Goal: Task Accomplishment & Management: Manage account settings

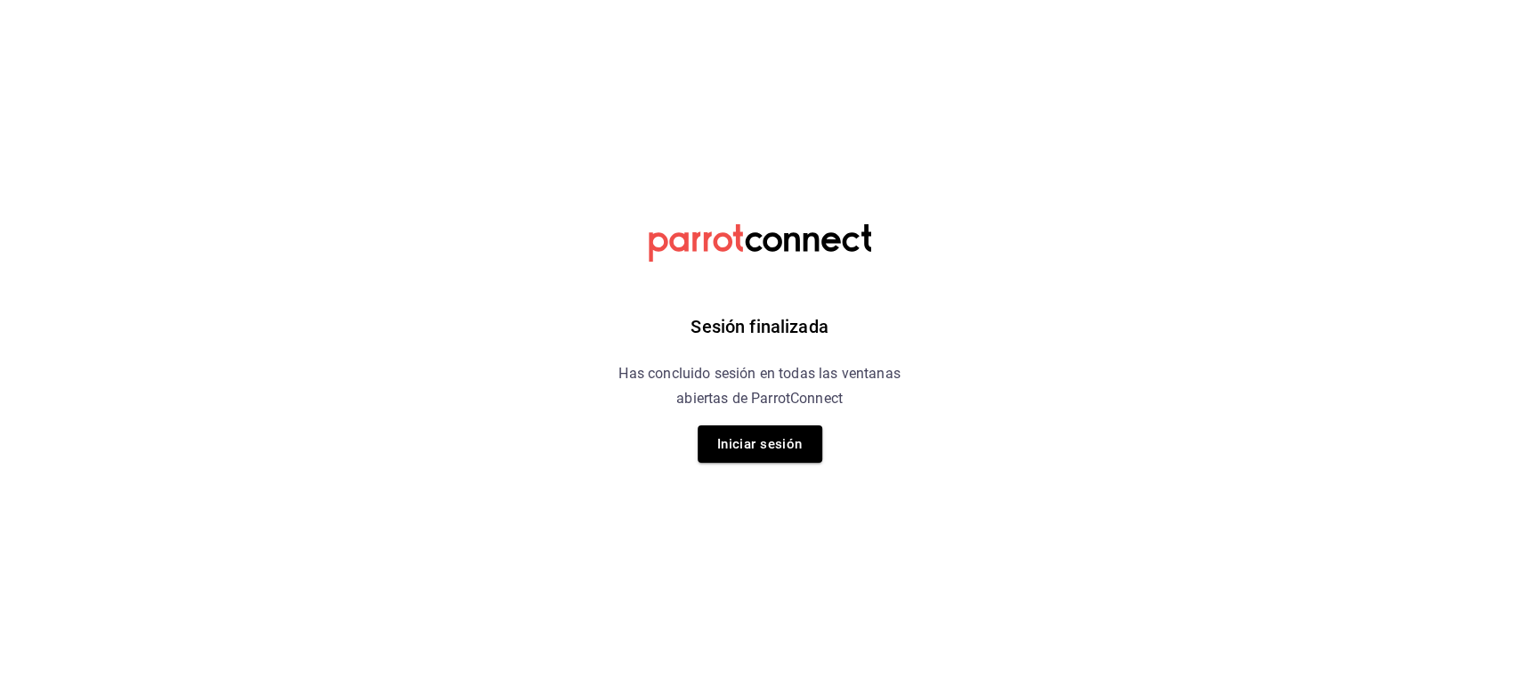
click at [121, 0] on html "Sesión finalizada Has concluido sesión en todas las ventanas abiertas de Parrot…" at bounding box center [759, 0] width 1519 height 0
click at [733, 447] on button "Iniciar sesión" at bounding box center [760, 443] width 125 height 37
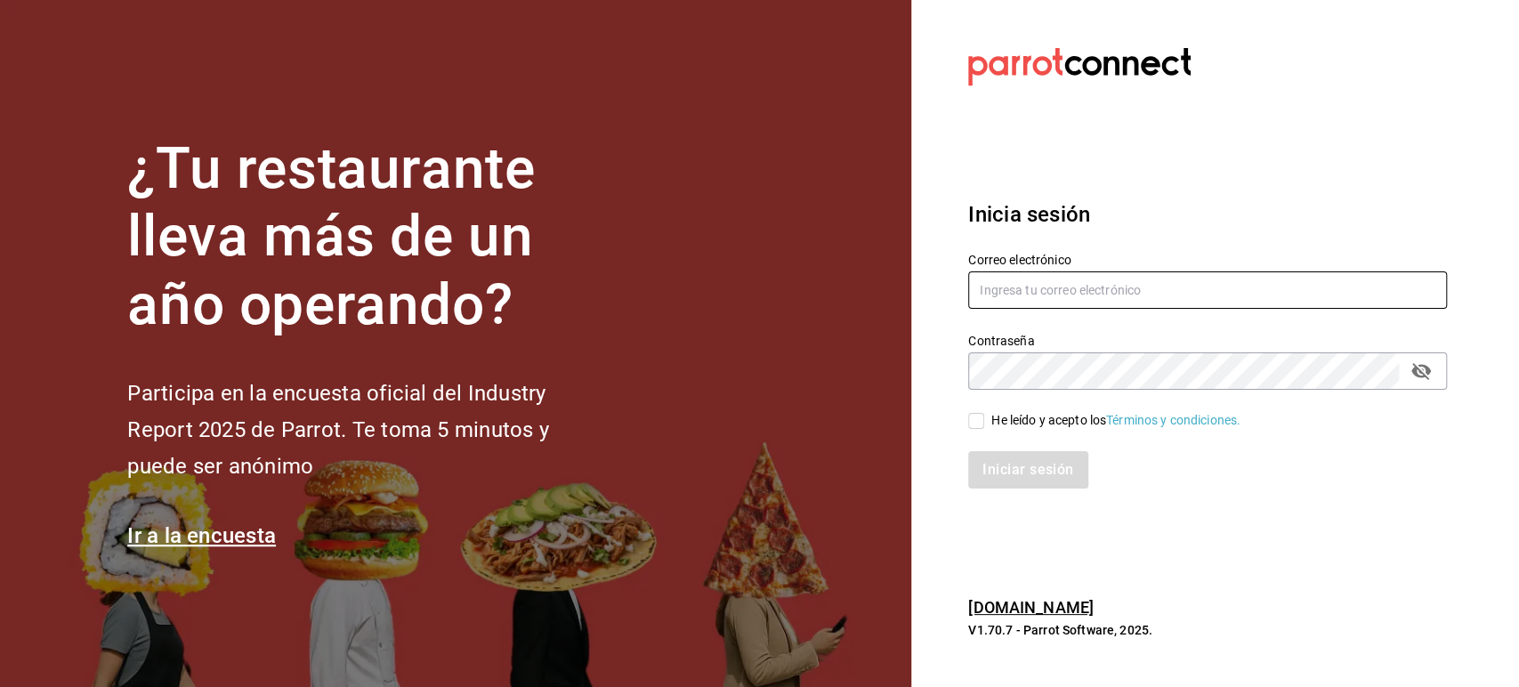
click at [1016, 302] on input "text" at bounding box center [1207, 289] width 479 height 37
paste input "dimitris@restaurante.com"
type input "dimitris@restaurante.com"
click at [1004, 424] on div "He leído y acepto los Términos y condiciones." at bounding box center [1115, 420] width 249 height 19
click at [984, 424] on input "He leído y acepto los Términos y condiciones." at bounding box center [976, 421] width 16 height 16
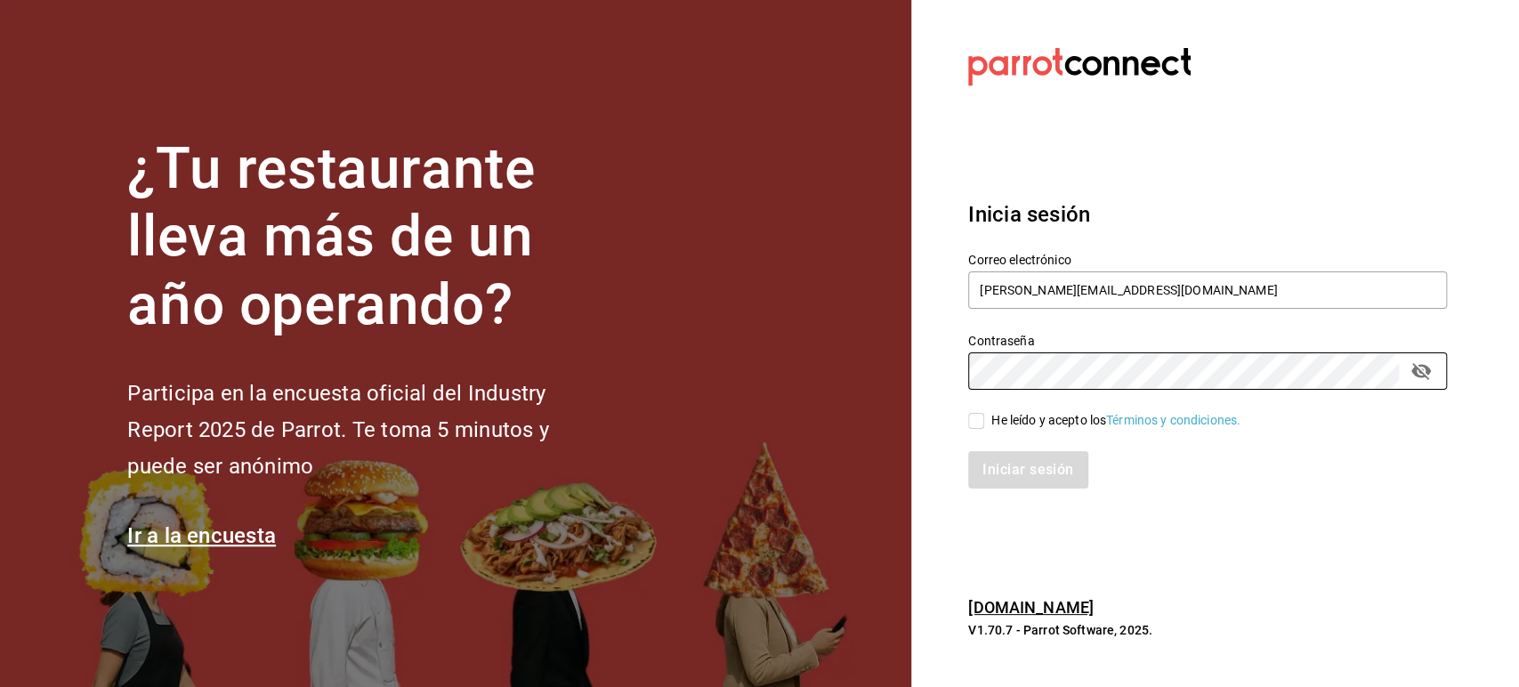
checkbox input "true"
click at [1002, 470] on button "Iniciar sesión" at bounding box center [1028, 469] width 121 height 37
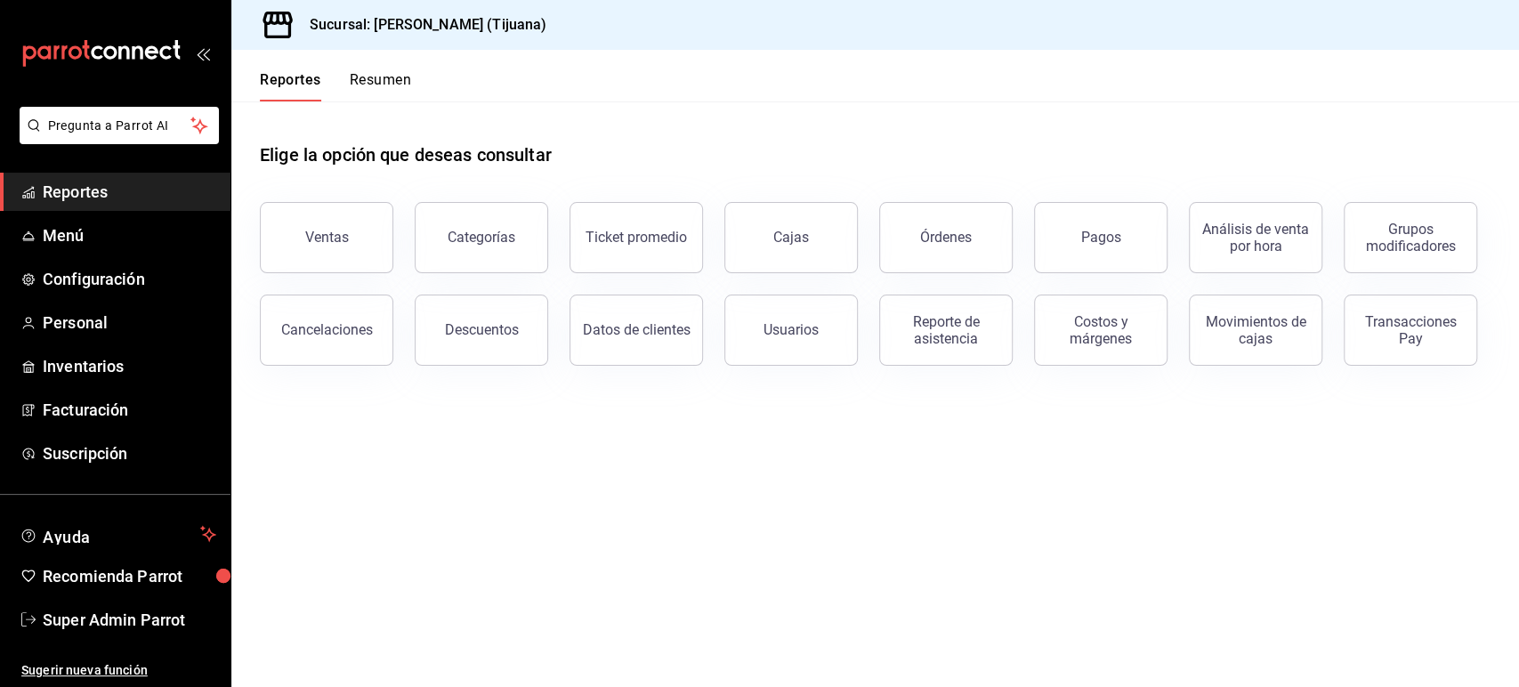
click at [1107, 536] on main "Elige la opción que deseas consultar Ventas Categorías Ticket promedio Cajas Ór…" at bounding box center [874, 393] width 1287 height 585
click at [93, 305] on link "Personal" at bounding box center [115, 322] width 230 height 38
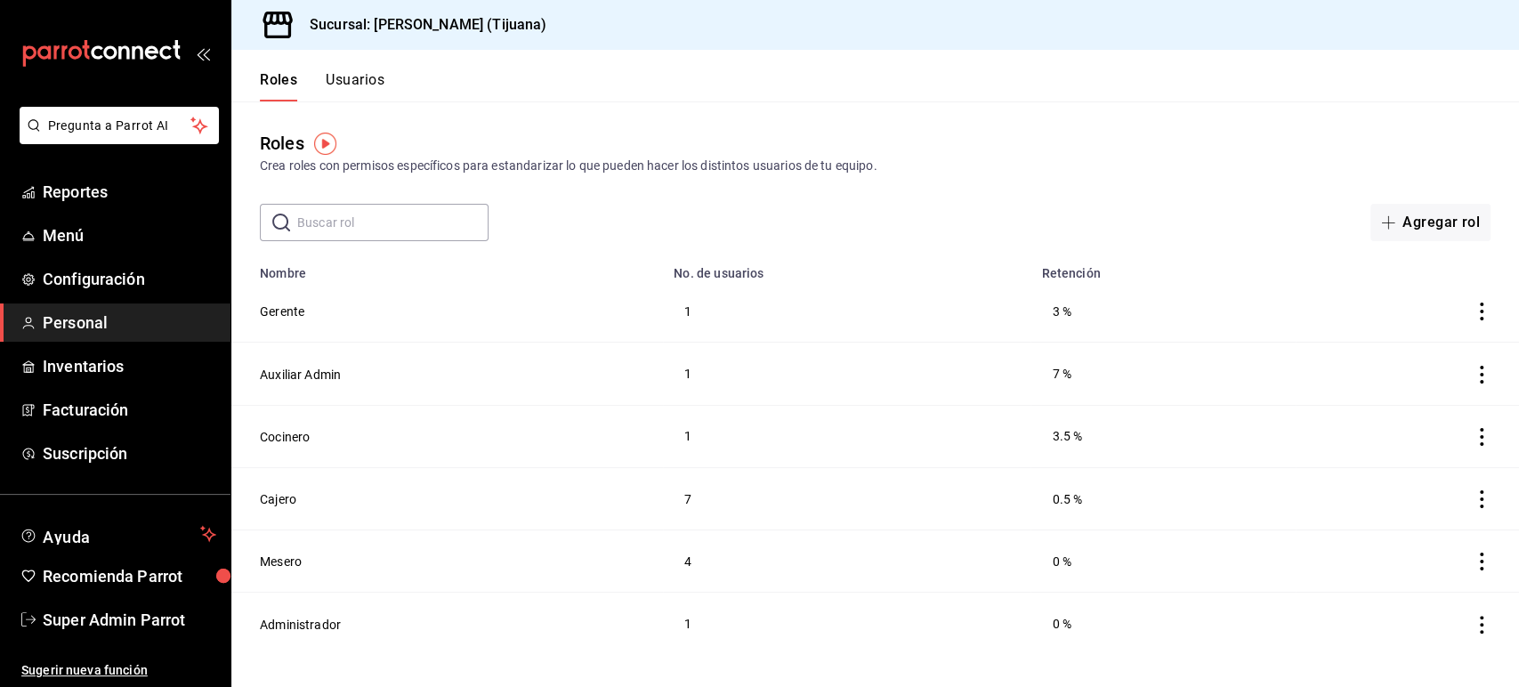
click at [356, 77] on button "Usuarios" at bounding box center [355, 86] width 59 height 30
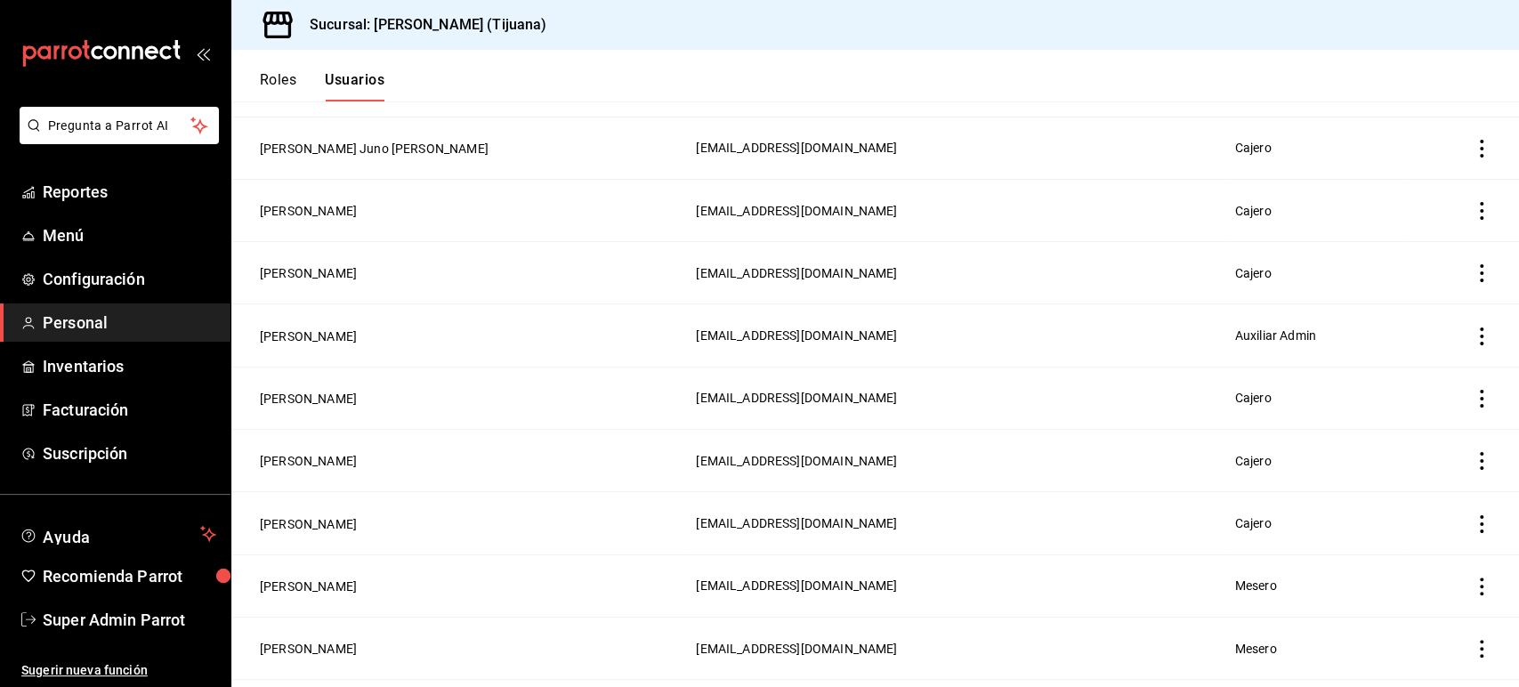
scroll to position [581, 0]
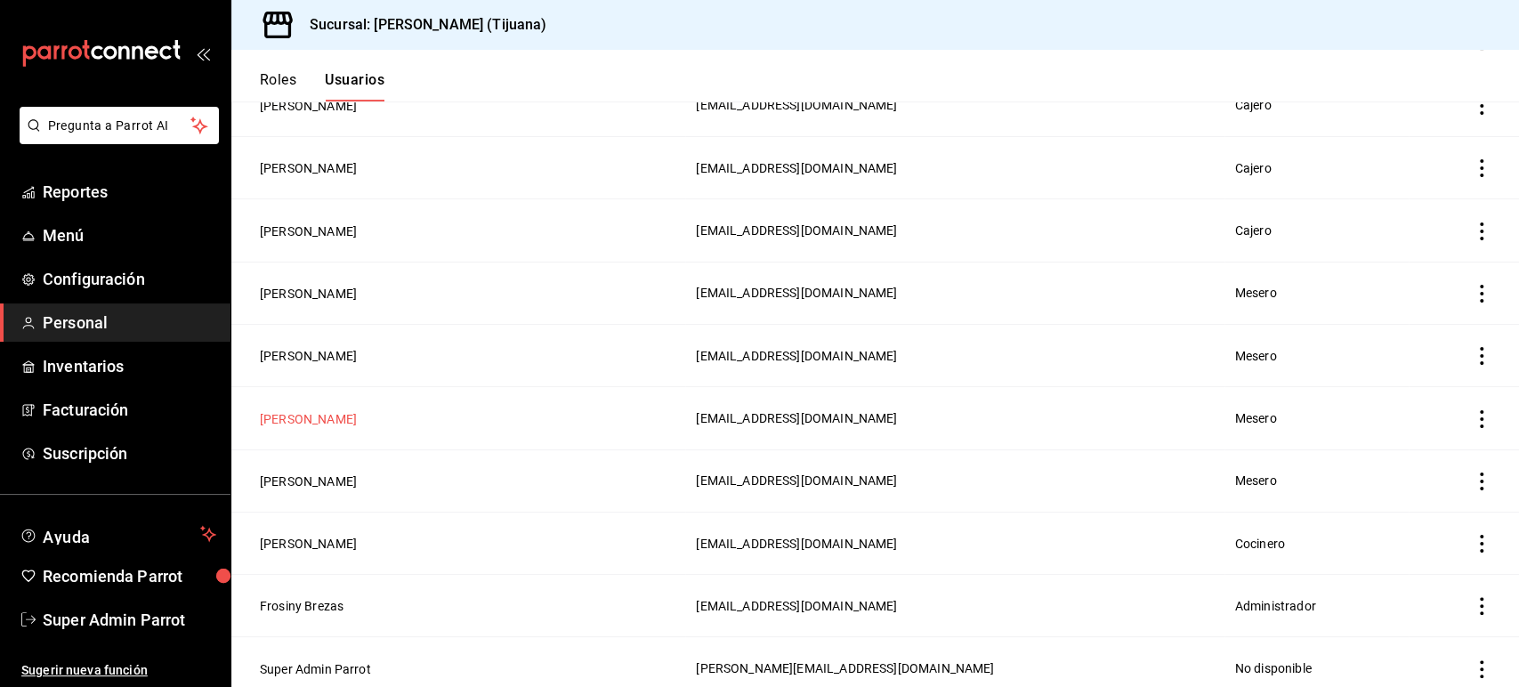
click at [323, 410] on button "Daniel Barrera" at bounding box center [308, 419] width 97 height 18
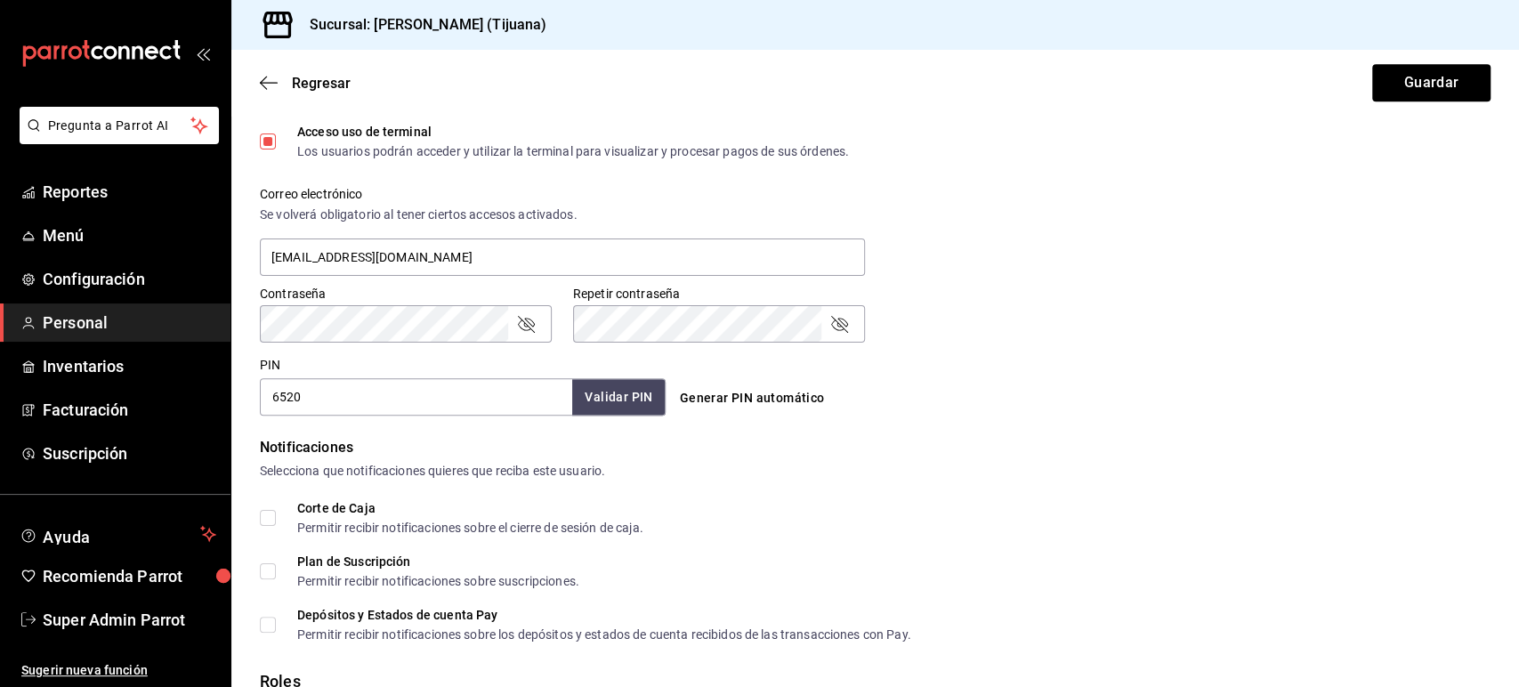
scroll to position [793, 0]
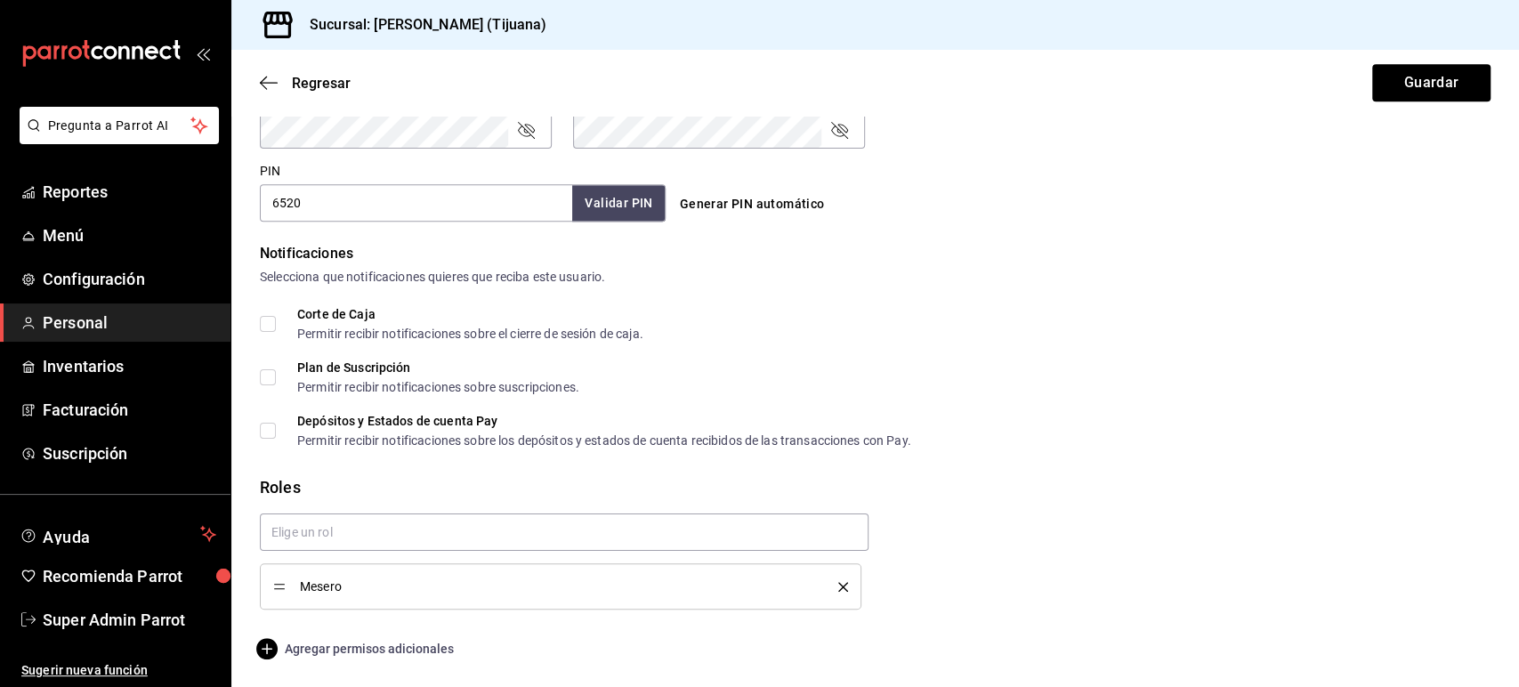
click at [378, 647] on span "Agregar permisos adicionales" at bounding box center [357, 648] width 194 height 21
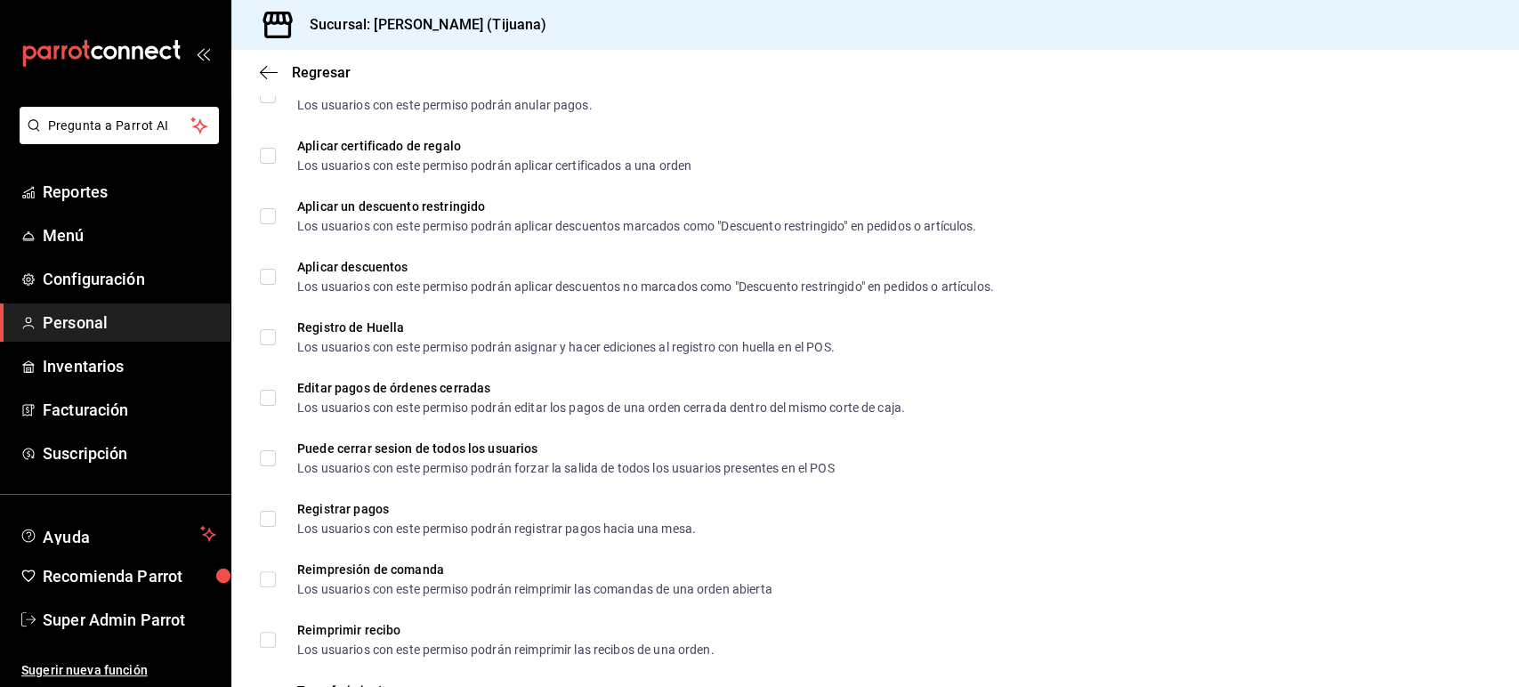
scroll to position [2676, 0]
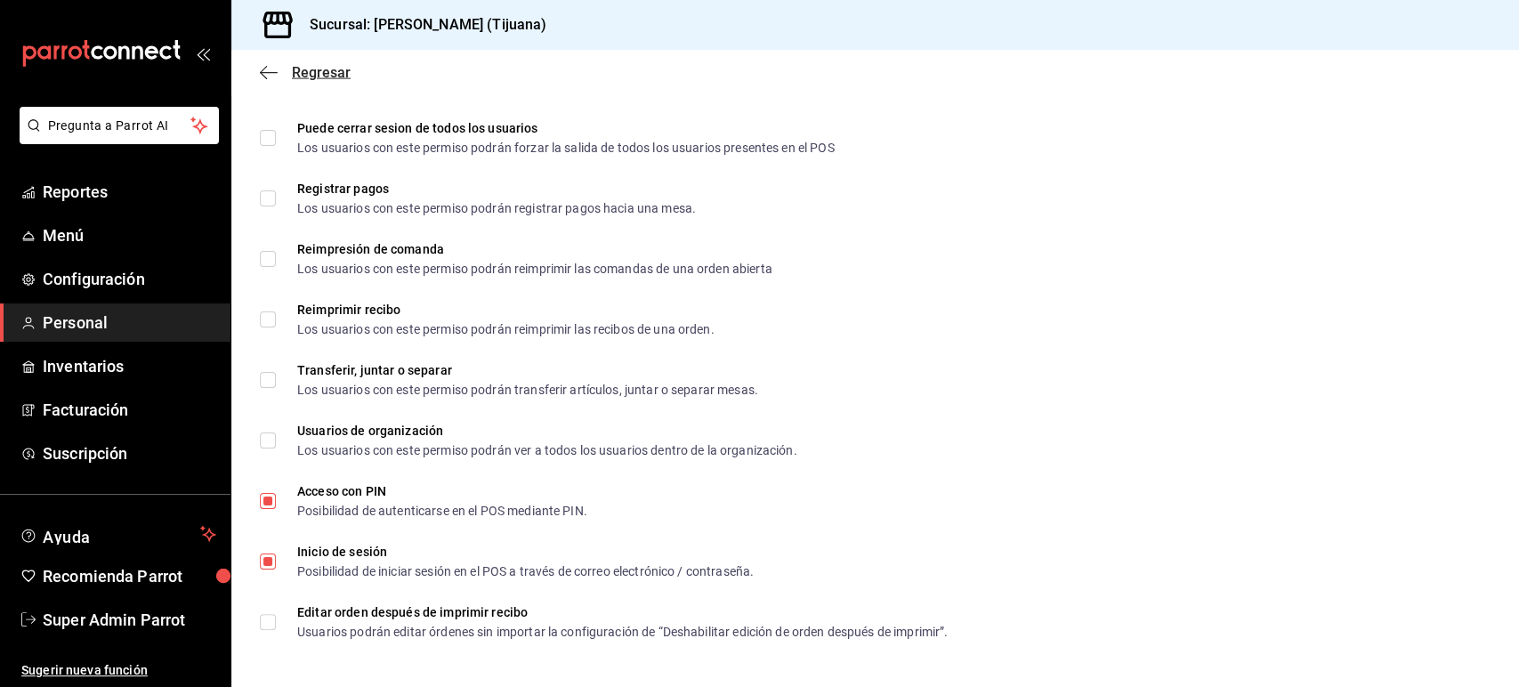
click at [275, 70] on icon "button" at bounding box center [269, 73] width 18 height 16
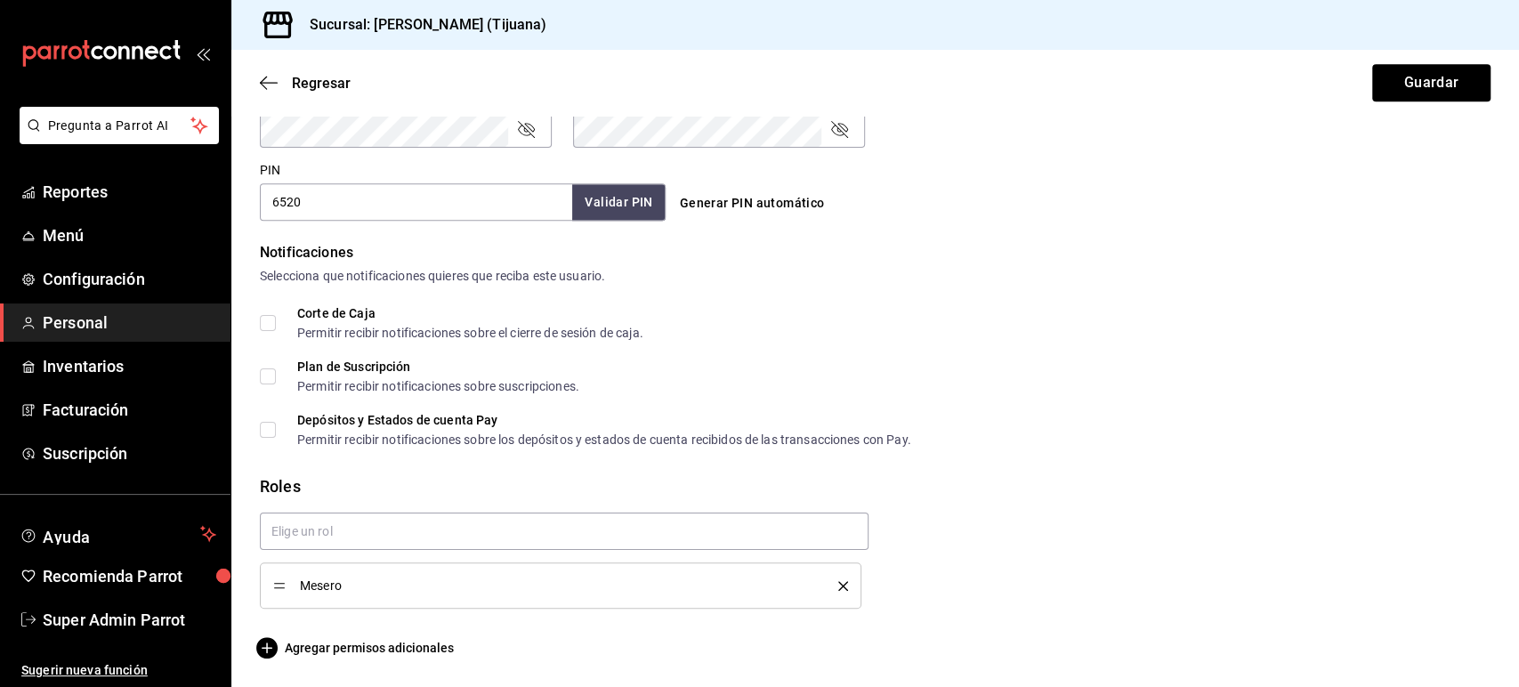
scroll to position [793, 0]
click at [271, 87] on icon "button" at bounding box center [269, 83] width 18 height 16
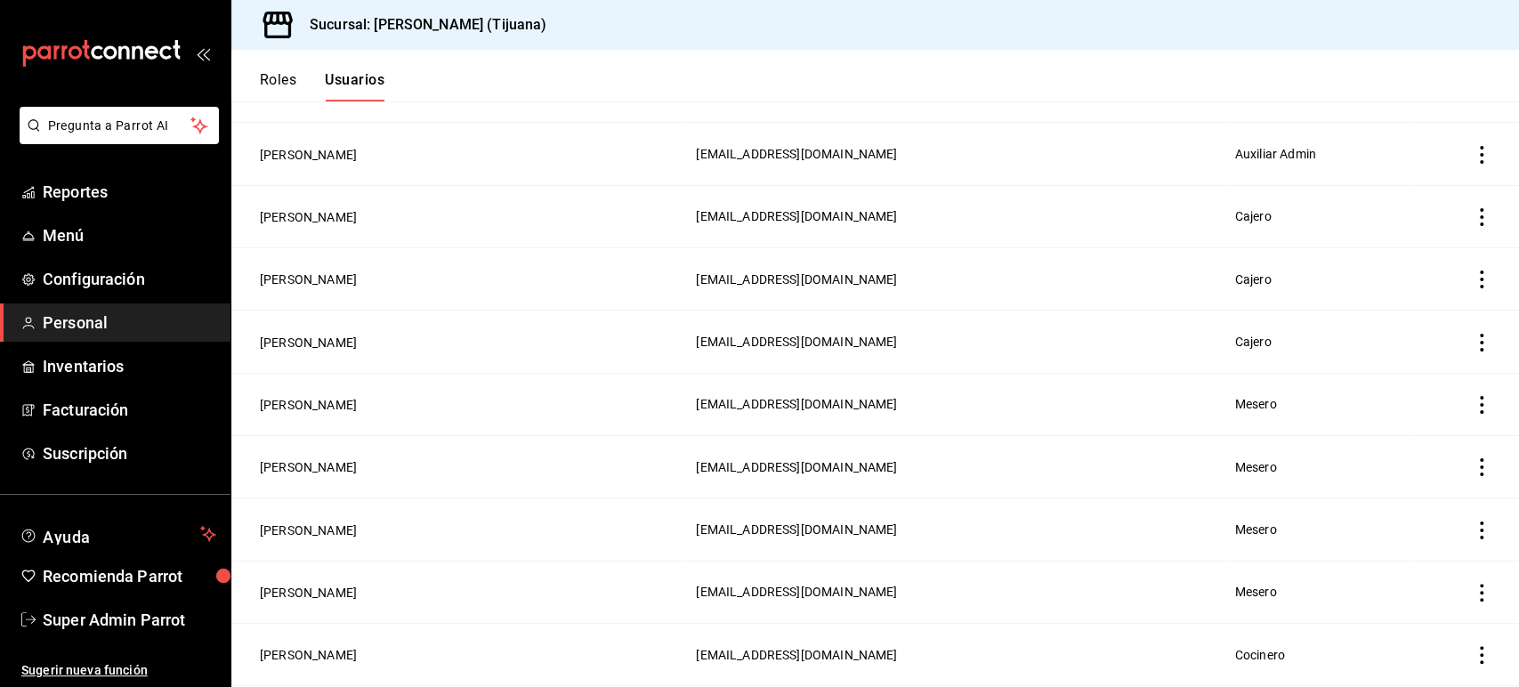
scroll to position [471, 0]
click at [286, 75] on button "Roles" at bounding box center [278, 86] width 36 height 30
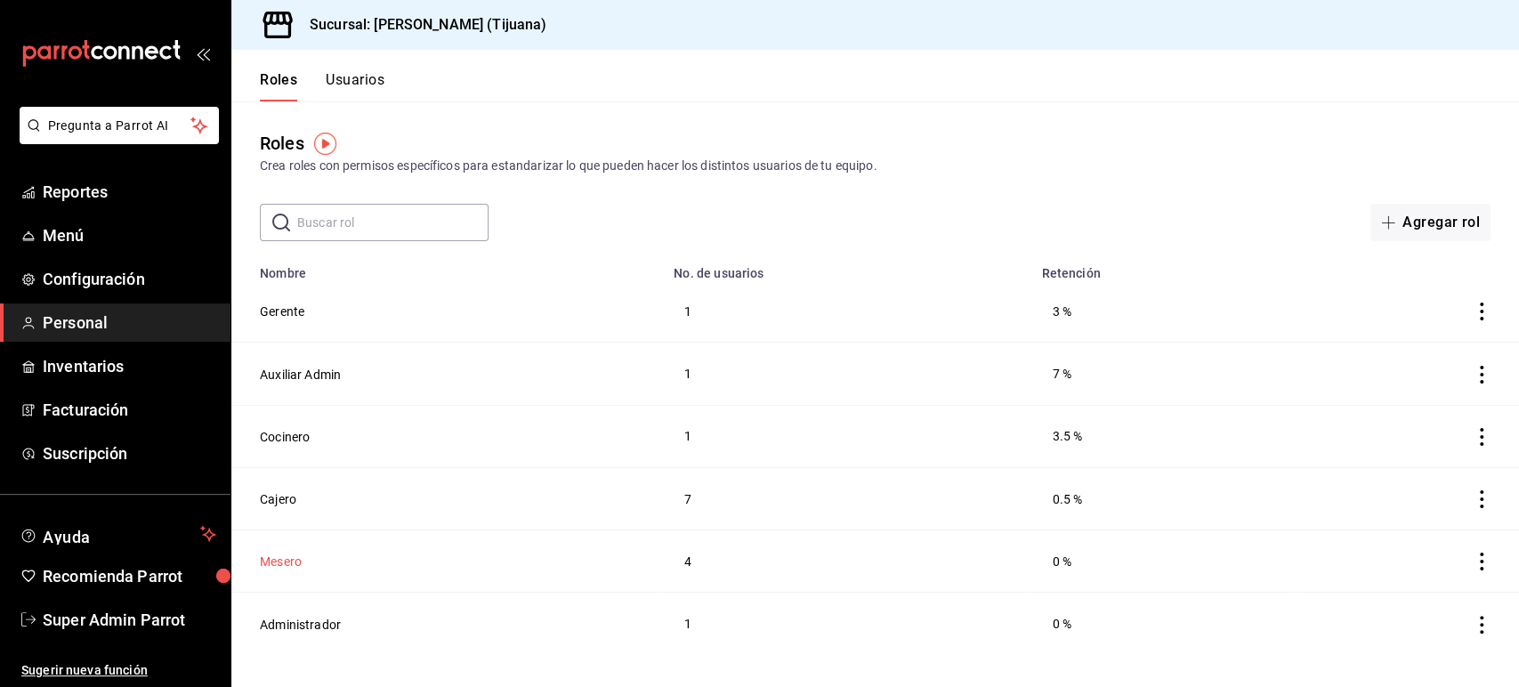
click at [290, 559] on button "Mesero" at bounding box center [281, 562] width 42 height 18
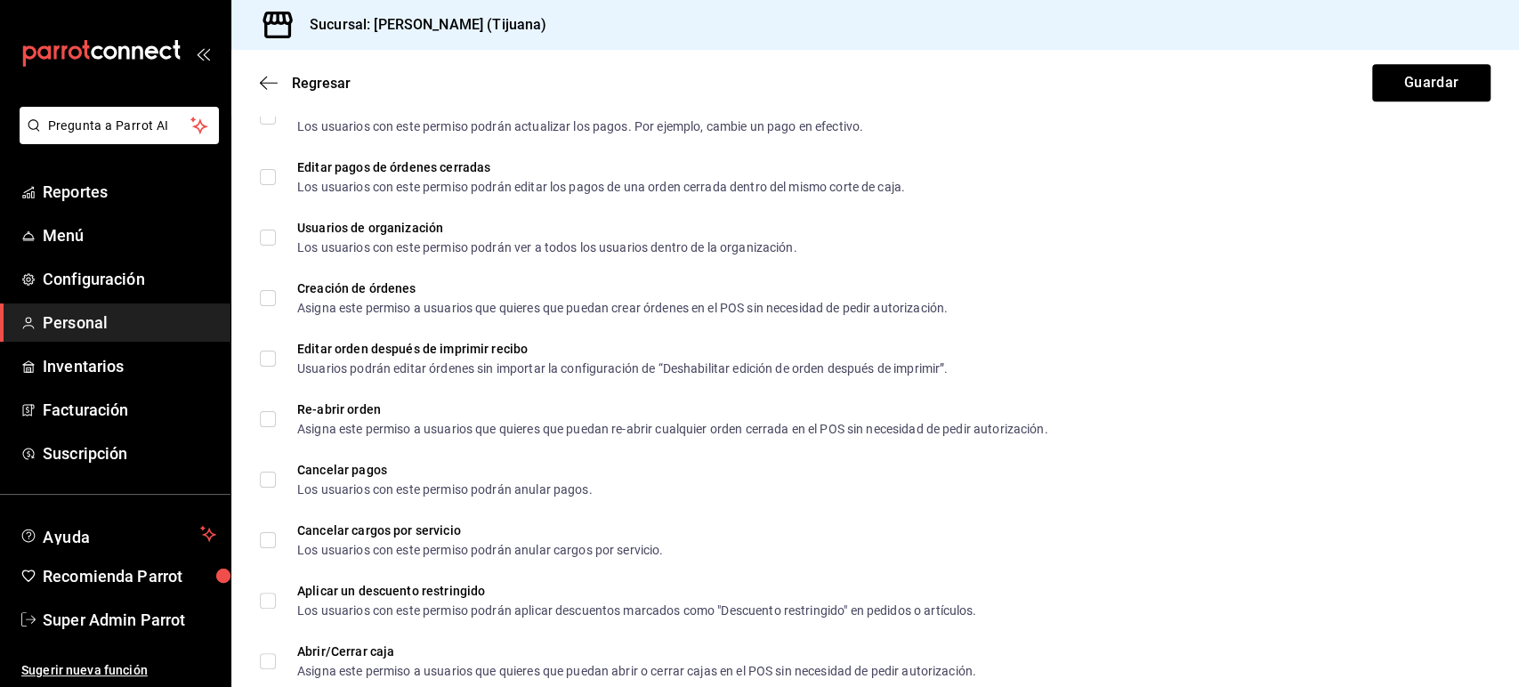
scroll to position [1181, 0]
click at [254, 87] on div "Regresar Guardar" at bounding box center [874, 83] width 1287 height 66
click at [269, 85] on icon "button" at bounding box center [269, 83] width 18 height 16
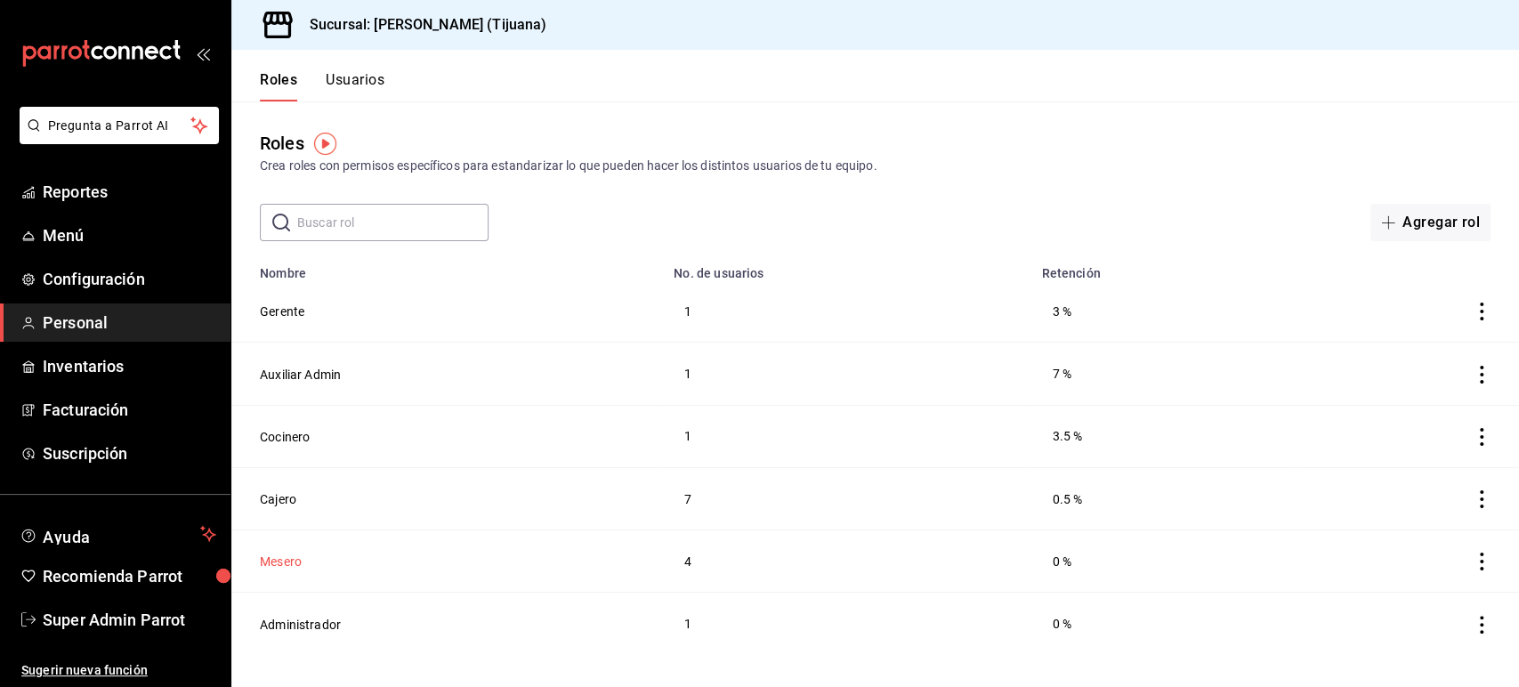
click at [287, 557] on button "Mesero" at bounding box center [281, 562] width 42 height 18
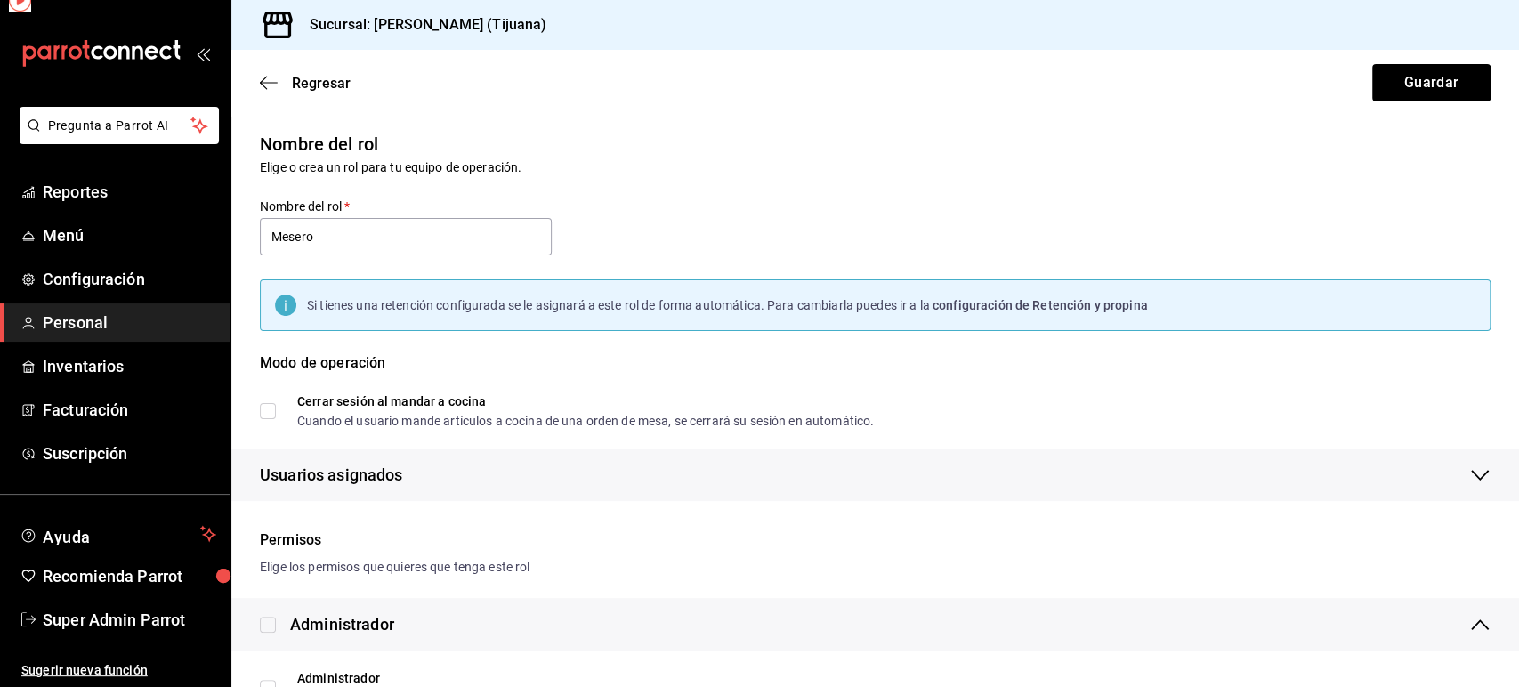
checkbox input "true"
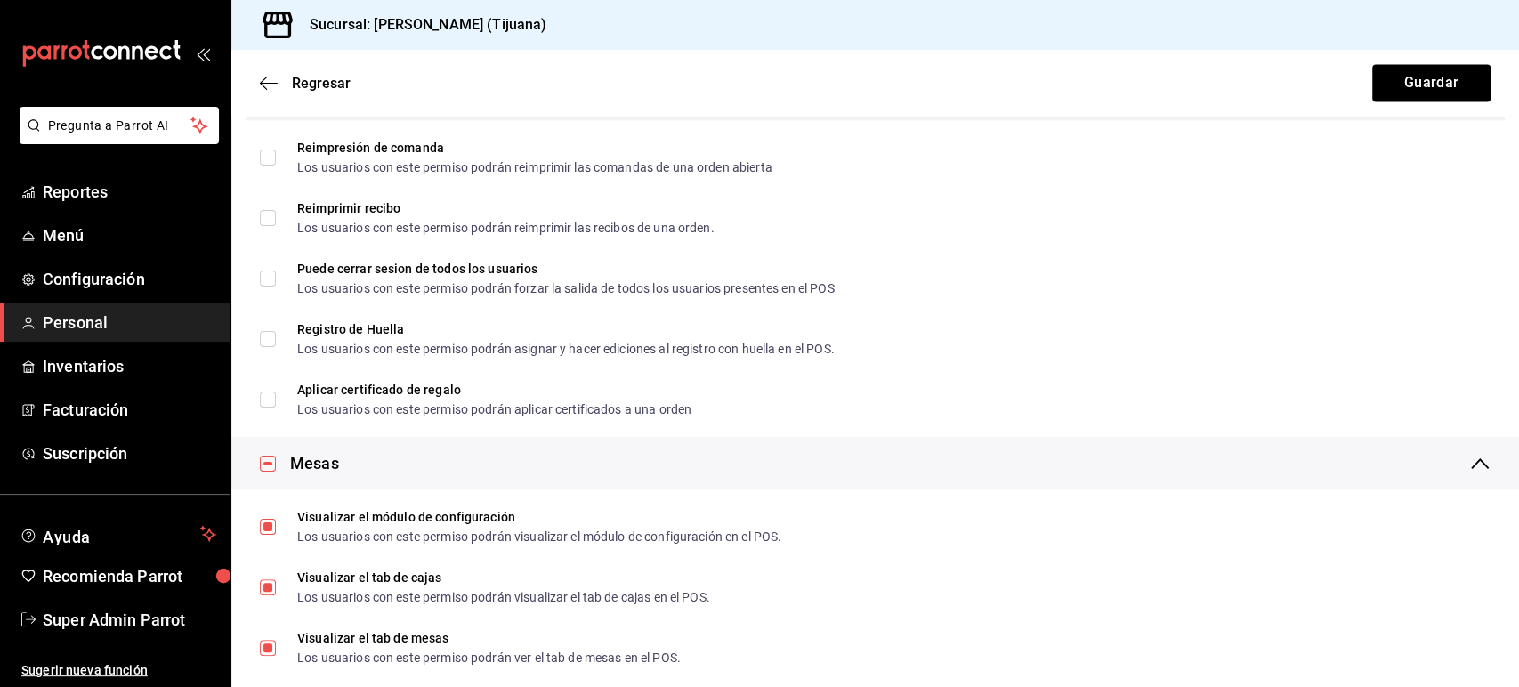
scroll to position [2093, 0]
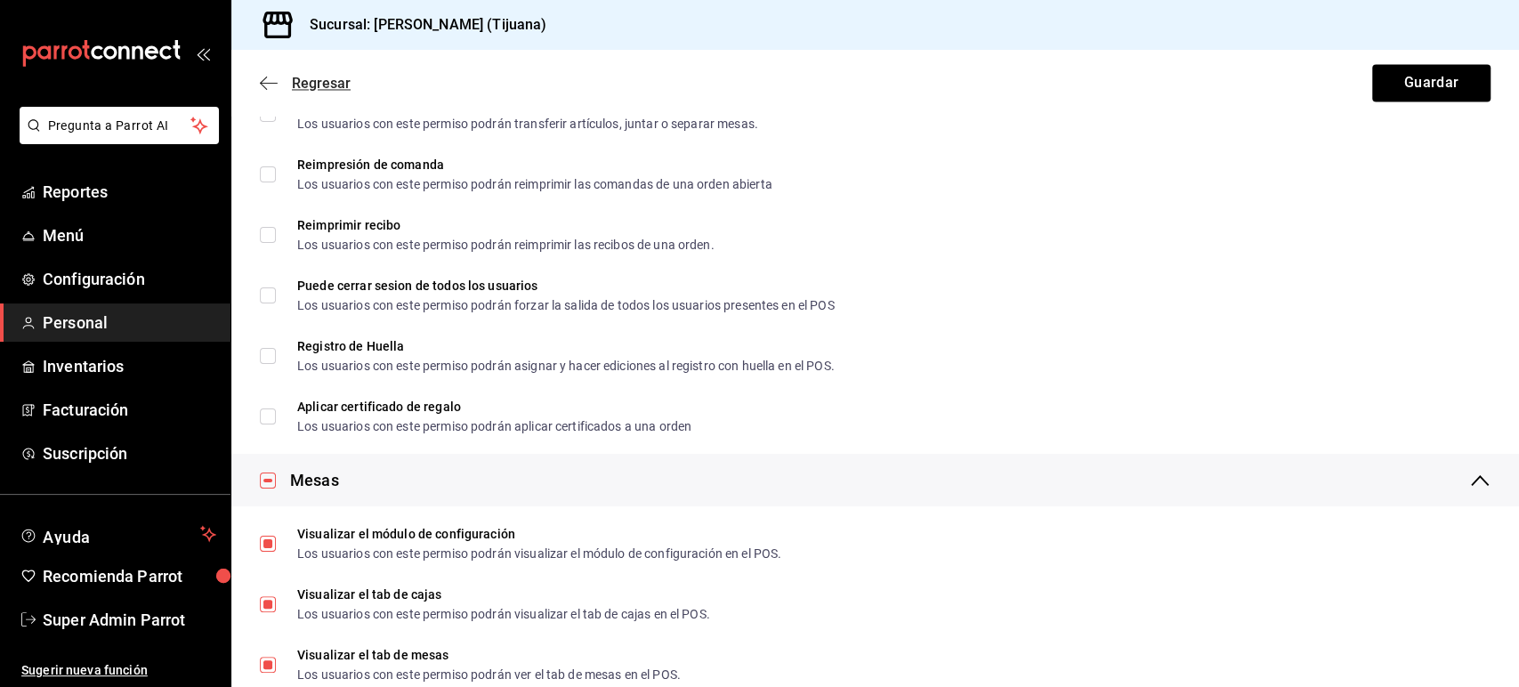
click at [285, 87] on span "Regresar" at bounding box center [305, 83] width 91 height 17
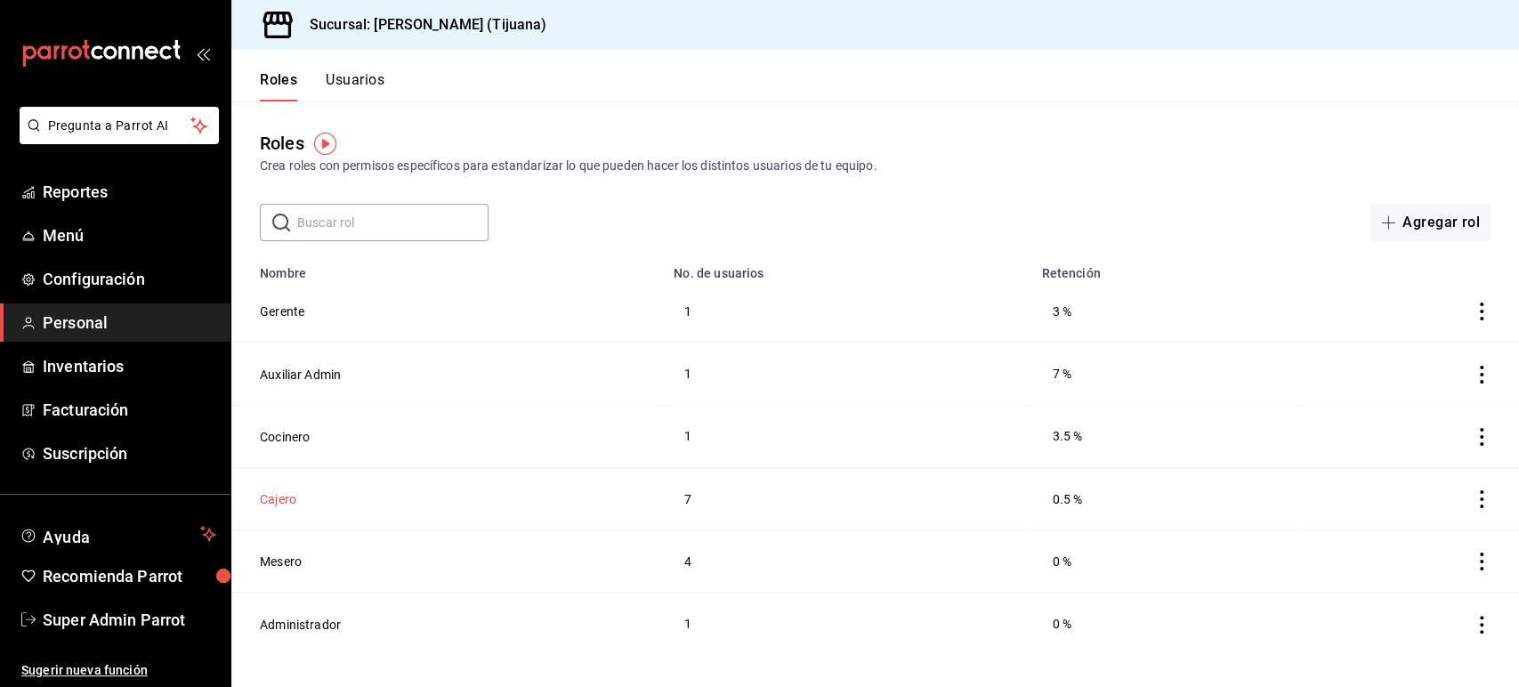
click at [286, 502] on button "Cajero" at bounding box center [278, 499] width 36 height 18
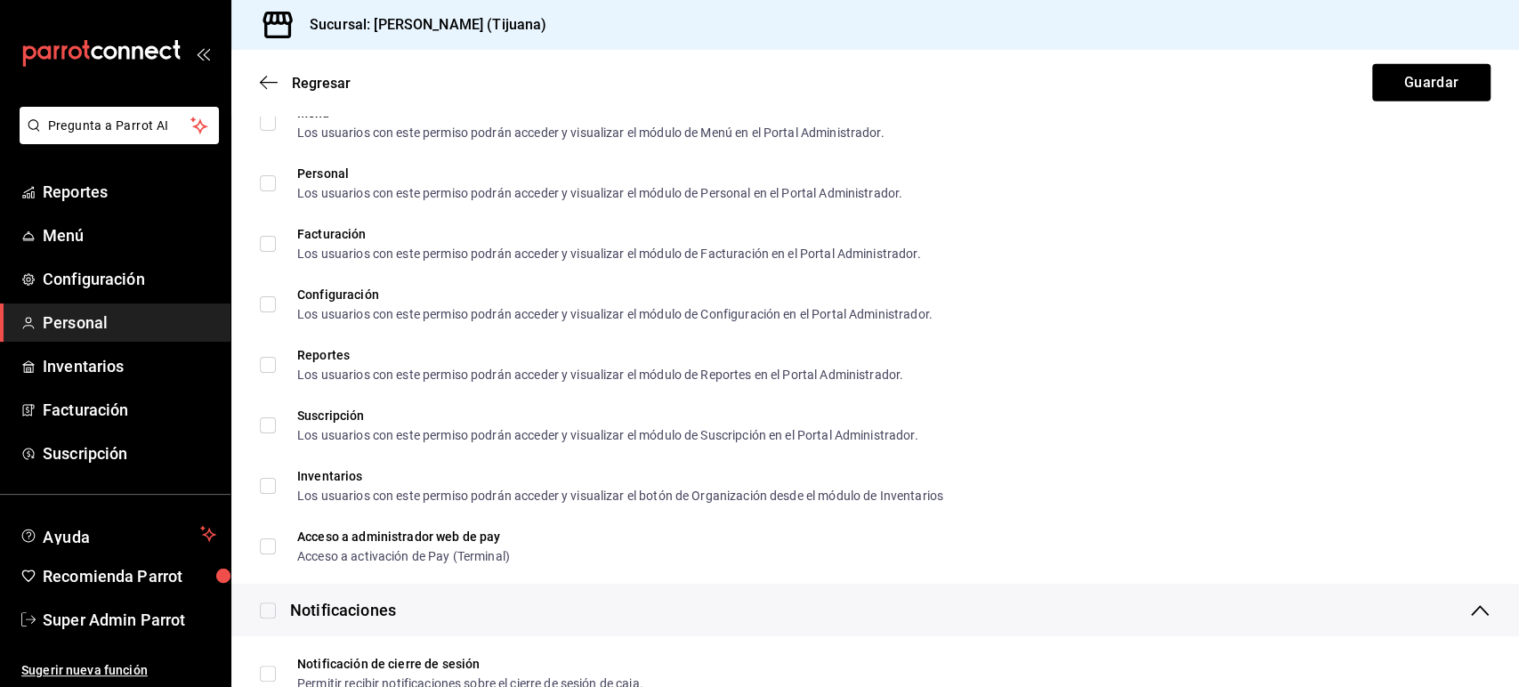
scroll to position [3304, 0]
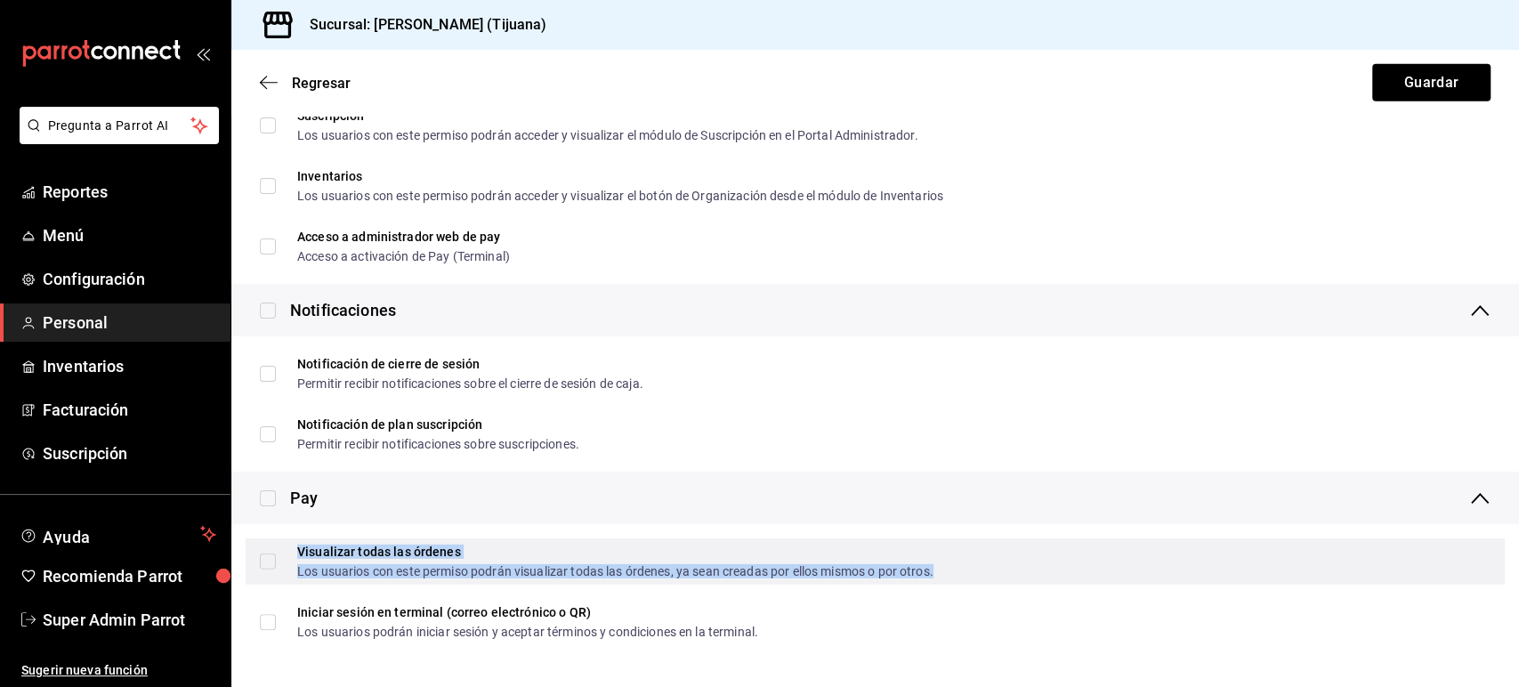
click at [338, 565] on div "Los usuarios con este permiso podrán visualizar todas las órdenes, ya sean crea…" at bounding box center [615, 571] width 636 height 12
checkbox input "true"
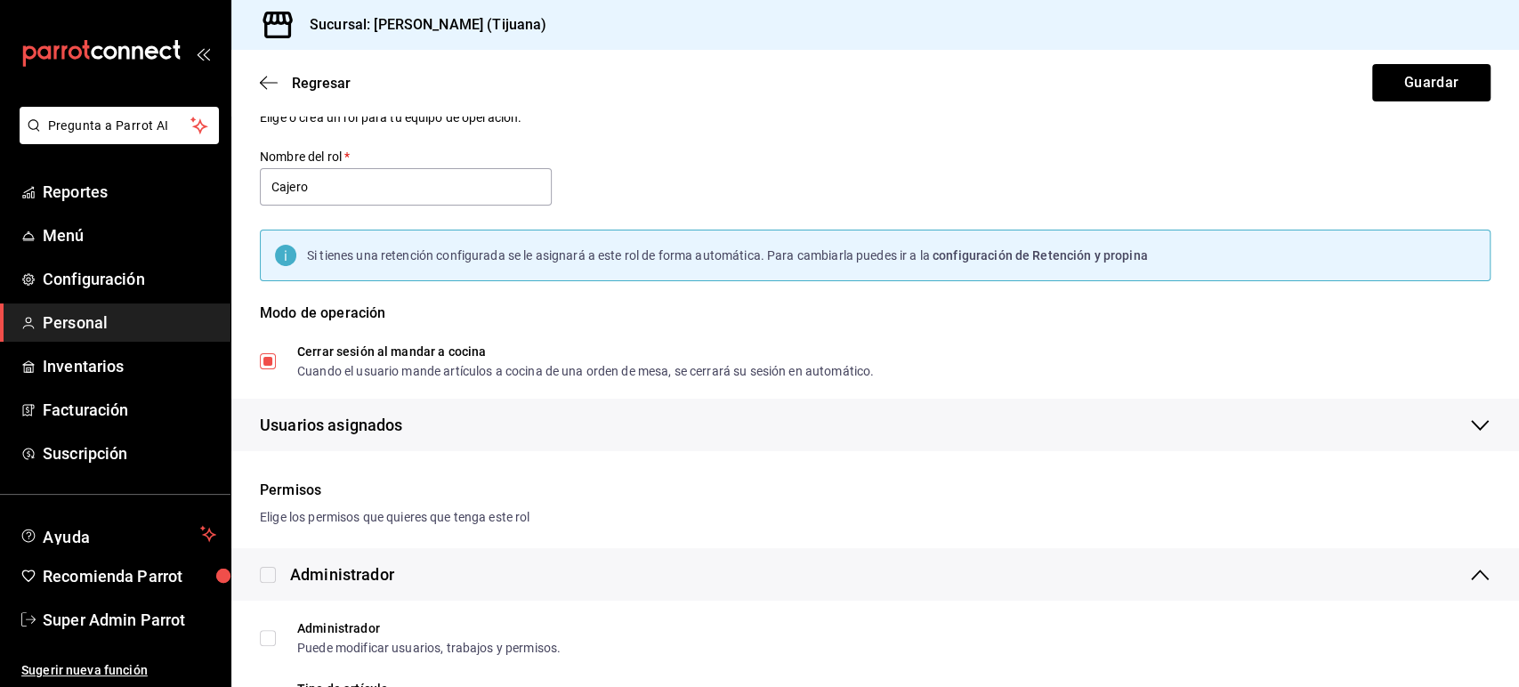
scroll to position [30, 0]
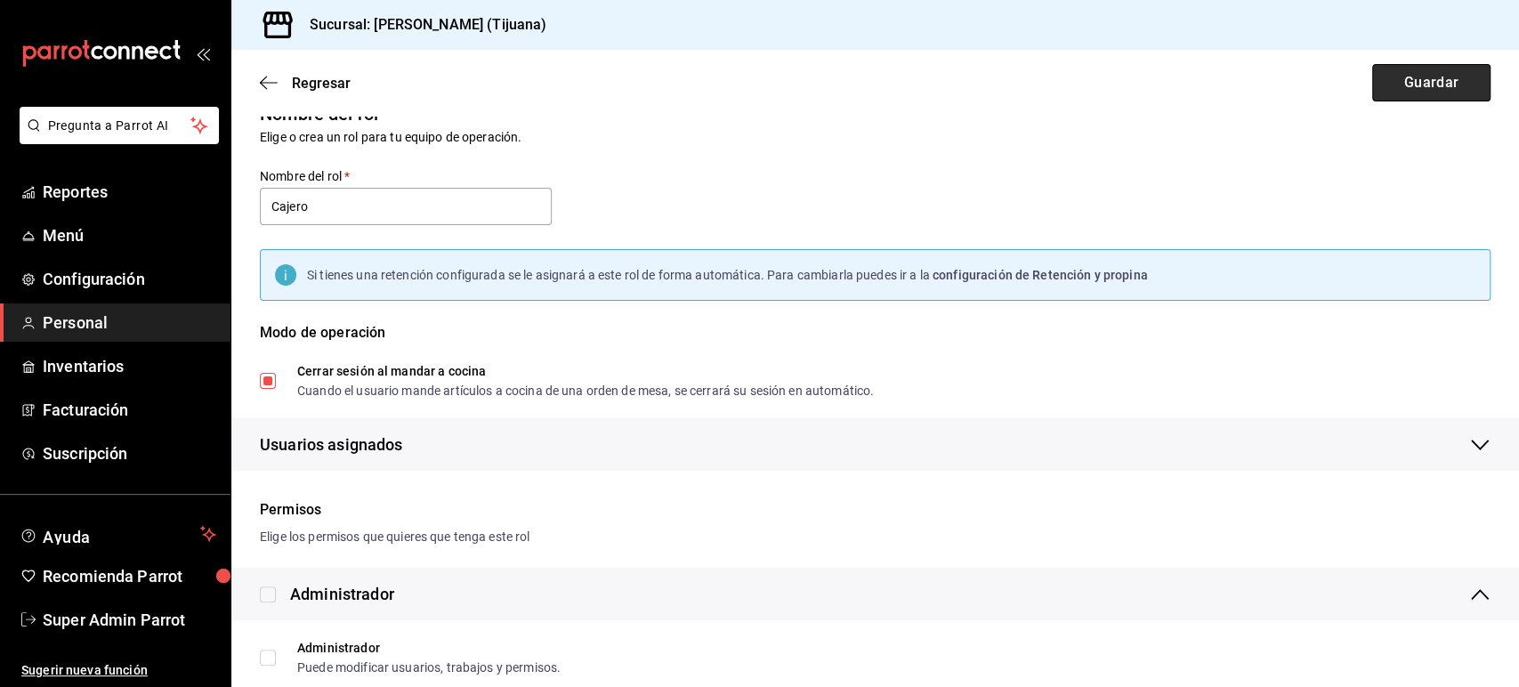
click at [1433, 87] on button "Guardar" at bounding box center [1431, 82] width 118 height 37
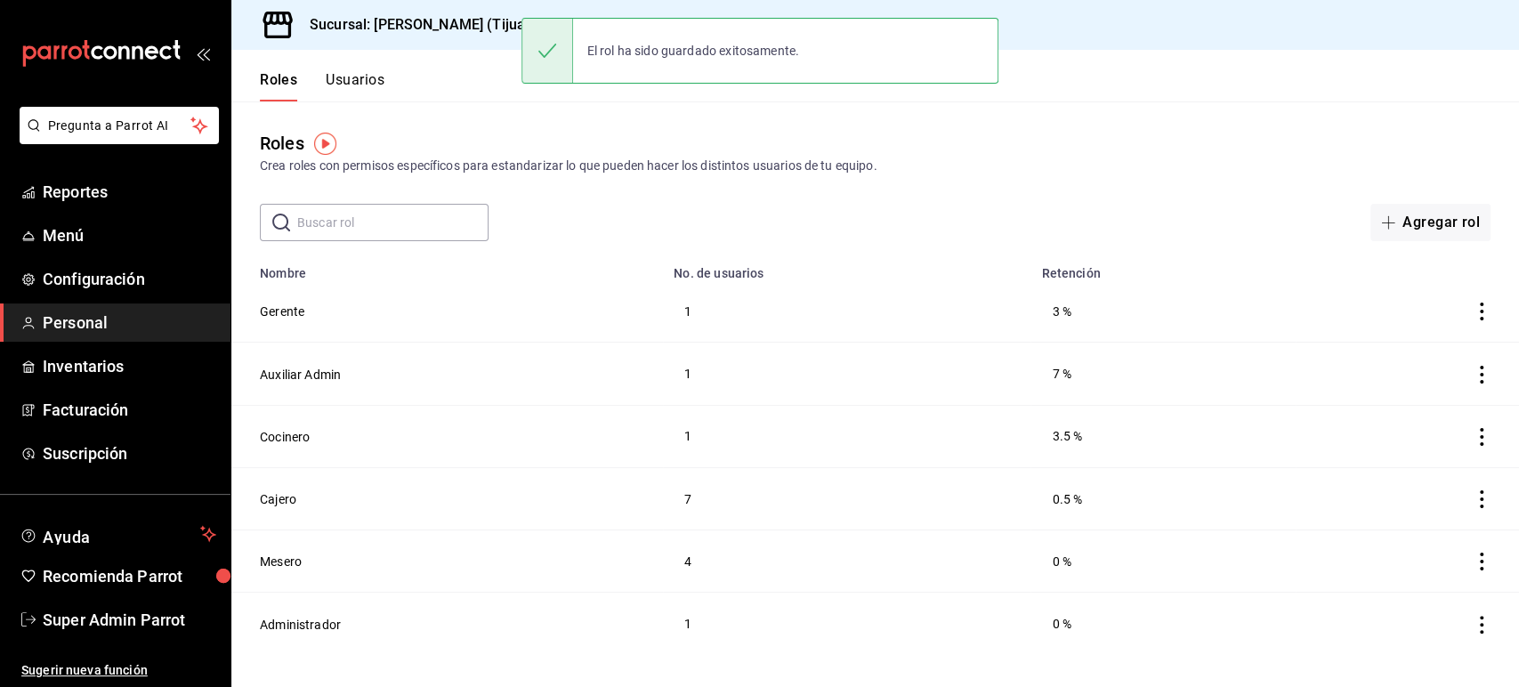
click at [369, 81] on button "Usuarios" at bounding box center [355, 86] width 59 height 30
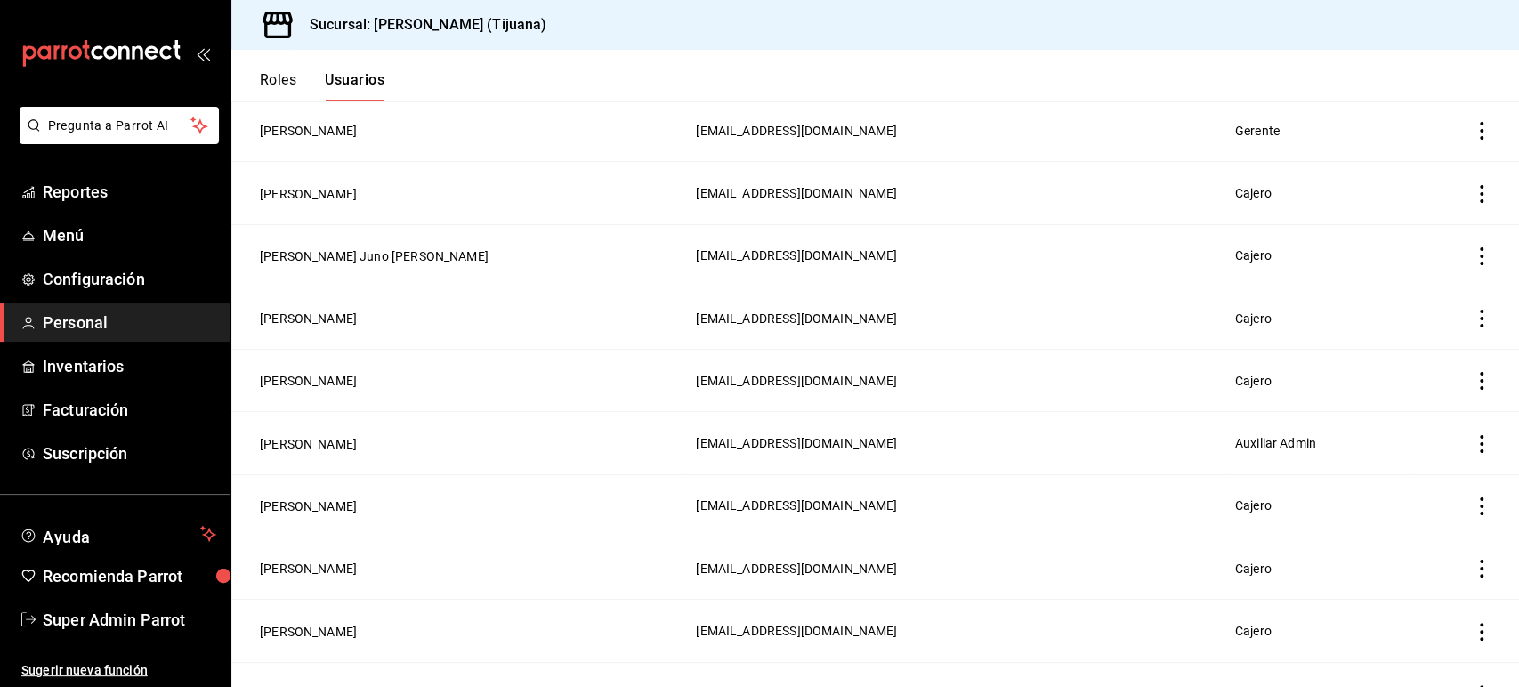
scroll to position [180, 0]
click at [356, 190] on button "Israel Daniel Paez Castro" at bounding box center [308, 195] width 97 height 18
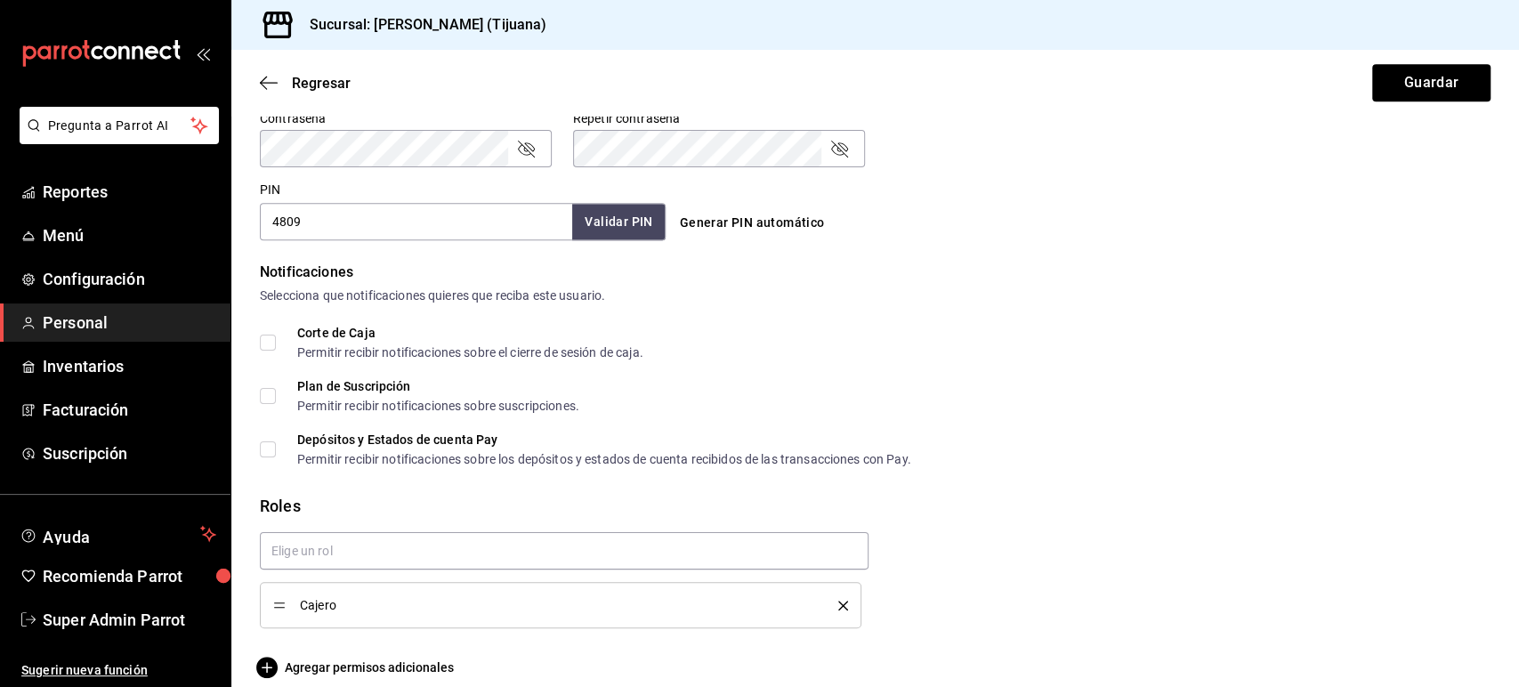
scroll to position [793, 0]
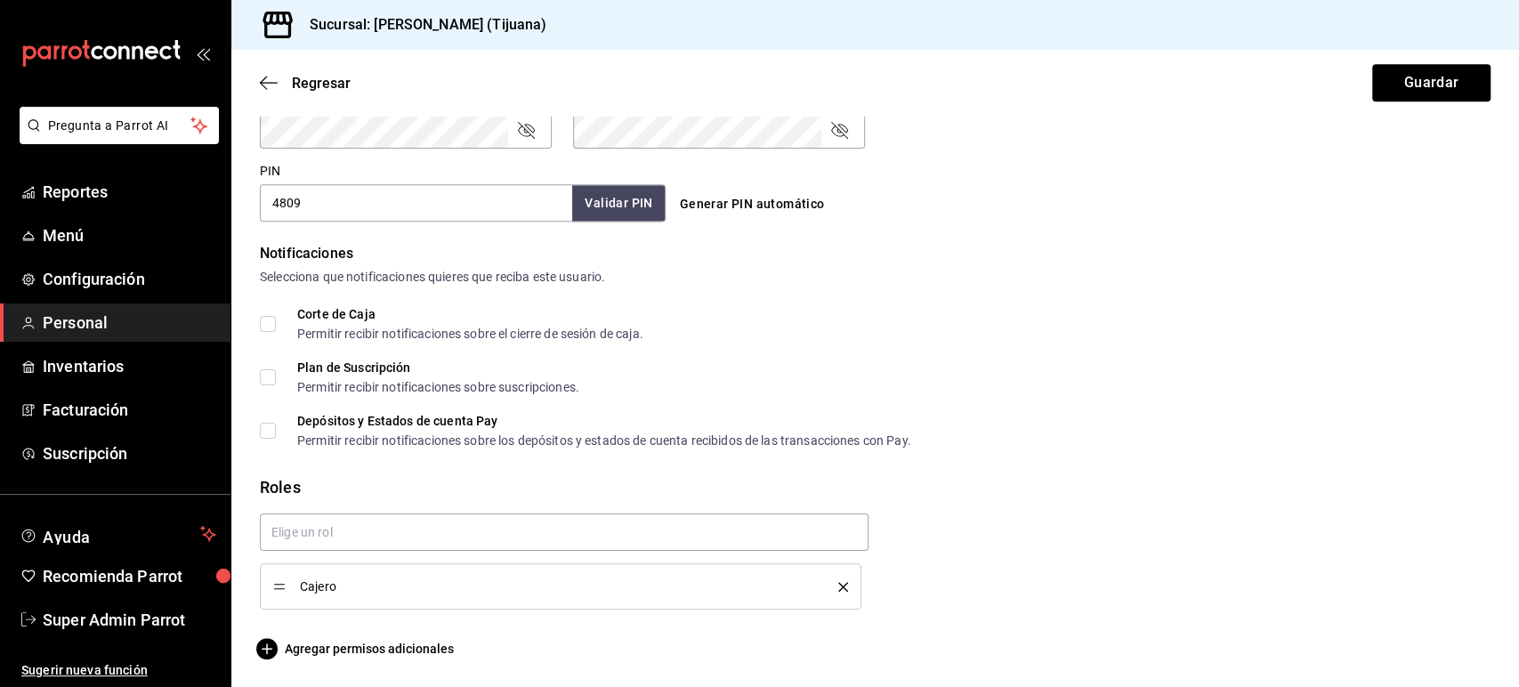
click at [709, 206] on button "Generar PIN automático" at bounding box center [752, 204] width 159 height 33
type input "3218"
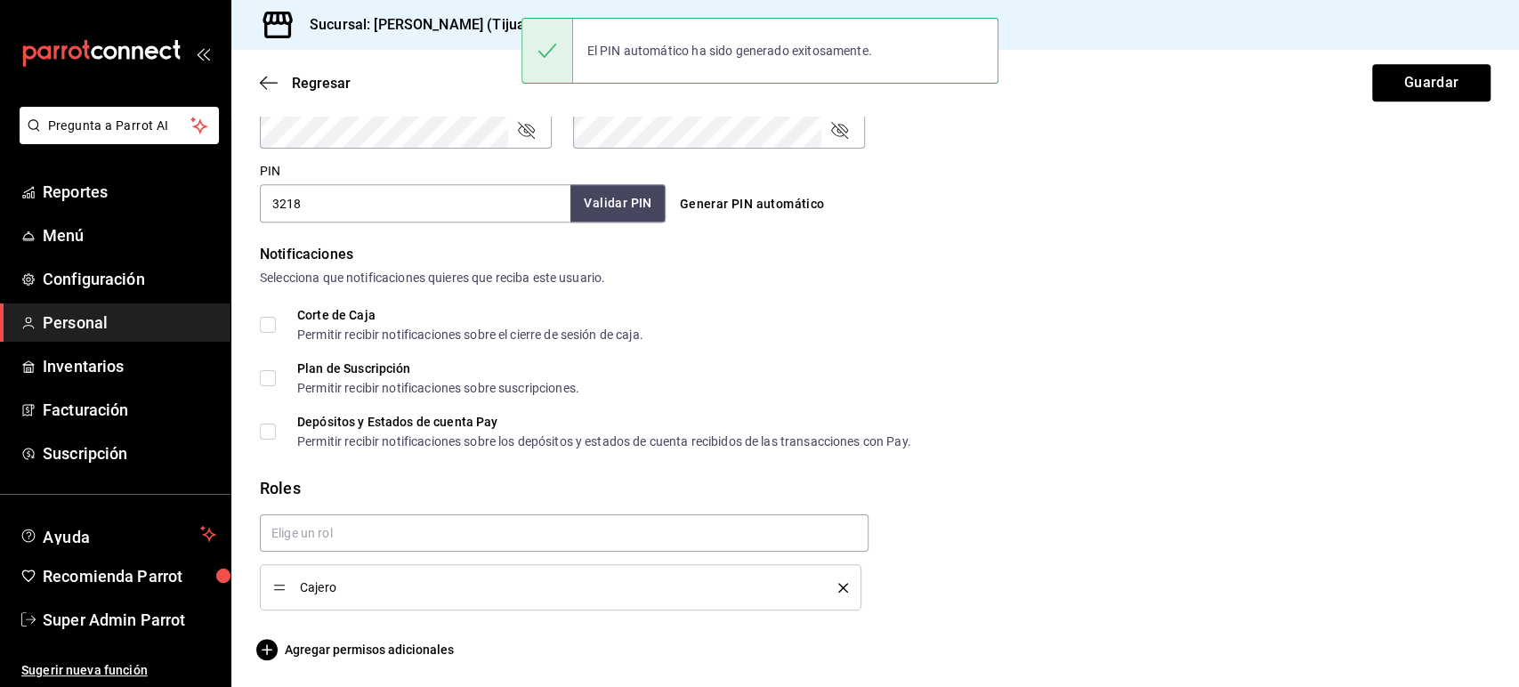
click at [642, 213] on button "Validar PIN" at bounding box center [617, 203] width 94 height 38
click at [383, 646] on span "Agregar permisos adicionales" at bounding box center [357, 648] width 194 height 21
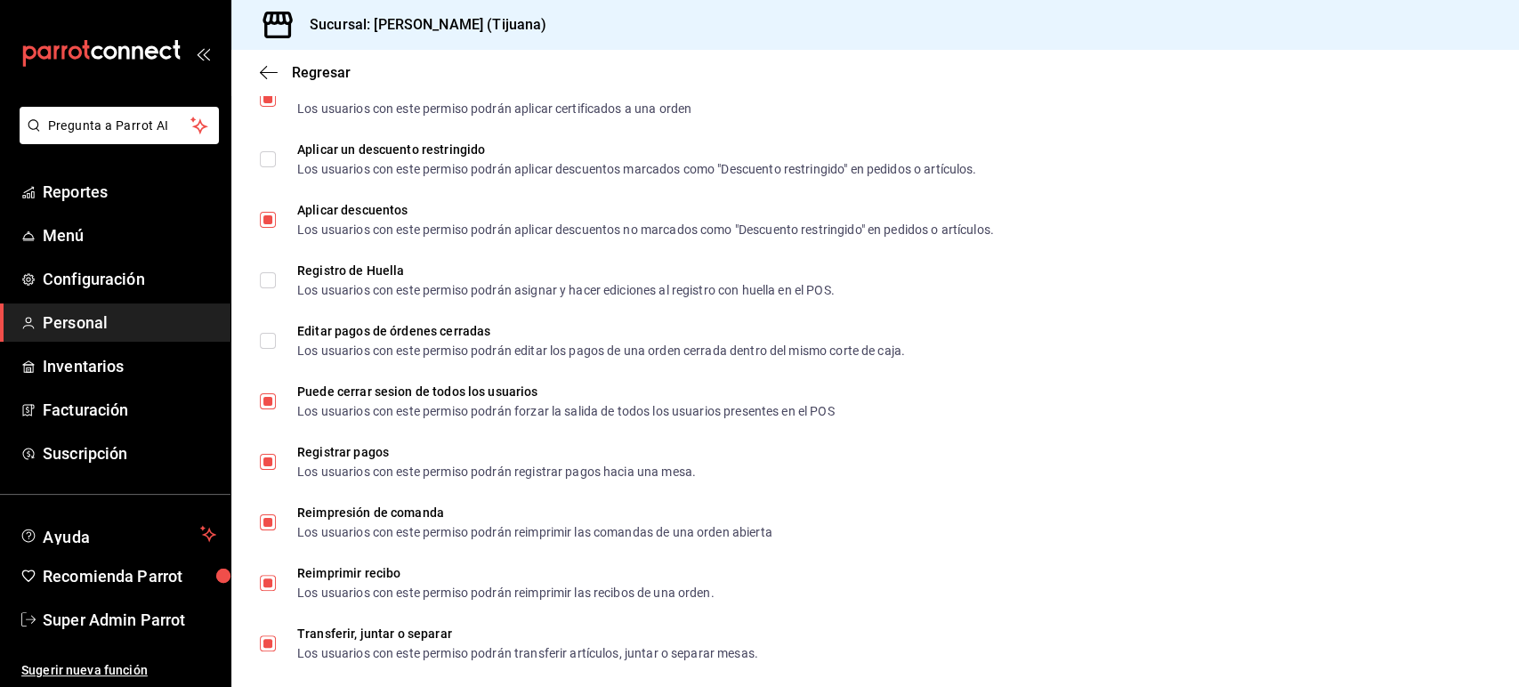
scroll to position [2676, 0]
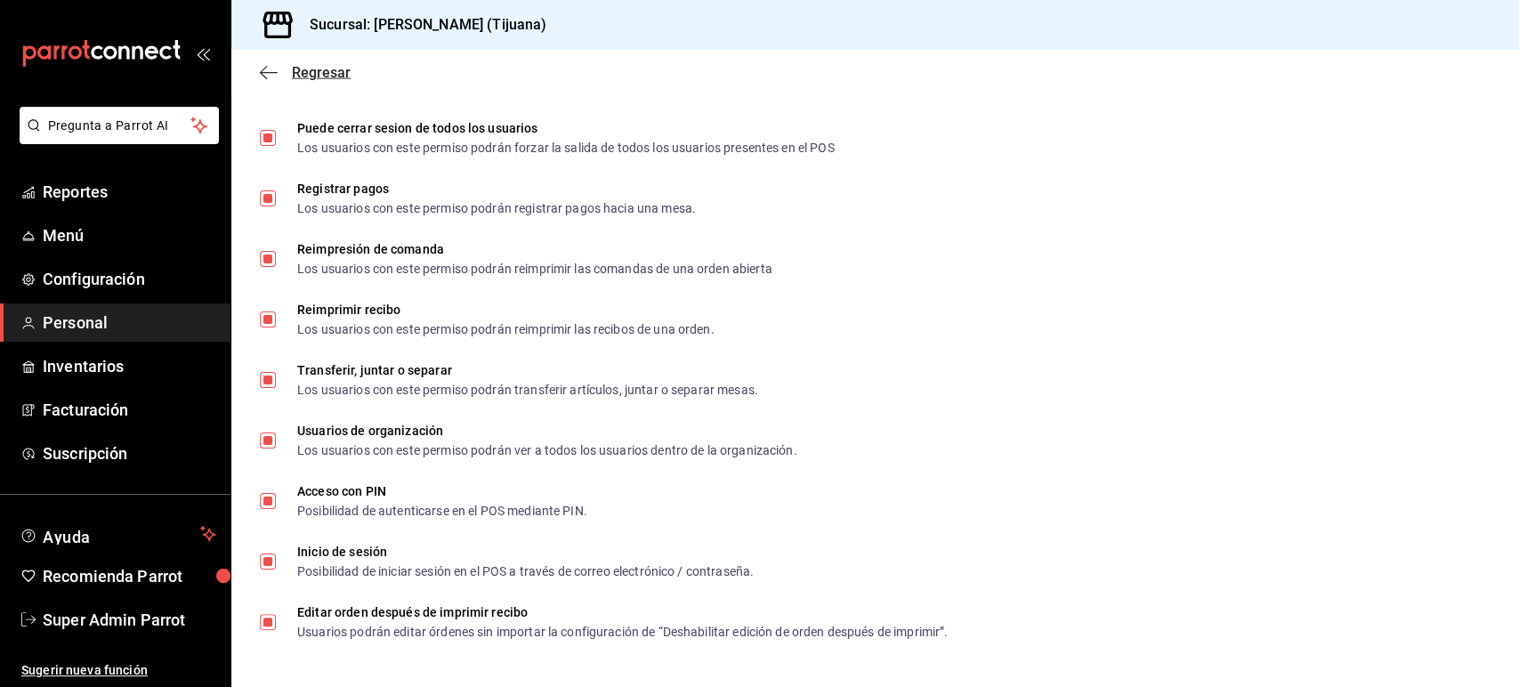
click at [278, 77] on span "Regresar" at bounding box center [305, 72] width 91 height 17
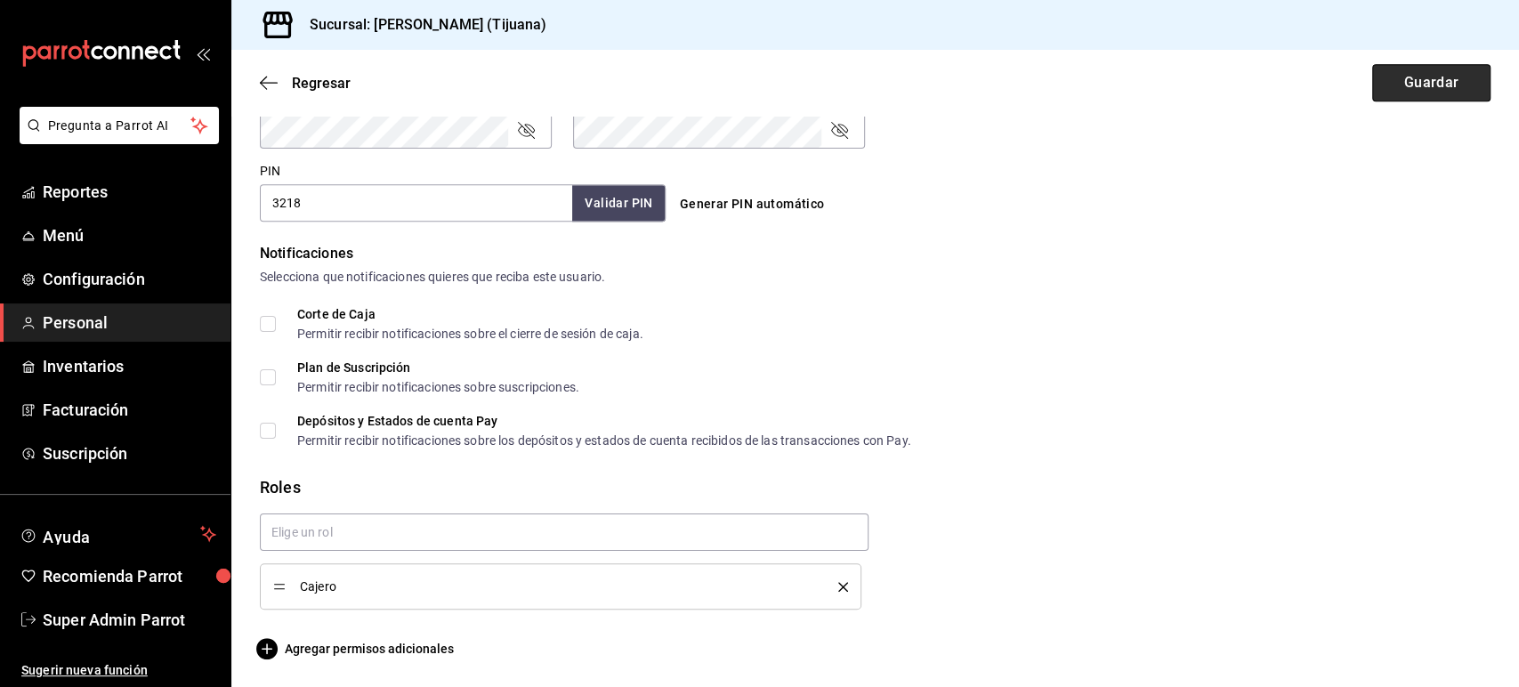
click at [1458, 85] on button "Guardar" at bounding box center [1431, 82] width 118 height 37
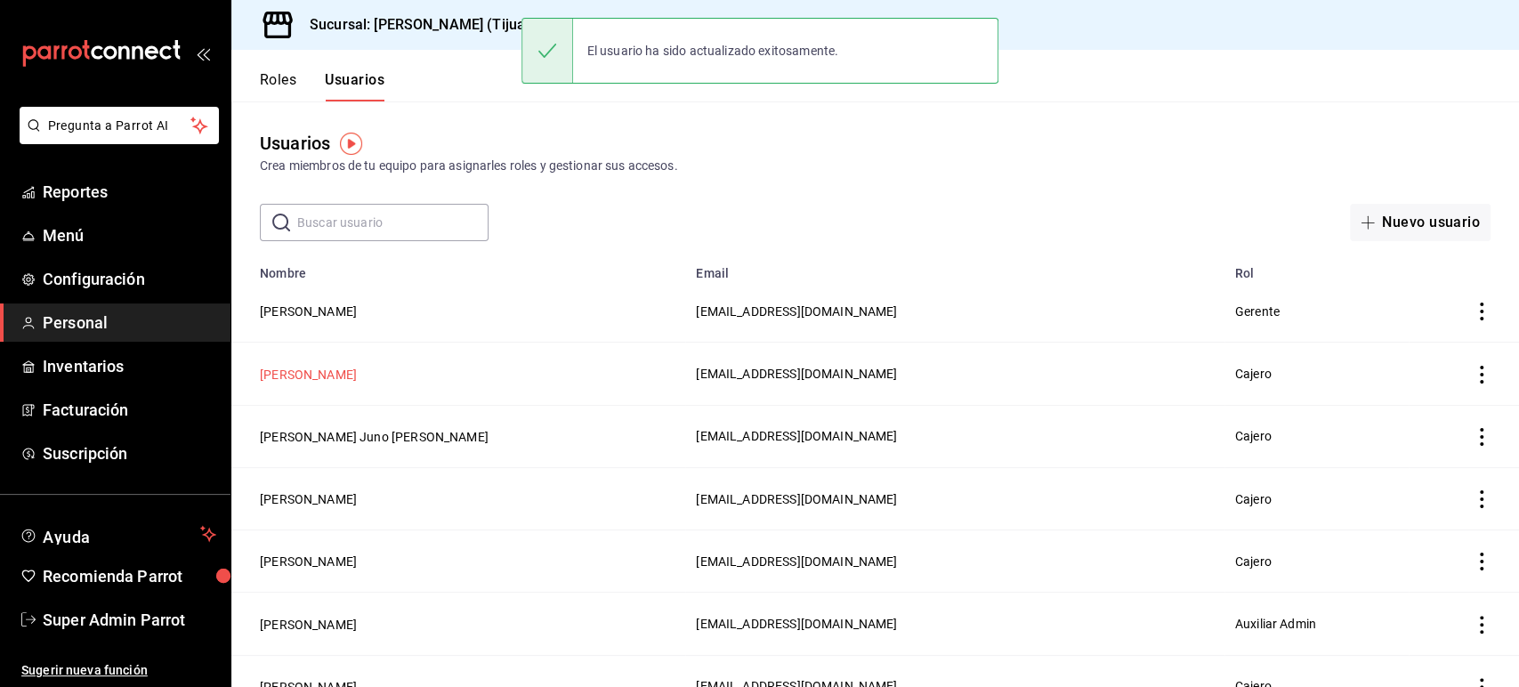
click at [300, 368] on button "Israel Daniel Paez Castro" at bounding box center [308, 375] width 97 height 18
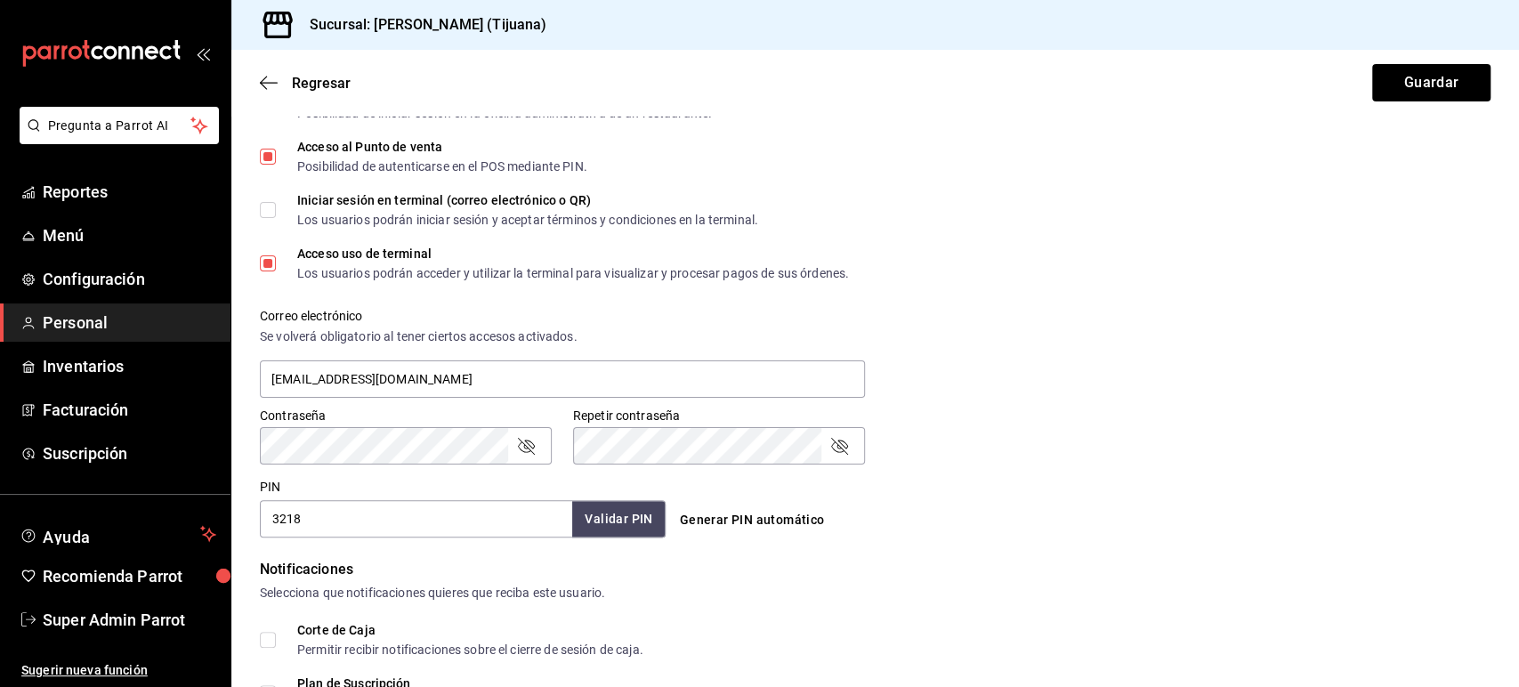
scroll to position [477, 0]
click at [1187, 305] on div "Correo electrónico Se volverá obligatorio al tener ciertos accesos activados. 4…" at bounding box center [864, 343] width 1252 height 114
click at [77, 207] on link "Reportes" at bounding box center [115, 192] width 230 height 38
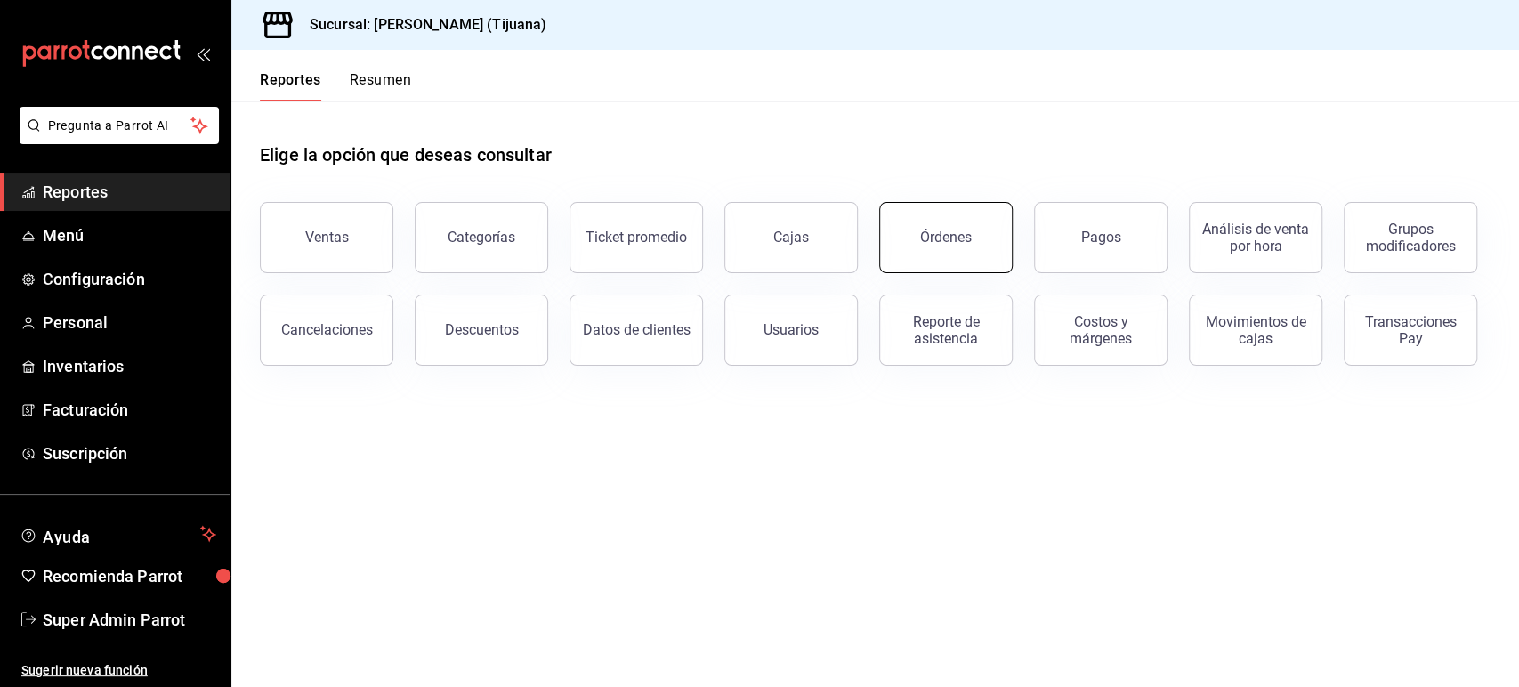
click at [926, 233] on div "Órdenes" at bounding box center [946, 237] width 52 height 17
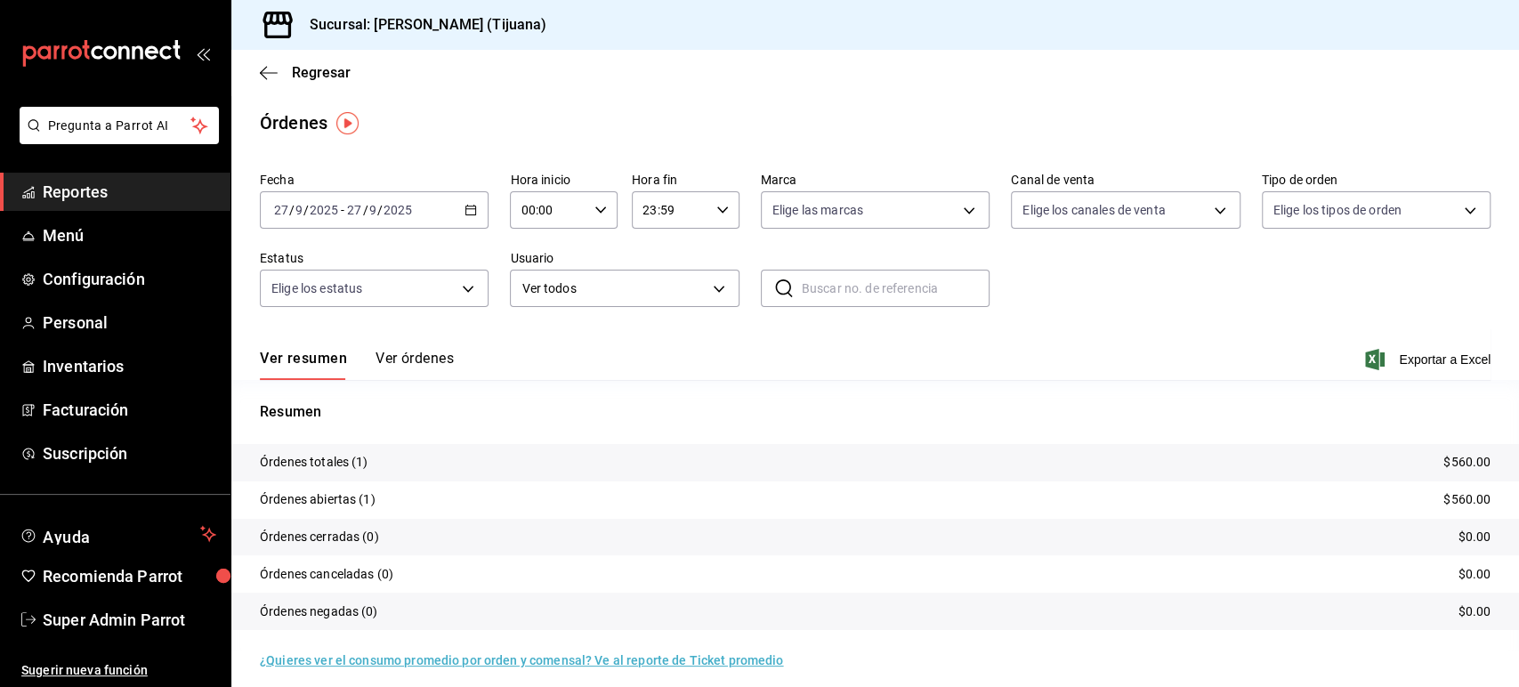
click at [405, 355] on button "Ver órdenes" at bounding box center [414, 365] width 78 height 30
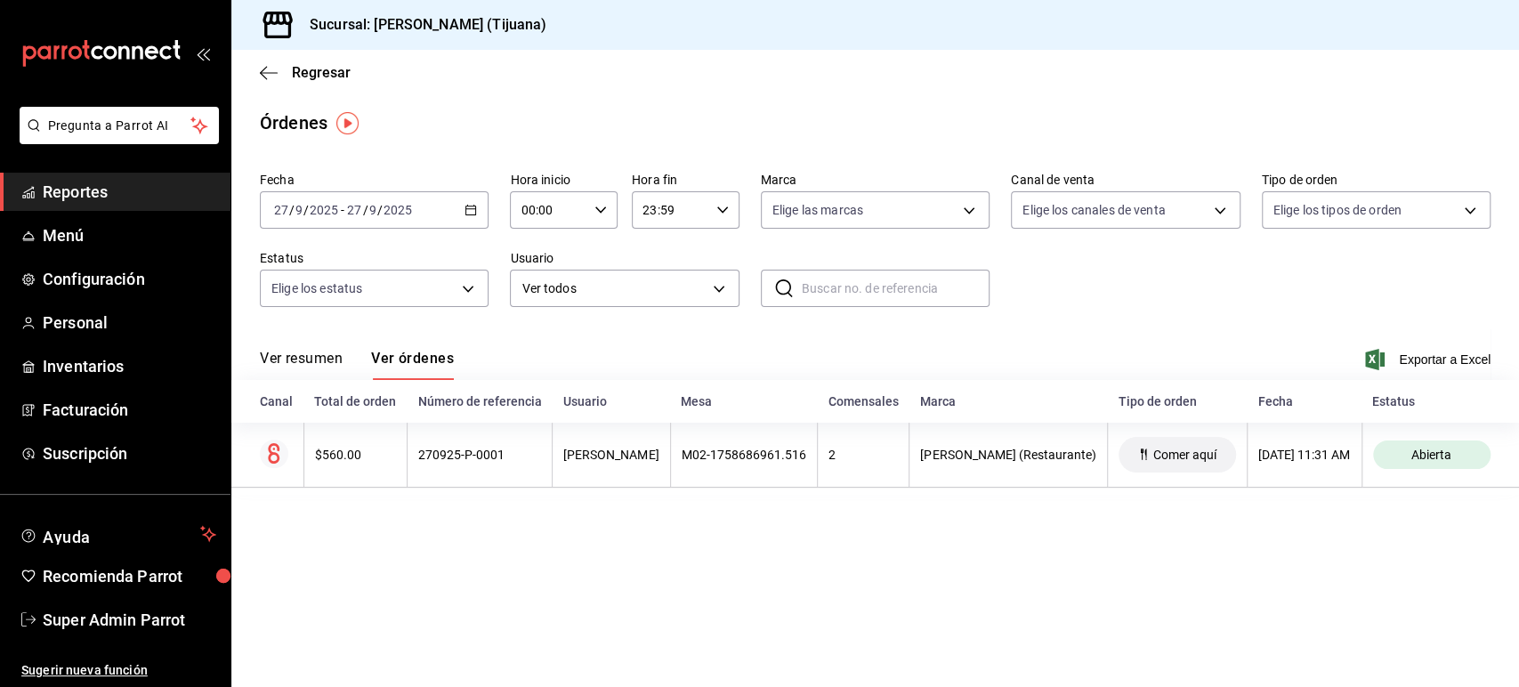
click at [639, 550] on main "Regresar Órdenes Fecha 2025-09-27 27 / 9 / 2025 - 2025-09-27 27 / 9 / 2025 Hora…" at bounding box center [874, 368] width 1287 height 637
click at [77, 333] on span "Personal" at bounding box center [129, 323] width 173 height 24
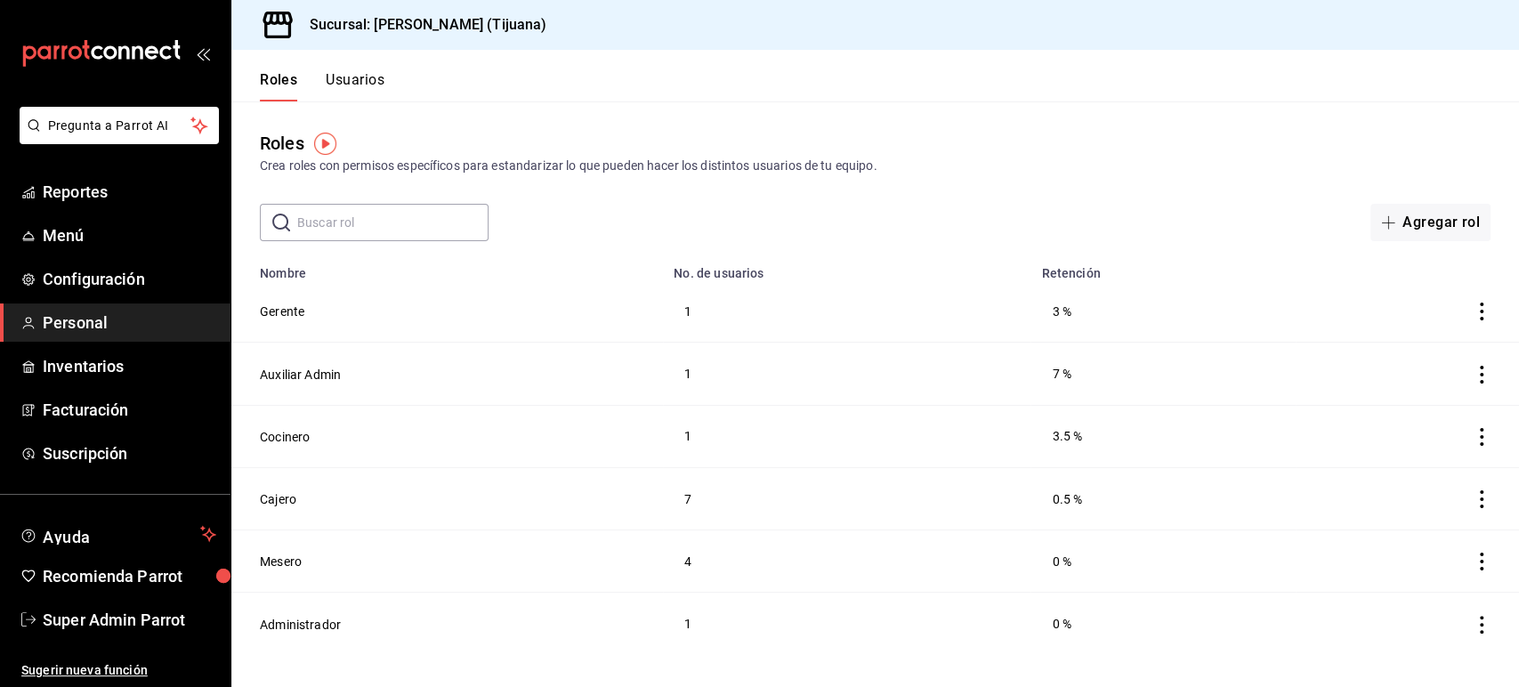
click at [363, 85] on button "Usuarios" at bounding box center [355, 86] width 59 height 30
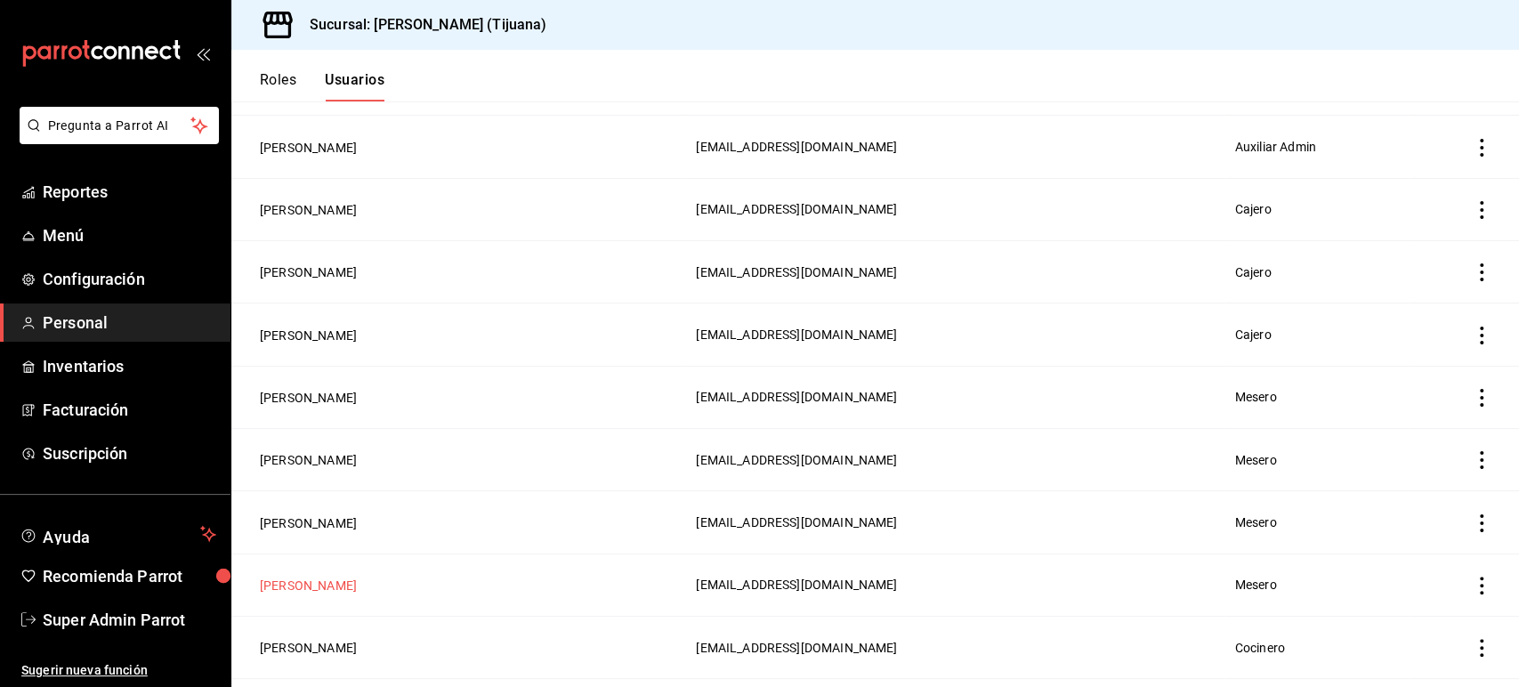
scroll to position [581, 0]
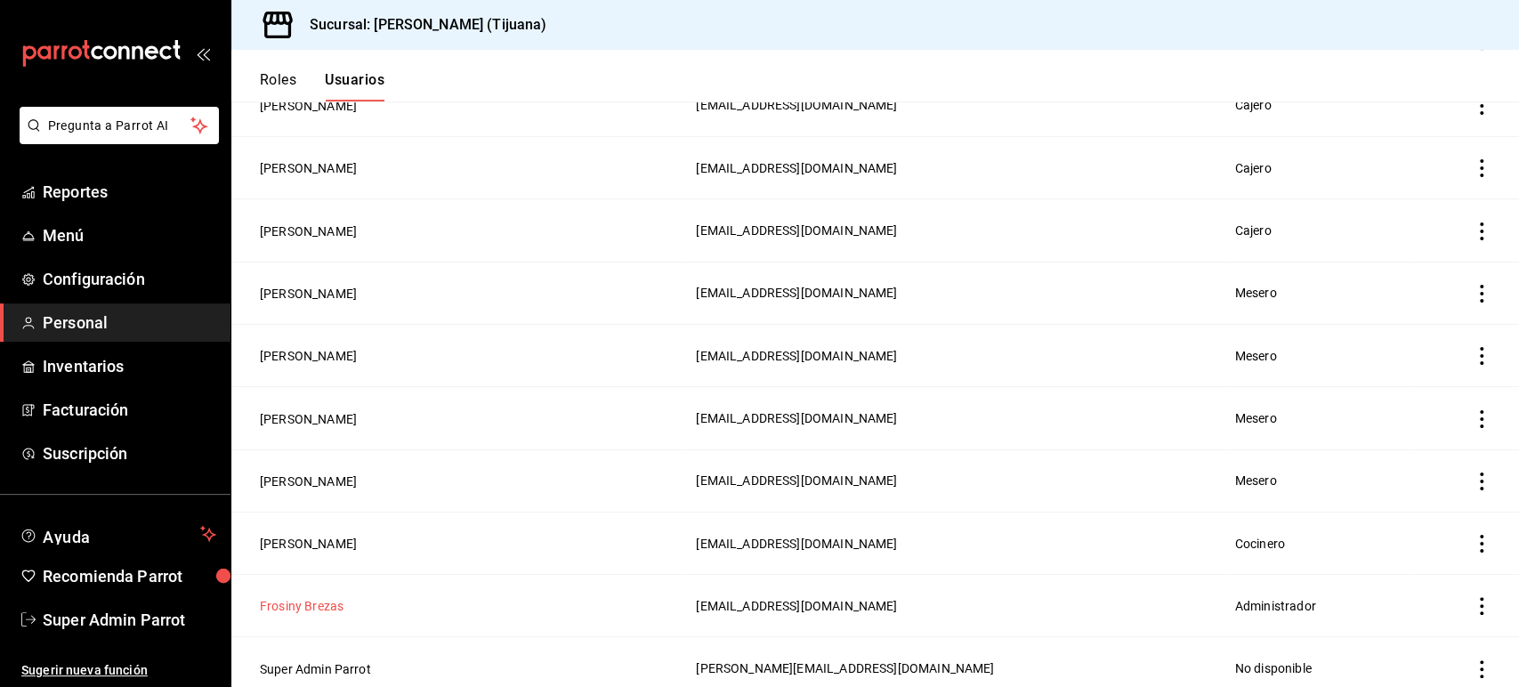
click at [316, 597] on button "Frosiny Brezas" at bounding box center [302, 606] width 84 height 18
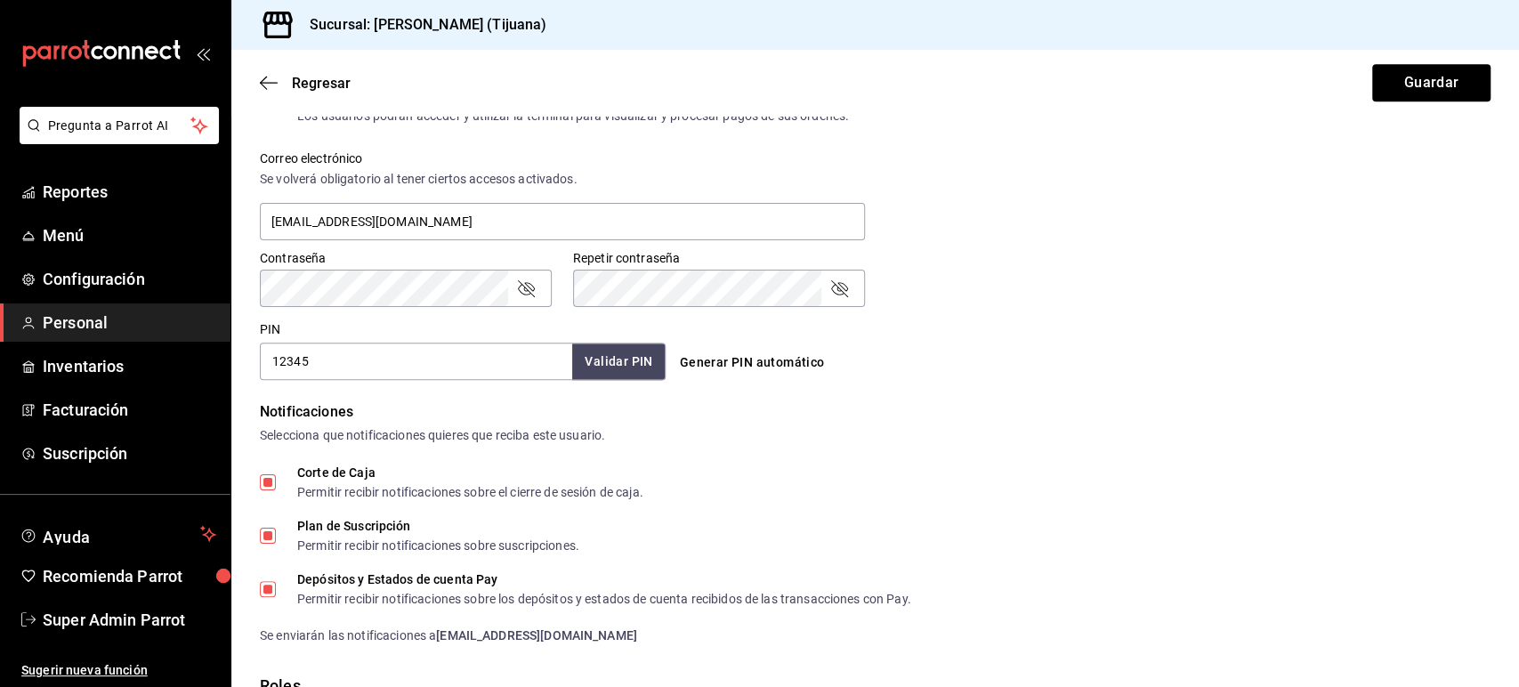
scroll to position [833, 0]
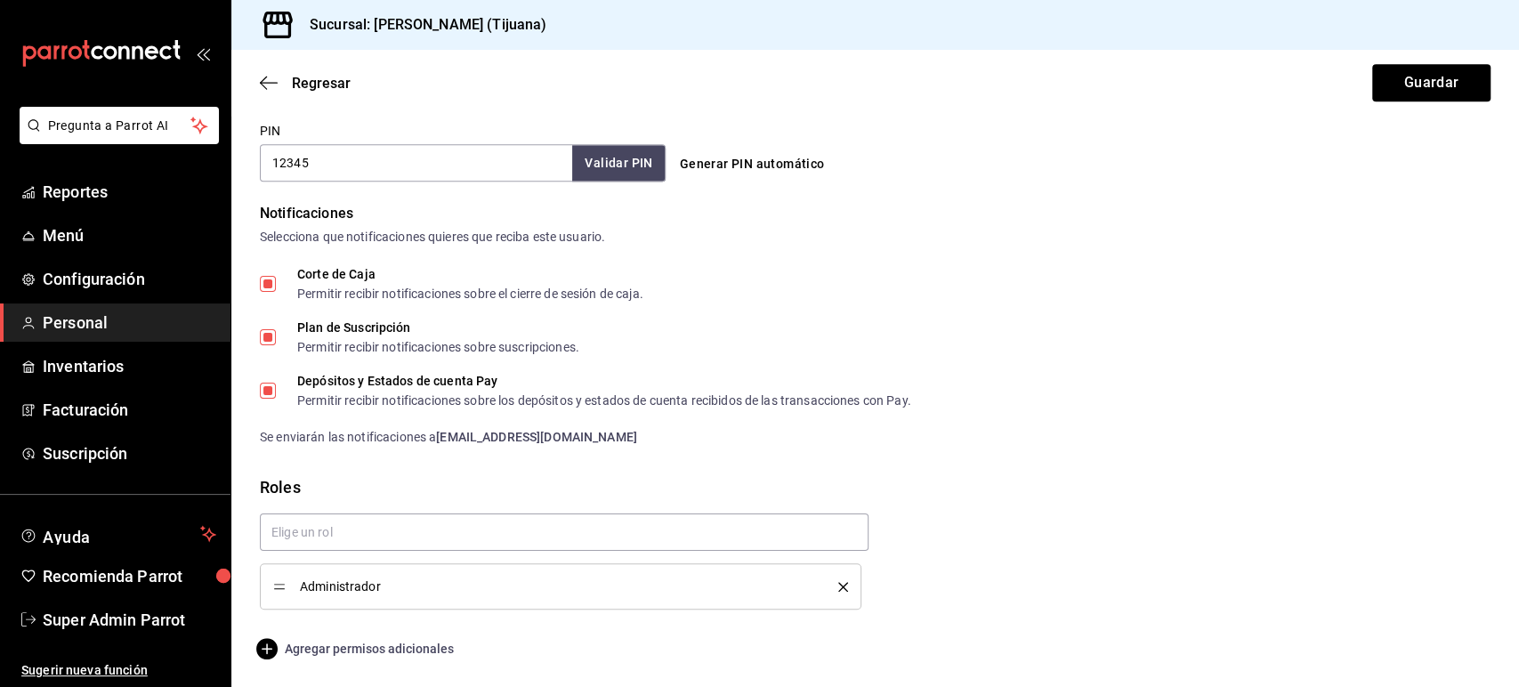
click at [391, 655] on span "Agregar permisos adicionales" at bounding box center [357, 648] width 194 height 21
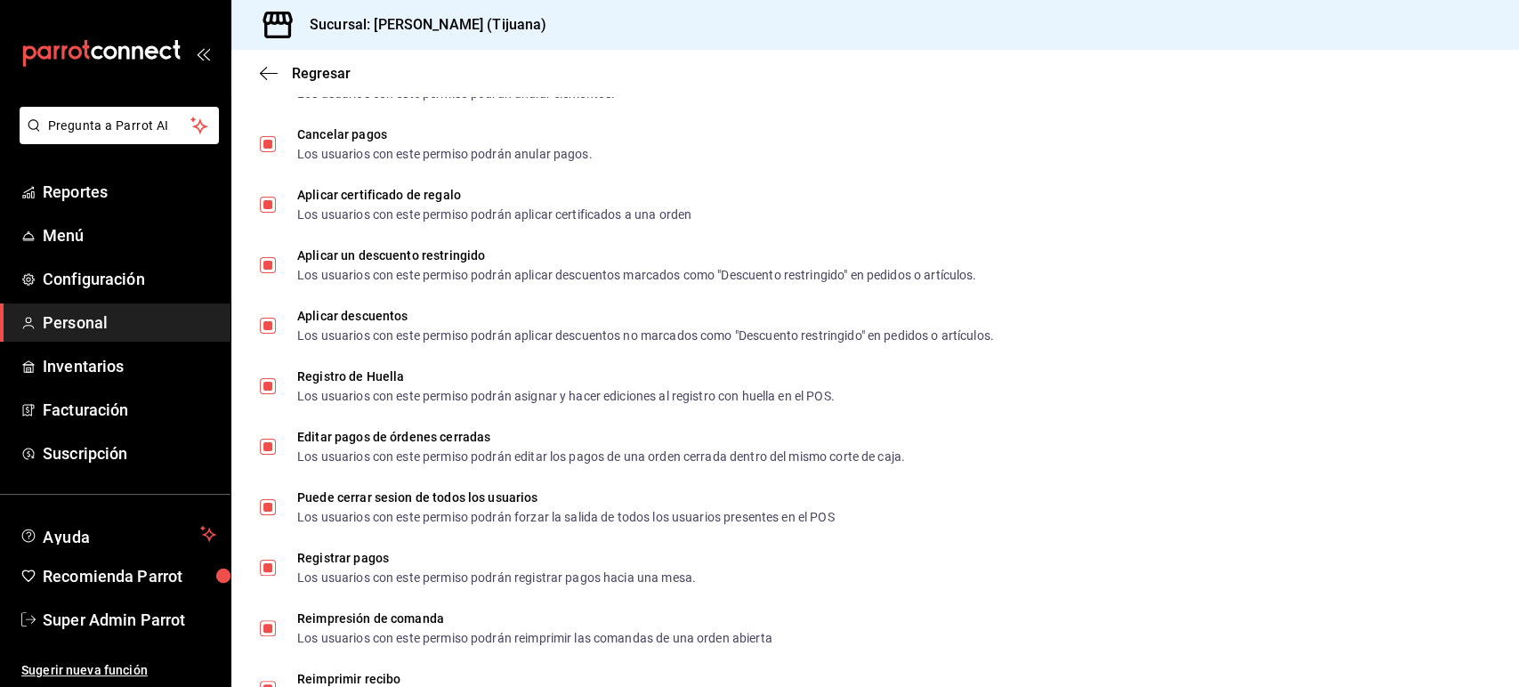
scroll to position [2676, 0]
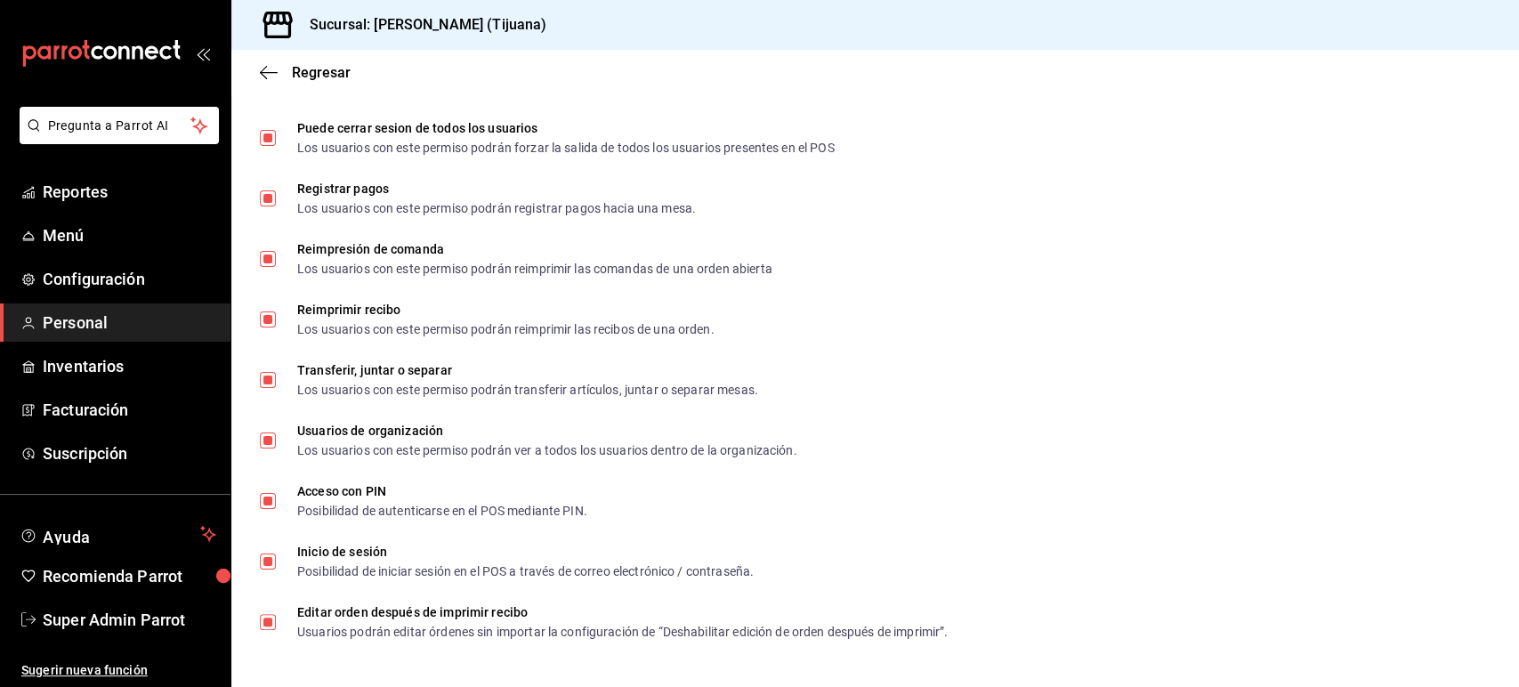
click at [276, 70] on icon "button" at bounding box center [269, 73] width 18 height 16
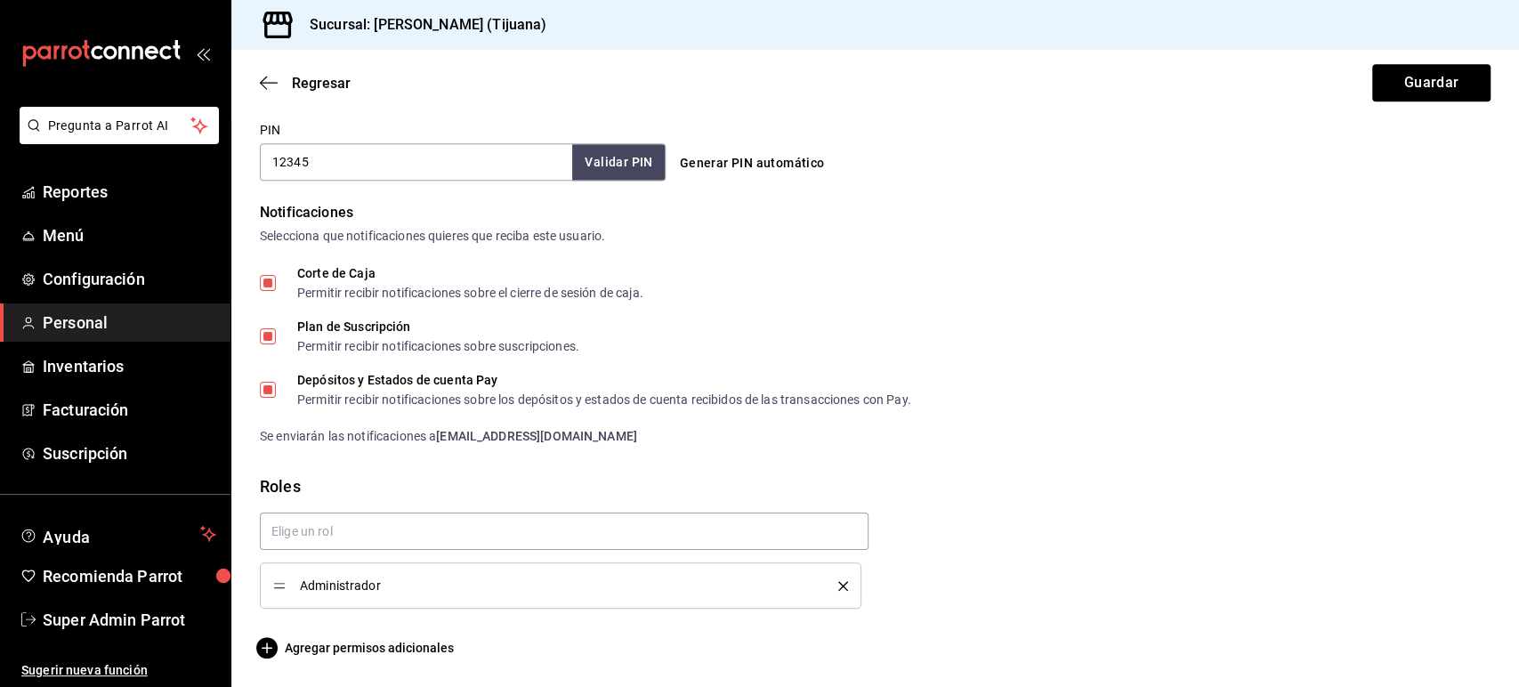
scroll to position [833, 0]
click at [261, 70] on div "Regresar Guardar" at bounding box center [874, 83] width 1287 height 66
click at [269, 79] on icon "button" at bounding box center [269, 83] width 18 height 16
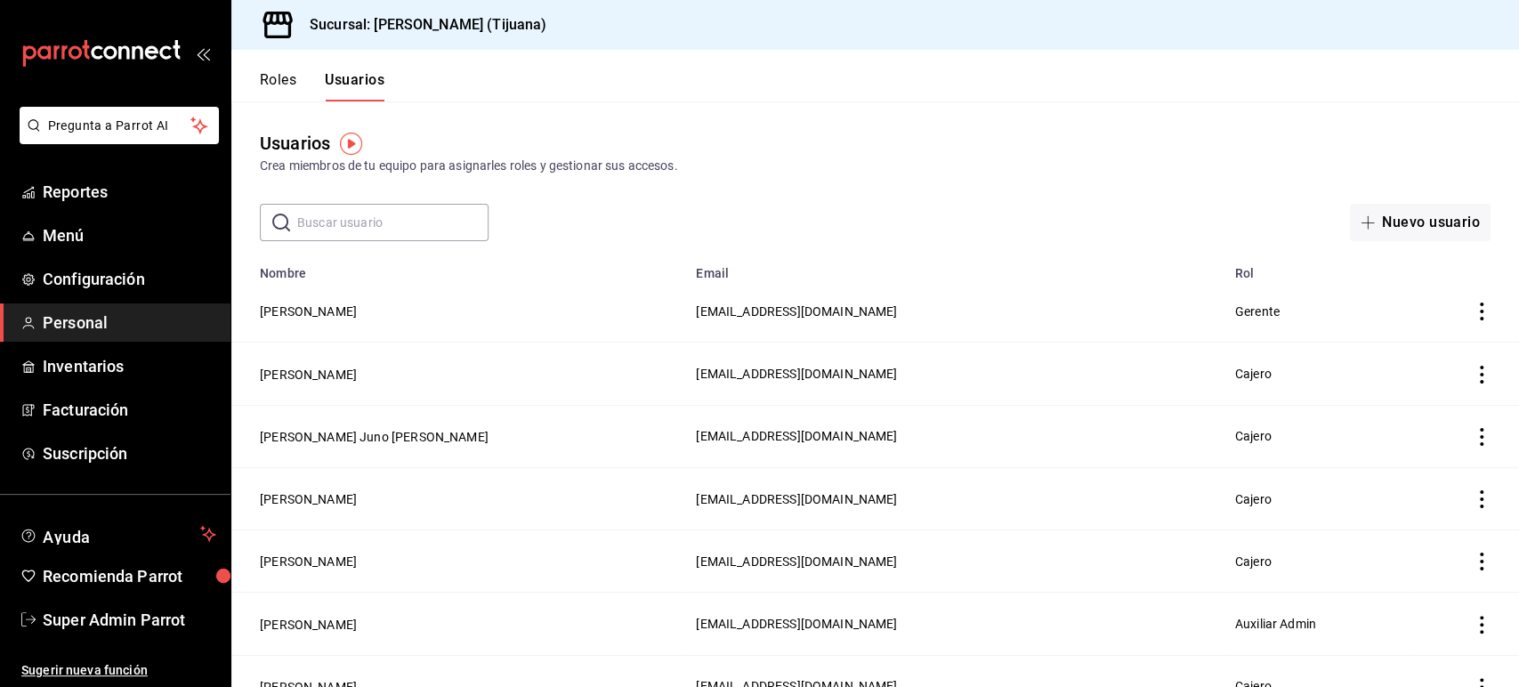
click at [280, 80] on button "Roles" at bounding box center [278, 86] width 36 height 30
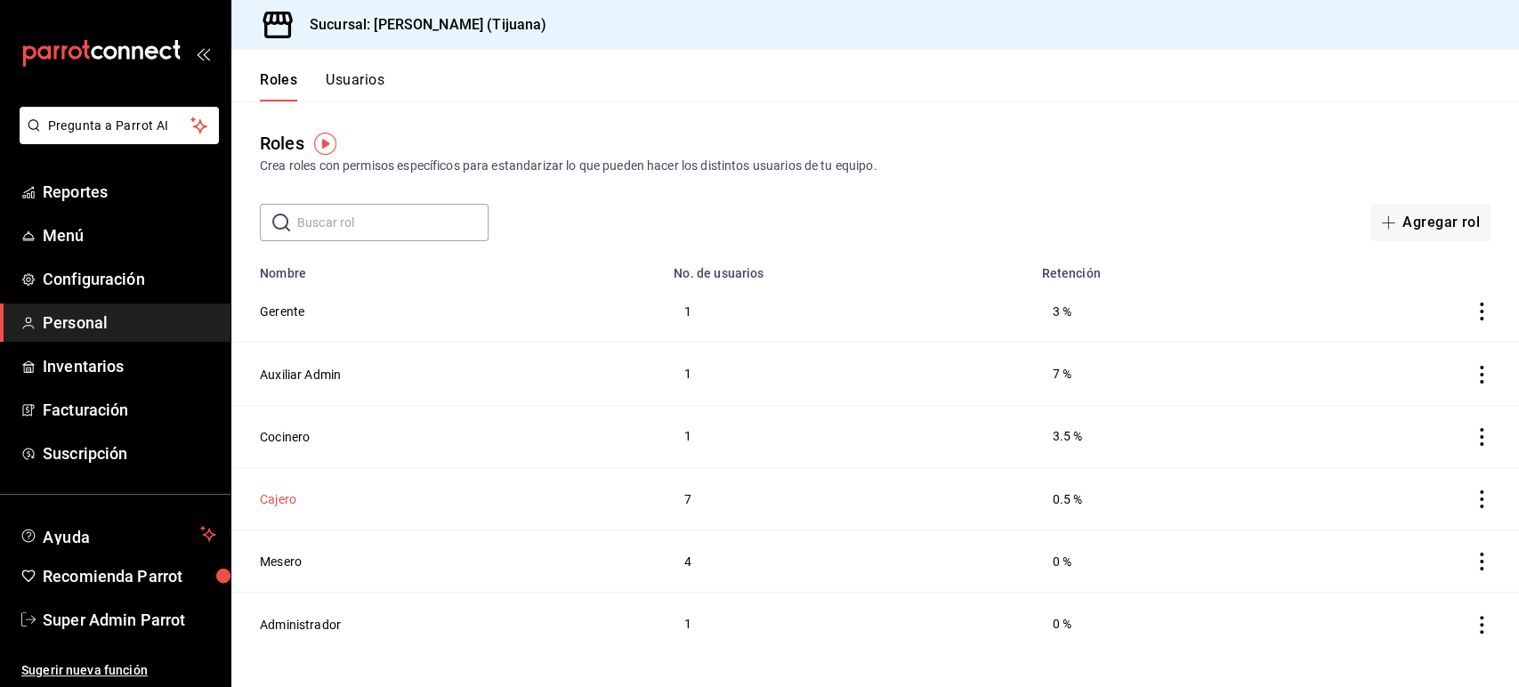
click at [283, 495] on button "Cajero" at bounding box center [278, 499] width 36 height 18
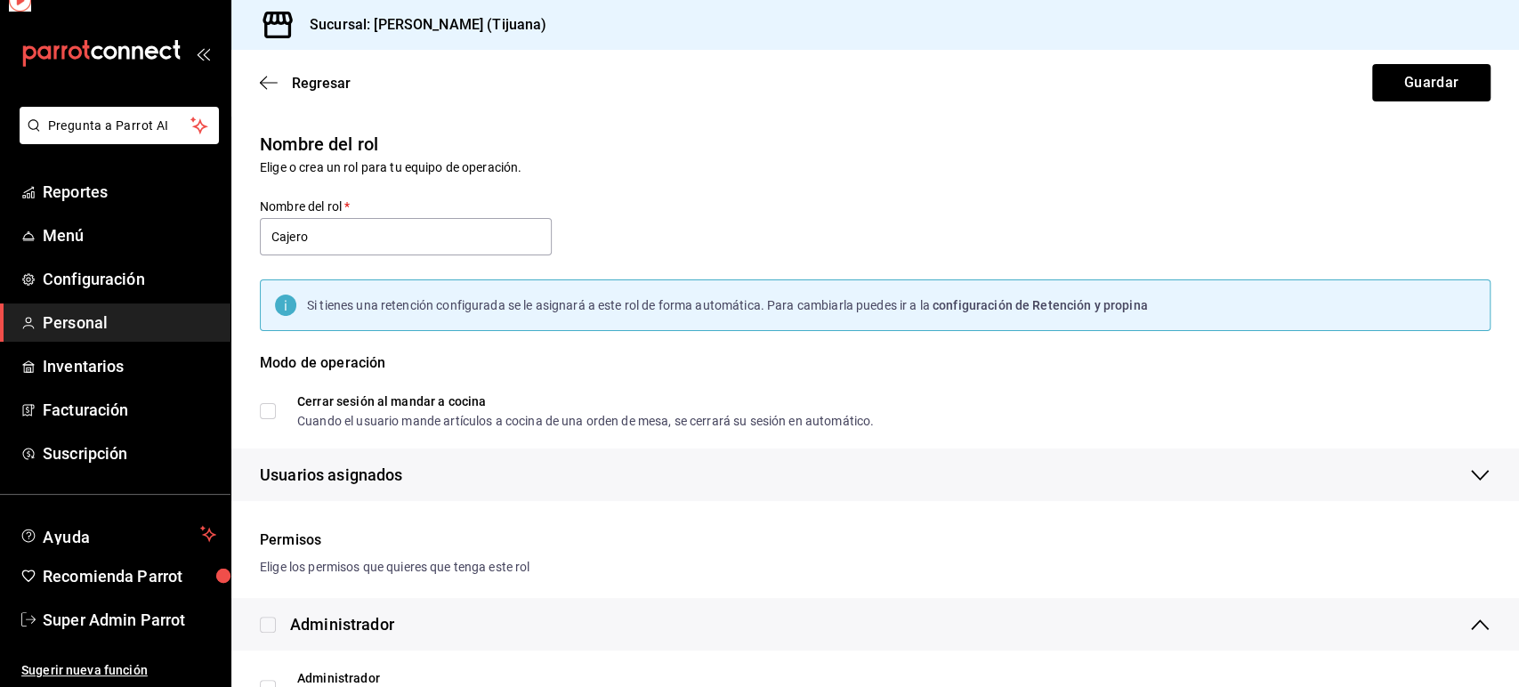
checkbox input "true"
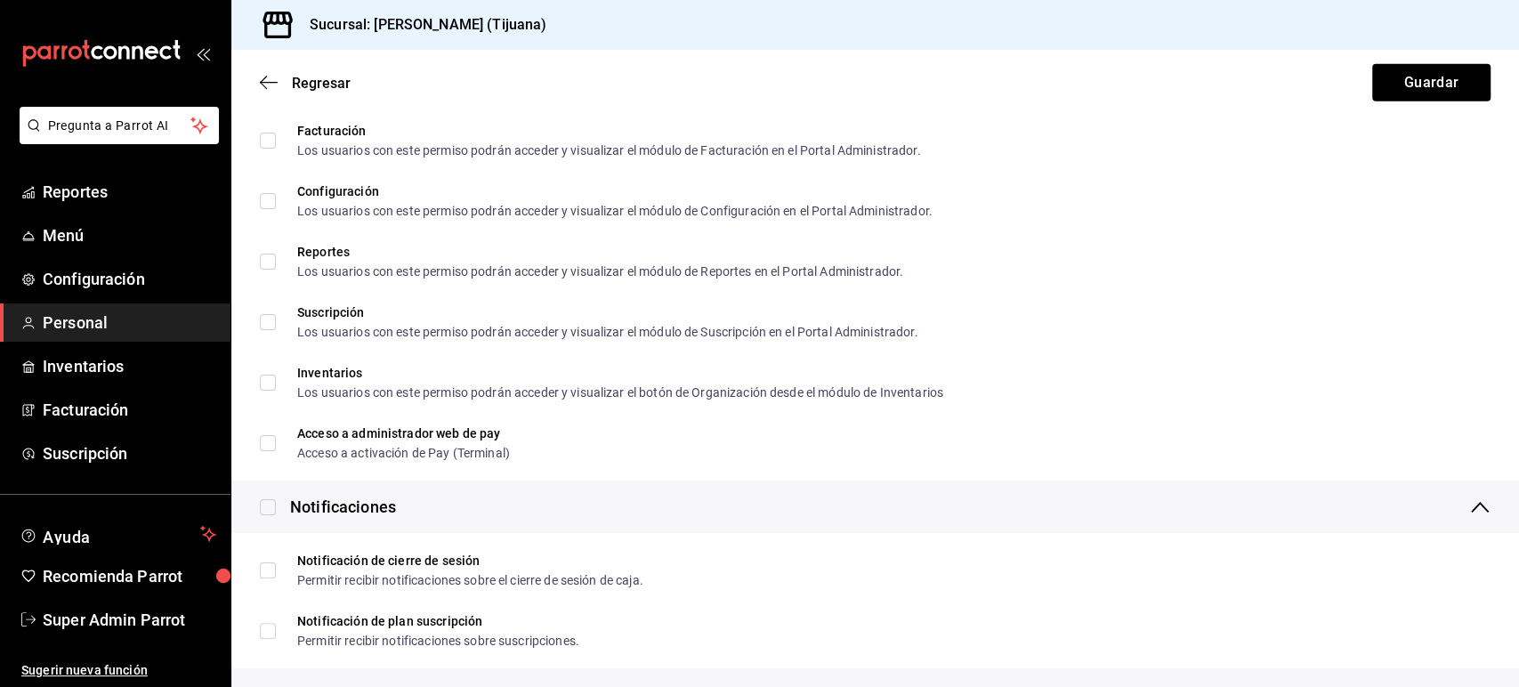
scroll to position [3304, 0]
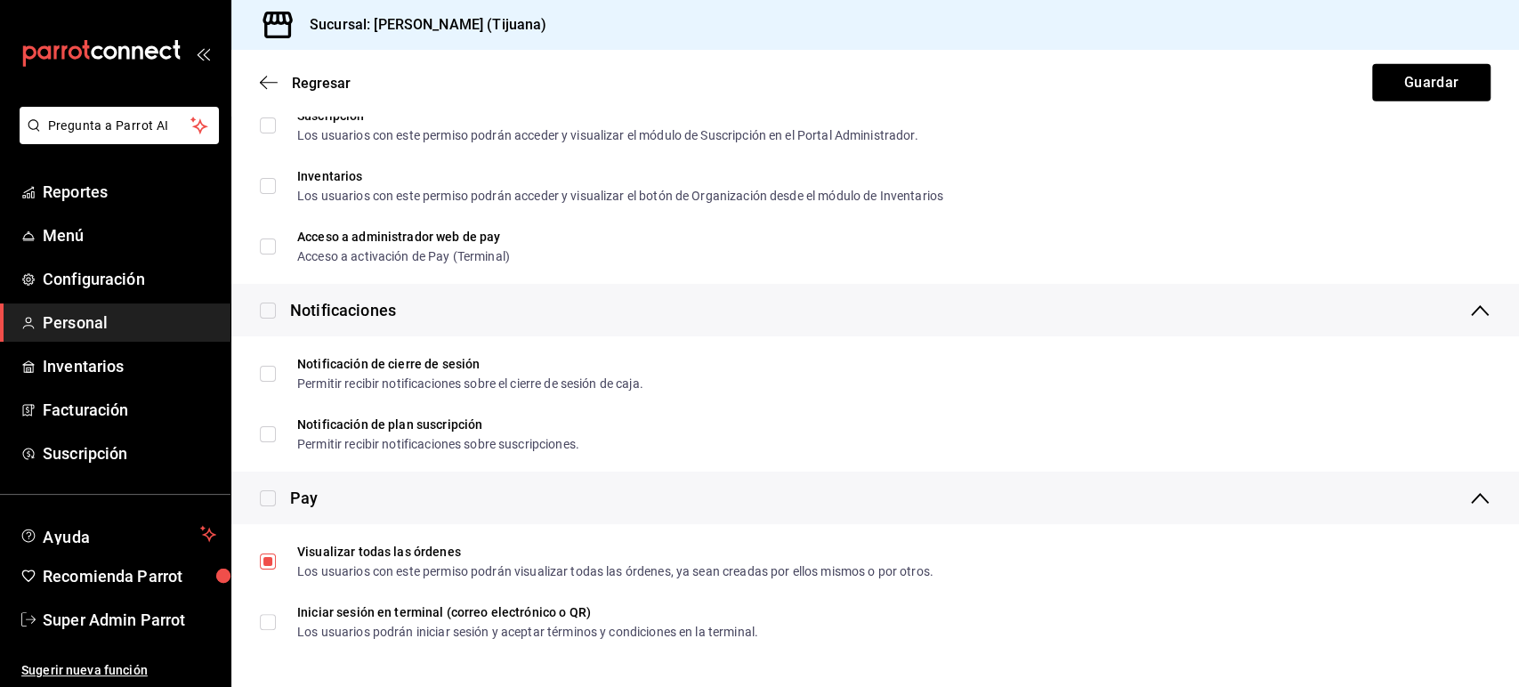
click at [276, 91] on div "Regresar Guardar" at bounding box center [874, 83] width 1287 height 66
click at [269, 82] on icon "button" at bounding box center [269, 83] width 18 height 16
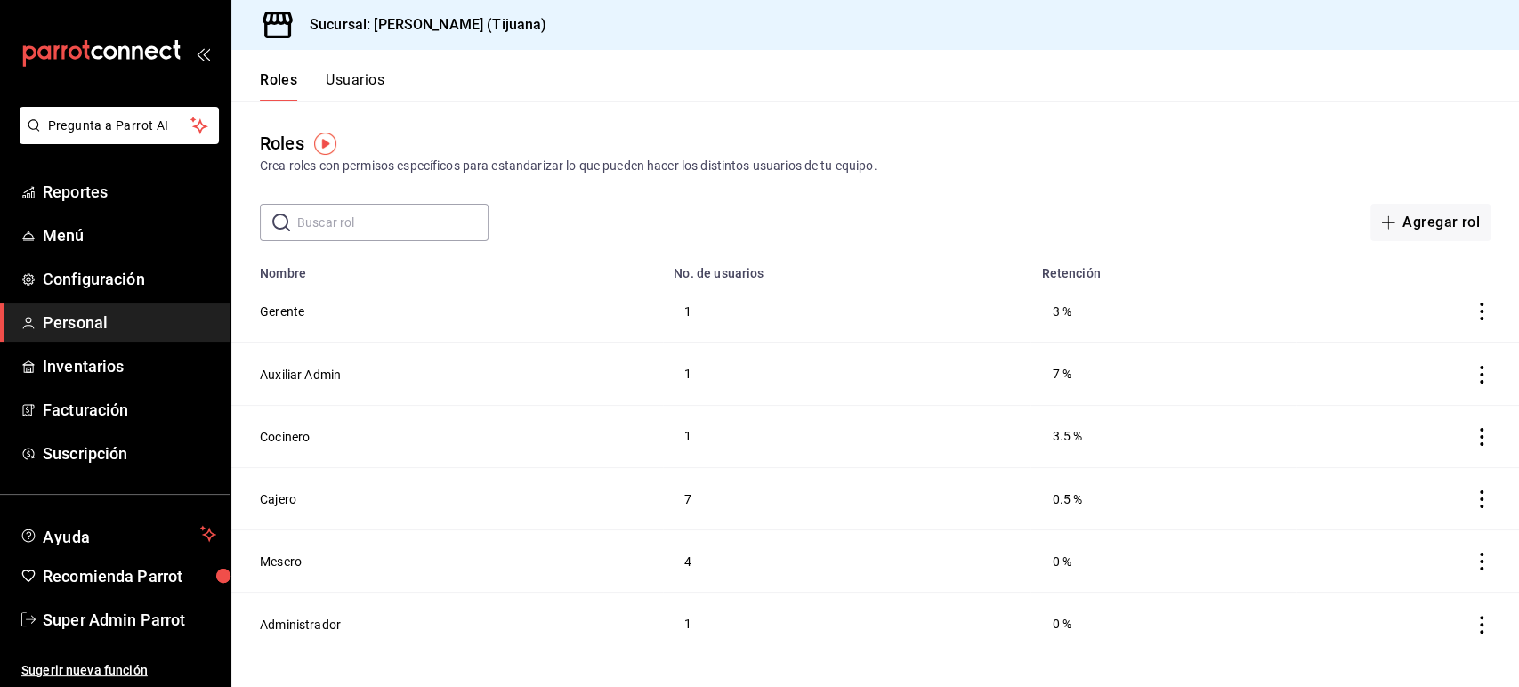
click at [361, 77] on button "Usuarios" at bounding box center [355, 86] width 59 height 30
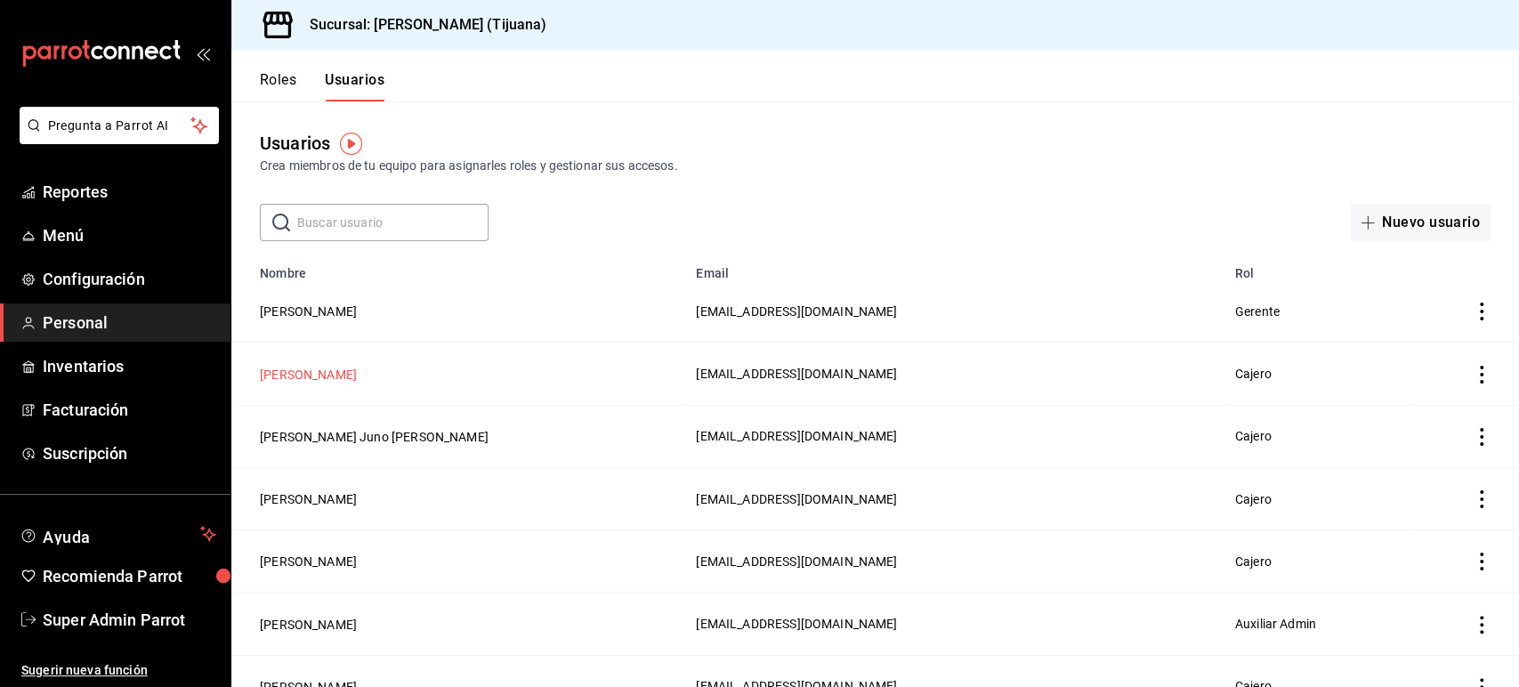
click at [350, 375] on button "Israel Daniel Paez Castro" at bounding box center [308, 375] width 97 height 18
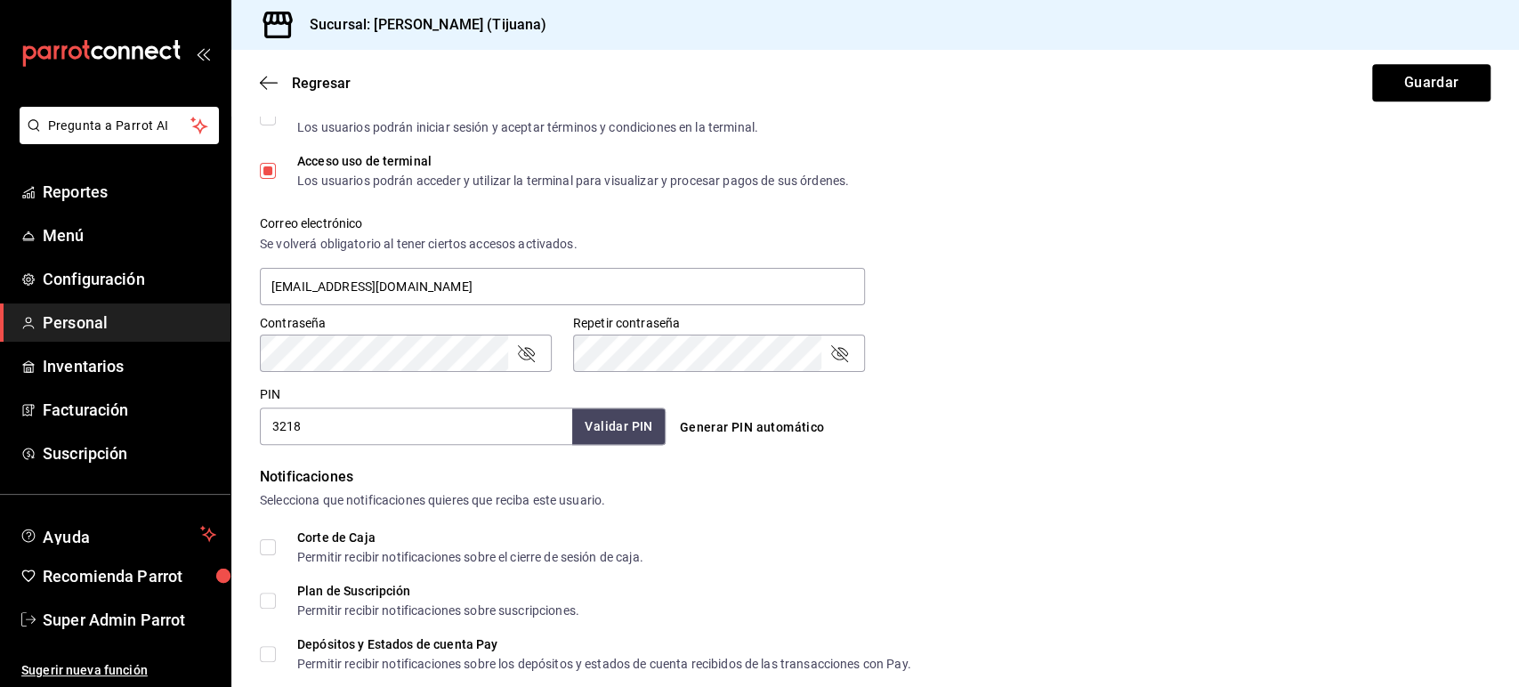
scroll to position [793, 0]
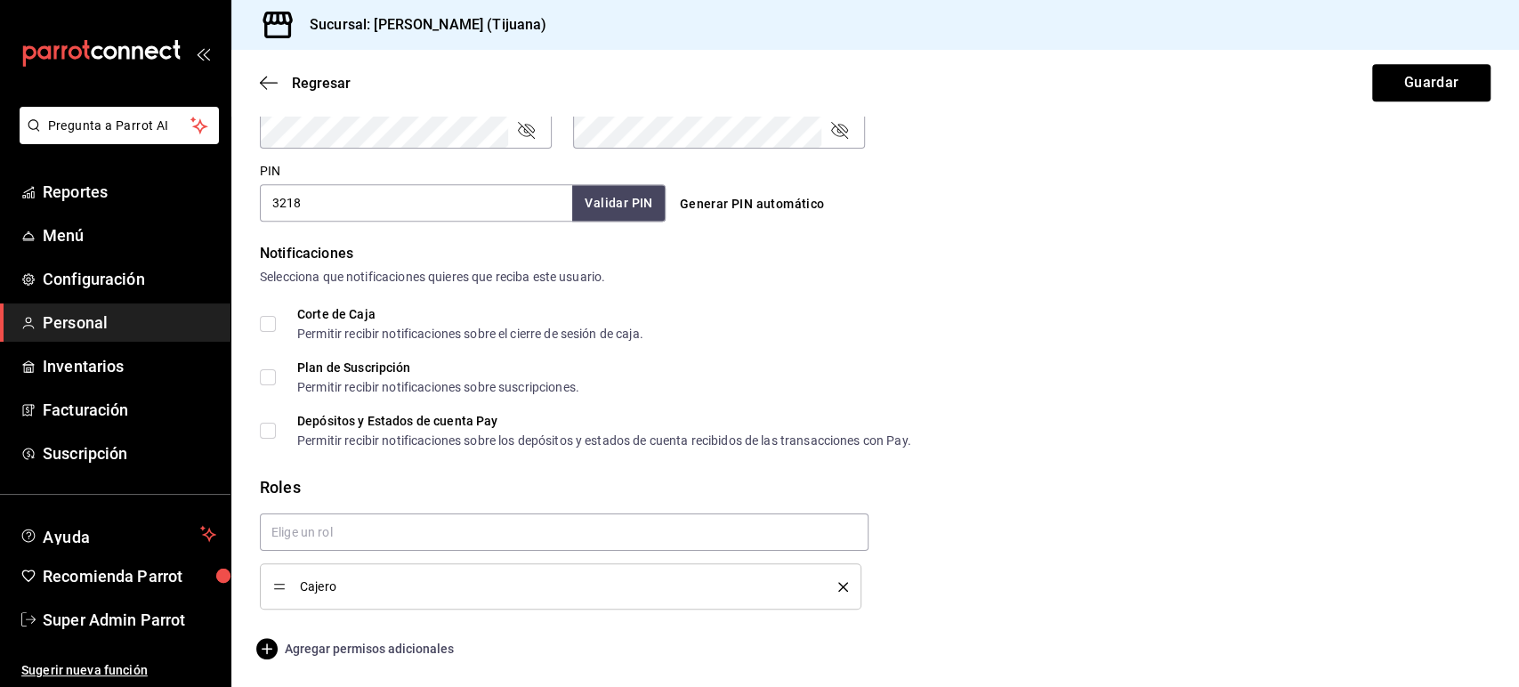
click at [369, 646] on span "Agregar permisos adicionales" at bounding box center [357, 648] width 194 height 21
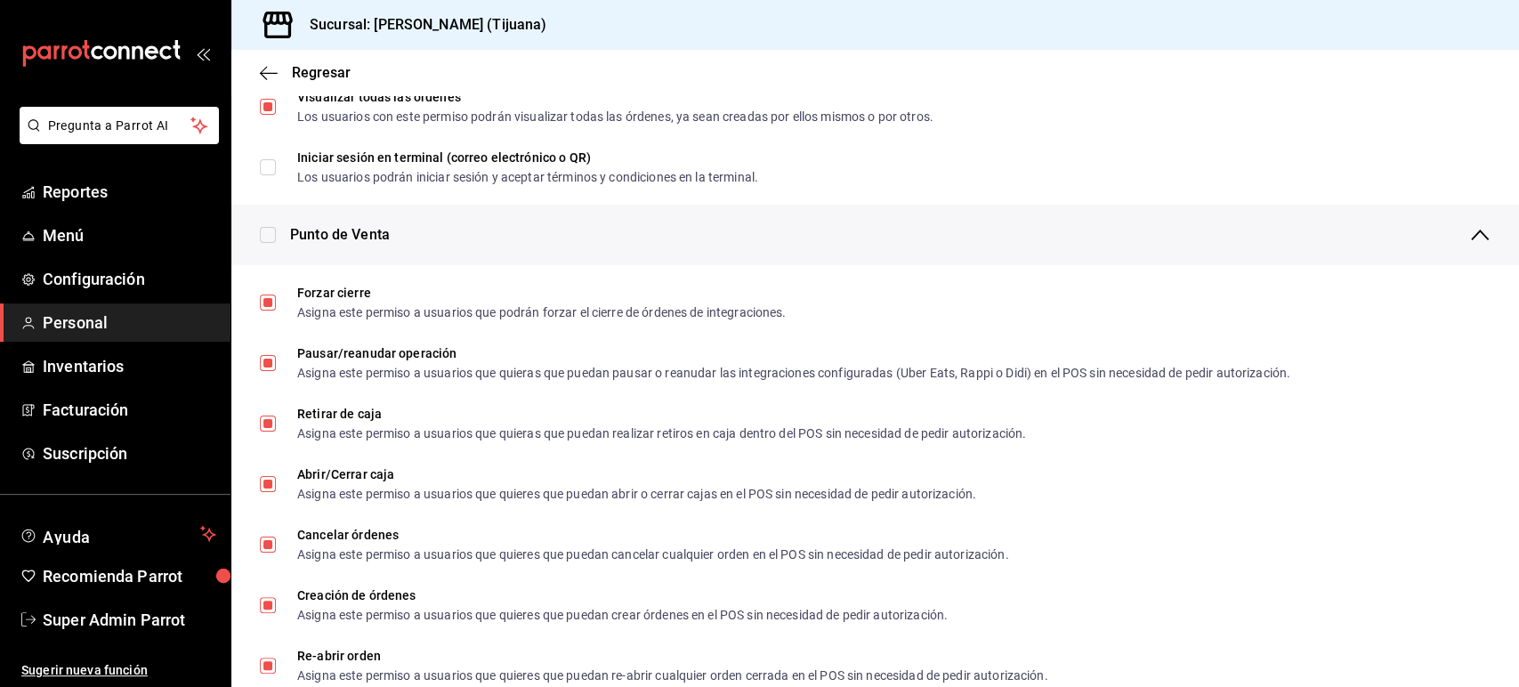
scroll to position [1499, 0]
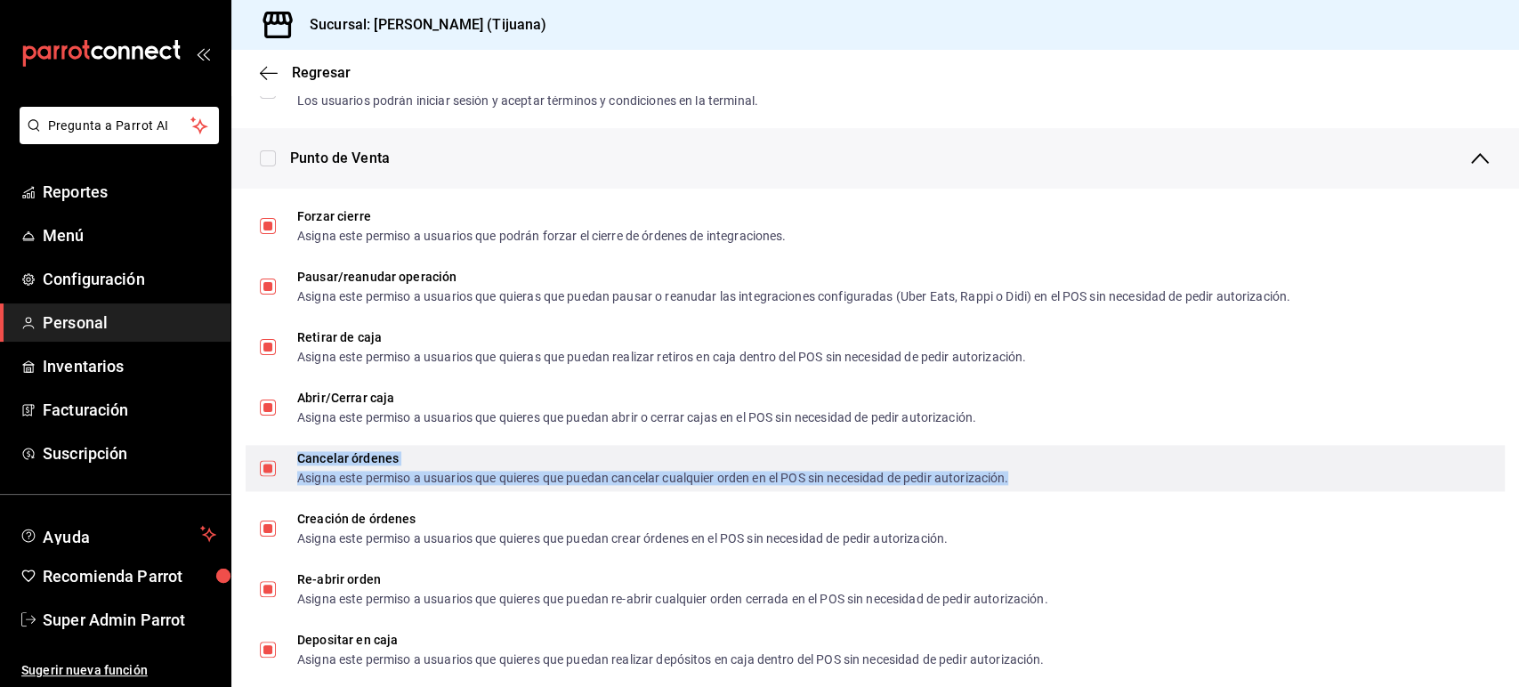
click at [377, 472] on div "Asigna este permiso a usuarios que quieres que puedan cancelar cualquier orden …" at bounding box center [652, 478] width 711 height 12
click at [1268, 475] on div "Cancelar órdenes Asigna este permiso a usuarios que quieres que puedan cancelar…" at bounding box center [875, 468] width 1259 height 46
click at [365, 460] on div "Cancelar órdenes" at bounding box center [652, 458] width 711 height 12
checkbox input "false"
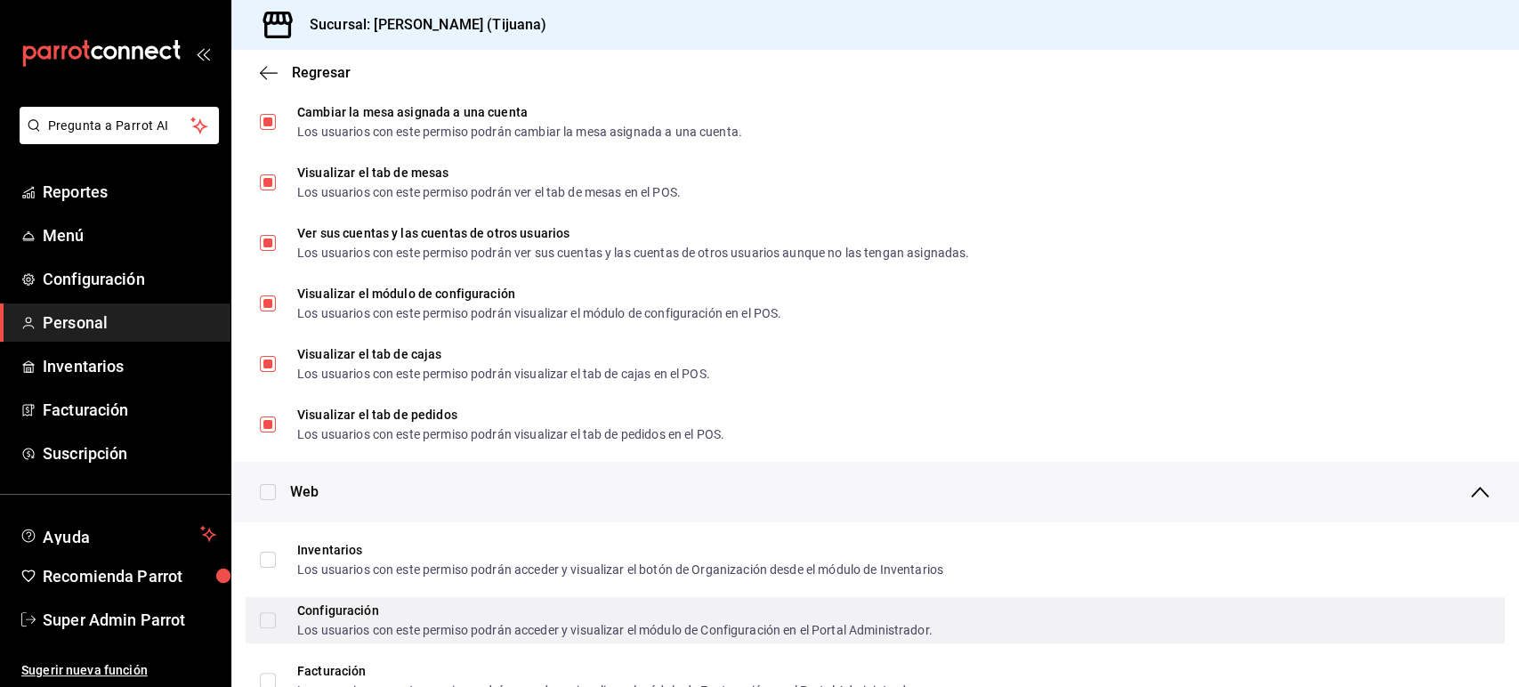
scroll to position [311, 0]
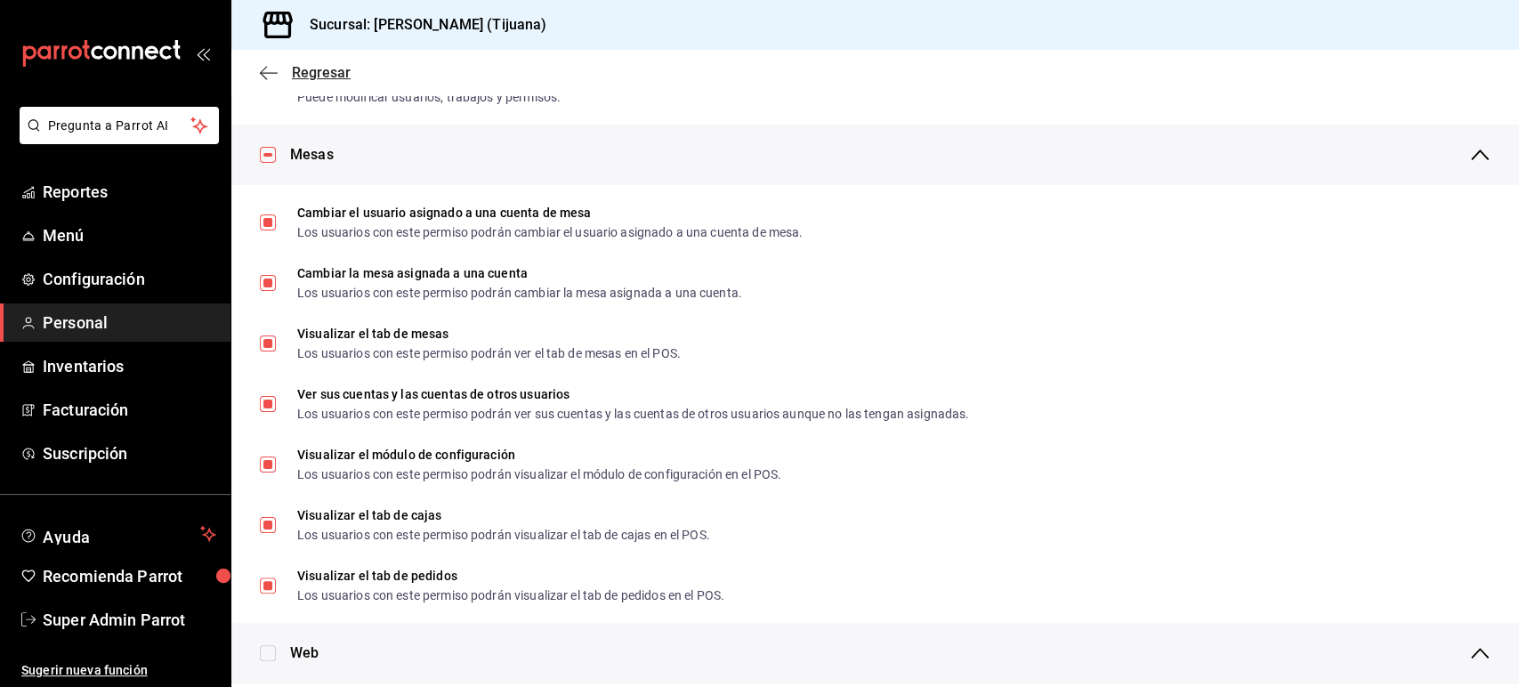
click at [274, 76] on icon "button" at bounding box center [269, 73] width 18 height 16
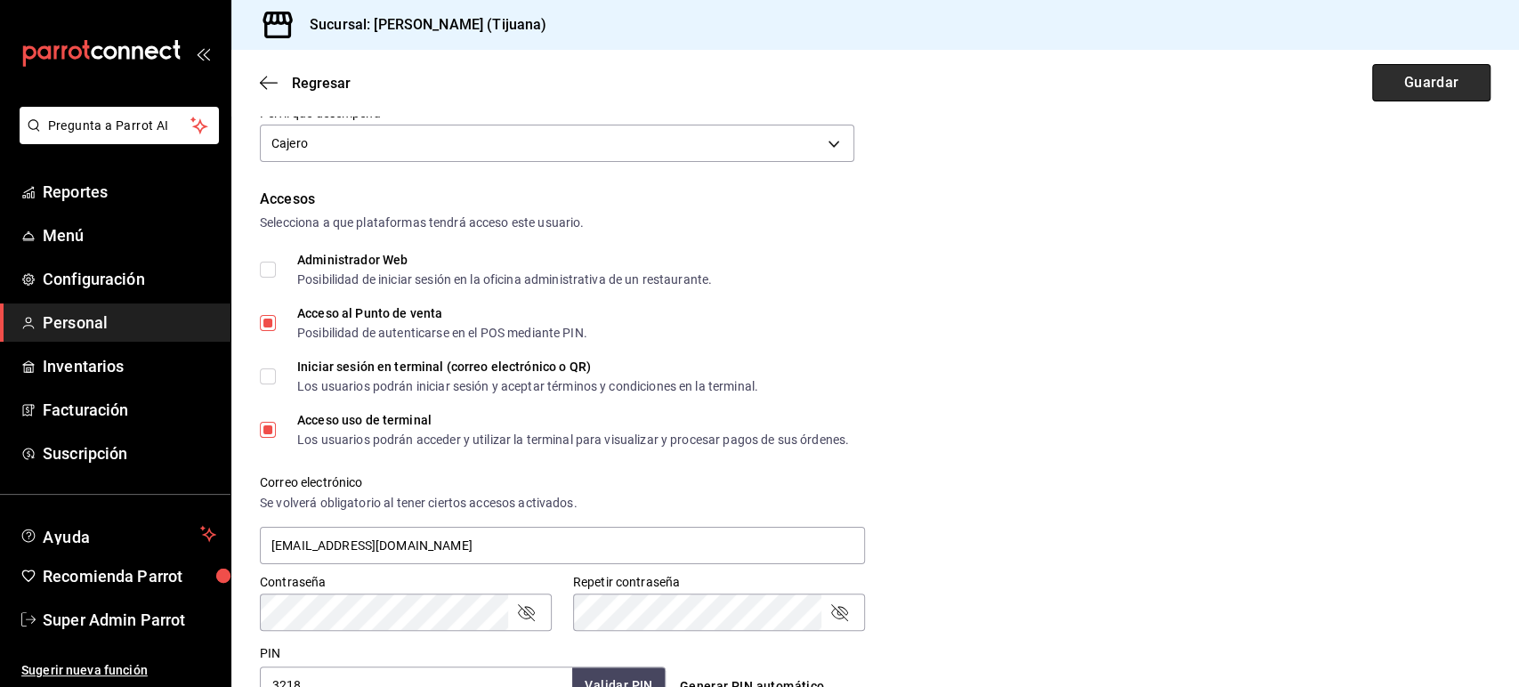
click at [1378, 77] on button "Guardar" at bounding box center [1431, 82] width 118 height 37
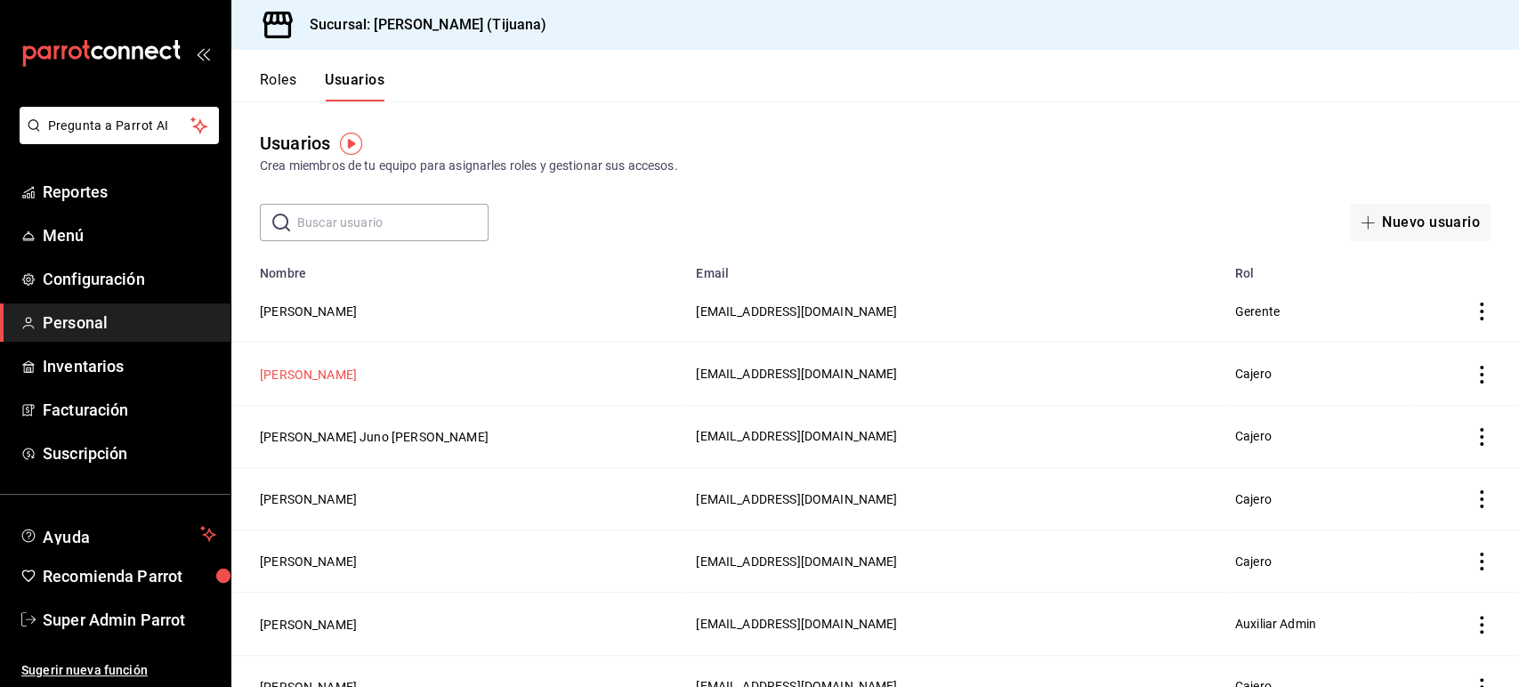
click at [303, 375] on button "Israel Daniel Paez Castro" at bounding box center [308, 375] width 97 height 18
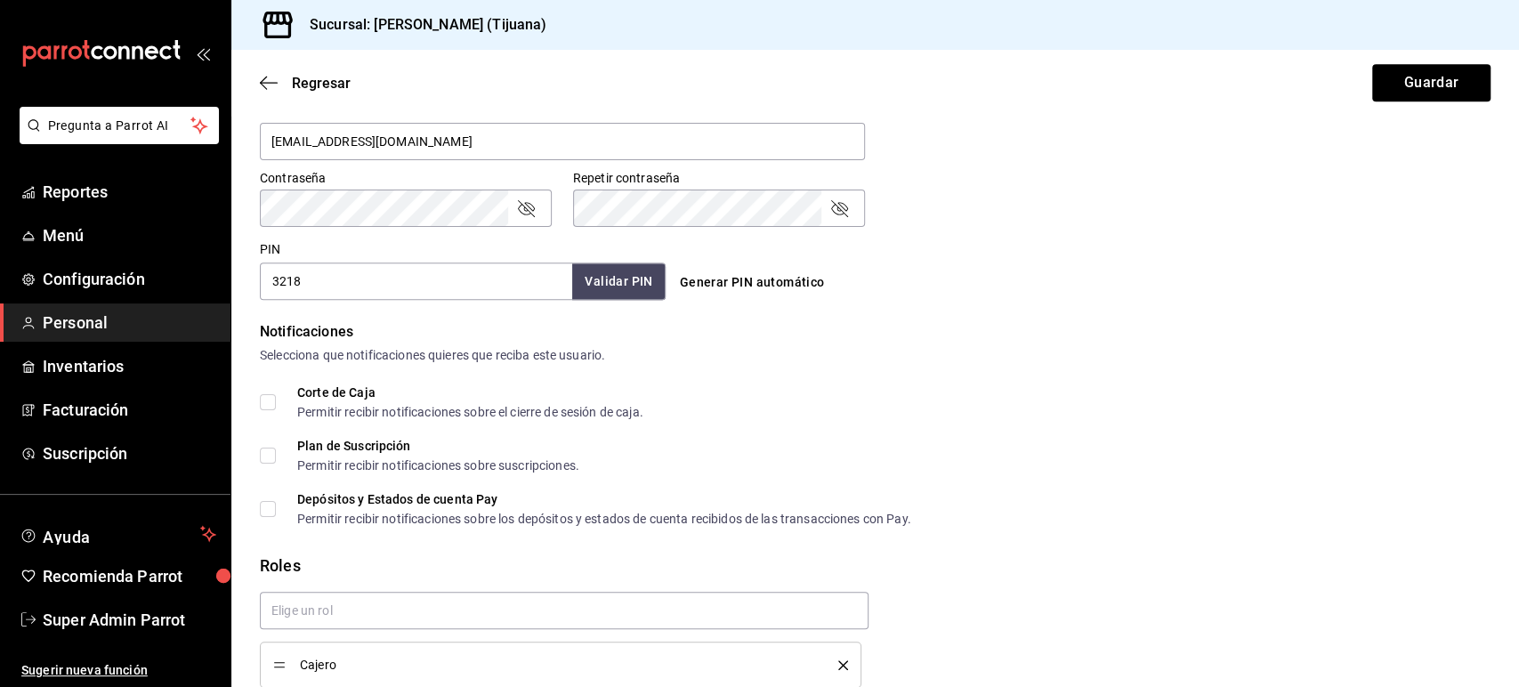
scroll to position [793, 0]
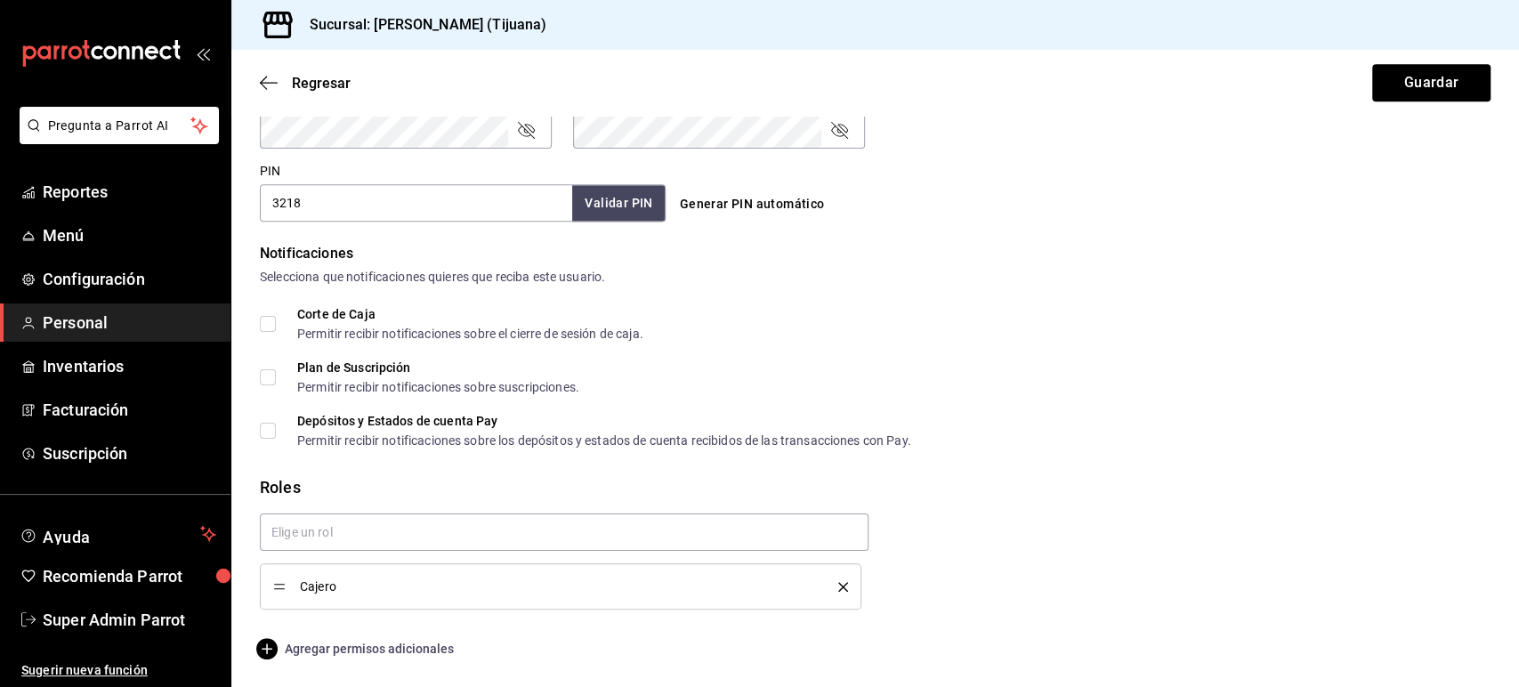
click at [391, 643] on span "Agregar permisos adicionales" at bounding box center [357, 648] width 194 height 21
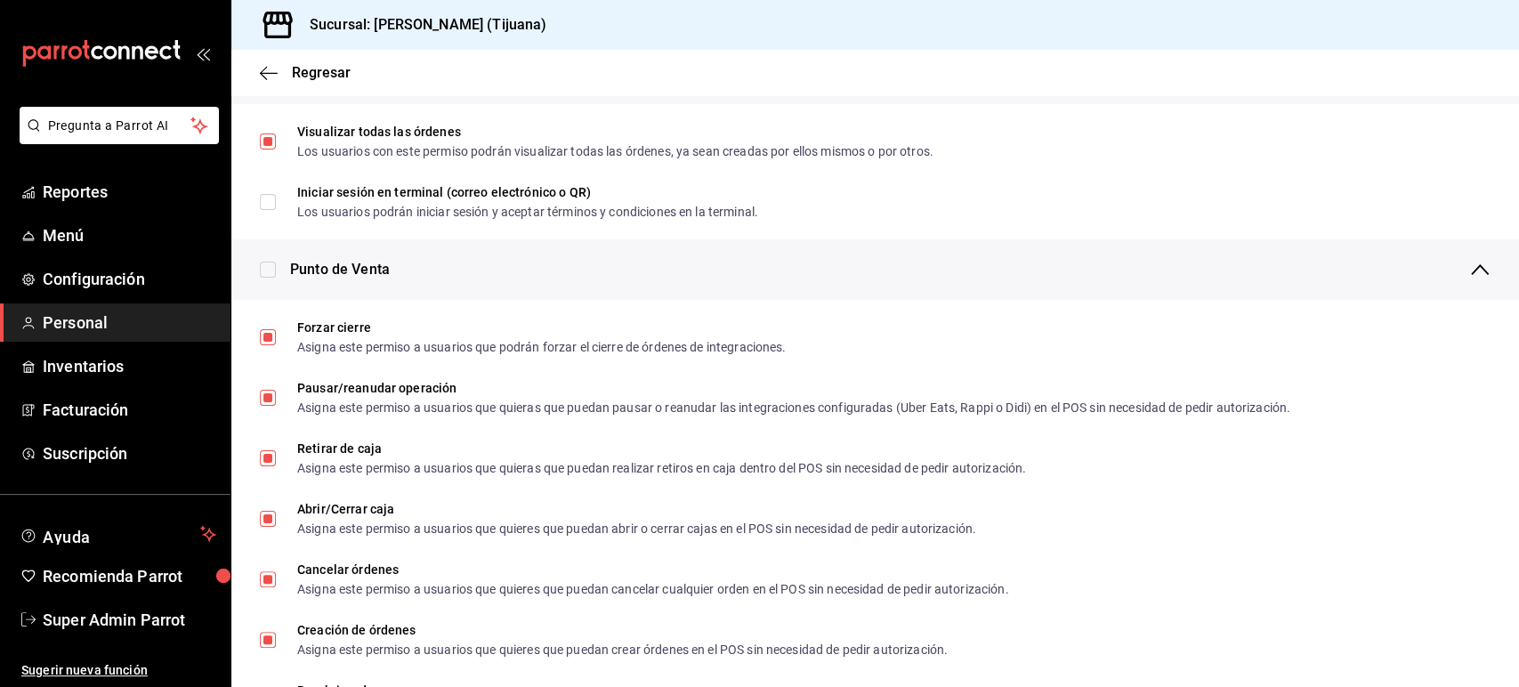
scroll to position [1387, 0]
click at [109, 283] on span "Configuración" at bounding box center [129, 279] width 173 height 24
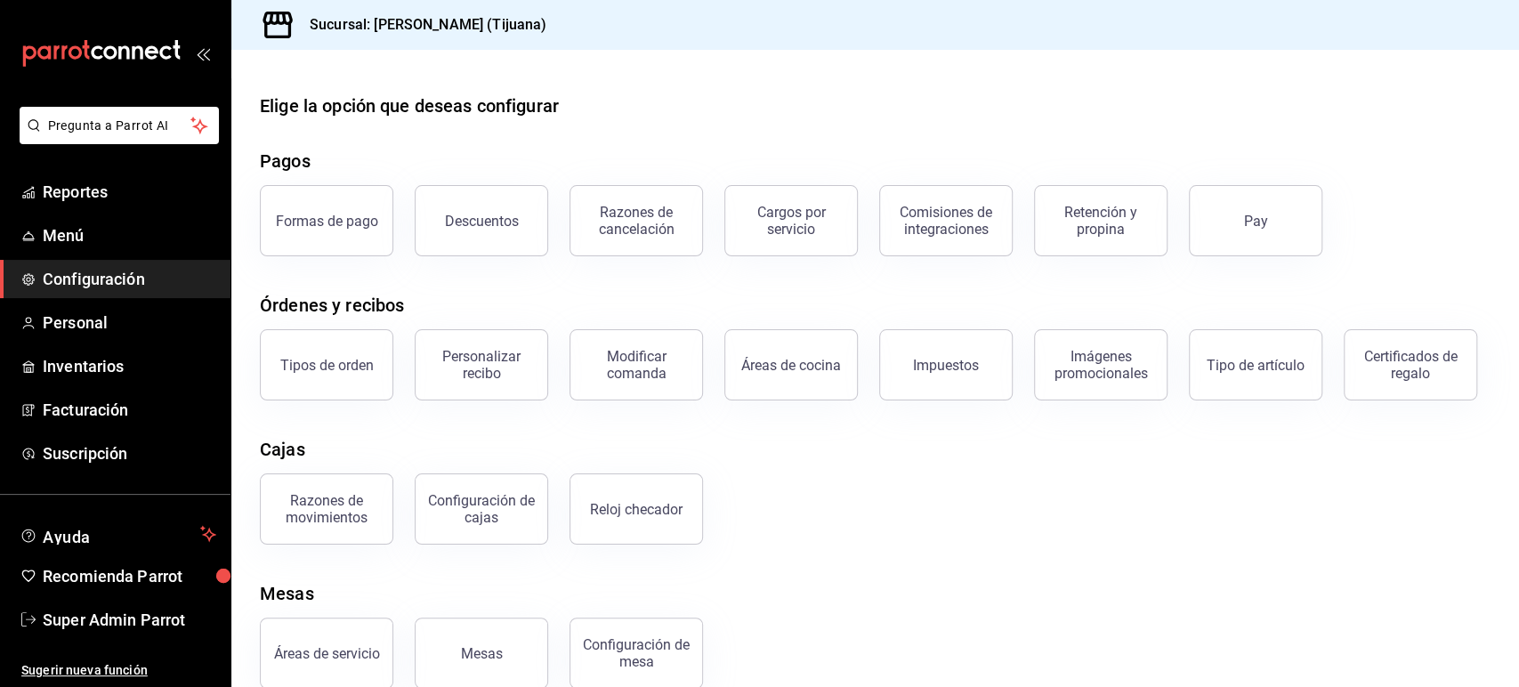
click at [463, 400] on div "Tipos de orden Personalizar recibo Modificar comanda Áreas de cocina Impuestos …" at bounding box center [864, 354] width 1252 height 93
click at [1169, 518] on div "Elige la opción que deseas configurar Pagos Formas de pago Descuentos Razones d…" at bounding box center [874, 391] width 1287 height 596
click at [628, 359] on div "Modificar comanda" at bounding box center [636, 365] width 110 height 34
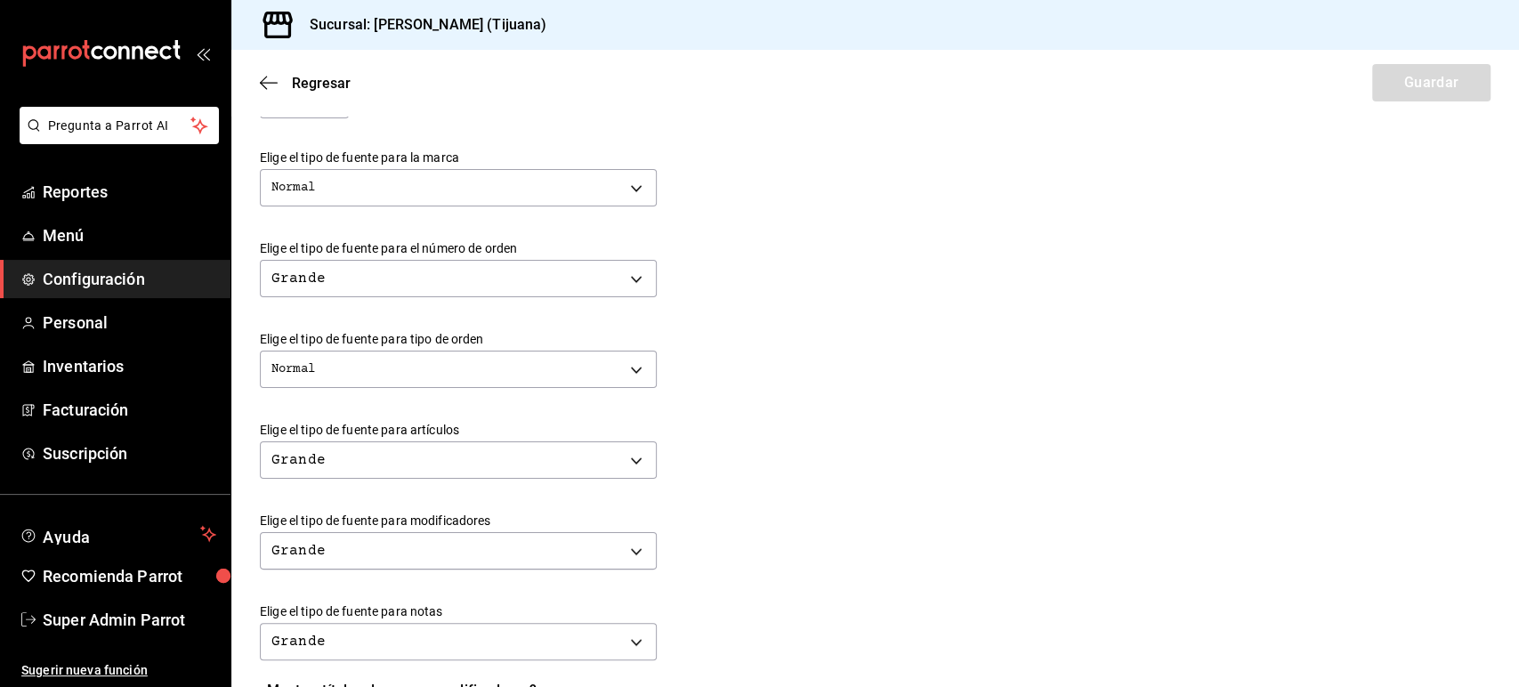
scroll to position [429, 0]
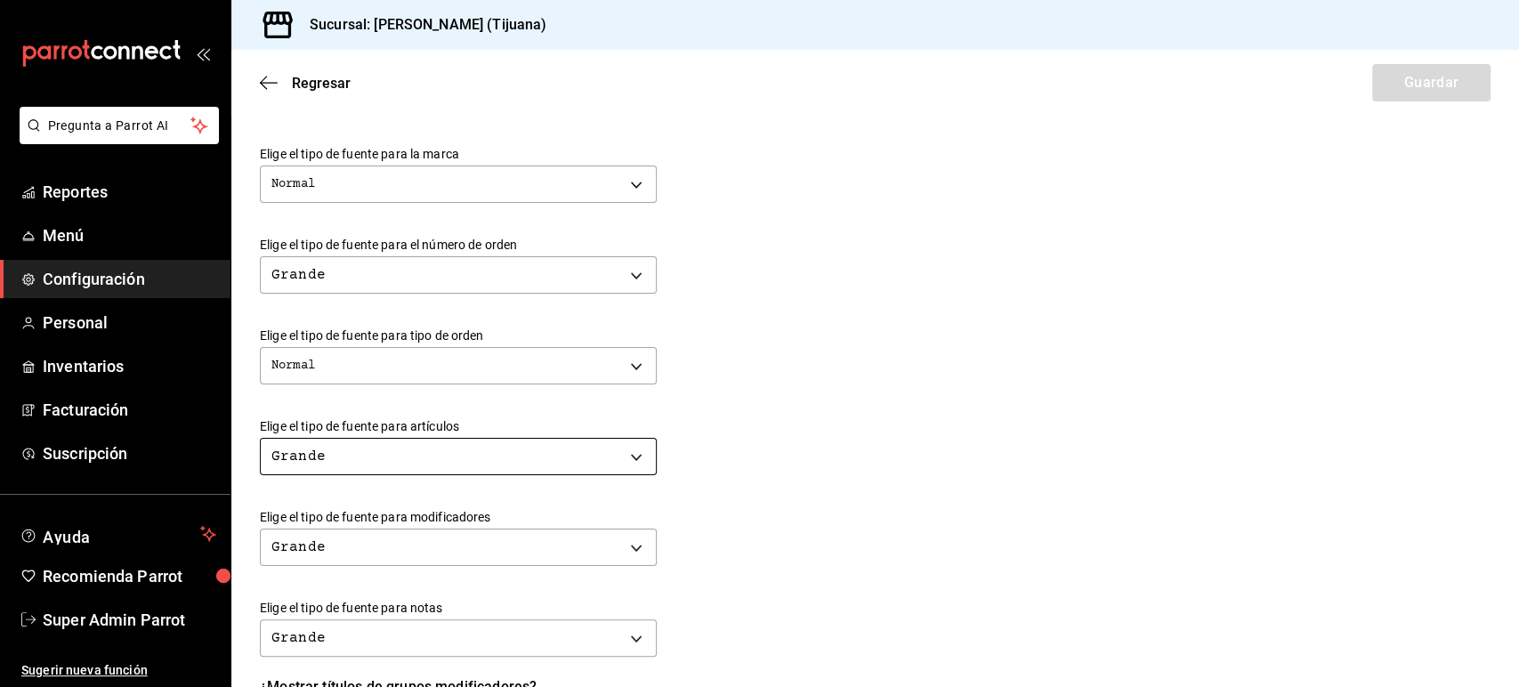
click at [373, 464] on body "Pregunta a Parrot AI Reportes Menú Configuración Personal Inventarios Facturaci…" at bounding box center [759, 343] width 1519 height 687
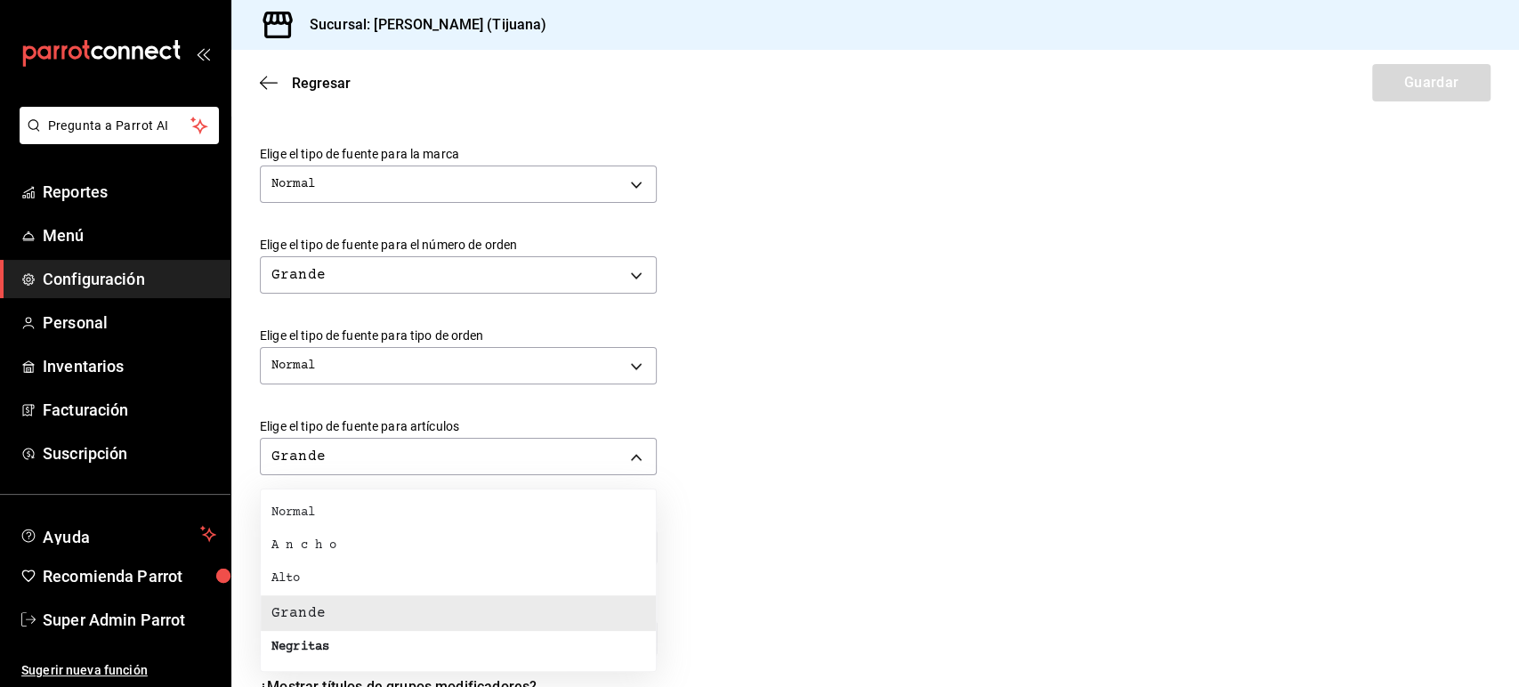
click at [339, 512] on li "Normal" at bounding box center [458, 512] width 395 height 33
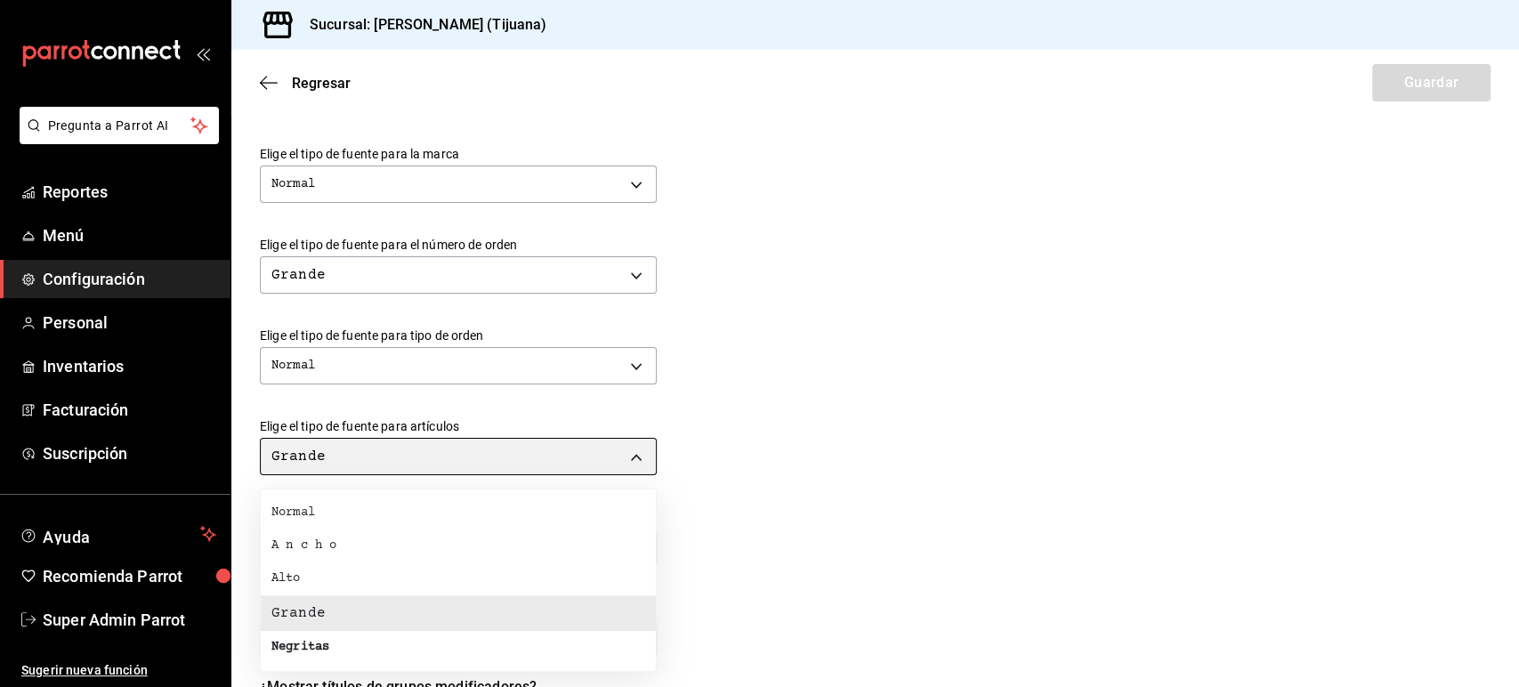
type input "NORMAL"
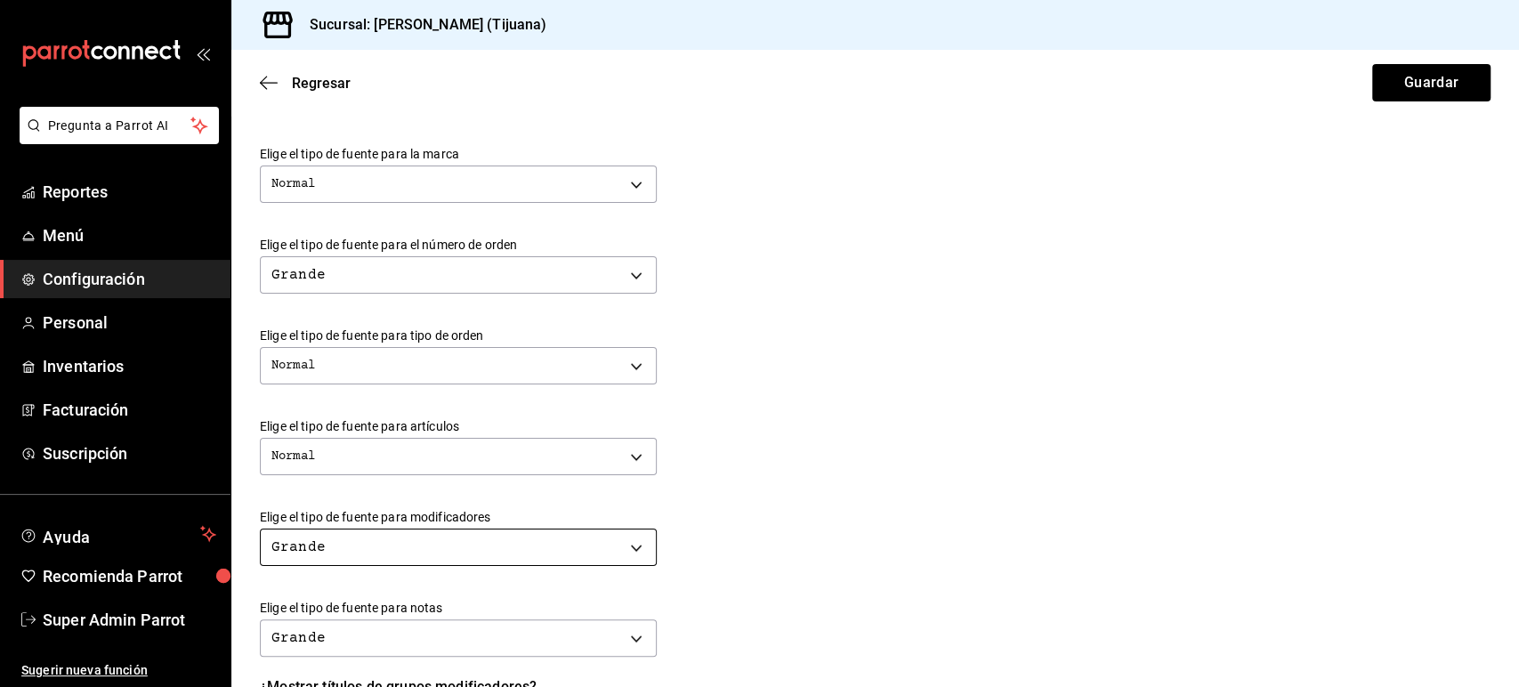
click at [401, 550] on body "Pregunta a Parrot AI Reportes Menú Configuración Personal Inventarios Facturaci…" at bounding box center [759, 343] width 1519 height 687
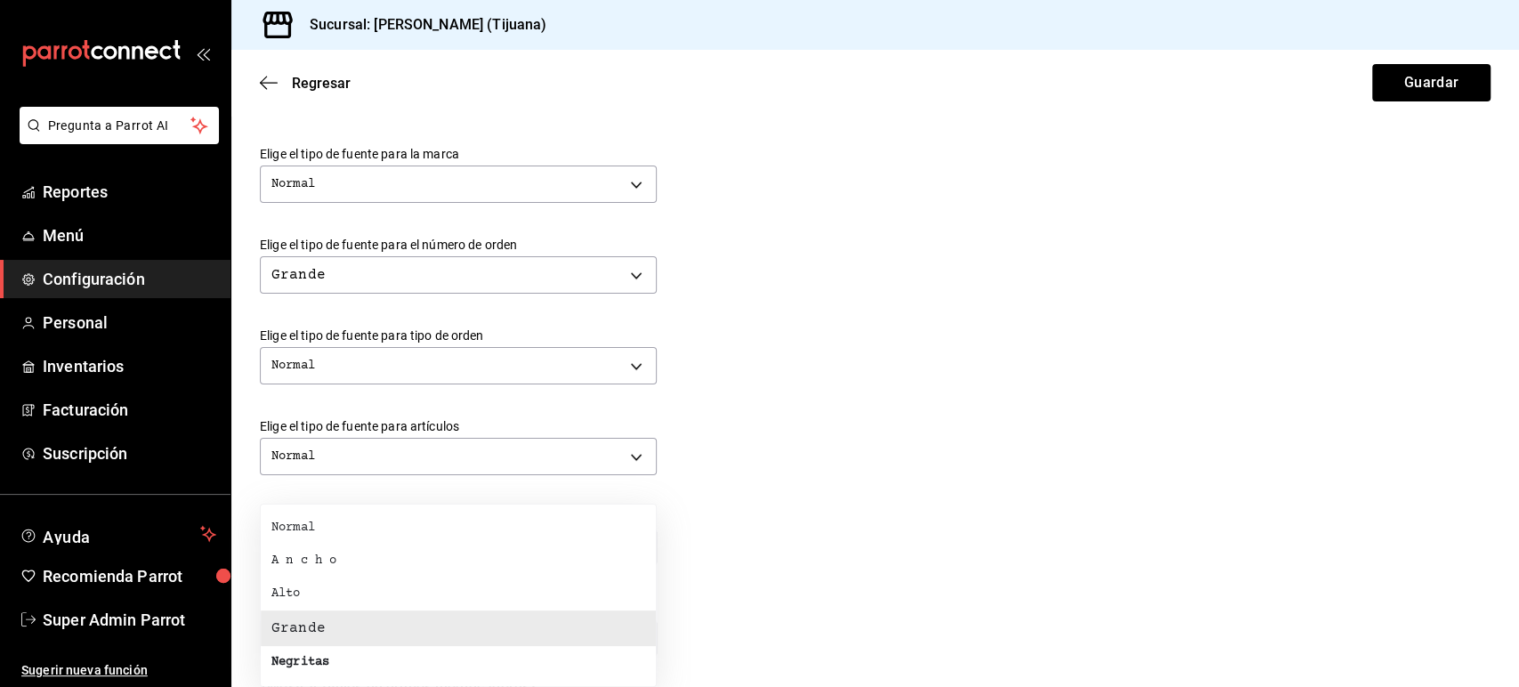
click at [319, 520] on li "Normal" at bounding box center [458, 528] width 395 height 33
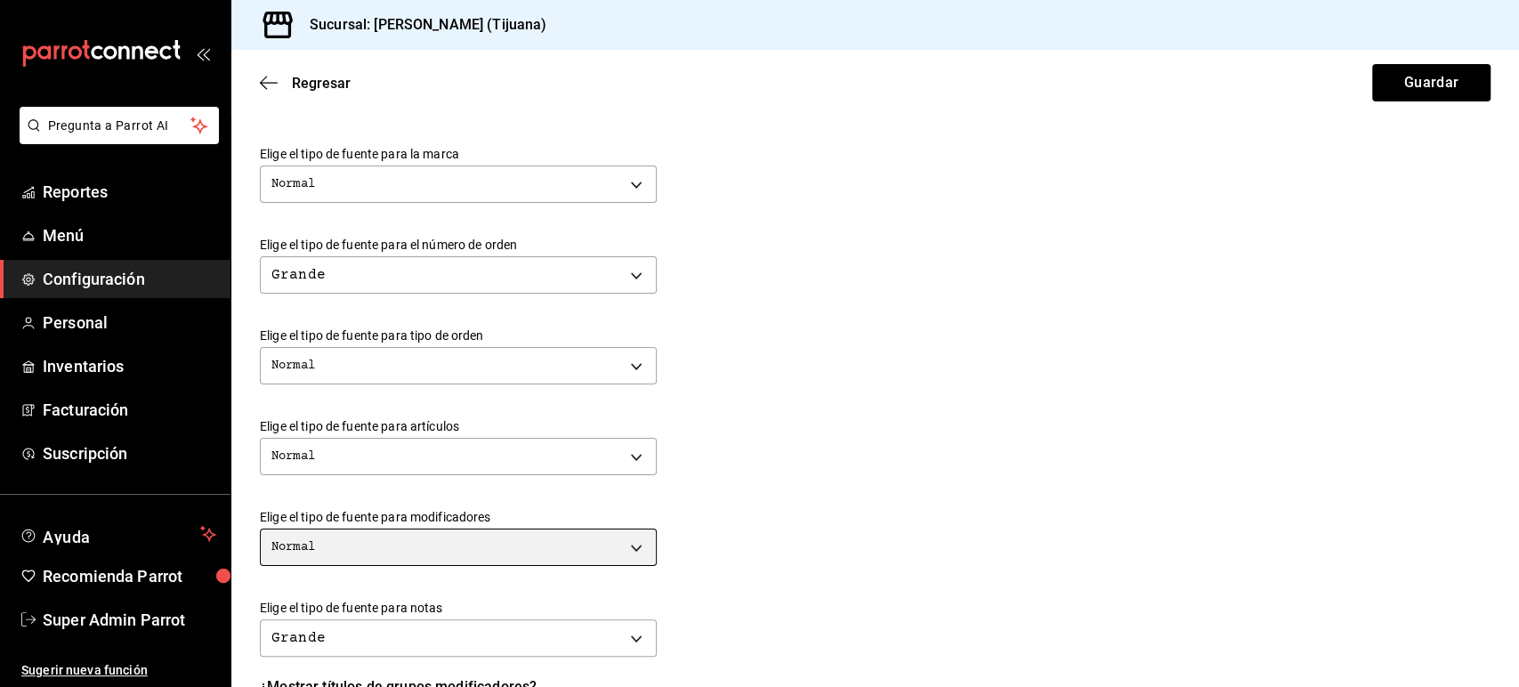
type input "NORMAL"
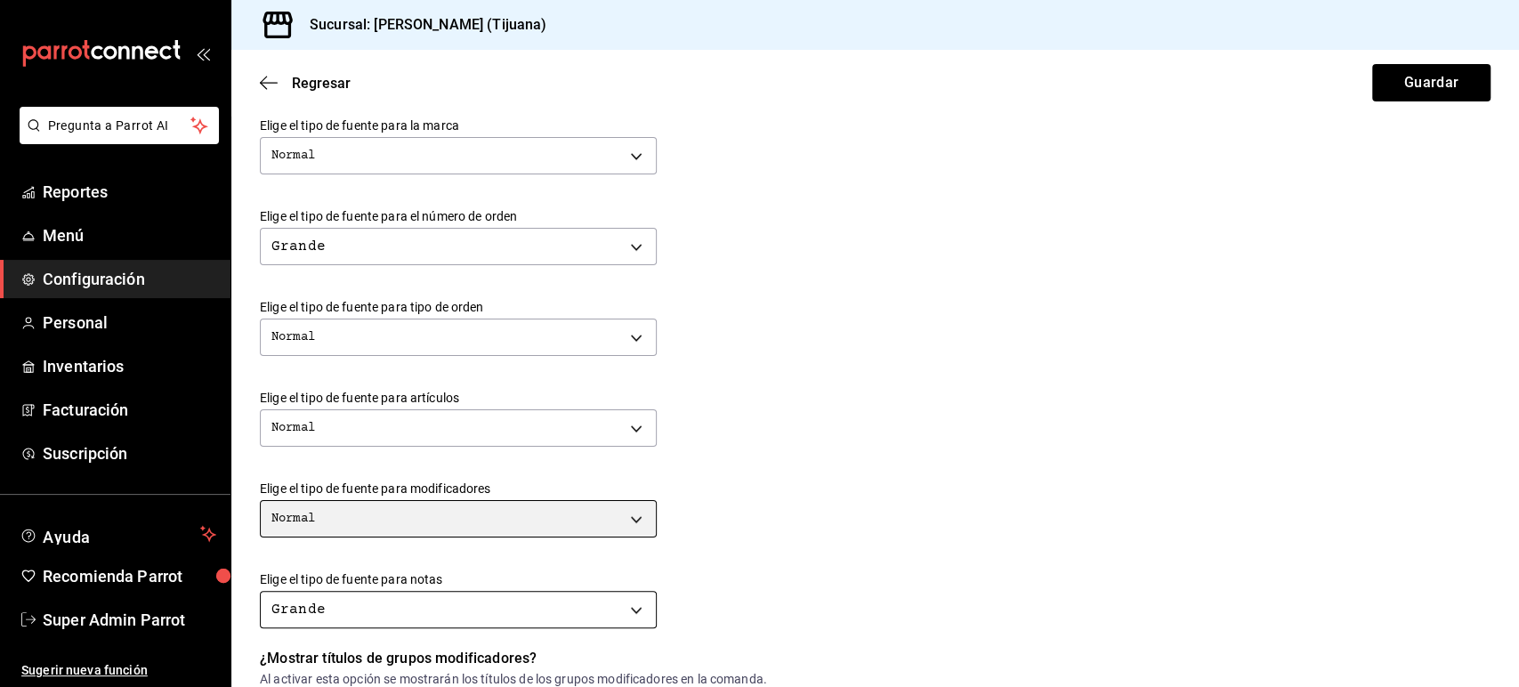
scroll to position [458, 0]
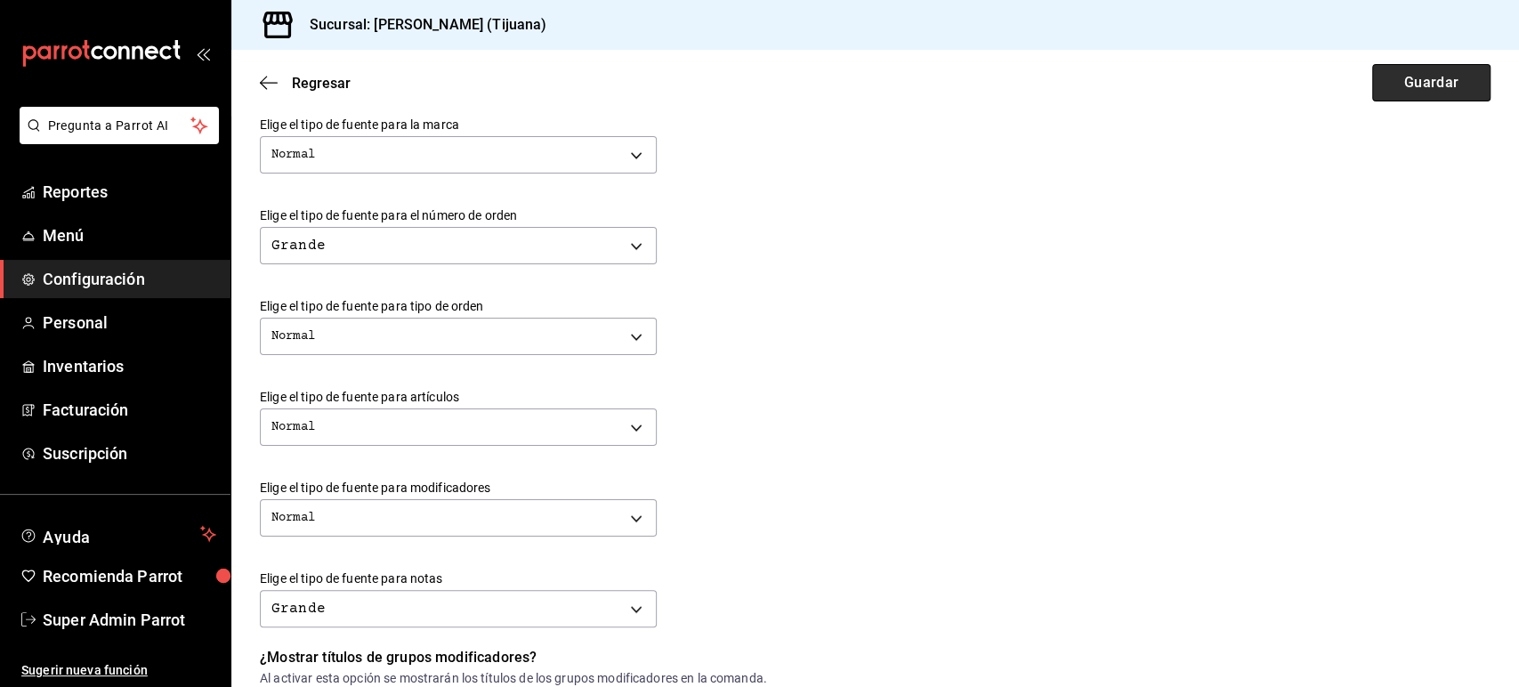
click at [1424, 77] on button "Guardar" at bounding box center [1431, 82] width 118 height 37
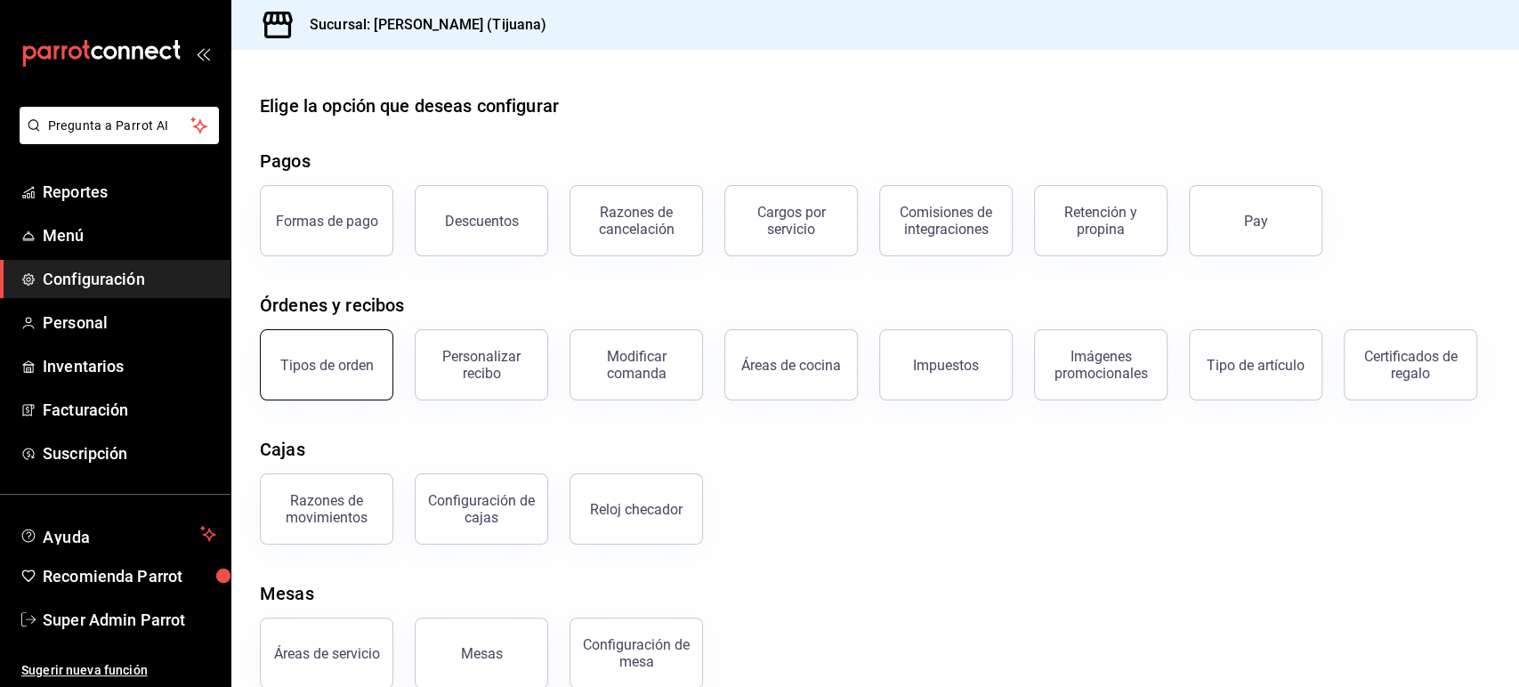
click at [358, 364] on div "Tipos de orden" at bounding box center [326, 365] width 93 height 17
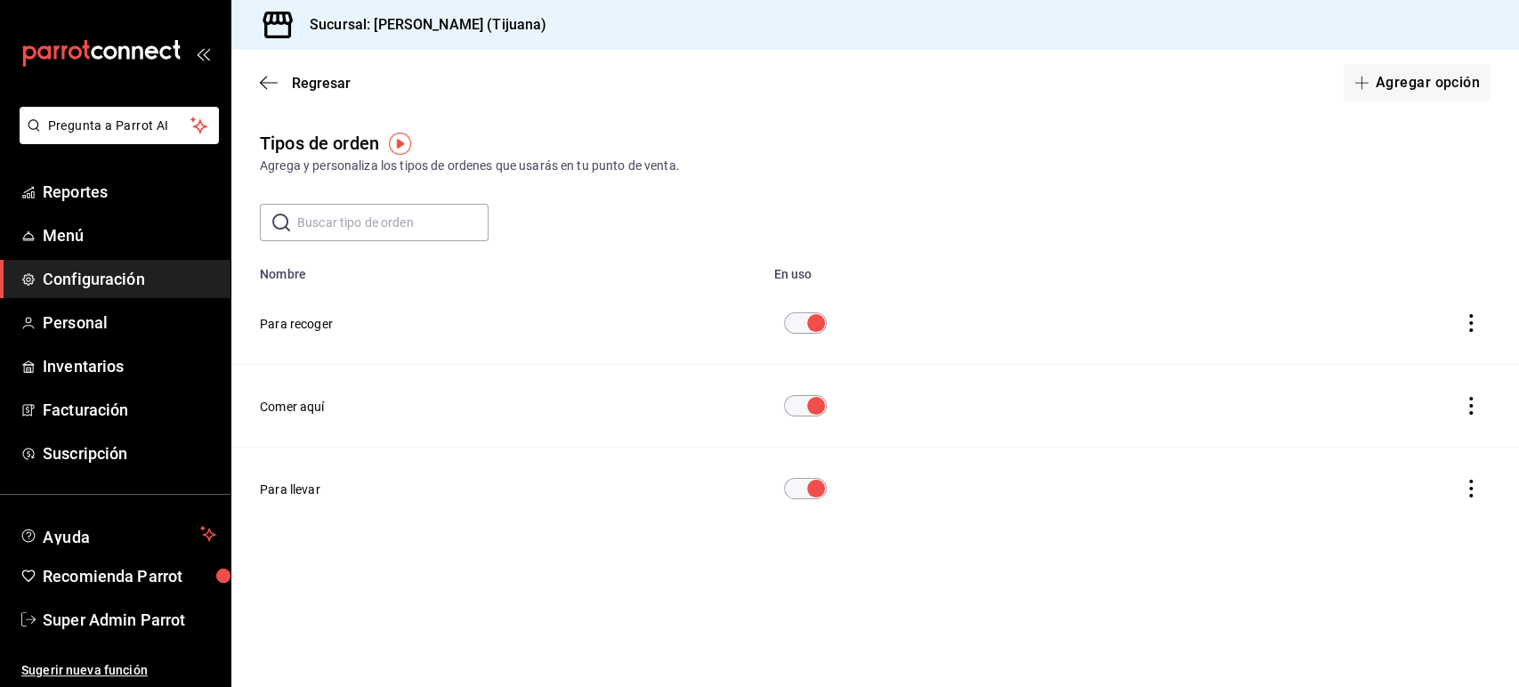
drag, startPoint x: 1368, startPoint y: 85, endPoint x: 891, endPoint y: 133, distance: 479.4
click at [891, 133] on div "Tipos de orden Agrega y personaliza los tipos de ordenes que usarás en tu punto…" at bounding box center [874, 152] width 1287 height 45
click at [1417, 75] on button "Agregar opción" at bounding box center [1416, 82] width 147 height 37
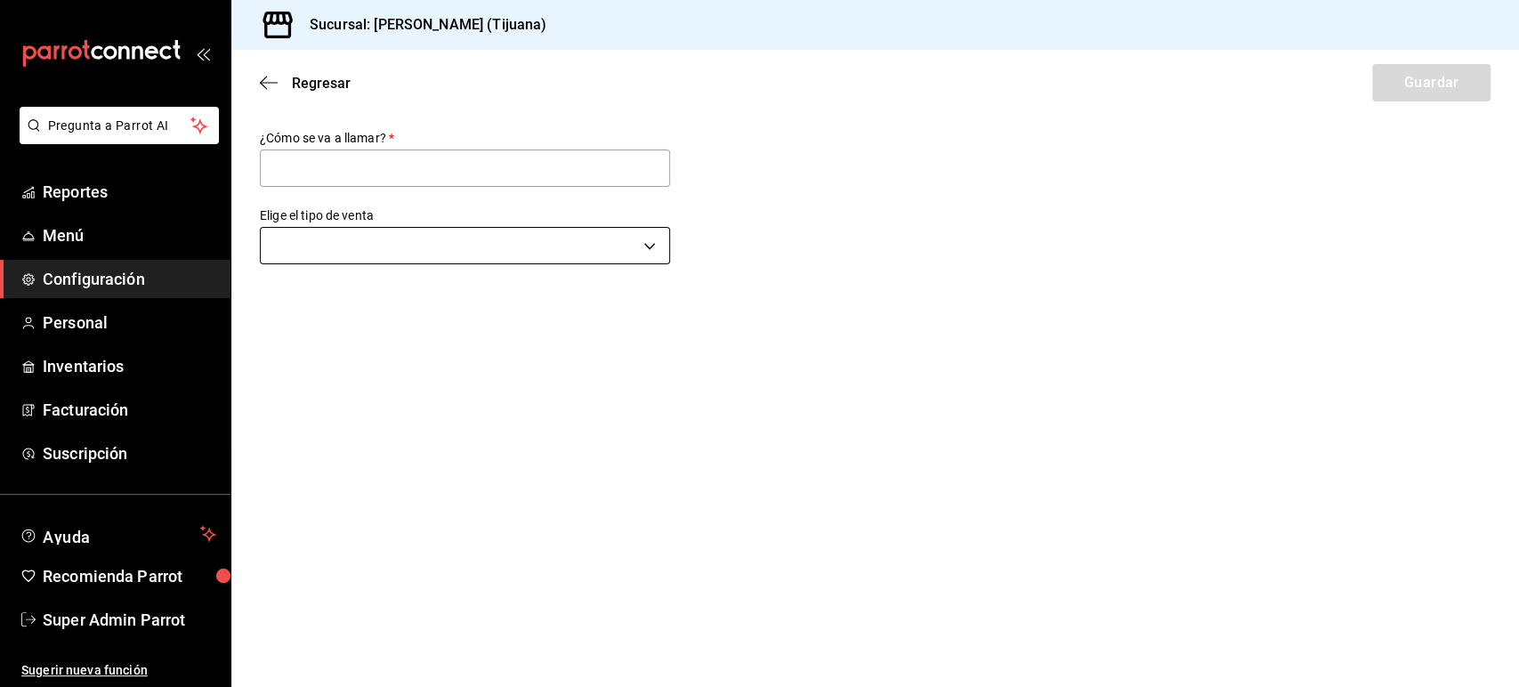
click at [496, 251] on body "Pregunta a Parrot AI Reportes Menú Configuración Personal Inventarios Facturaci…" at bounding box center [759, 343] width 1519 height 687
click at [269, 84] on div at bounding box center [759, 343] width 1519 height 687
click at [269, 84] on icon "button" at bounding box center [269, 83] width 18 height 16
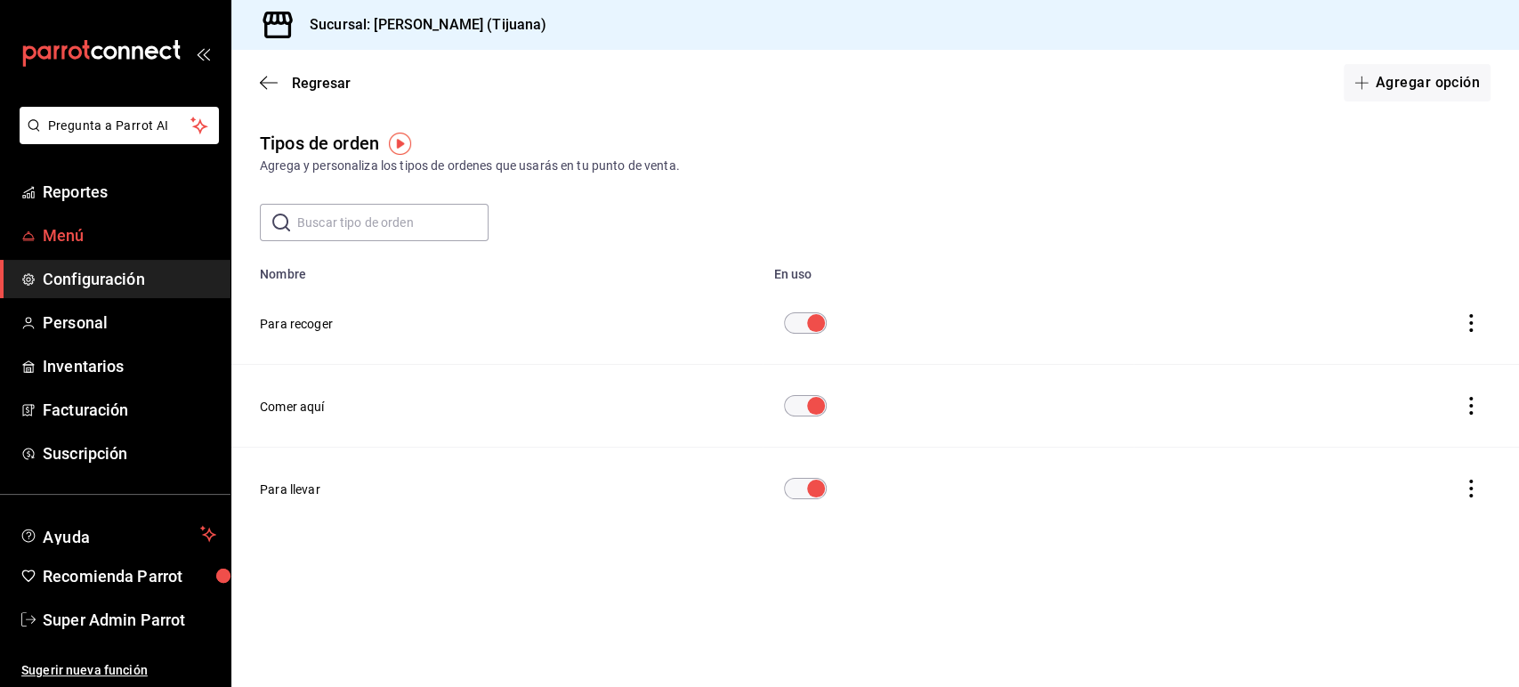
click at [85, 233] on span "Menú" at bounding box center [129, 235] width 173 height 24
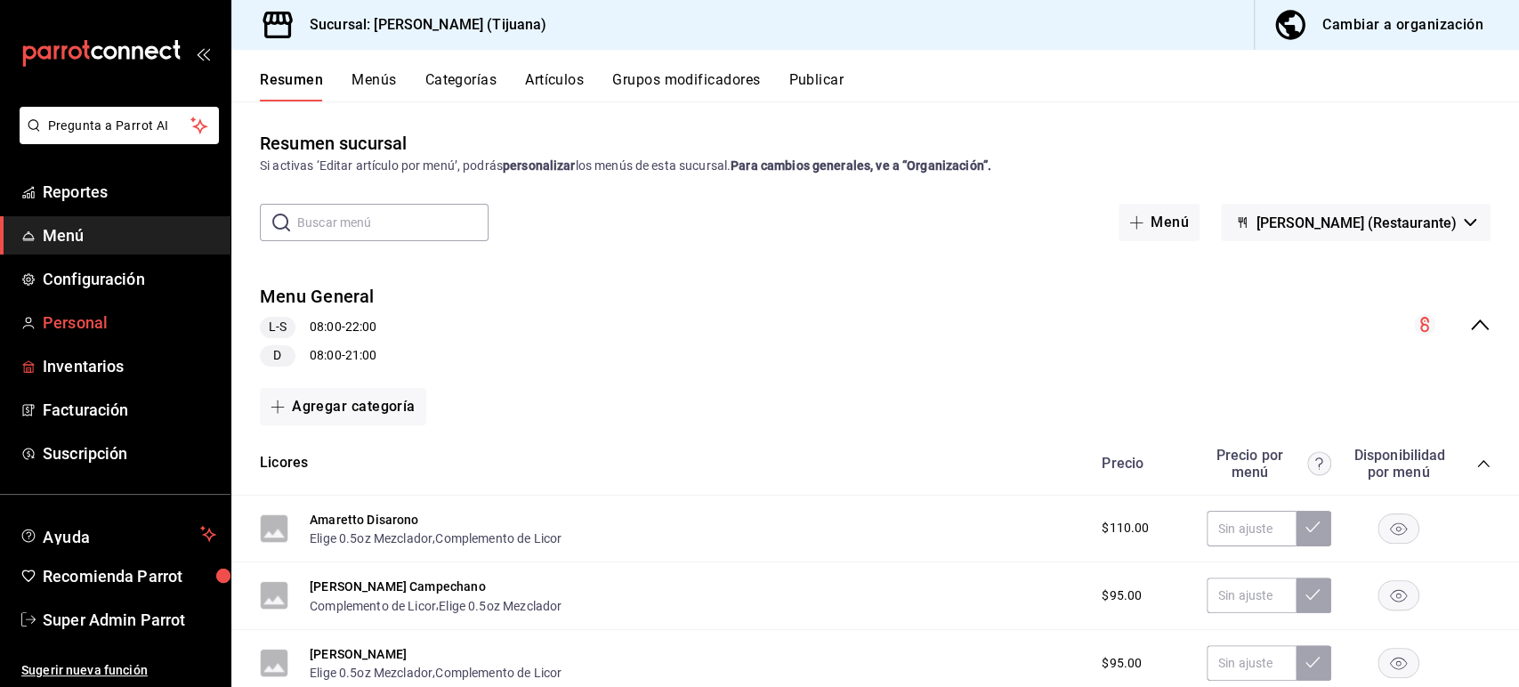
click at [79, 327] on span "Personal" at bounding box center [129, 323] width 173 height 24
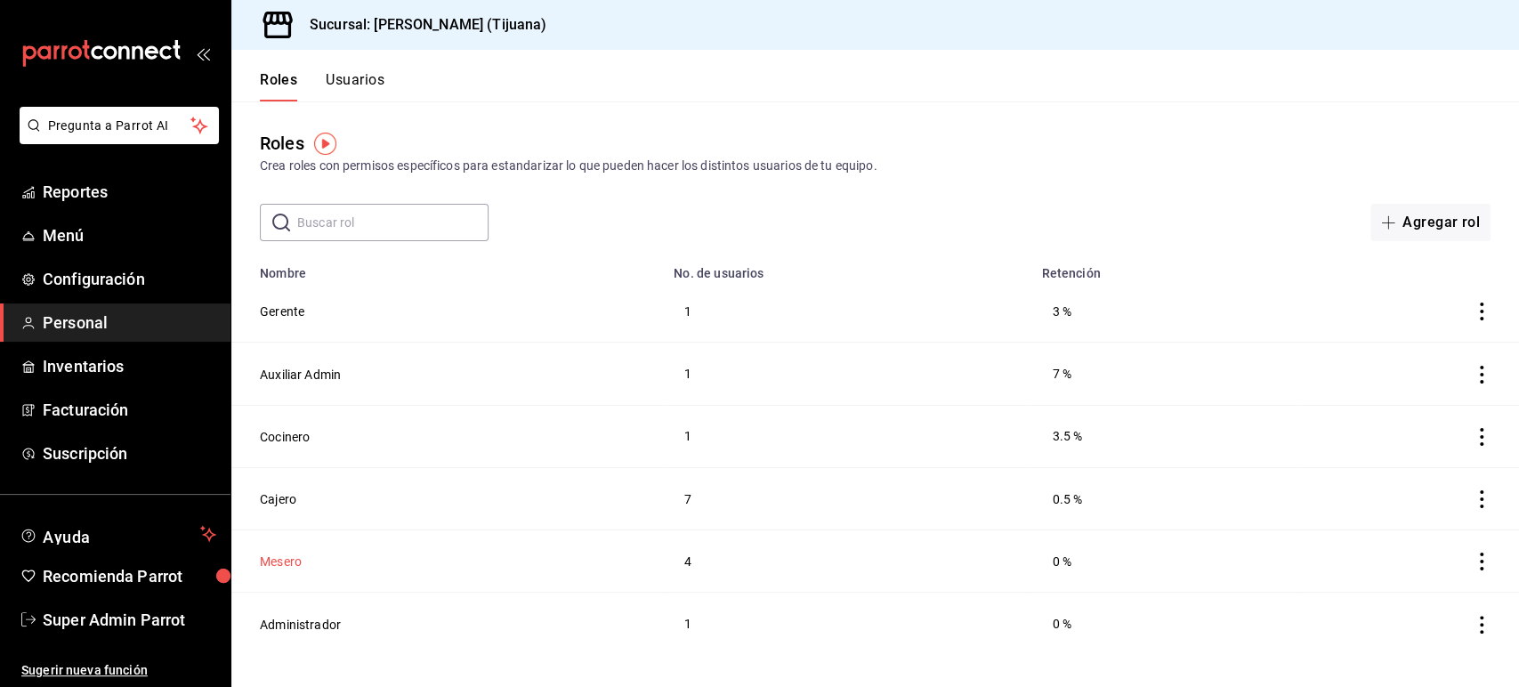
click at [282, 558] on button "Mesero" at bounding box center [281, 562] width 42 height 18
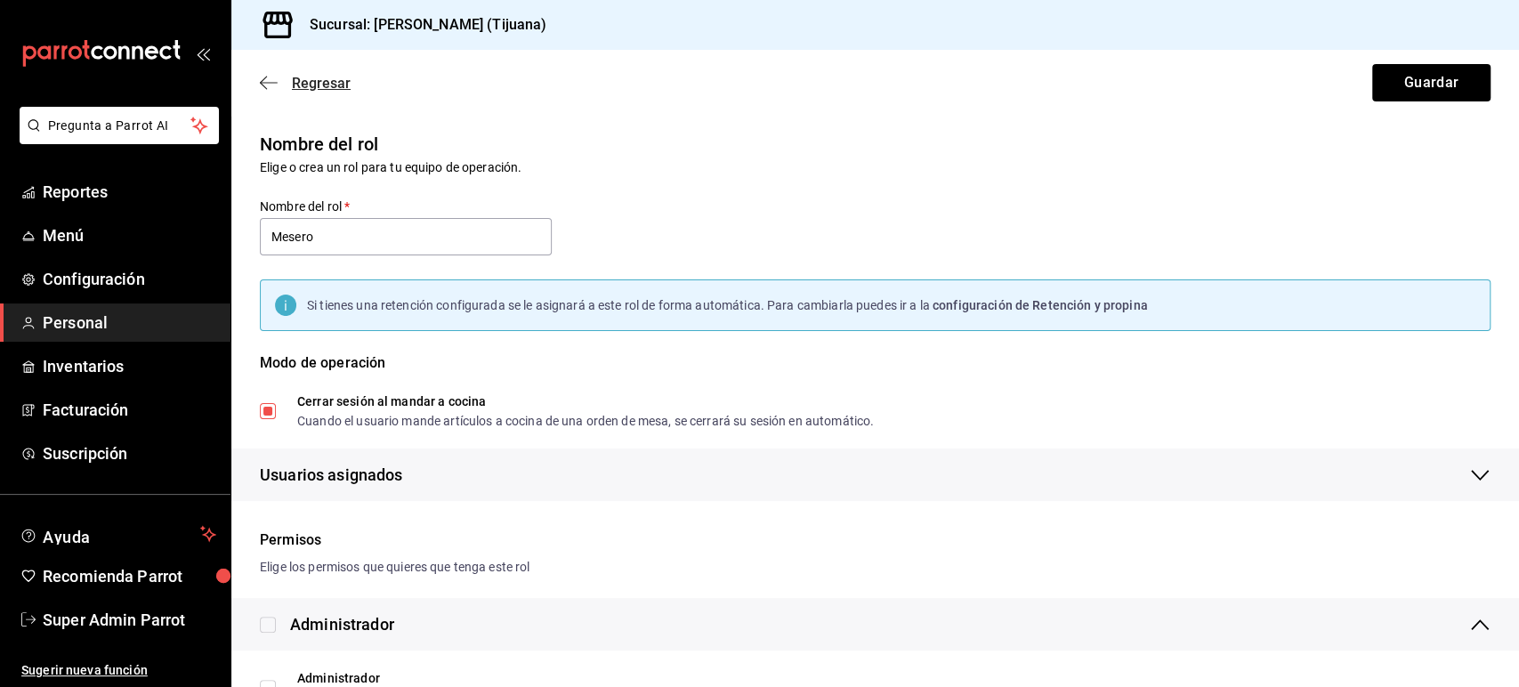
click at [269, 81] on icon "button" at bounding box center [269, 83] width 18 height 16
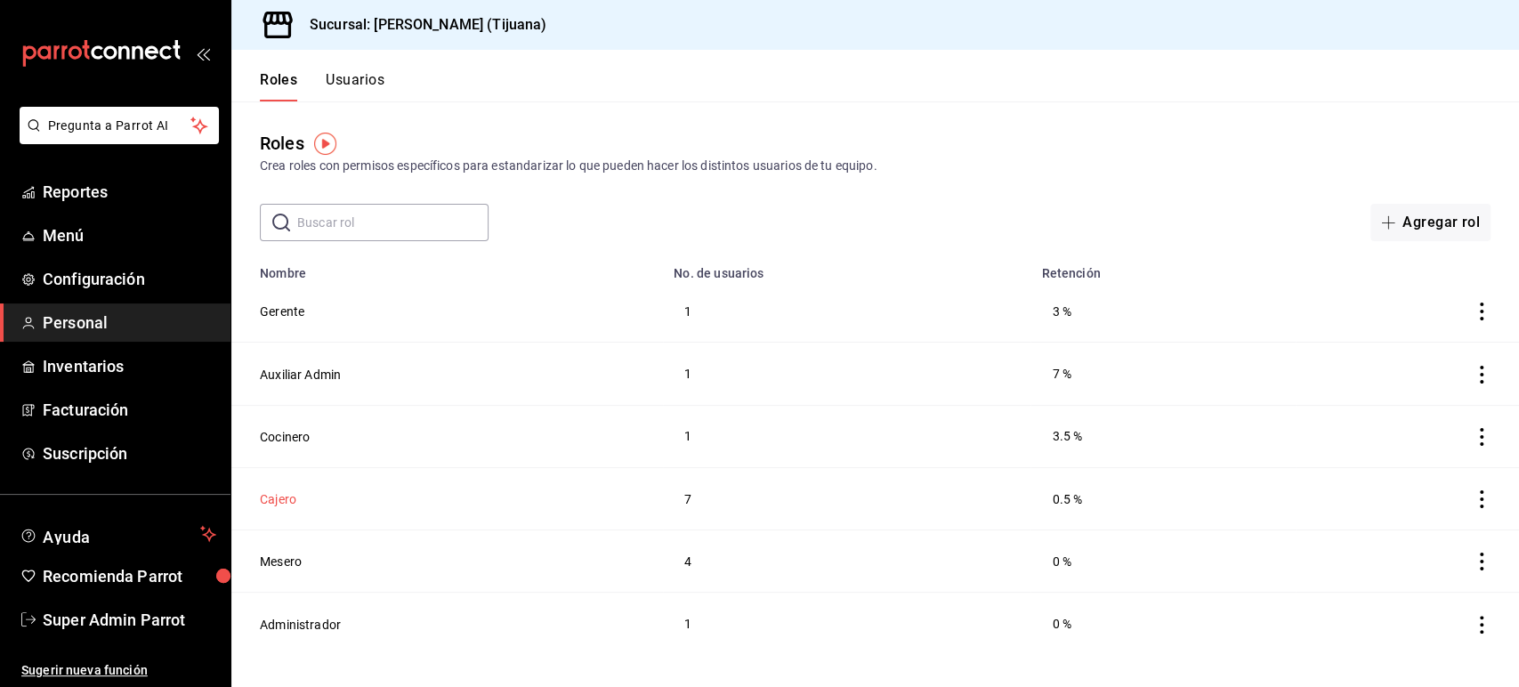
click at [289, 492] on button "Cajero" at bounding box center [278, 499] width 36 height 18
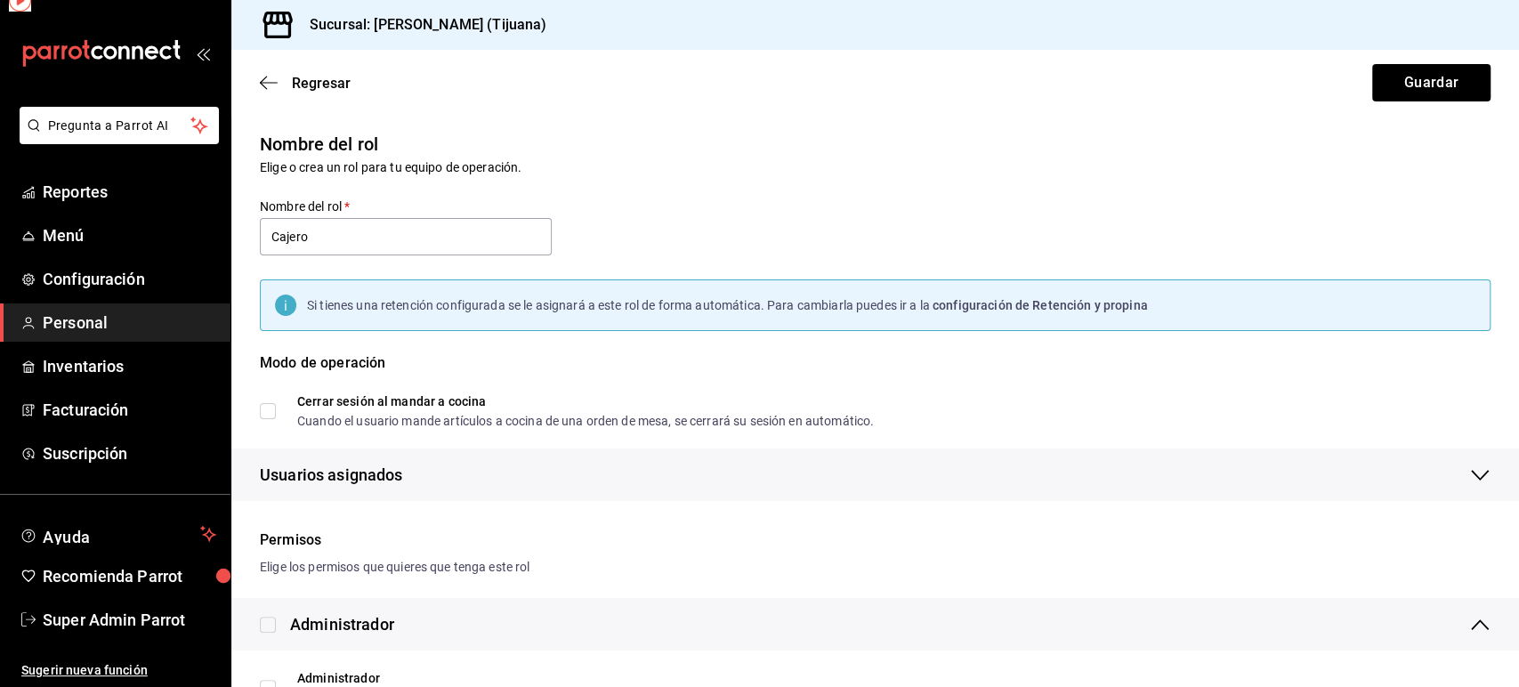
checkbox input "true"
click at [272, 75] on icon "button" at bounding box center [269, 83] width 18 height 16
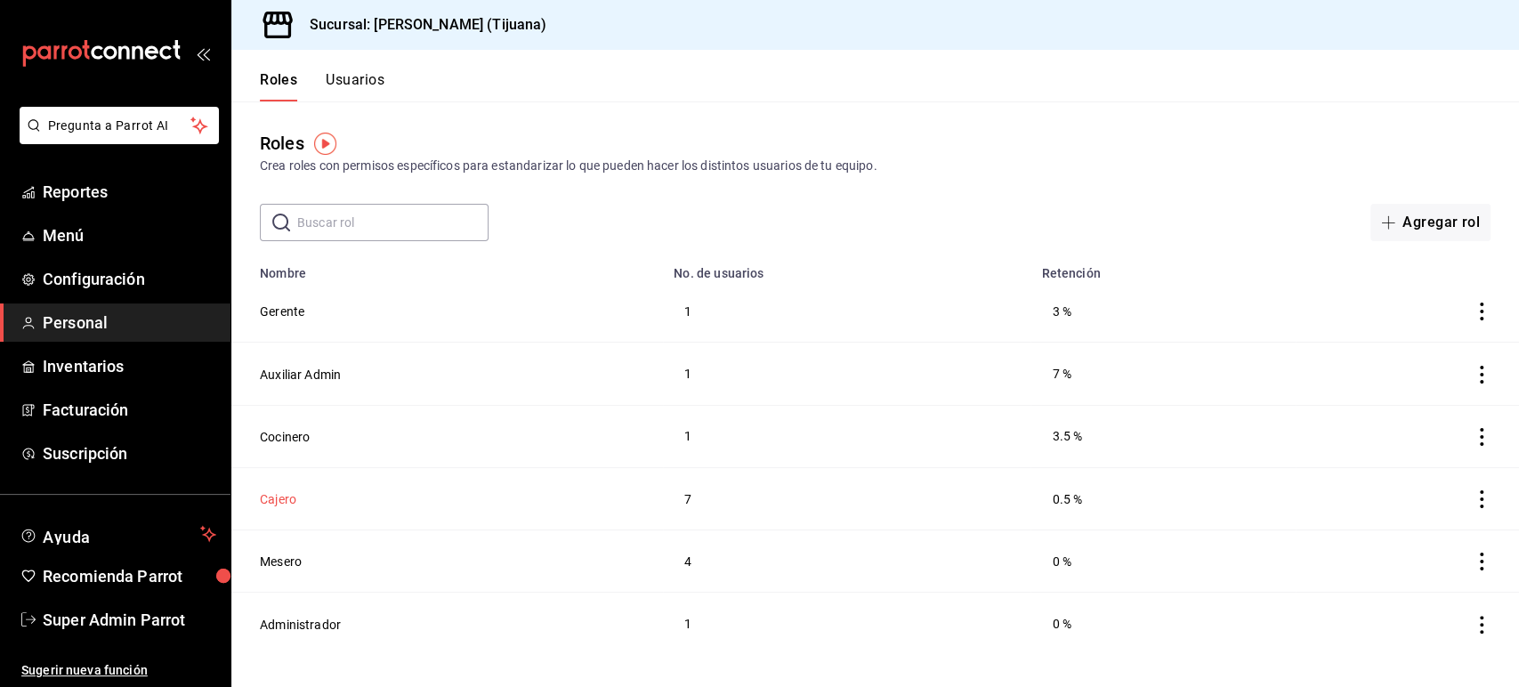
click at [278, 504] on button "Cajero" at bounding box center [278, 499] width 36 height 18
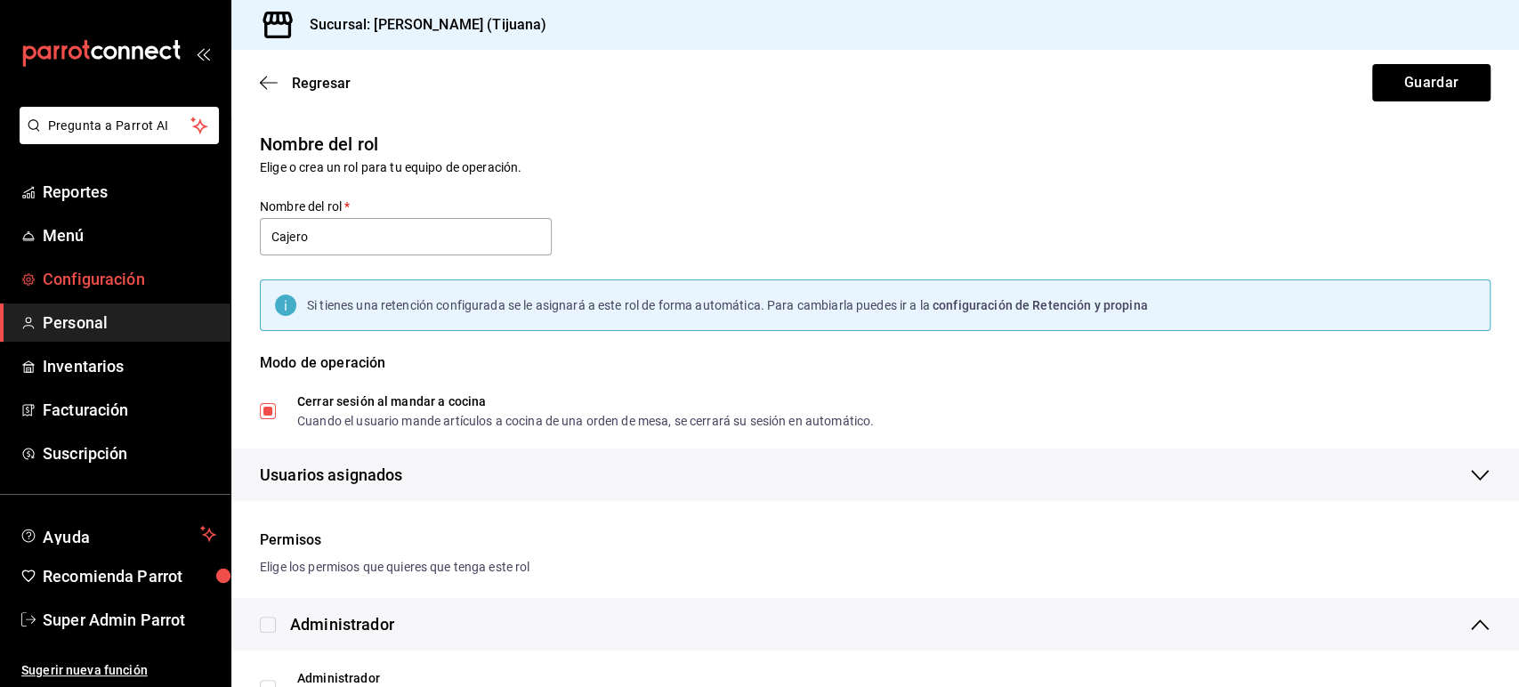
click at [135, 277] on span "Configuración" at bounding box center [129, 279] width 173 height 24
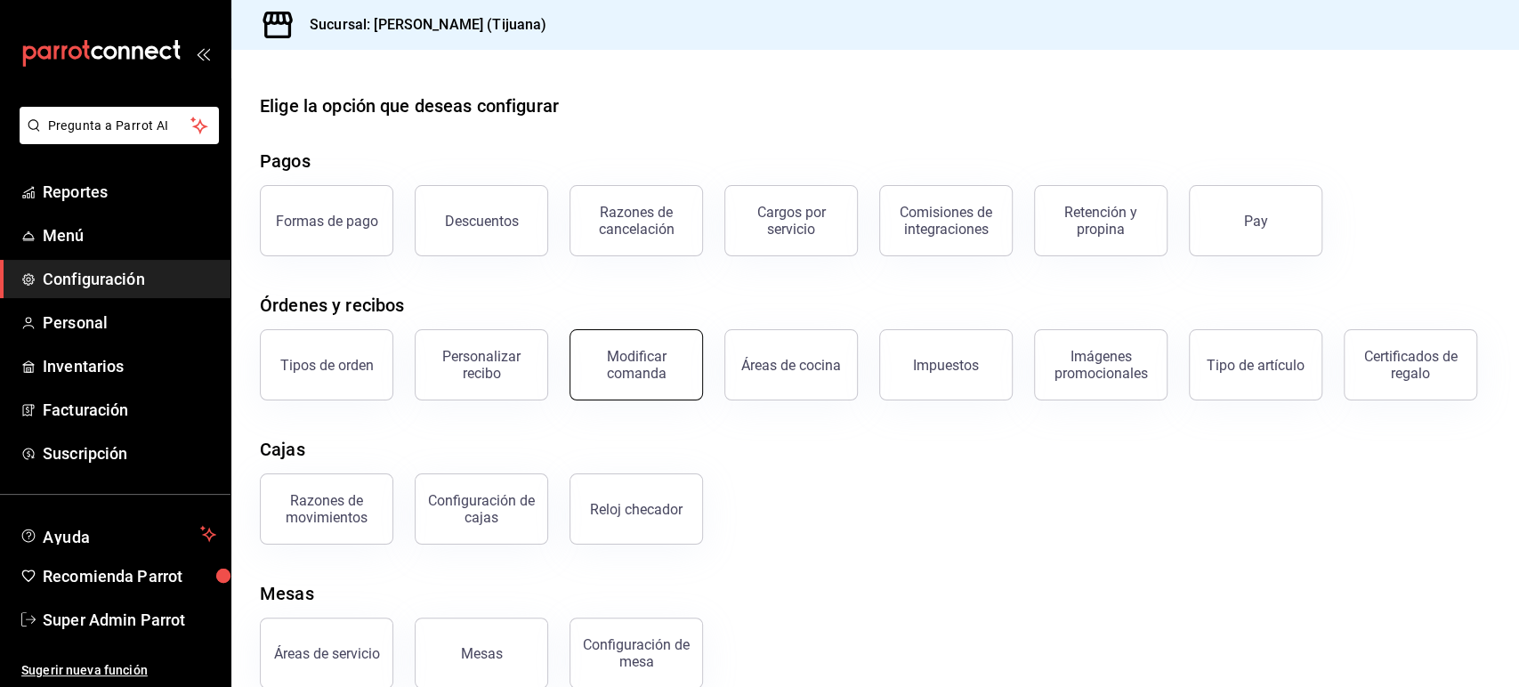
click at [606, 363] on div "Modificar comanda" at bounding box center [636, 365] width 110 height 34
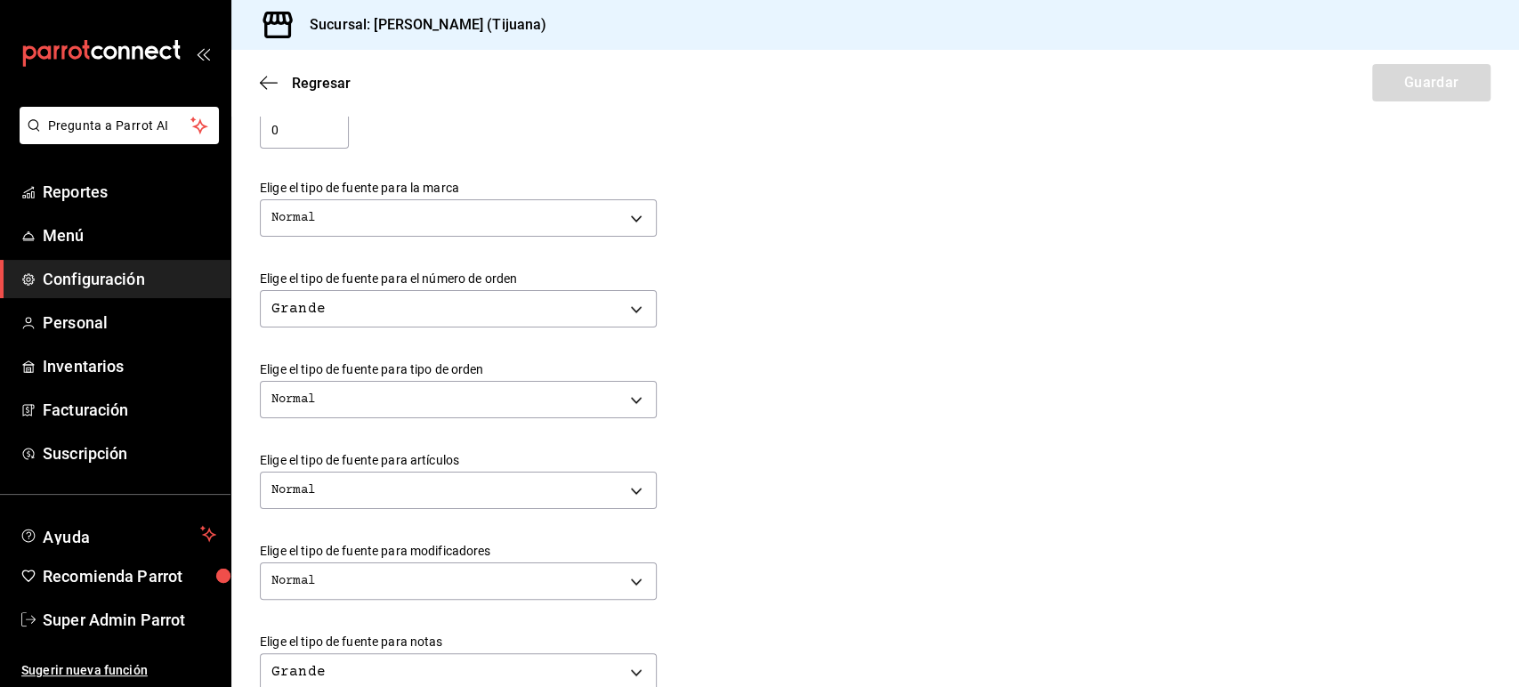
scroll to position [399, 0]
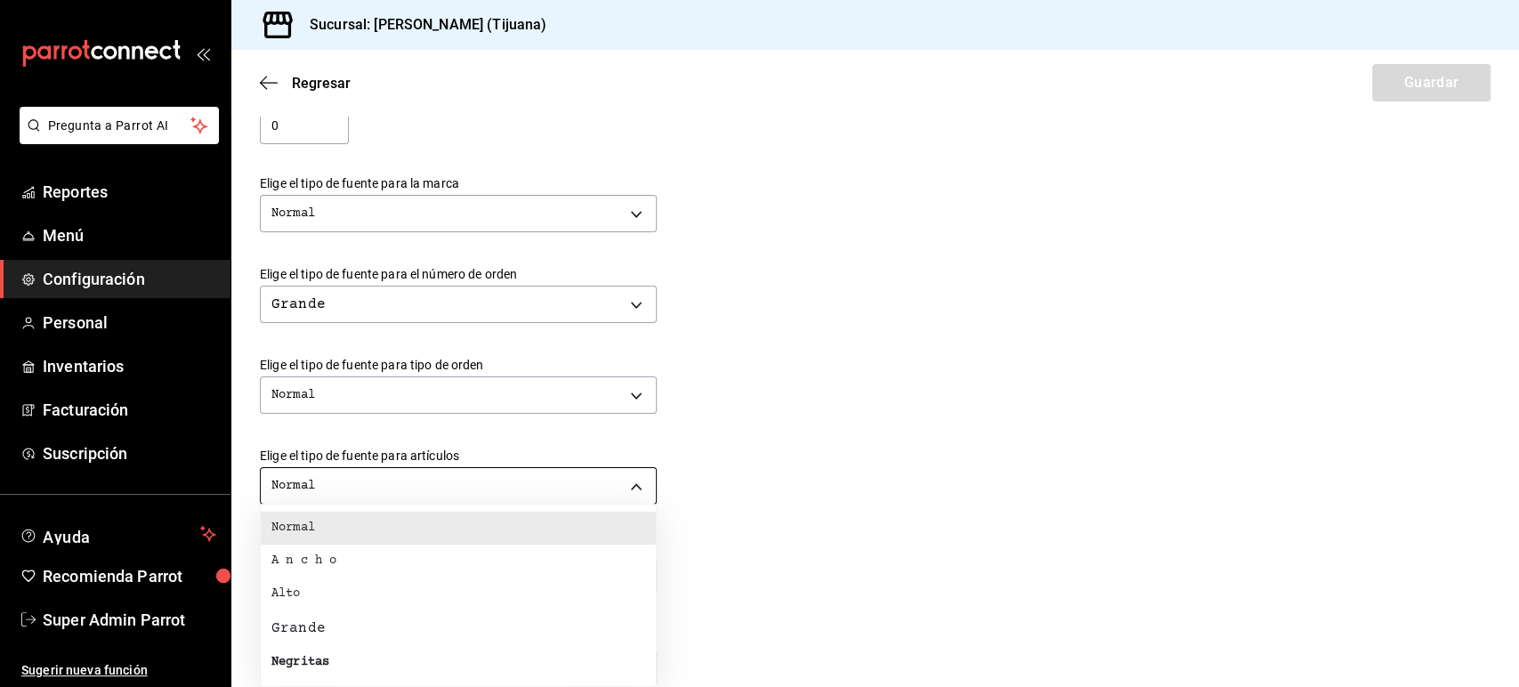
click at [411, 481] on body "Pregunta a Parrot AI Reportes Menú Configuración Personal Inventarios Facturaci…" at bounding box center [759, 343] width 1519 height 687
click at [366, 623] on li "Grande" at bounding box center [458, 628] width 395 height 36
type input "BIG"
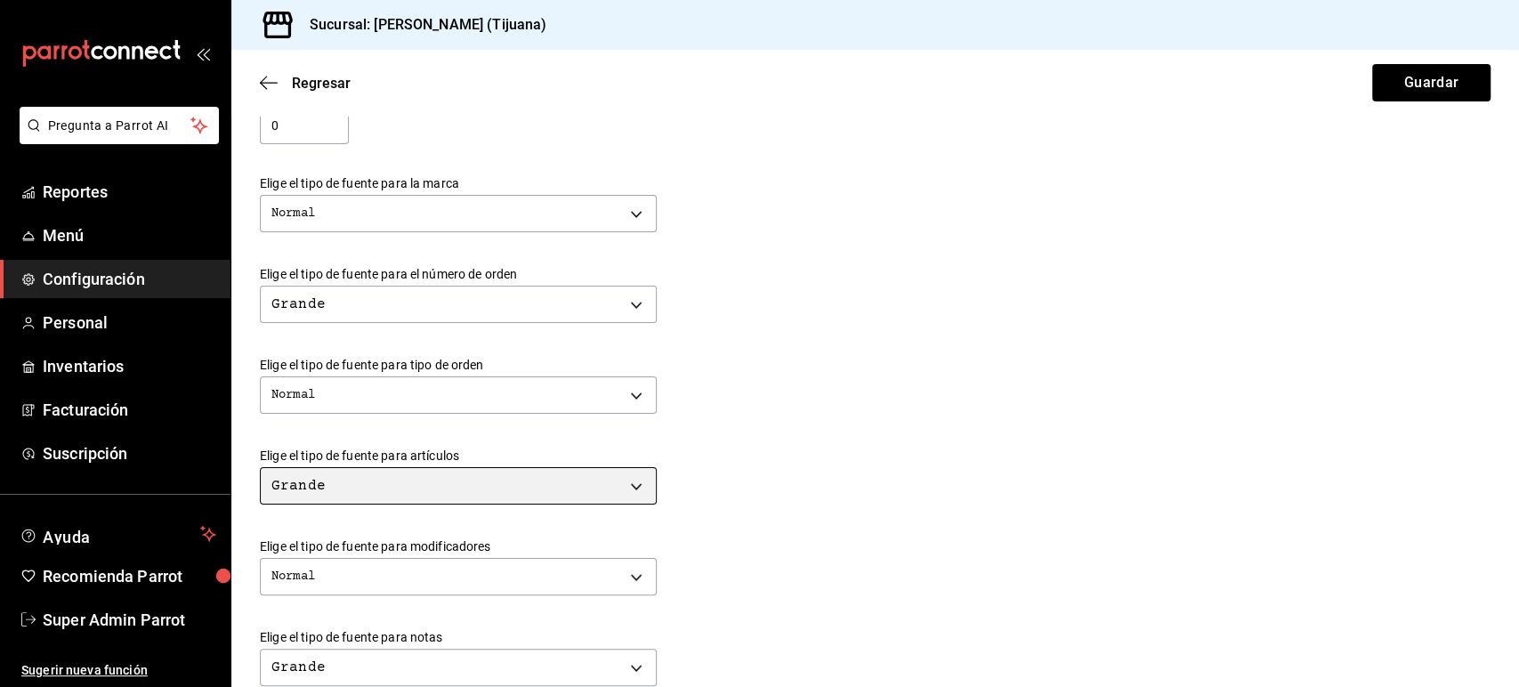
scroll to position [441, 0]
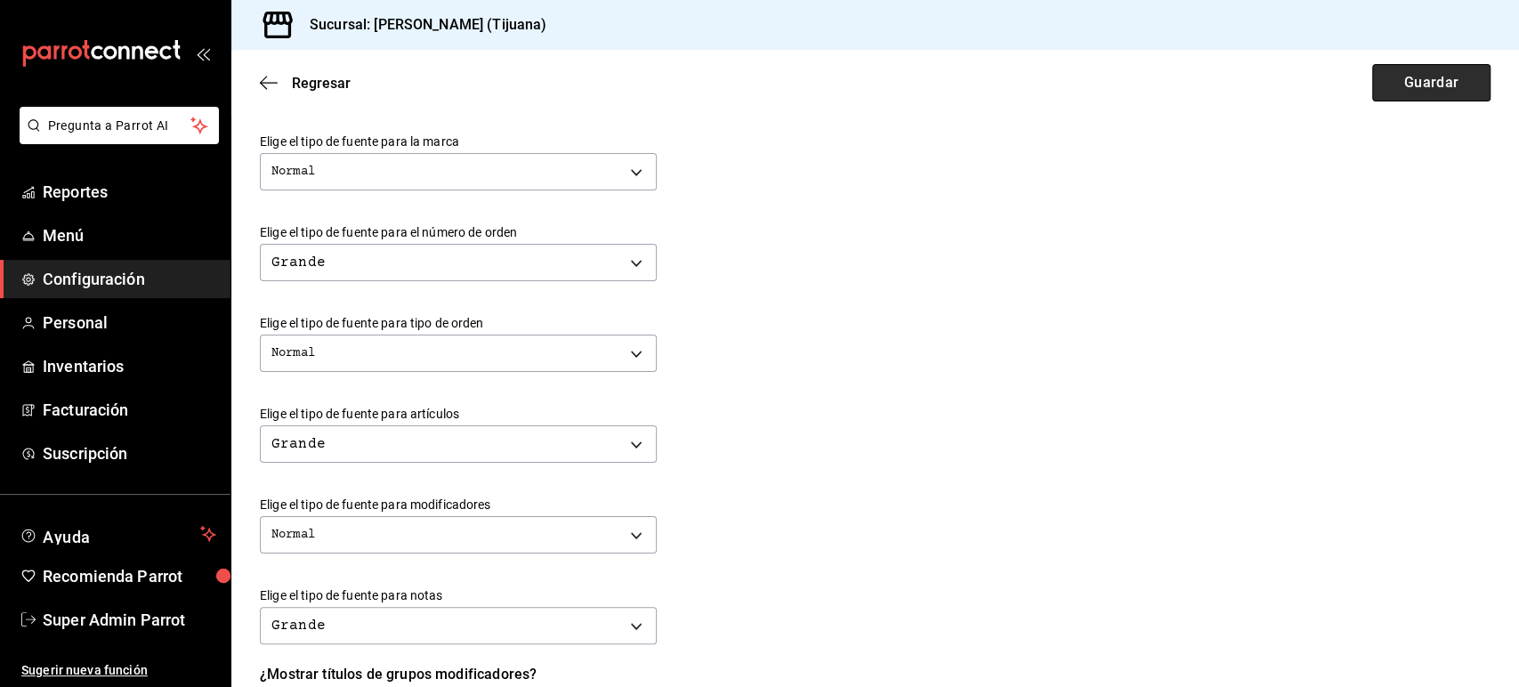
click at [1384, 77] on button "Guardar" at bounding box center [1431, 82] width 118 height 37
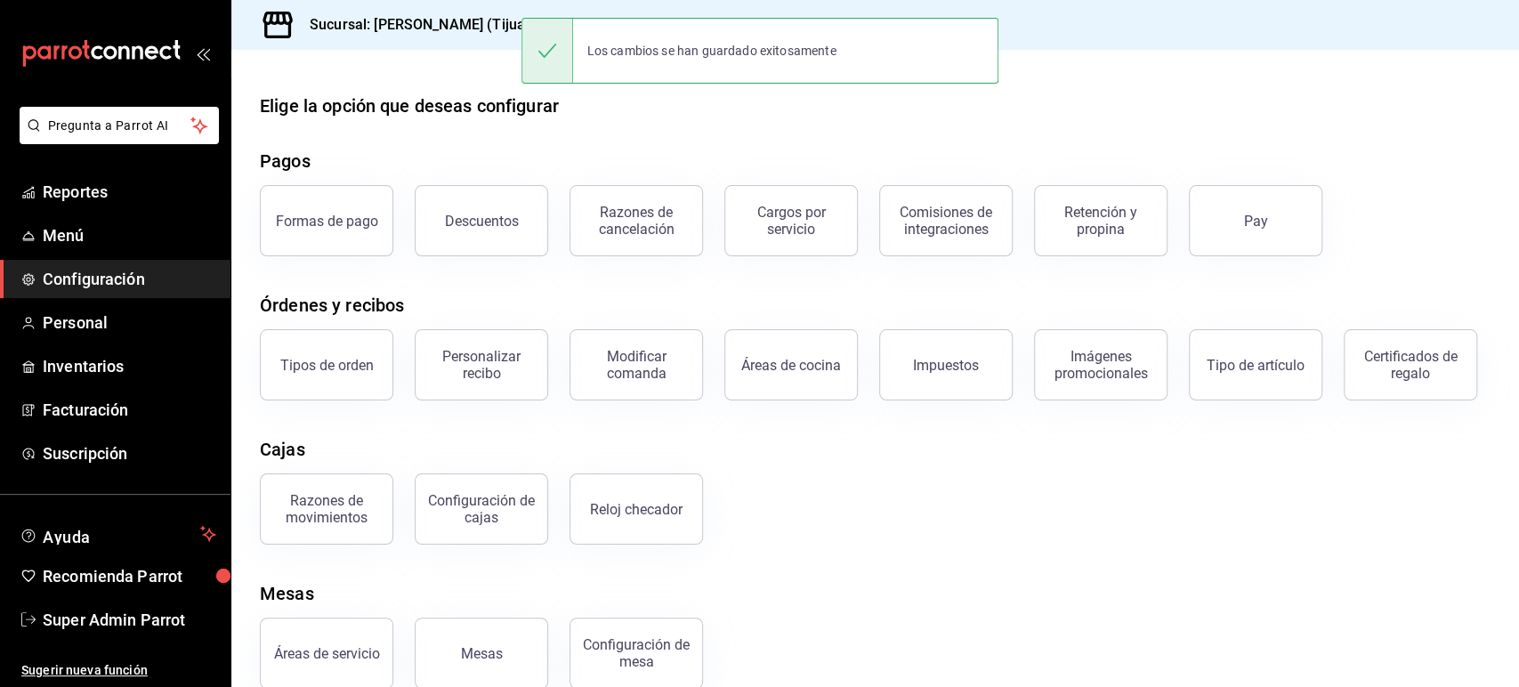
click at [890, 463] on div "Cajas" at bounding box center [875, 449] width 1230 height 27
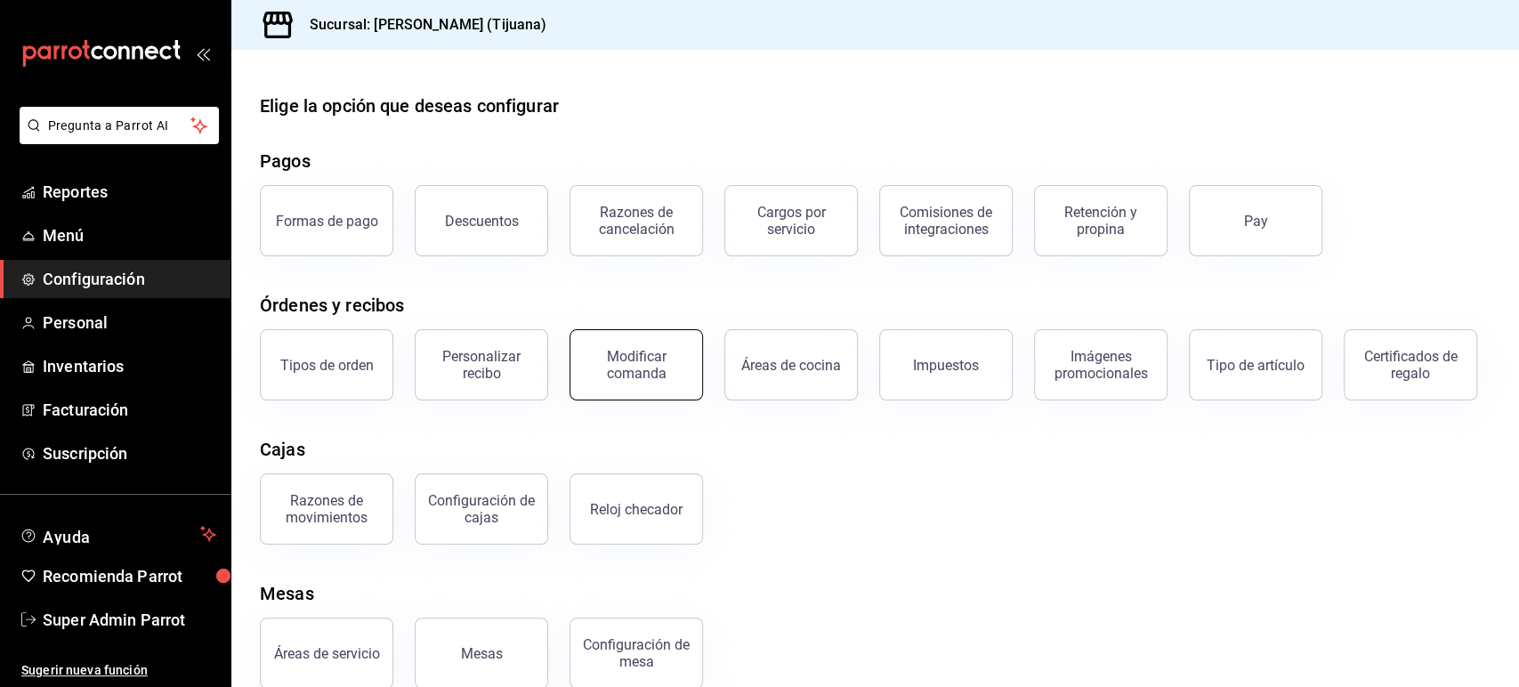
click at [685, 360] on div "Modificar comanda" at bounding box center [636, 365] width 110 height 34
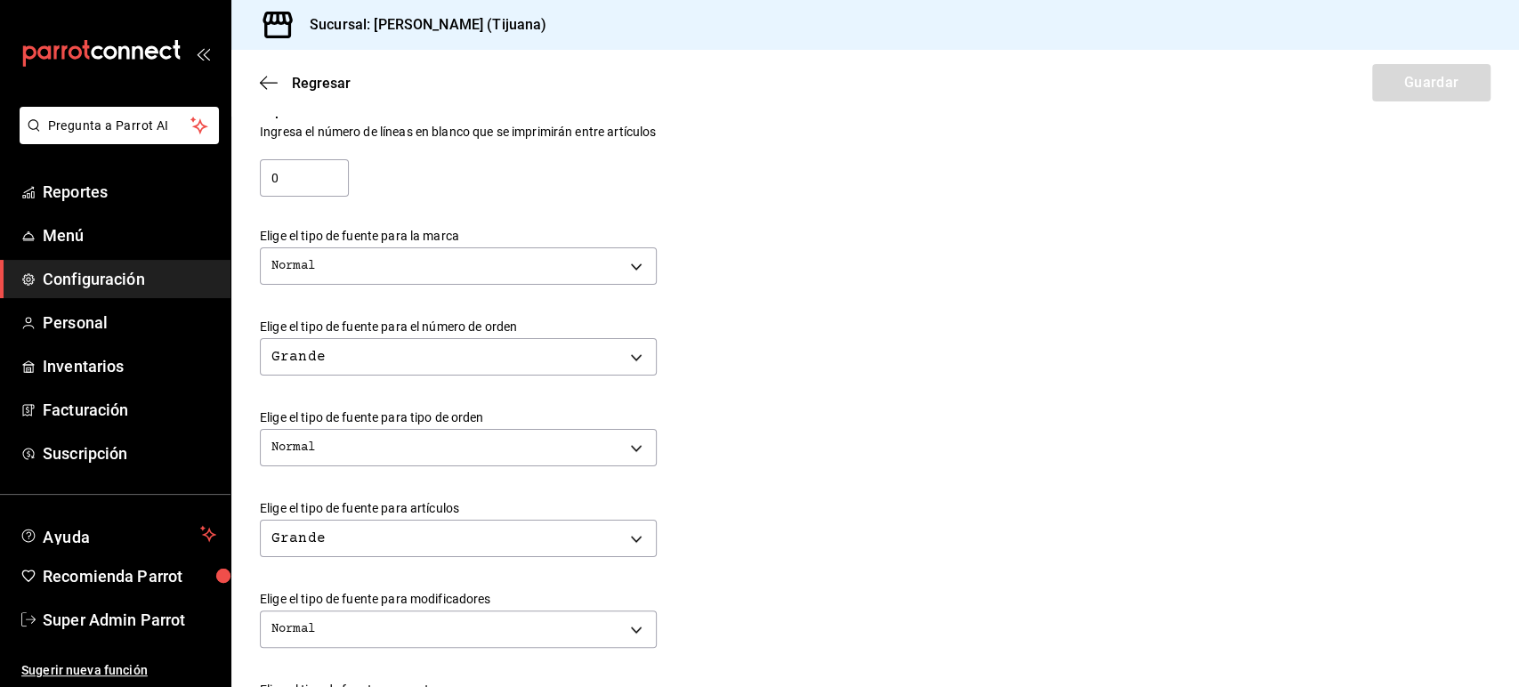
scroll to position [348, 0]
click at [71, 186] on span "Reportes" at bounding box center [129, 192] width 173 height 24
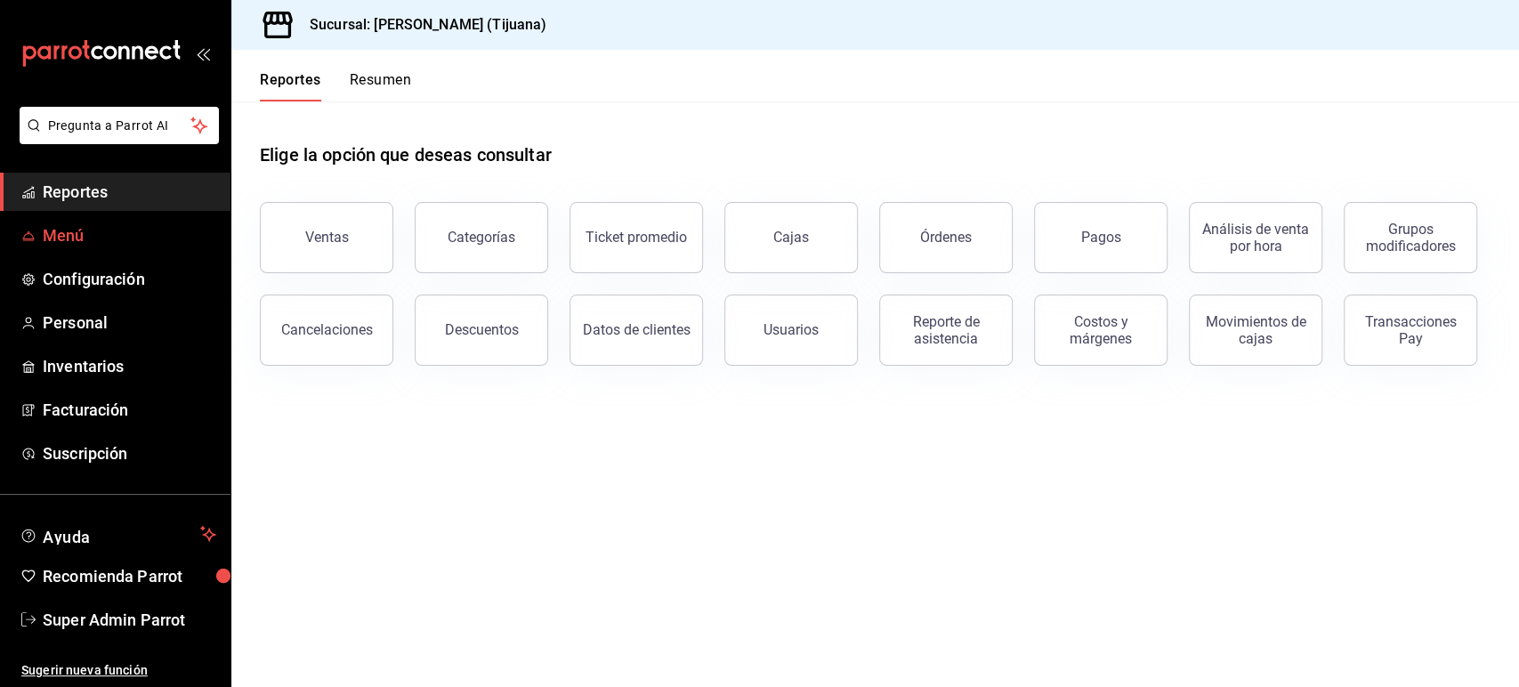
click at [80, 232] on span "Menú" at bounding box center [129, 235] width 173 height 24
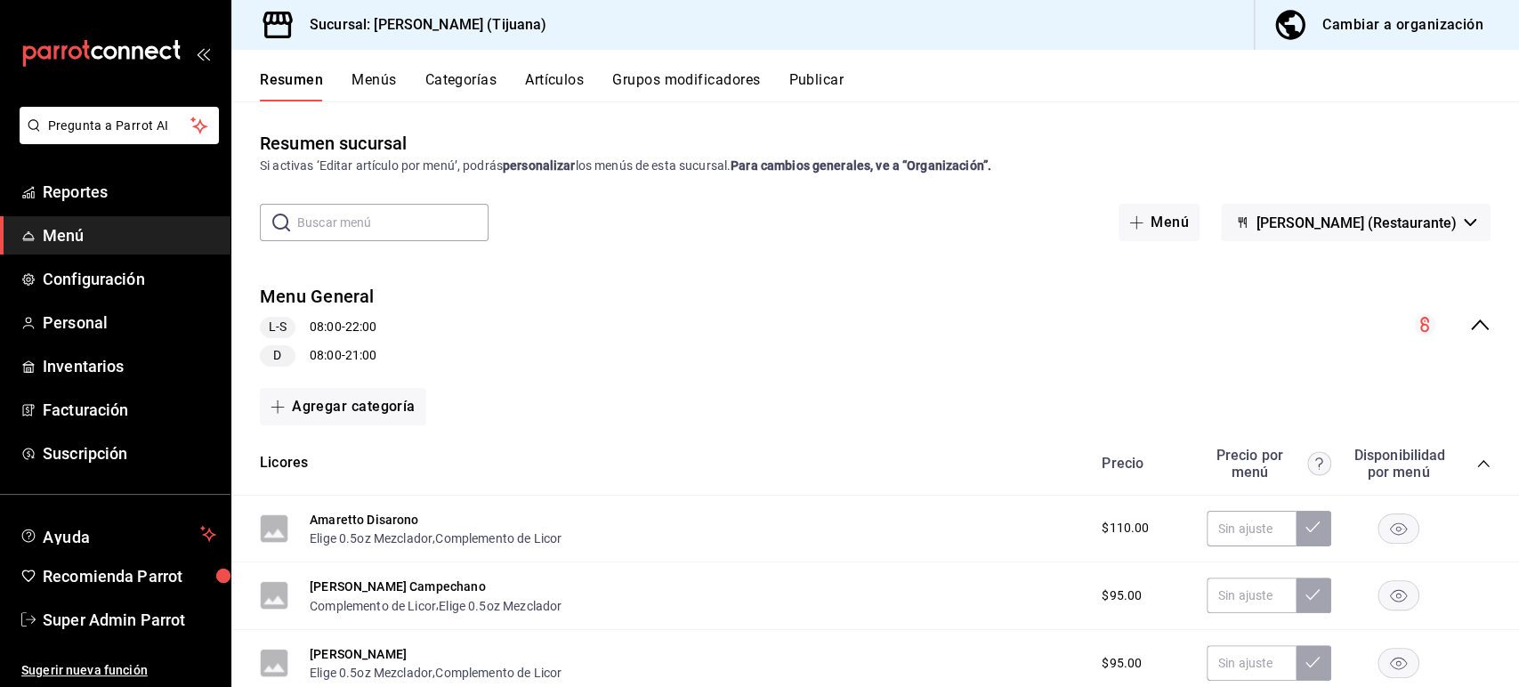
click at [455, 76] on button "Categorías" at bounding box center [461, 86] width 72 height 30
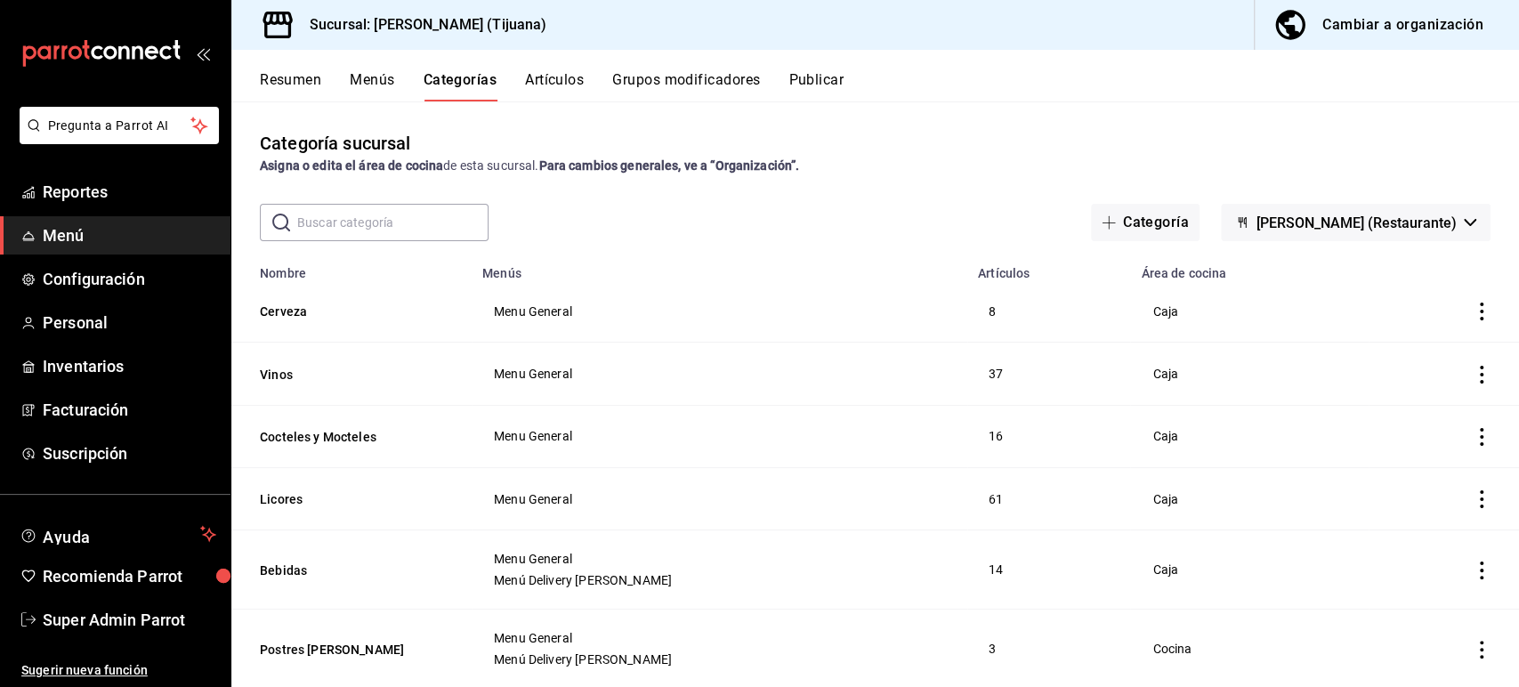
click at [1359, 230] on span "Dimitris (Restaurante)" at bounding box center [1356, 222] width 200 height 17
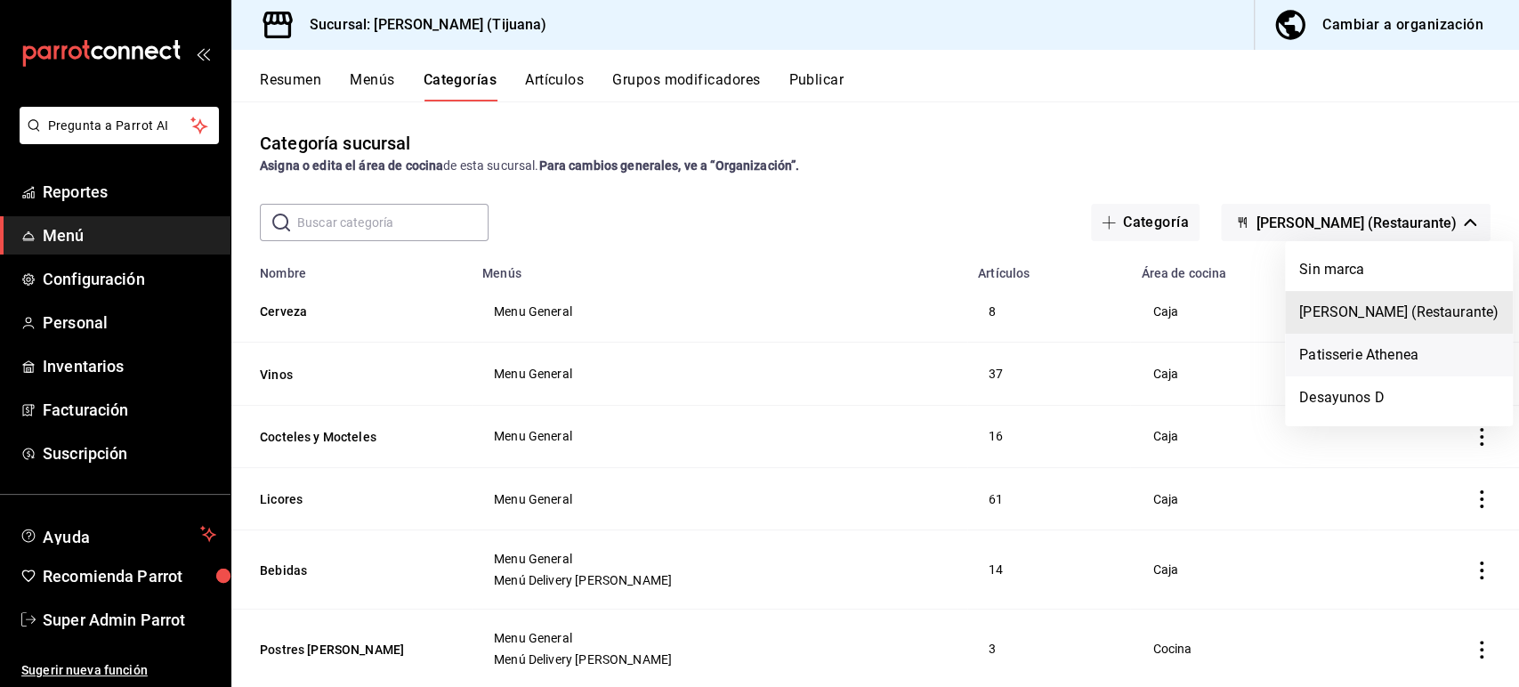
click at [1356, 346] on li "Patisserie Athenea" at bounding box center [1399, 355] width 228 height 43
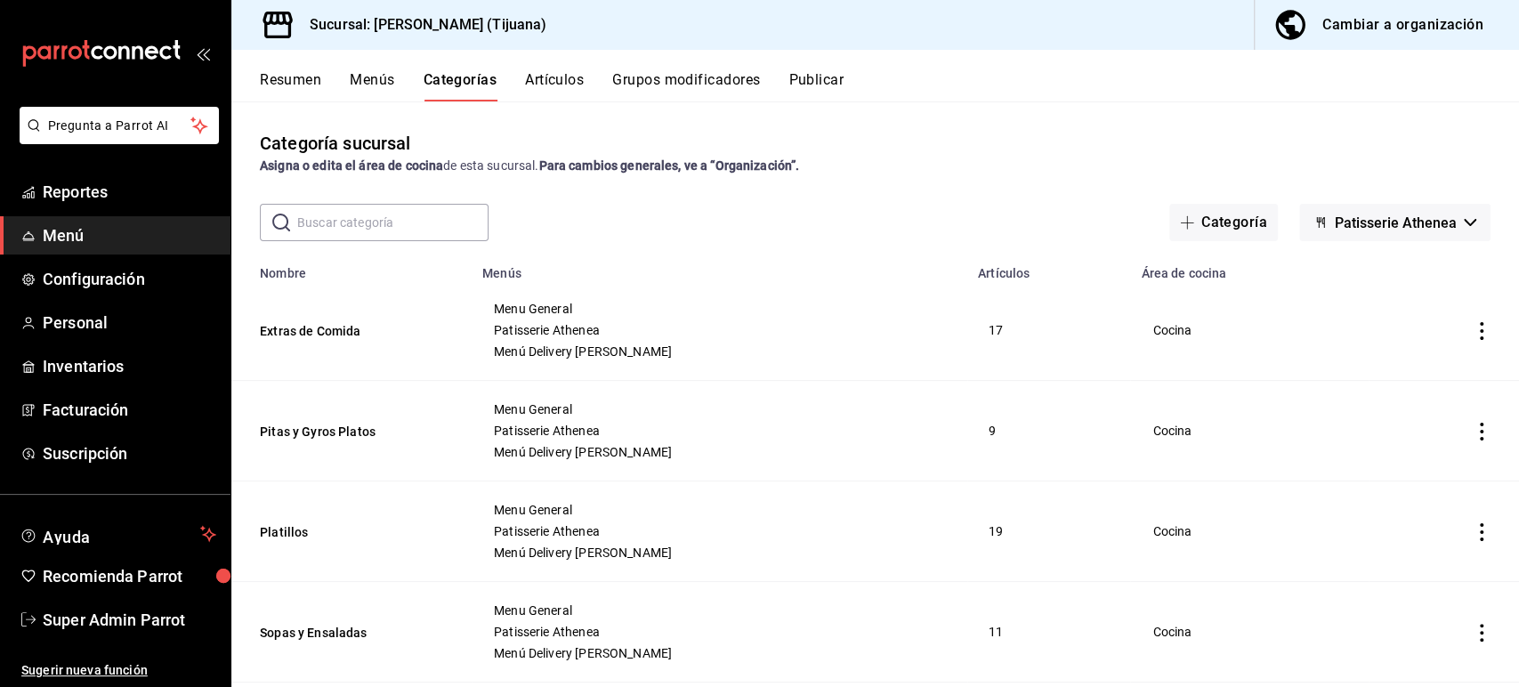
click at [1367, 226] on span "Patisserie Athenea" at bounding box center [1396, 222] width 122 height 17
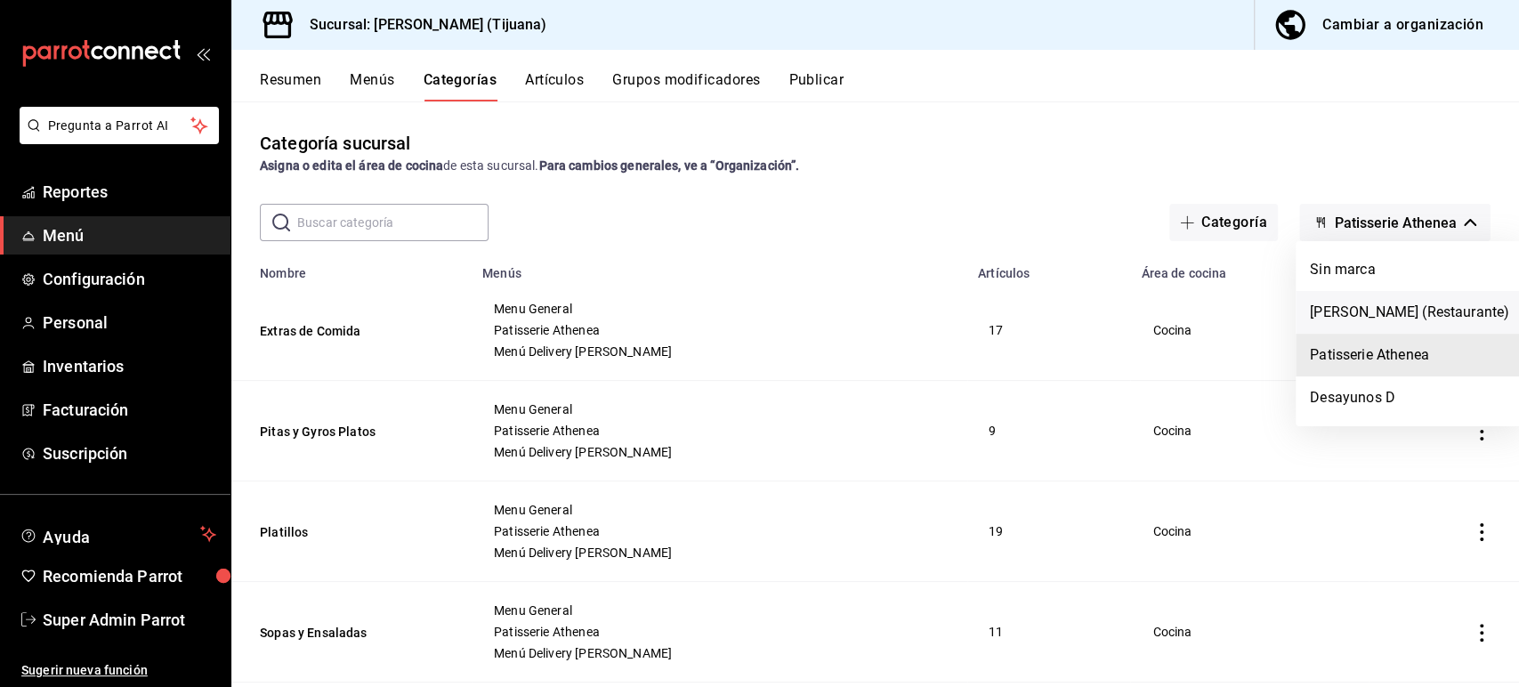
click at [1351, 306] on li "Dimitris (Restaurante)" at bounding box center [1409, 312] width 228 height 43
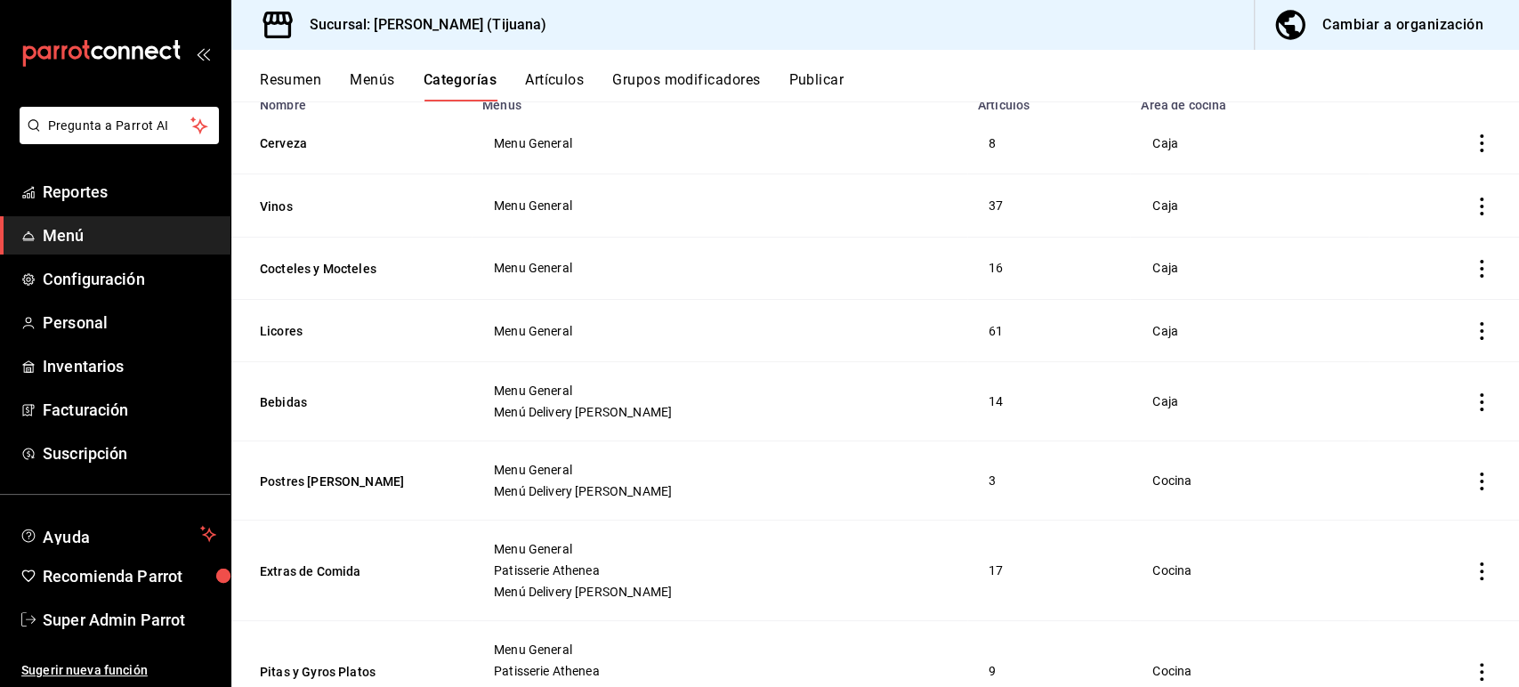
scroll to position [165, 0]
click at [94, 329] on span "Personal" at bounding box center [129, 323] width 173 height 24
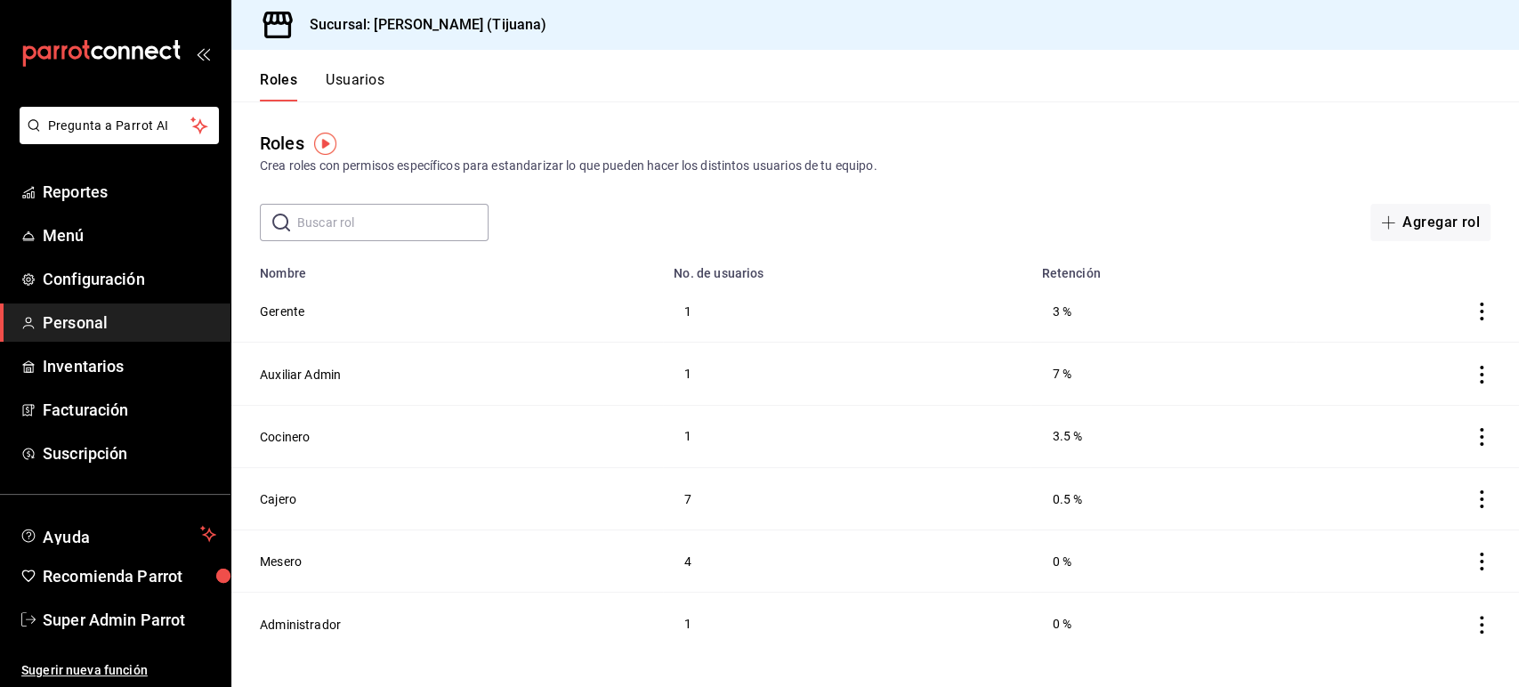
click at [371, 80] on button "Usuarios" at bounding box center [355, 86] width 59 height 30
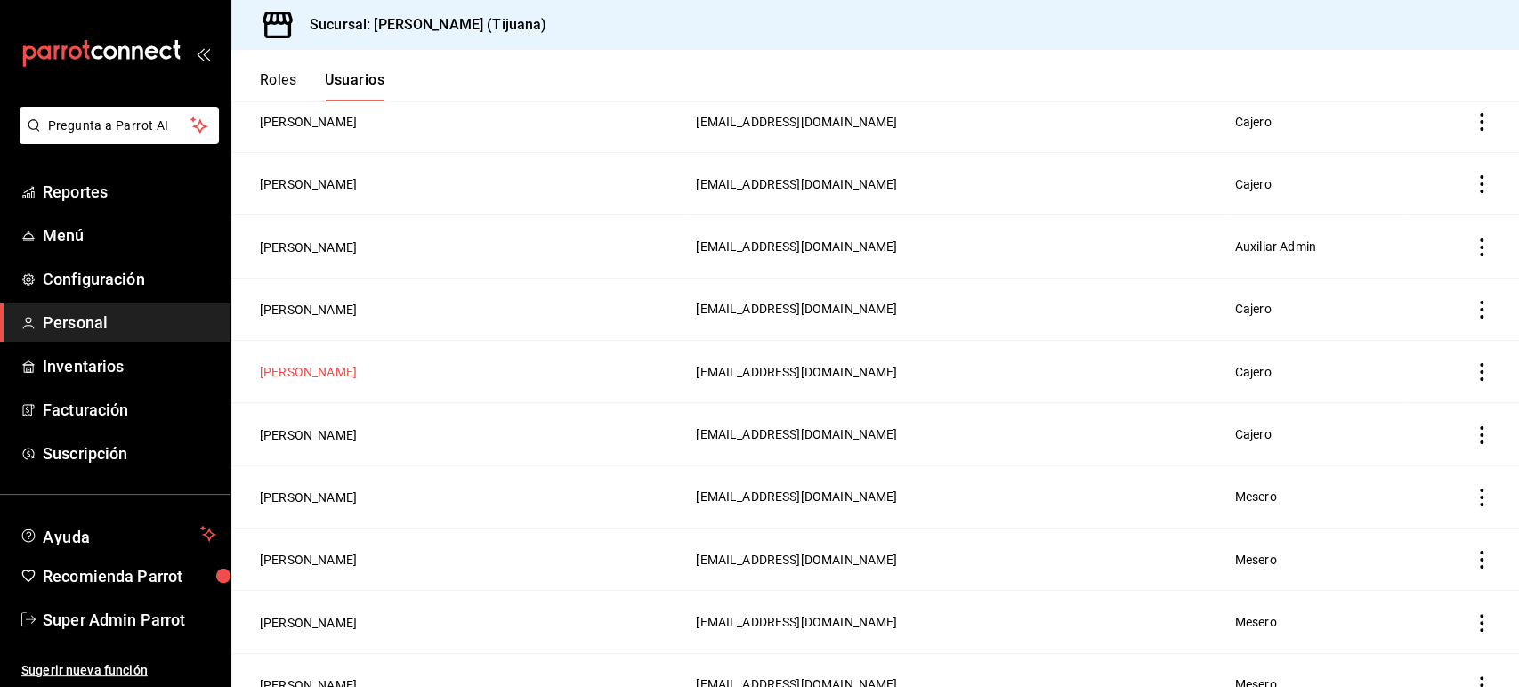
scroll to position [378, 0]
click at [357, 304] on button "Jessica Yesenia Perez Perez" at bounding box center [308, 309] width 97 height 18
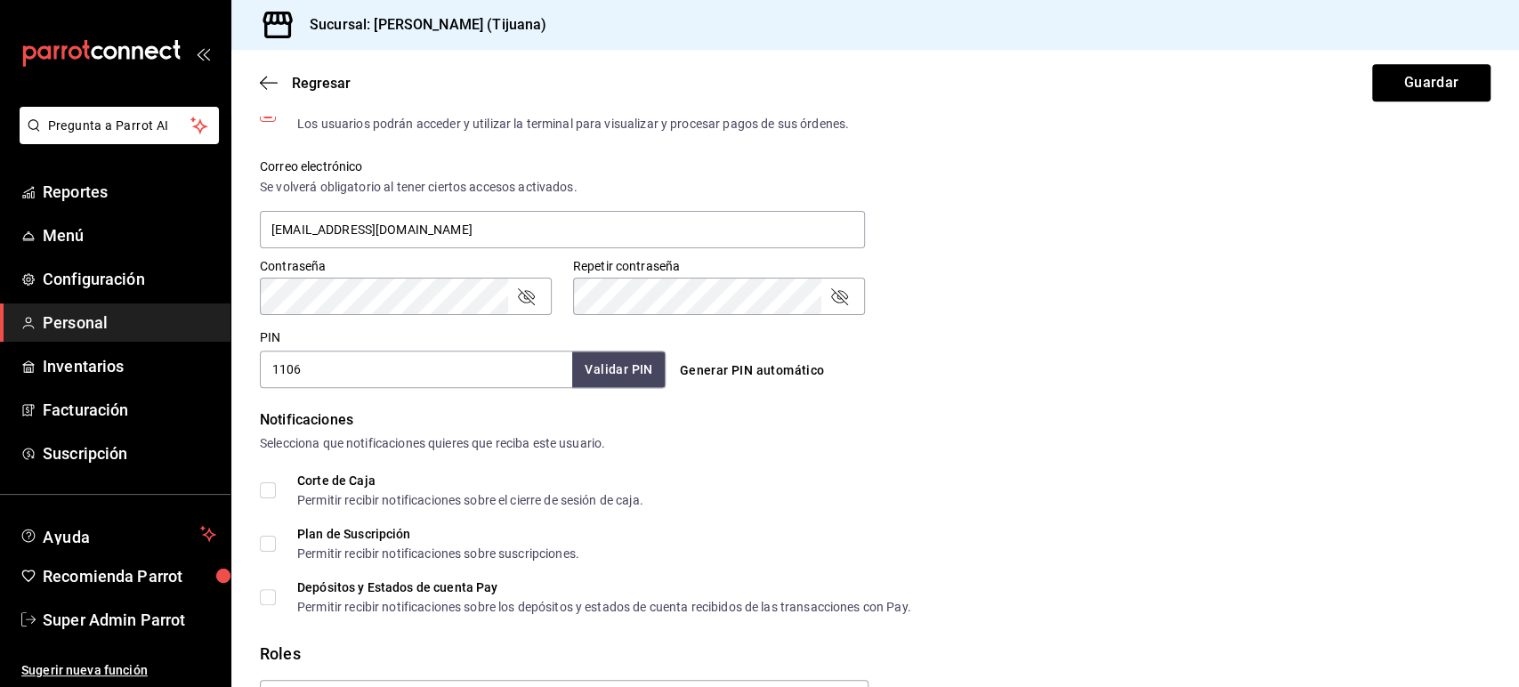
scroll to position [793, 0]
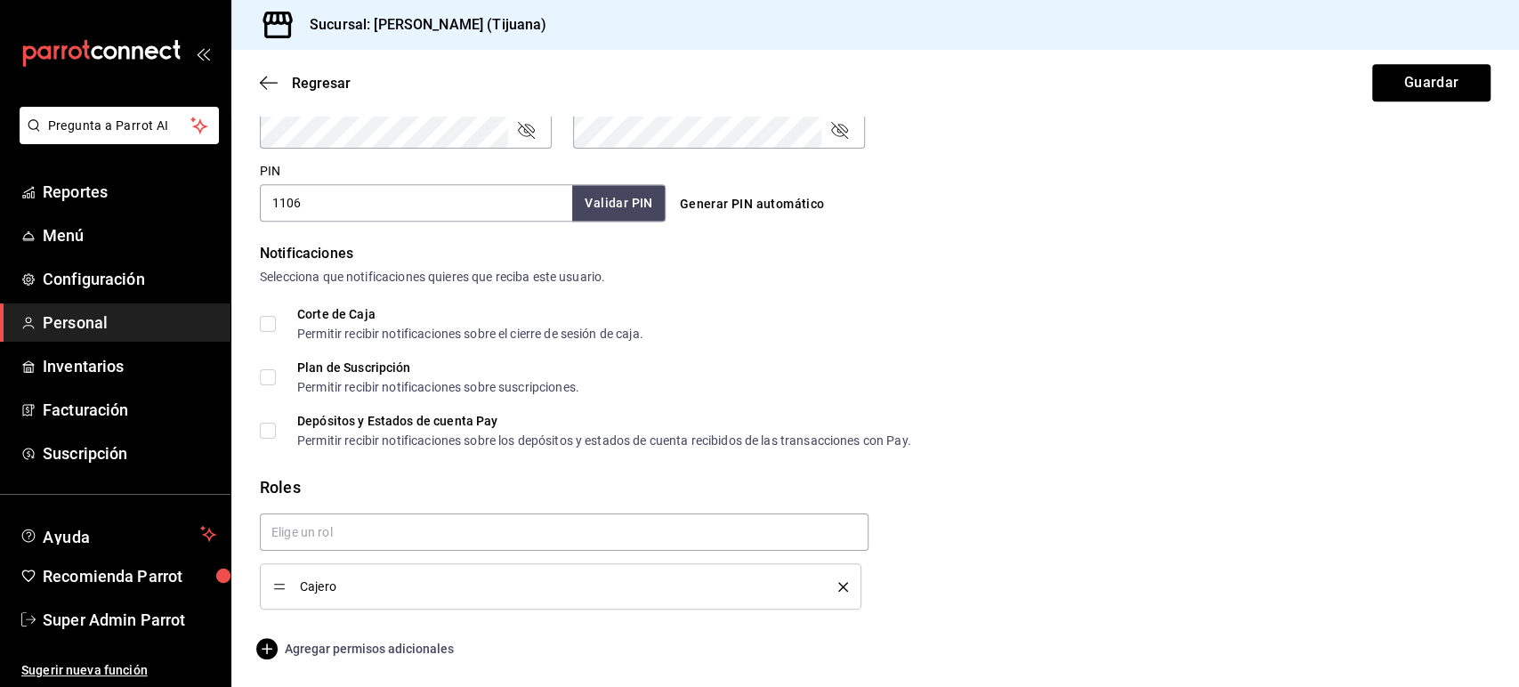
click at [391, 650] on span "Agregar permisos adicionales" at bounding box center [357, 648] width 194 height 21
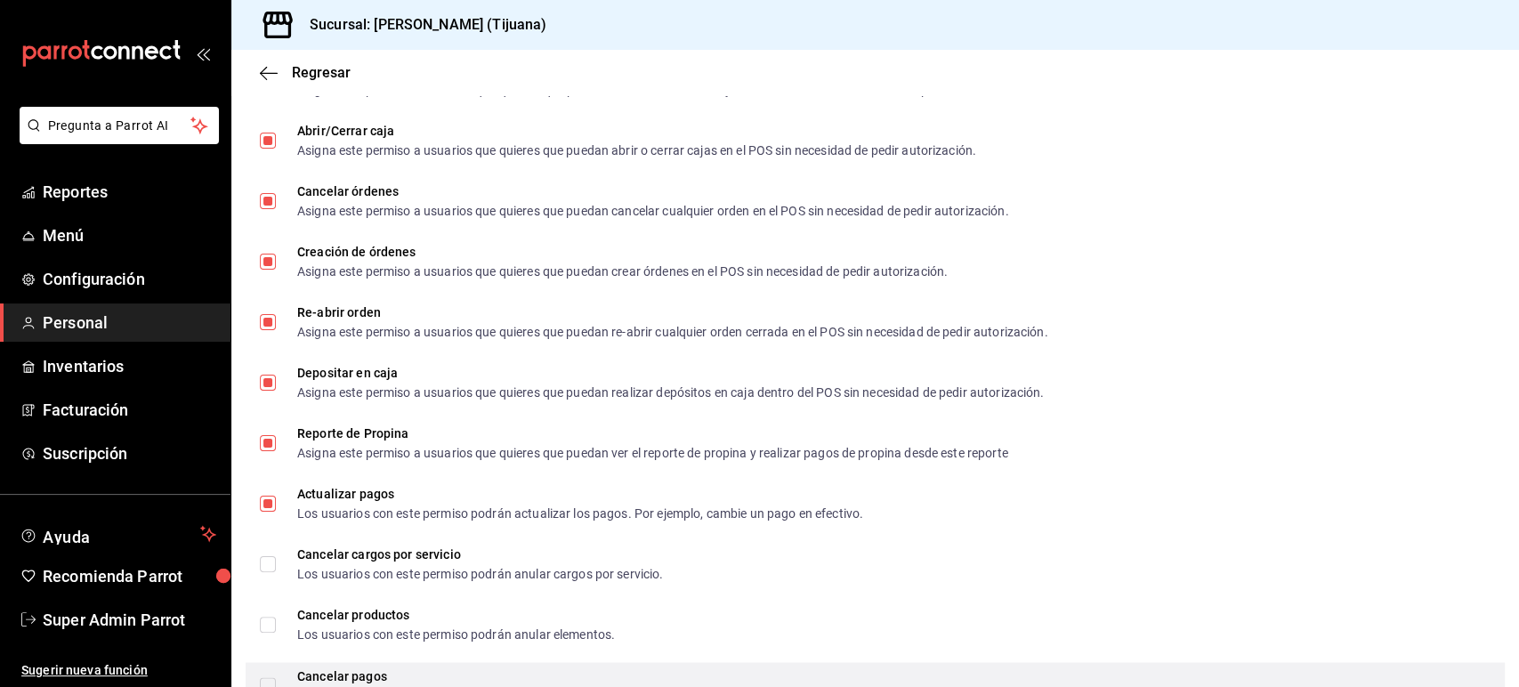
scroll to position [1697, 0]
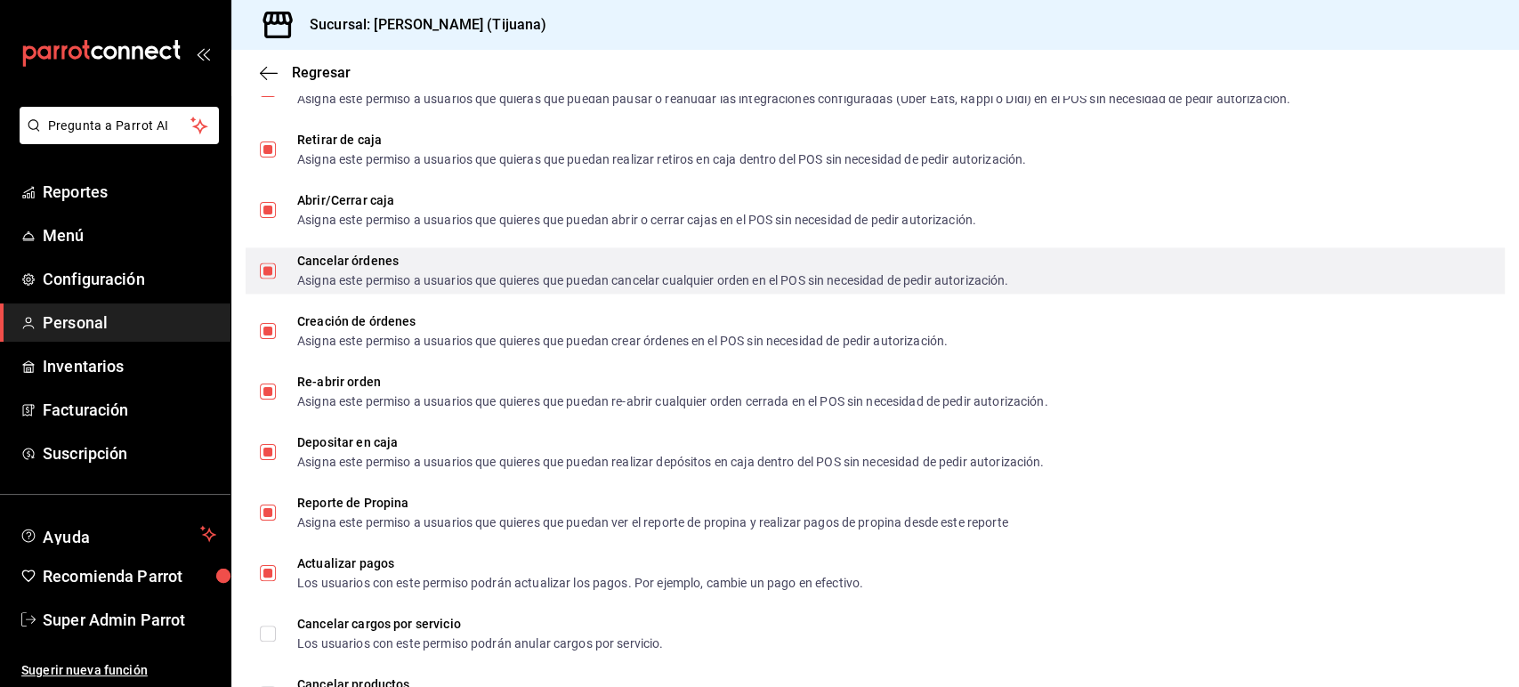
click at [432, 287] on div "Cancelar órdenes Asigna este permiso a usuarios que quieres que puedan cancelar…" at bounding box center [875, 270] width 1259 height 46
checkbox input "false"
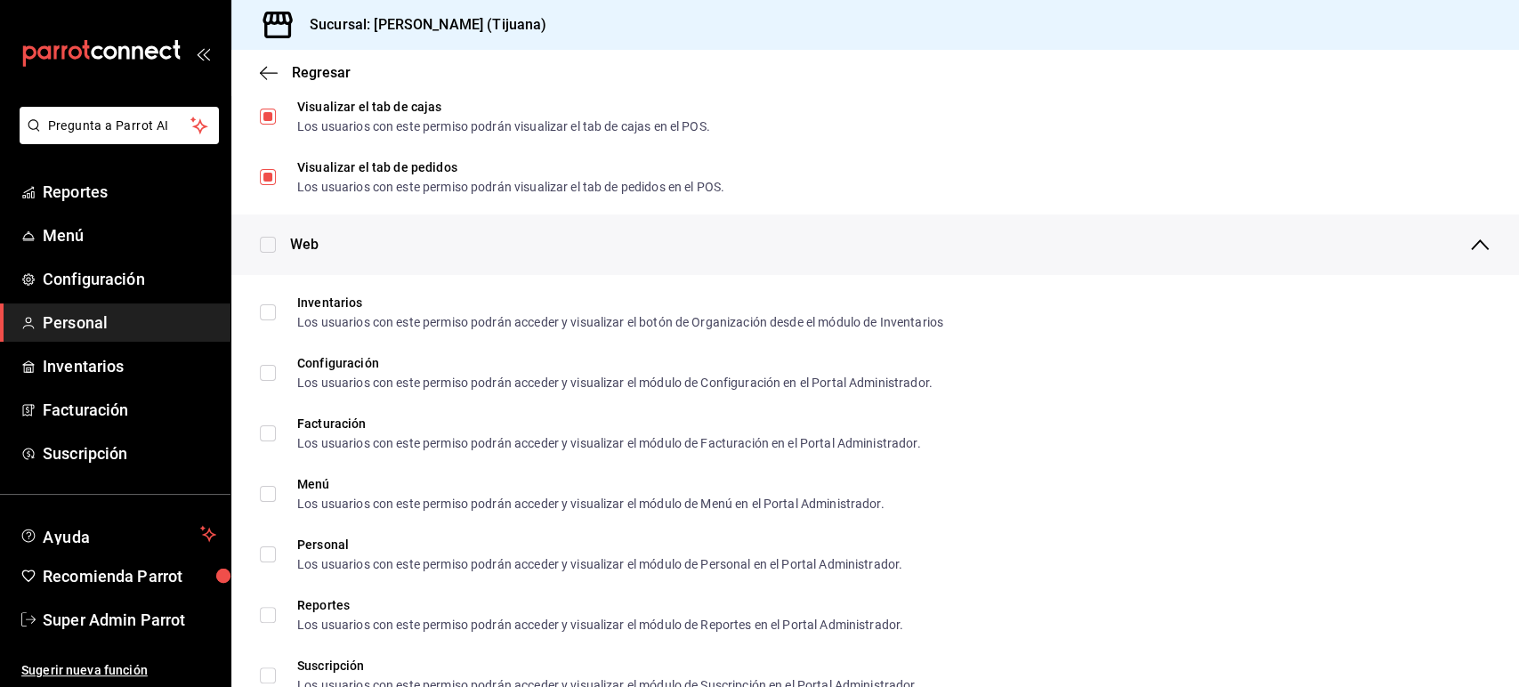
scroll to position [609, 0]
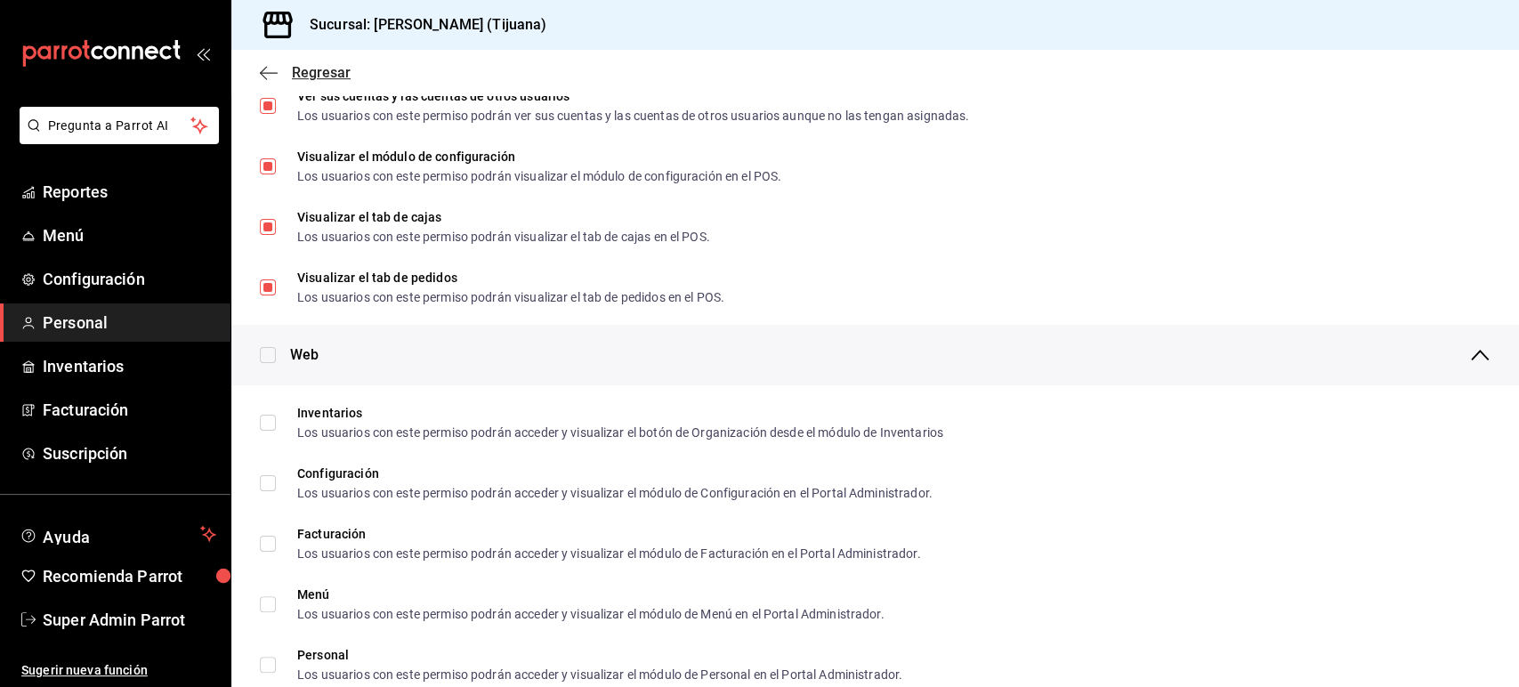
click at [275, 76] on icon "button" at bounding box center [269, 73] width 18 height 16
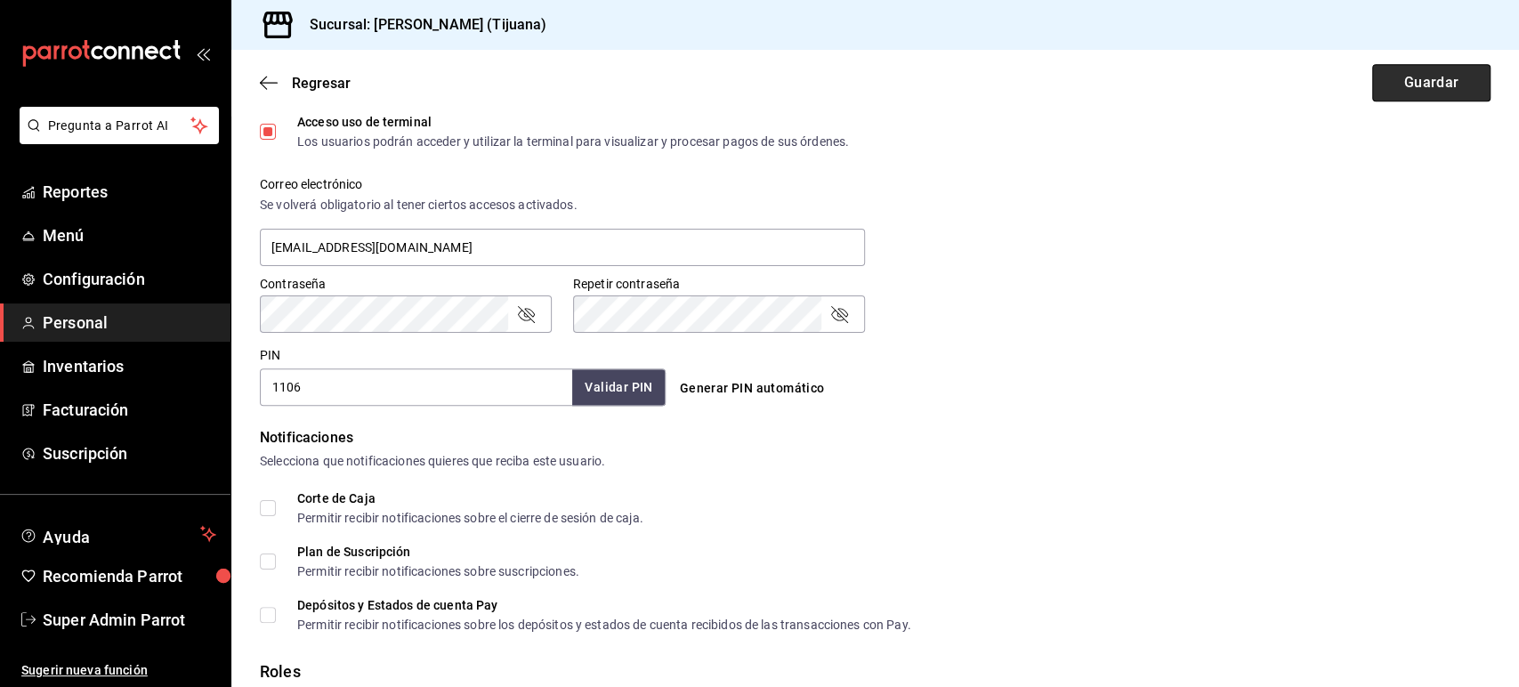
click at [1392, 93] on button "Guardar" at bounding box center [1431, 82] width 118 height 37
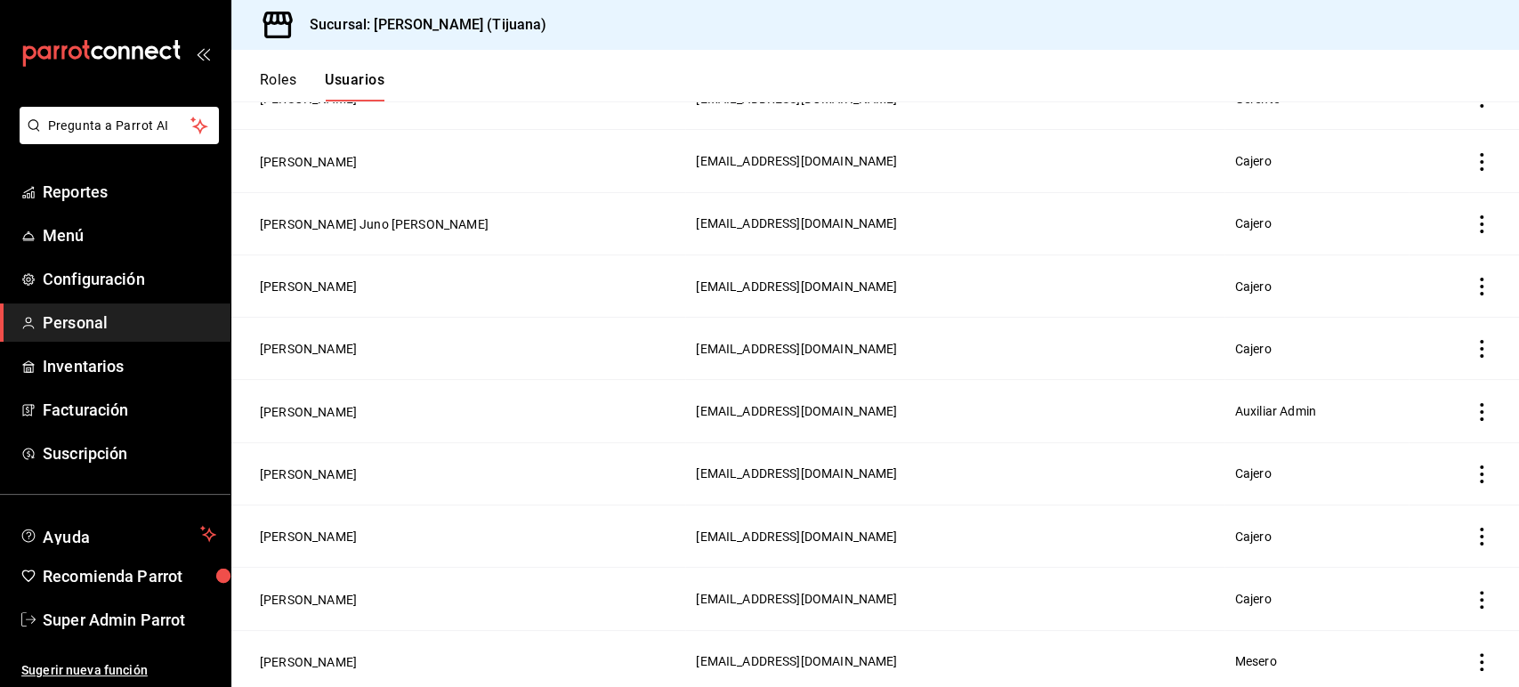
scroll to position [581, 0]
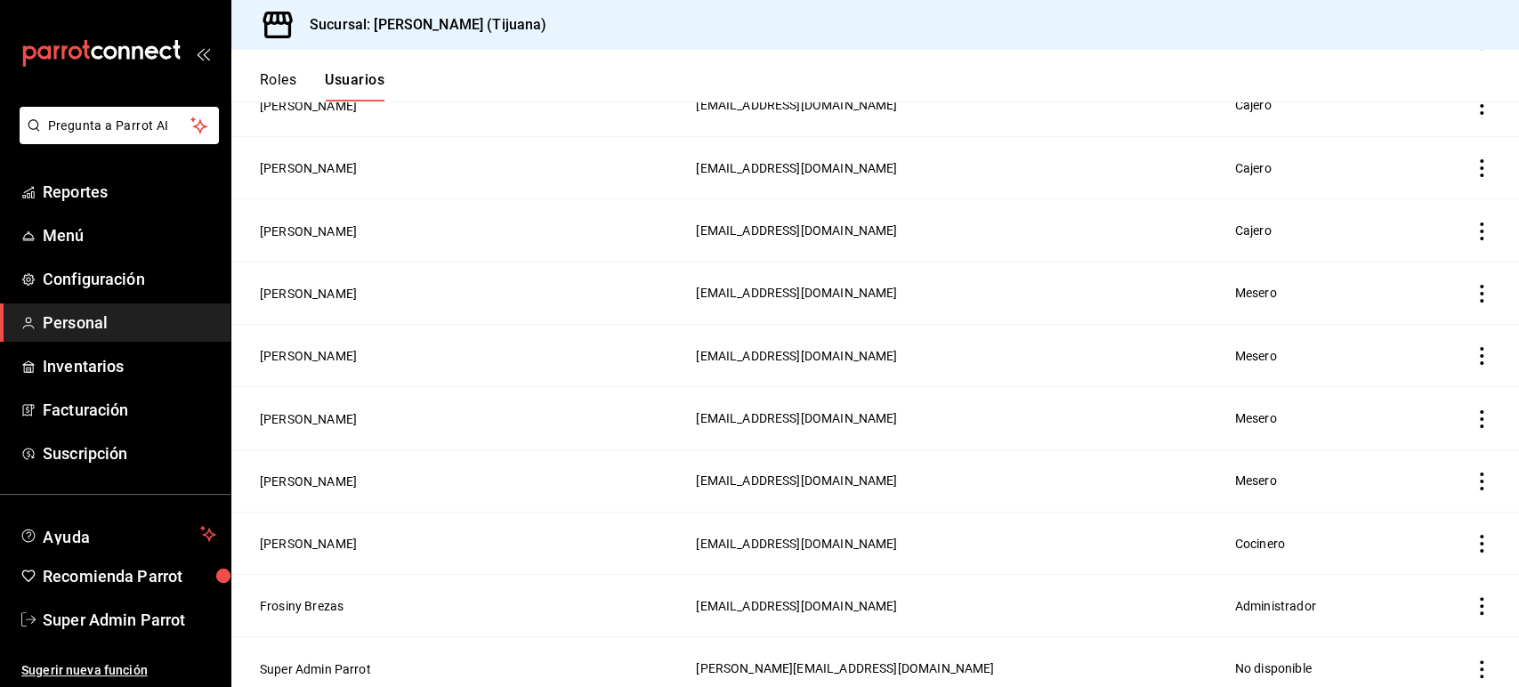
click at [280, 74] on button "Roles" at bounding box center [278, 86] width 36 height 30
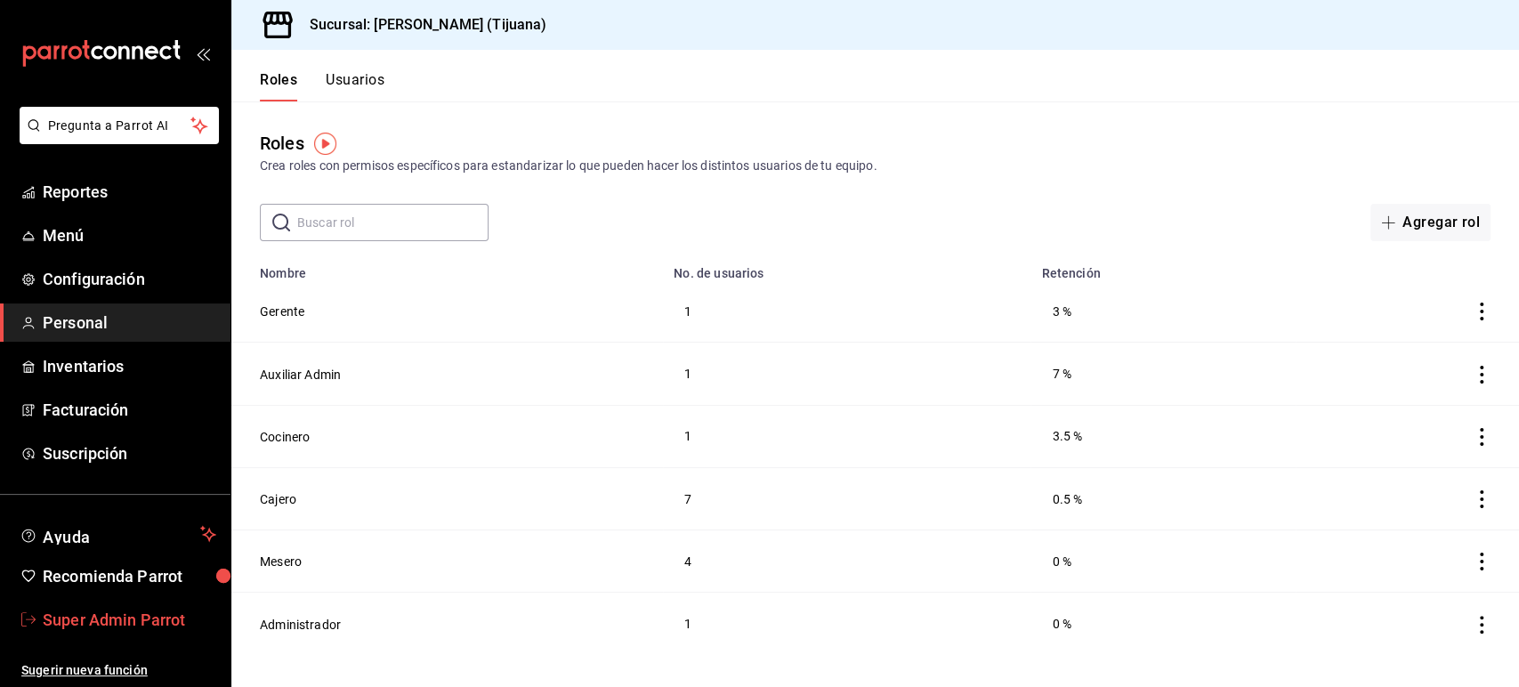
click at [117, 608] on span "Super Admin Parrot" at bounding box center [129, 620] width 173 height 24
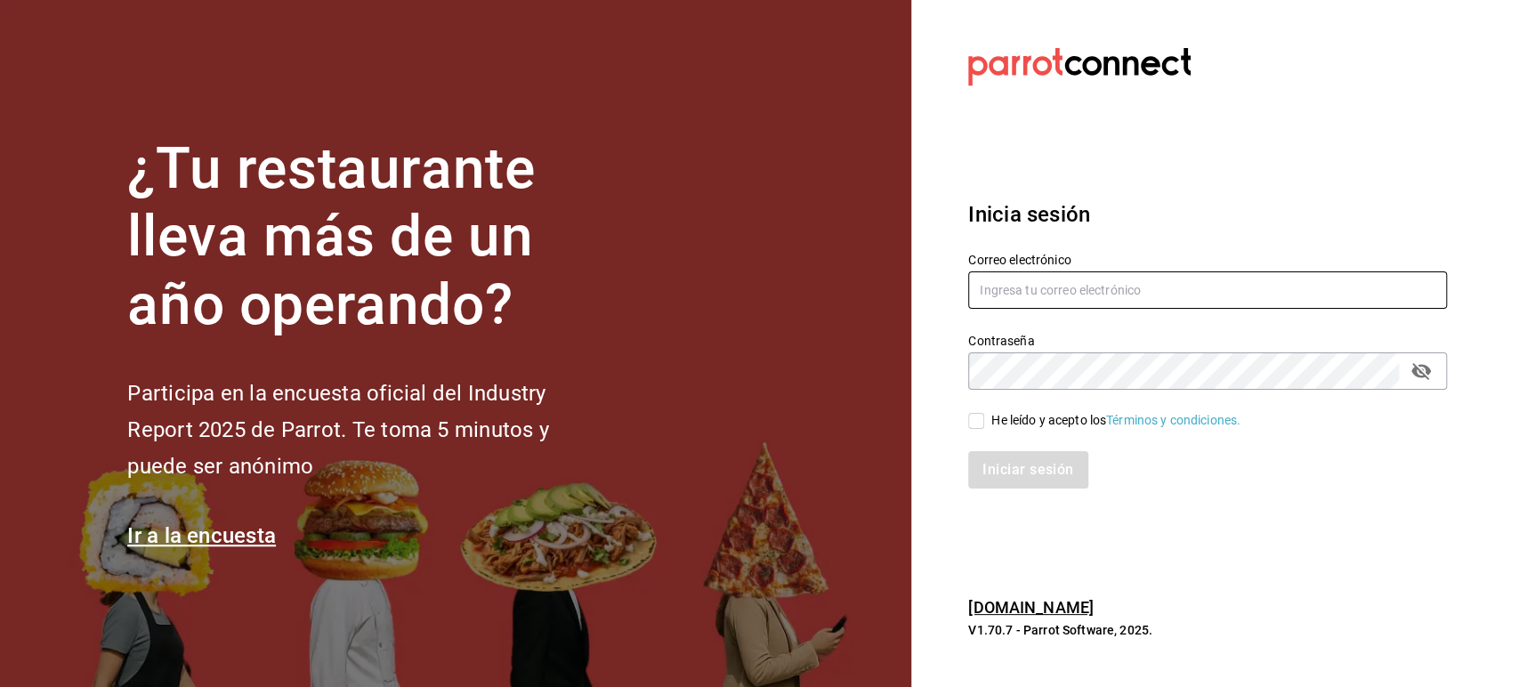
click at [1082, 301] on input "text" at bounding box center [1207, 289] width 479 height 37
paste input "playabichis@gomezmorin.com"
type input "playabichis@gomezmorin.com"
click at [996, 414] on div "He leído y acepto los Términos y condiciones." at bounding box center [1115, 420] width 249 height 19
click at [984, 414] on input "He leído y acepto los Términos y condiciones." at bounding box center [976, 421] width 16 height 16
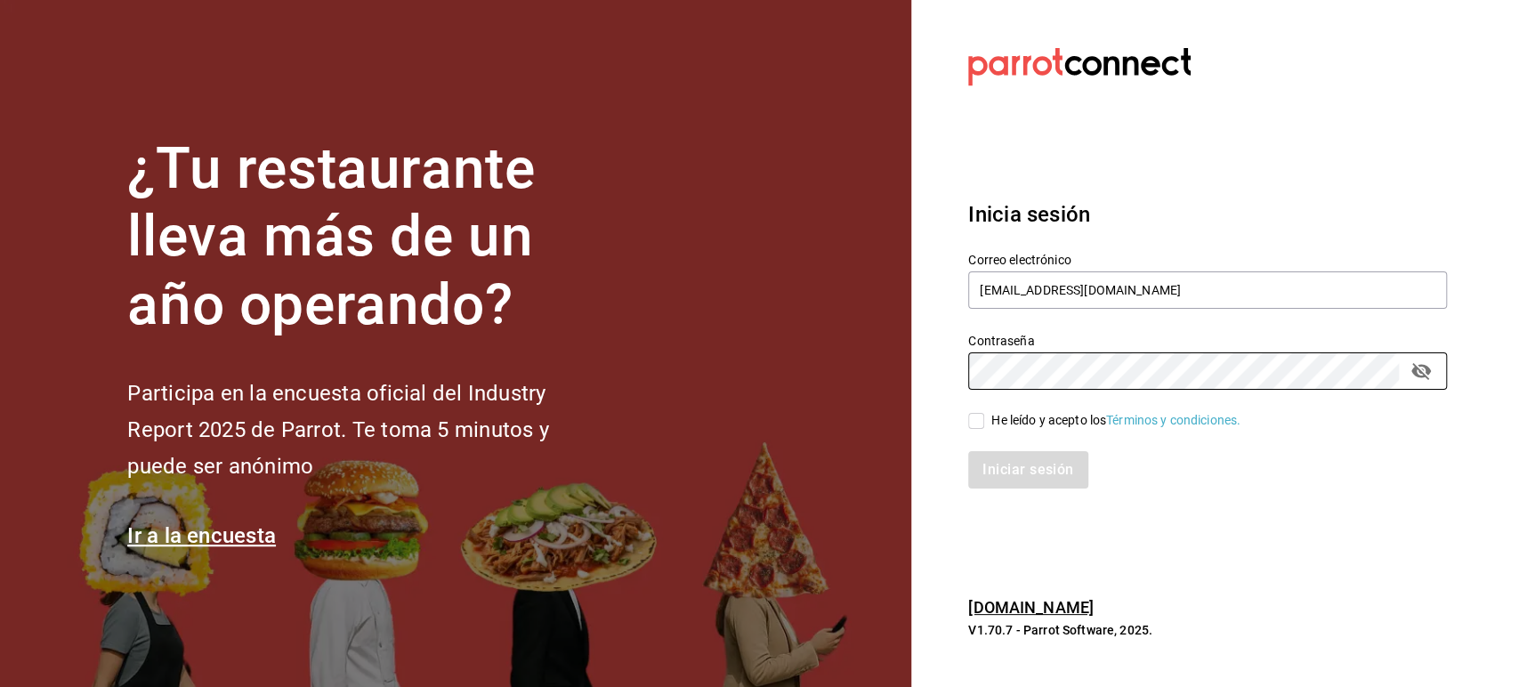
checkbox input "true"
click at [1013, 472] on button "Iniciar sesión" at bounding box center [1028, 469] width 121 height 37
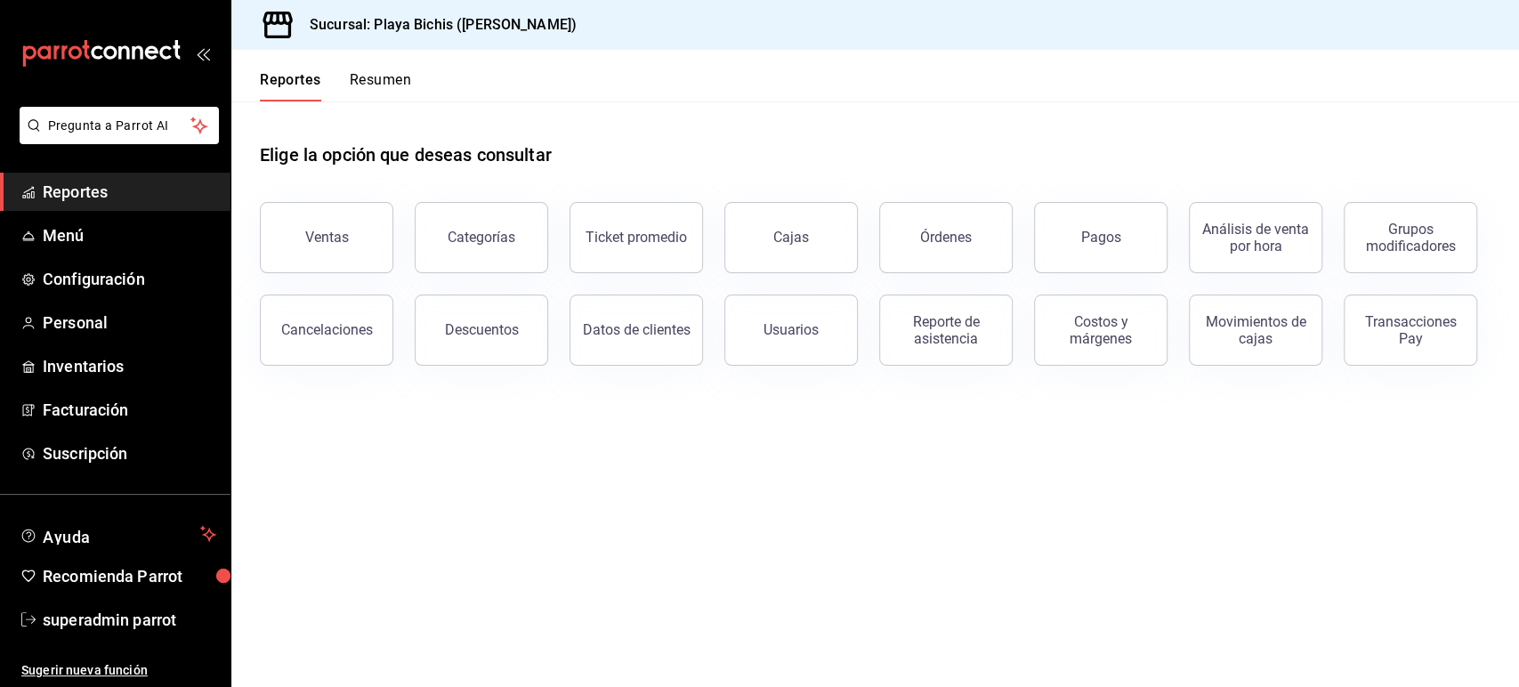
click at [1224, 559] on main "Elige la opción que deseas consultar Ventas Categorías Ticket promedio Cajas Ór…" at bounding box center [874, 393] width 1287 height 585
click at [1167, 387] on div "Elige la opción que deseas consultar Ventas Categorías Ticket promedio Cajas Ór…" at bounding box center [874, 247] width 1287 height 293
click at [78, 238] on span "Menú" at bounding box center [129, 235] width 173 height 24
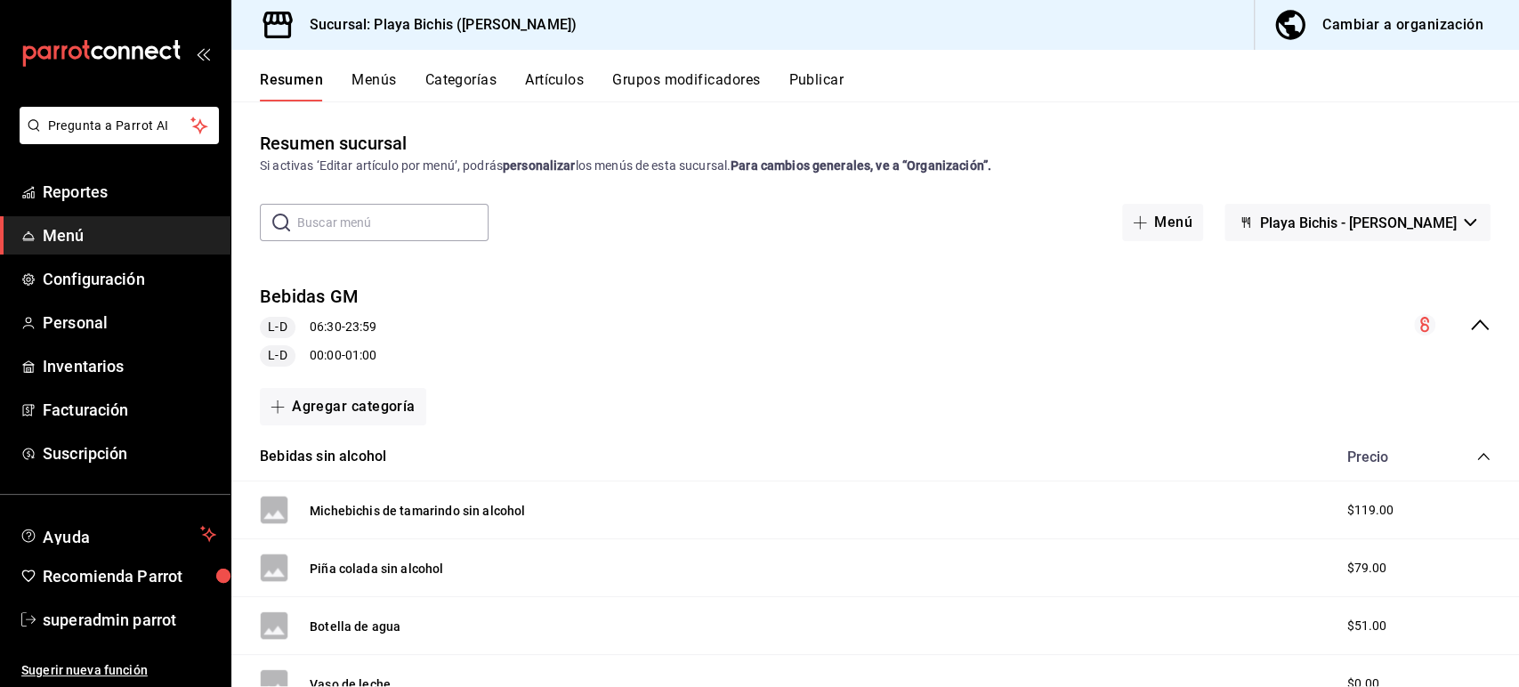
click at [563, 81] on button "Artículos" at bounding box center [554, 86] width 59 height 30
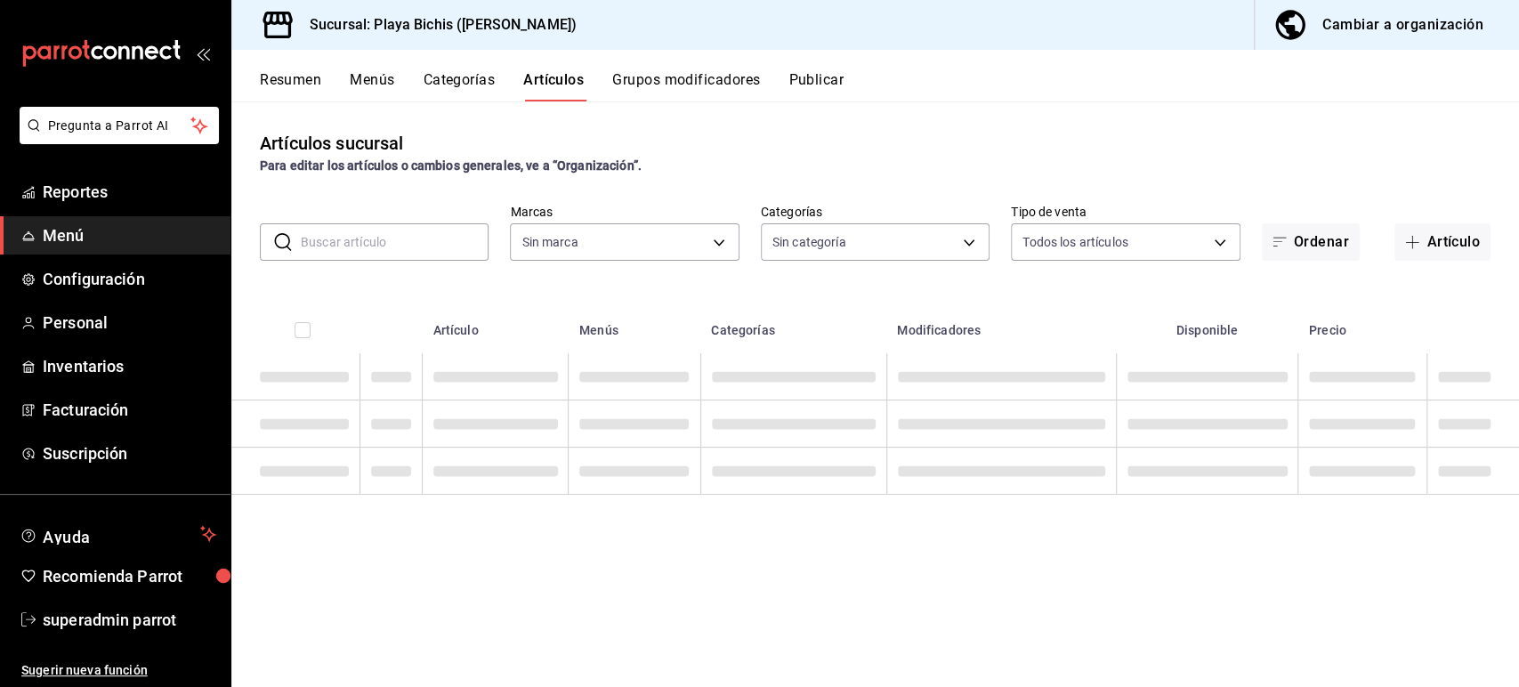
type input "4ba3d68a-2a71-4bf4-8272-d27f8f663470,fbc14f8a-a0c0-448e-9dac-7011cab8a3fb"
type input "362a9cc0-a970-4e42-bd15-142433855c34,a93ba8f6-ac33-4c65-91a6-07664c4ed80a,ba049…"
click at [383, 232] on input "text" at bounding box center [395, 242] width 188 height 36
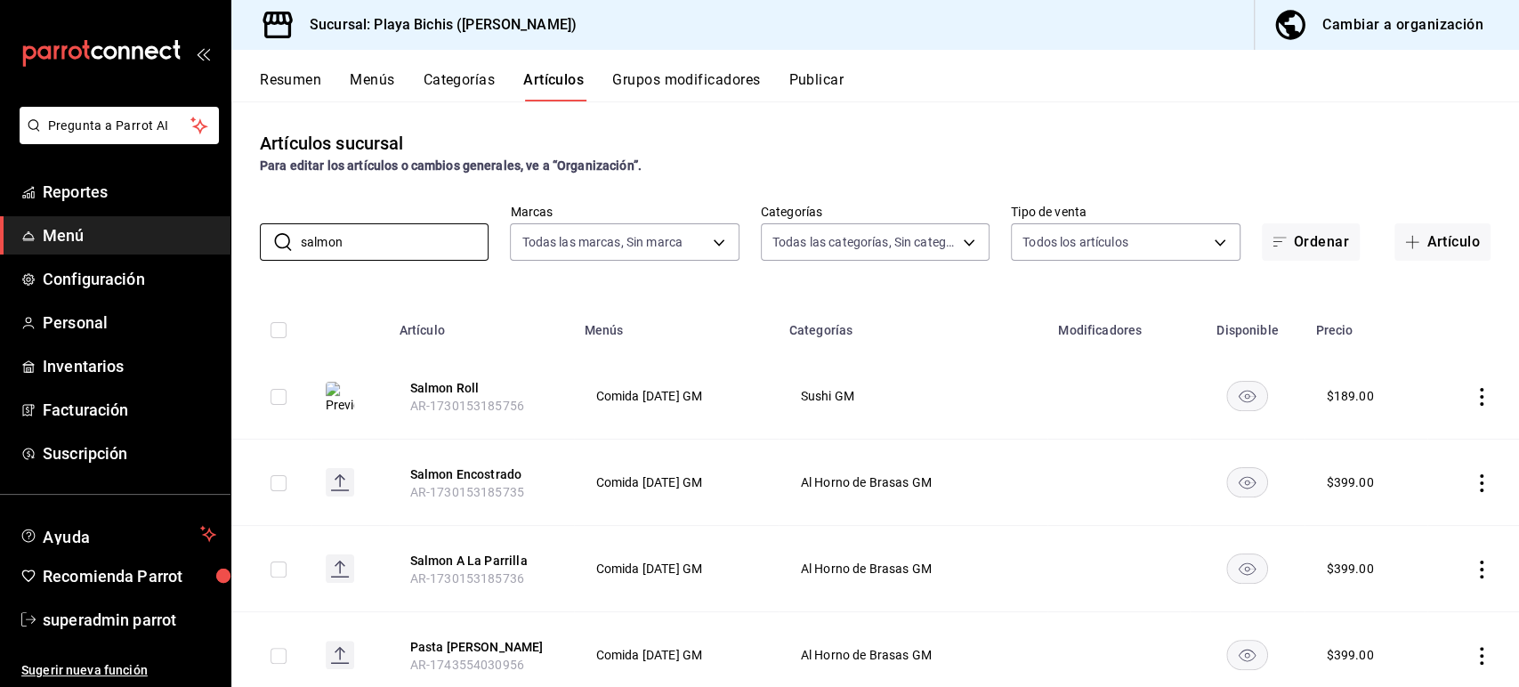
type input "salmon"
click at [468, 84] on button "Categorías" at bounding box center [460, 86] width 72 height 30
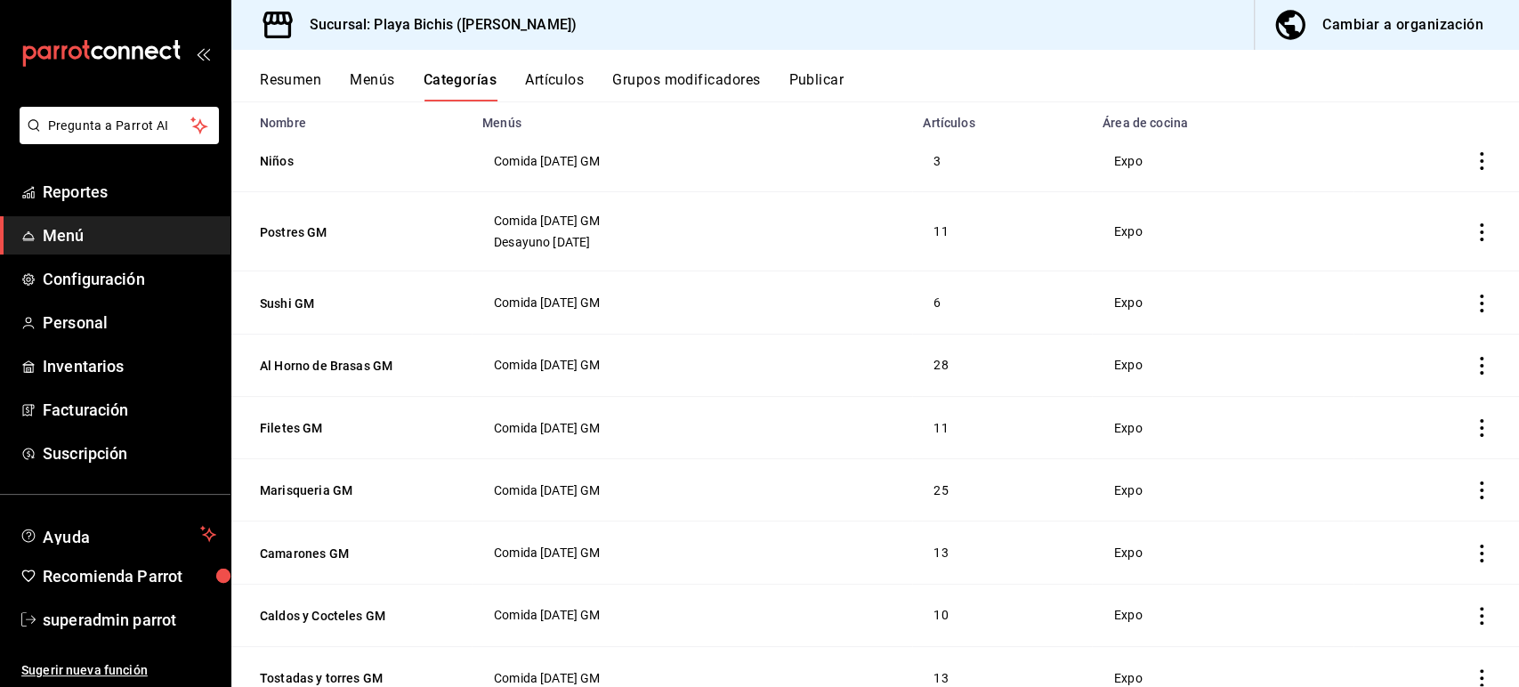
scroll to position [152, 0]
click at [545, 75] on button "Artículos" at bounding box center [554, 86] width 59 height 30
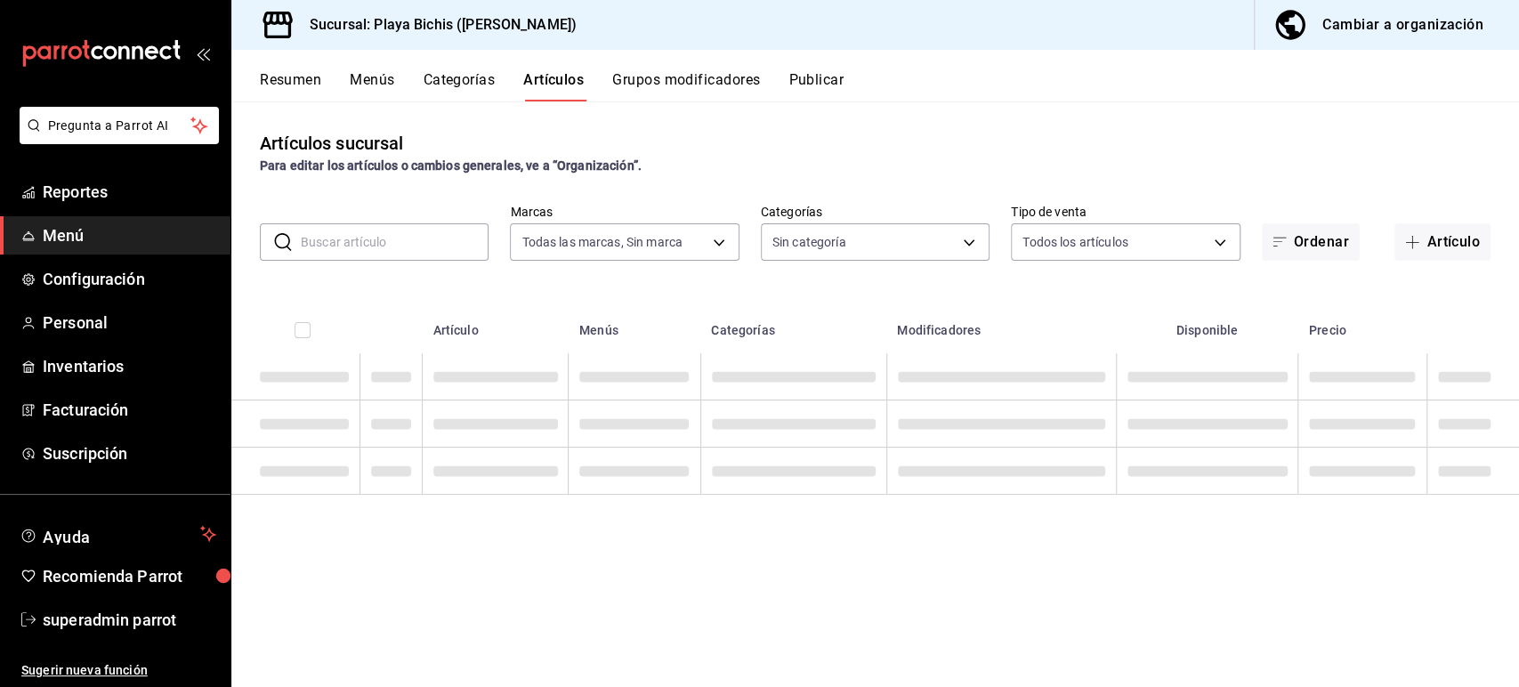
type input "4ba3d68a-2a71-4bf4-8272-d27f8f663470,fbc14f8a-a0c0-448e-9dac-7011cab8a3fb"
click at [310, 230] on input "text" at bounding box center [395, 242] width 188 height 36
type input "362a9cc0-a970-4e42-bd15-142433855c34,a93ba8f6-ac33-4c65-91a6-07664c4ed80a,ba049…"
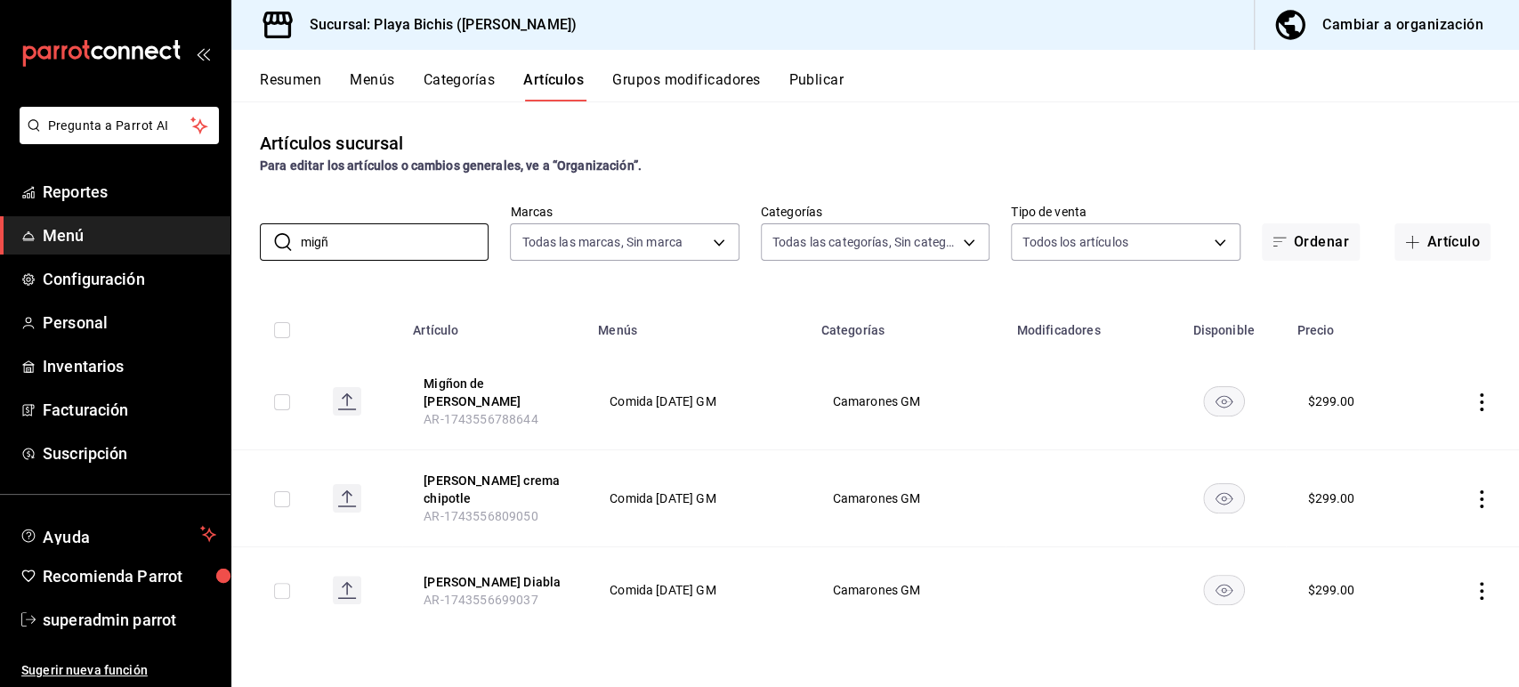
type input "migñ"
click at [384, 76] on button "Menús" at bounding box center [372, 86] width 44 height 30
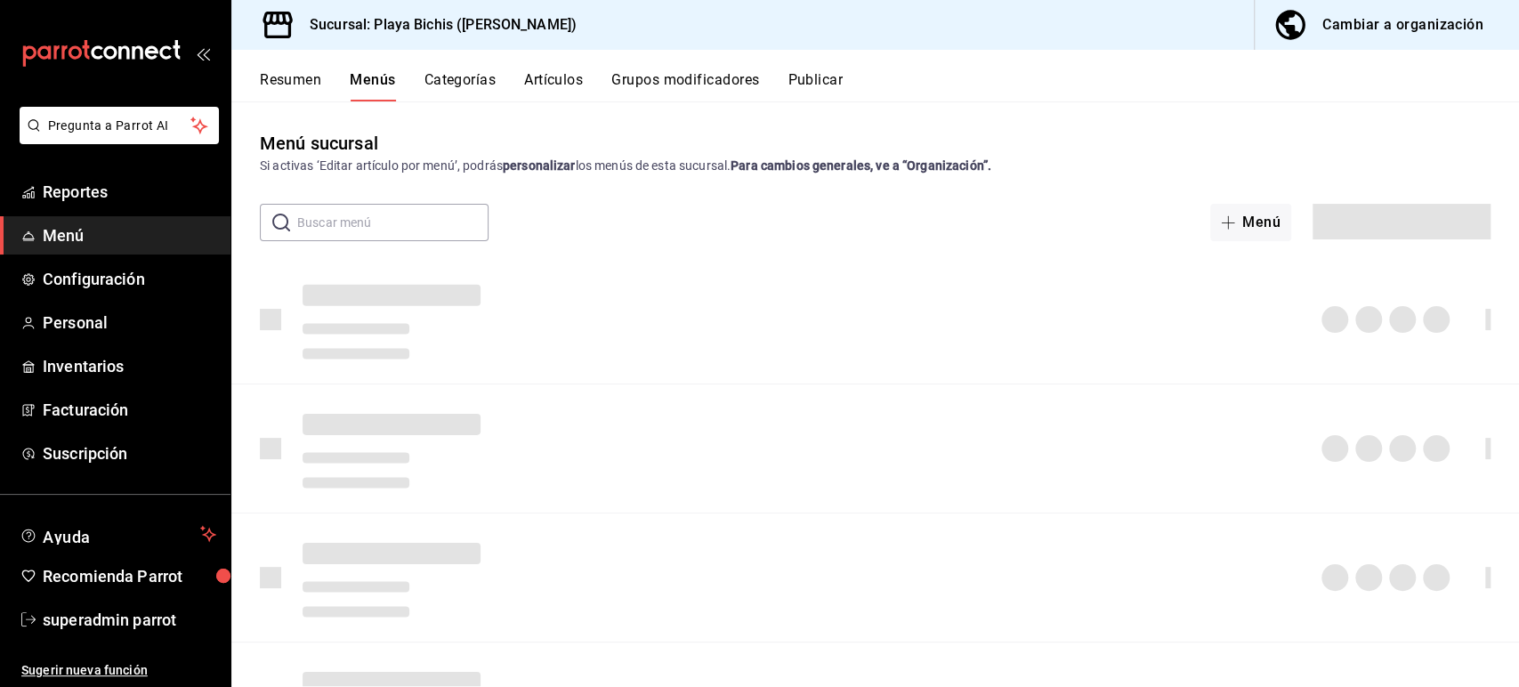
click at [462, 77] on button "Categorías" at bounding box center [460, 86] width 72 height 30
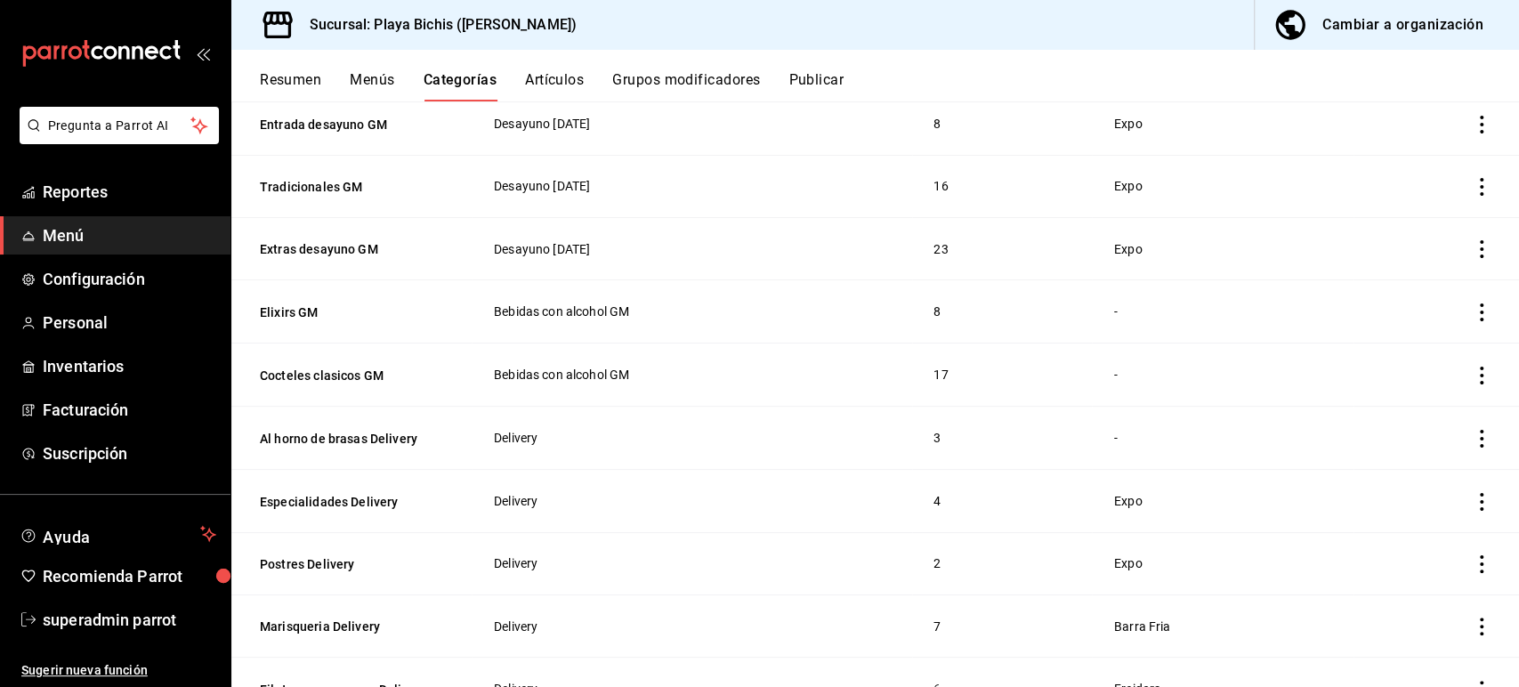
scroll to position [1193, 0]
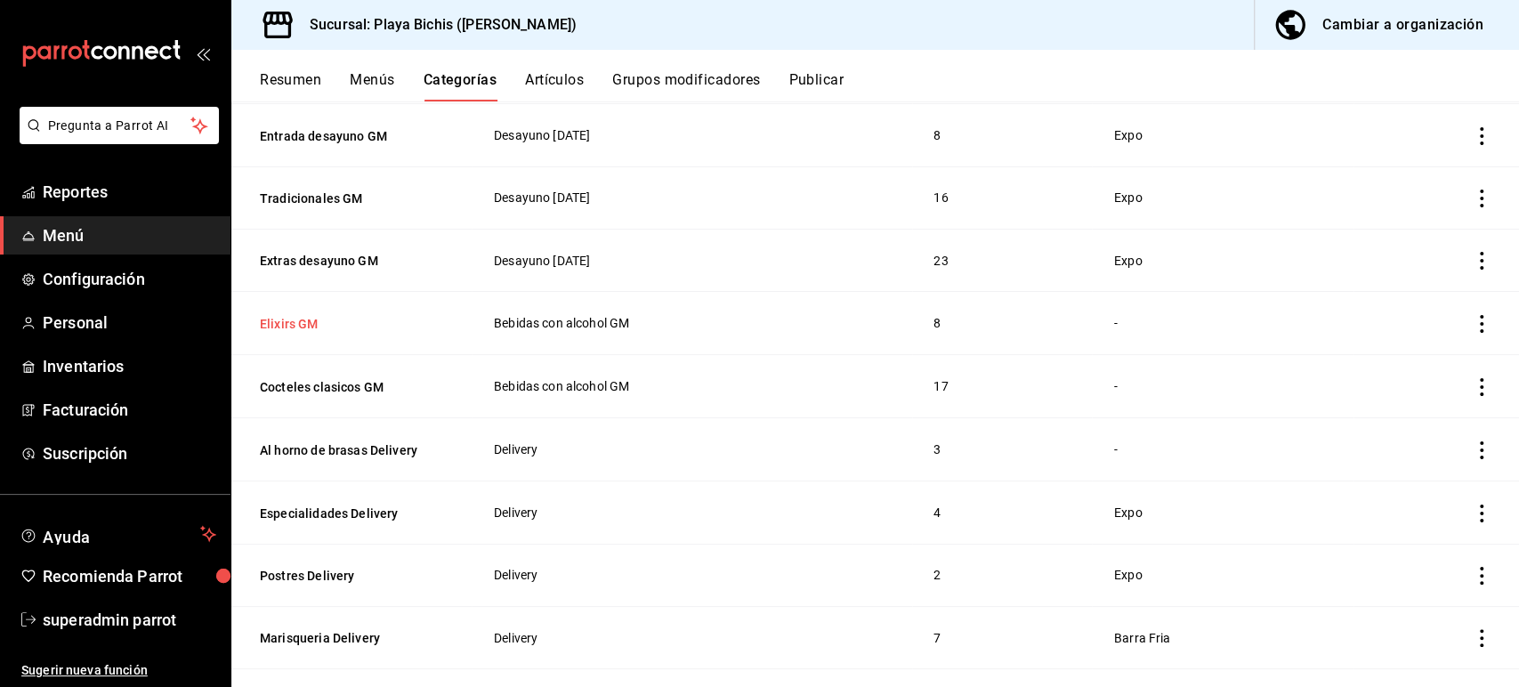
click at [295, 315] on button "Elixirs GM" at bounding box center [349, 324] width 178 height 18
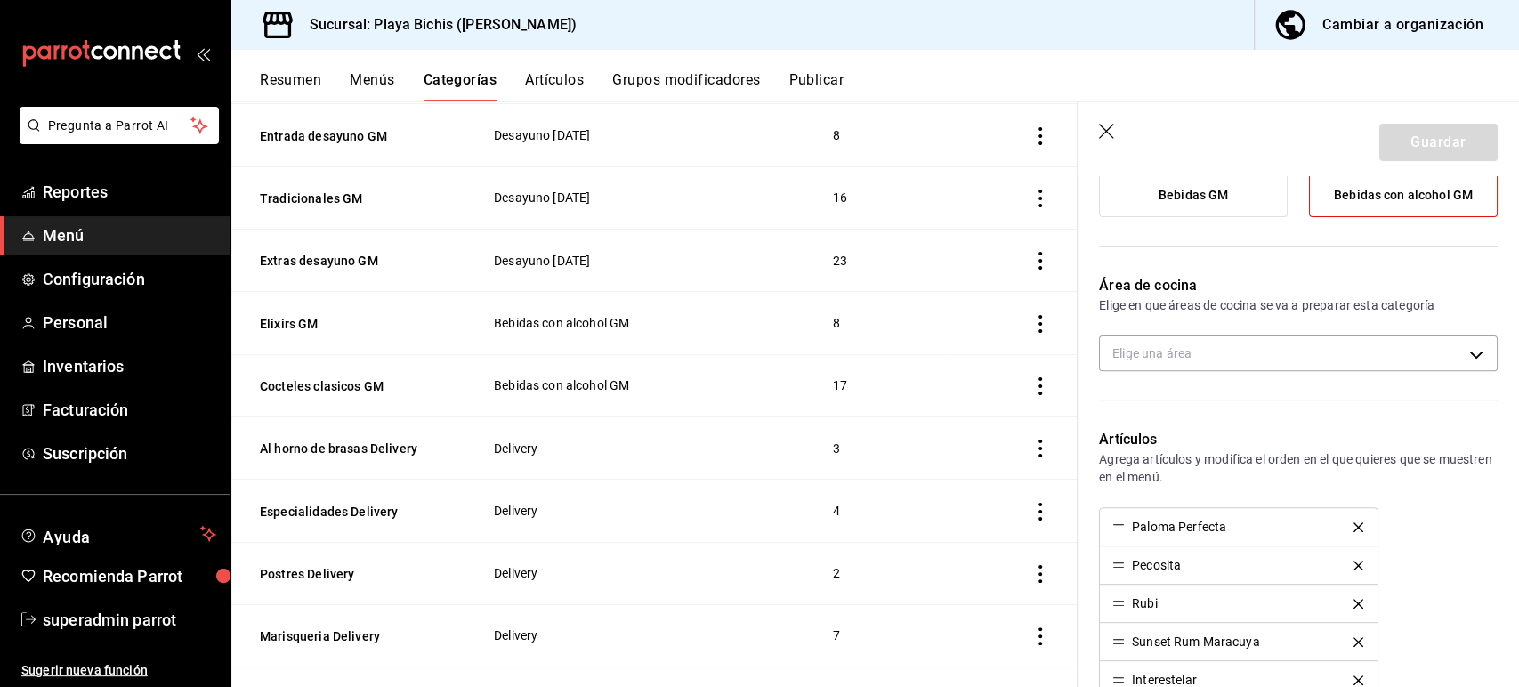
scroll to position [316, 0]
click at [1161, 350] on body "Pregunta a Parrot AI Reportes Menú Configuración Personal Inventarios Facturaci…" at bounding box center [759, 343] width 1519 height 687
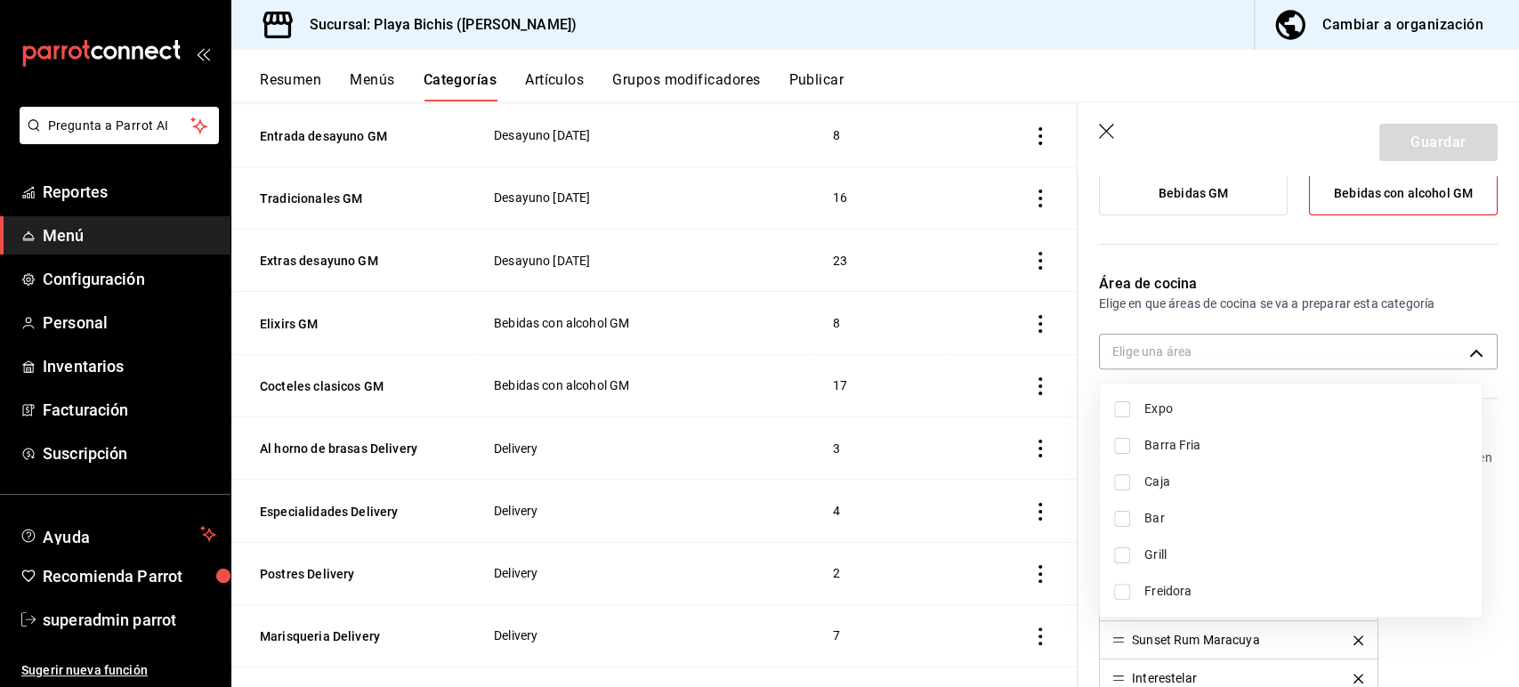
click at [1163, 415] on span "Expo" at bounding box center [1305, 408] width 323 height 19
type input "fc3100d1-e602-4c6d-a284-2445fbe47c23"
checkbox input "true"
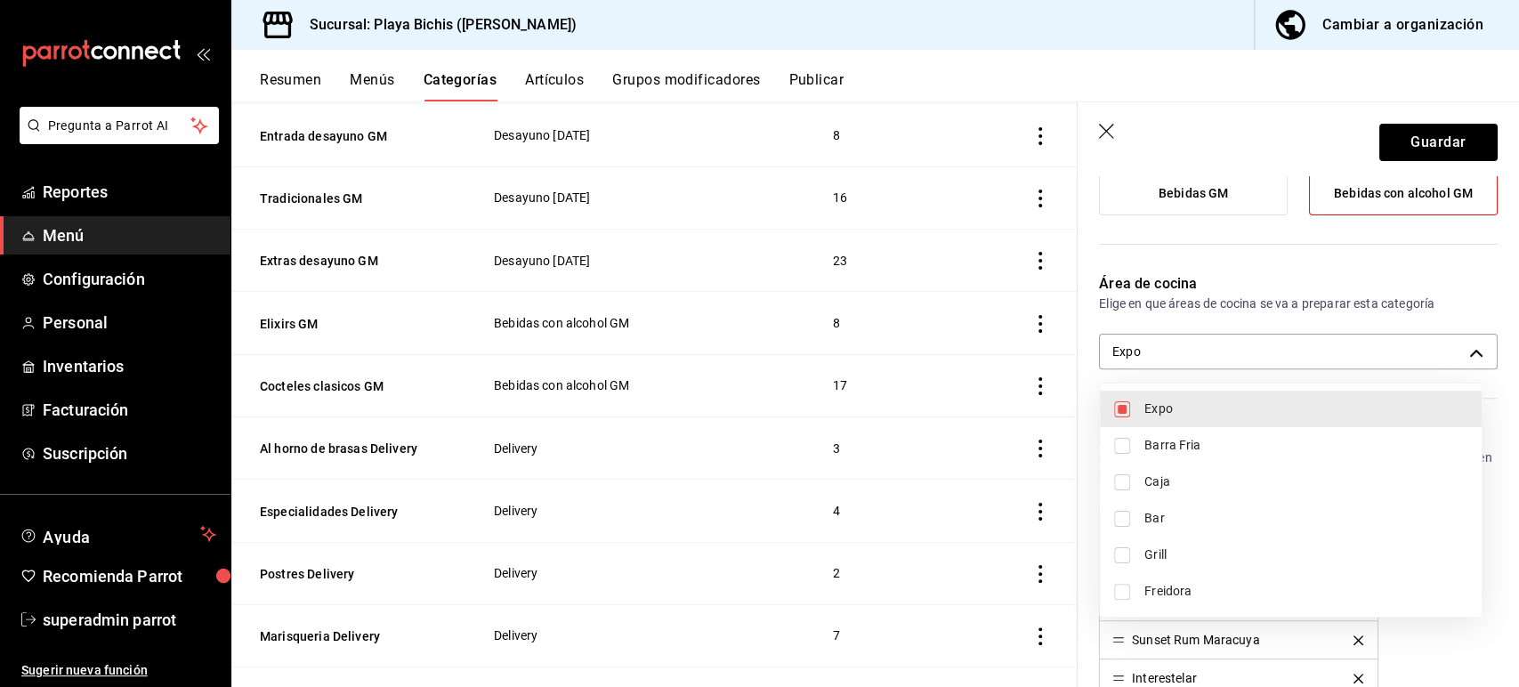
click at [1395, 136] on div at bounding box center [759, 343] width 1519 height 687
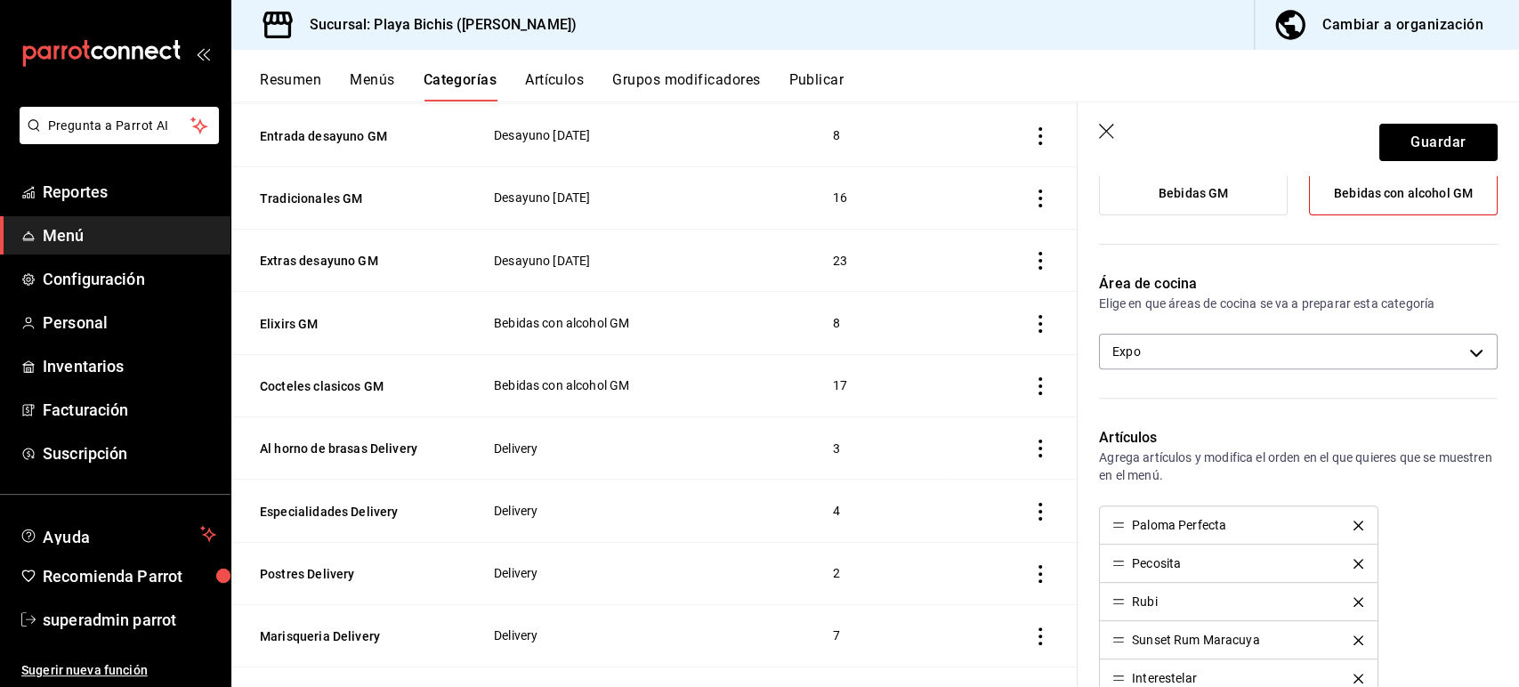
click at [1392, 139] on button "Guardar" at bounding box center [1438, 142] width 118 height 37
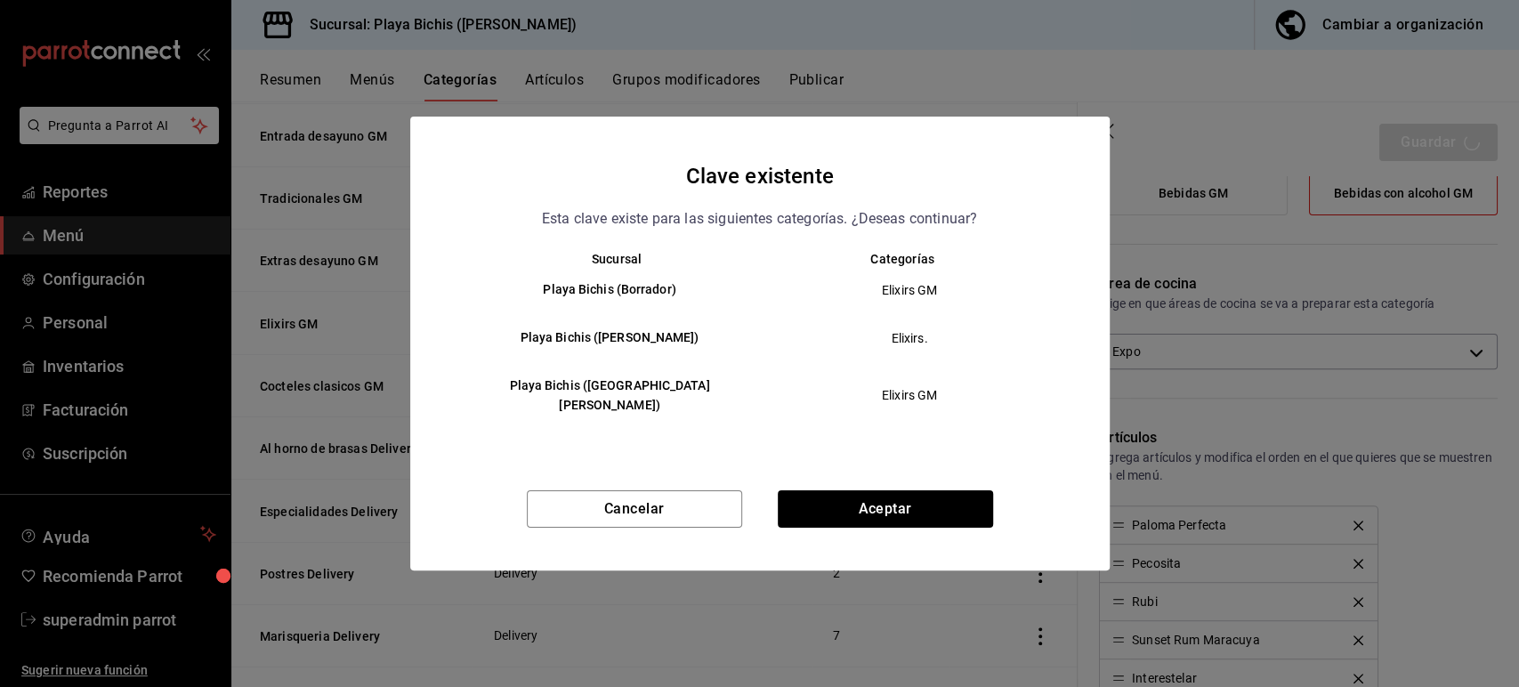
click at [843, 520] on div "Cancelar Aceptar" at bounding box center [759, 530] width 699 height 80
click at [836, 504] on button "Aceptar" at bounding box center [885, 508] width 215 height 37
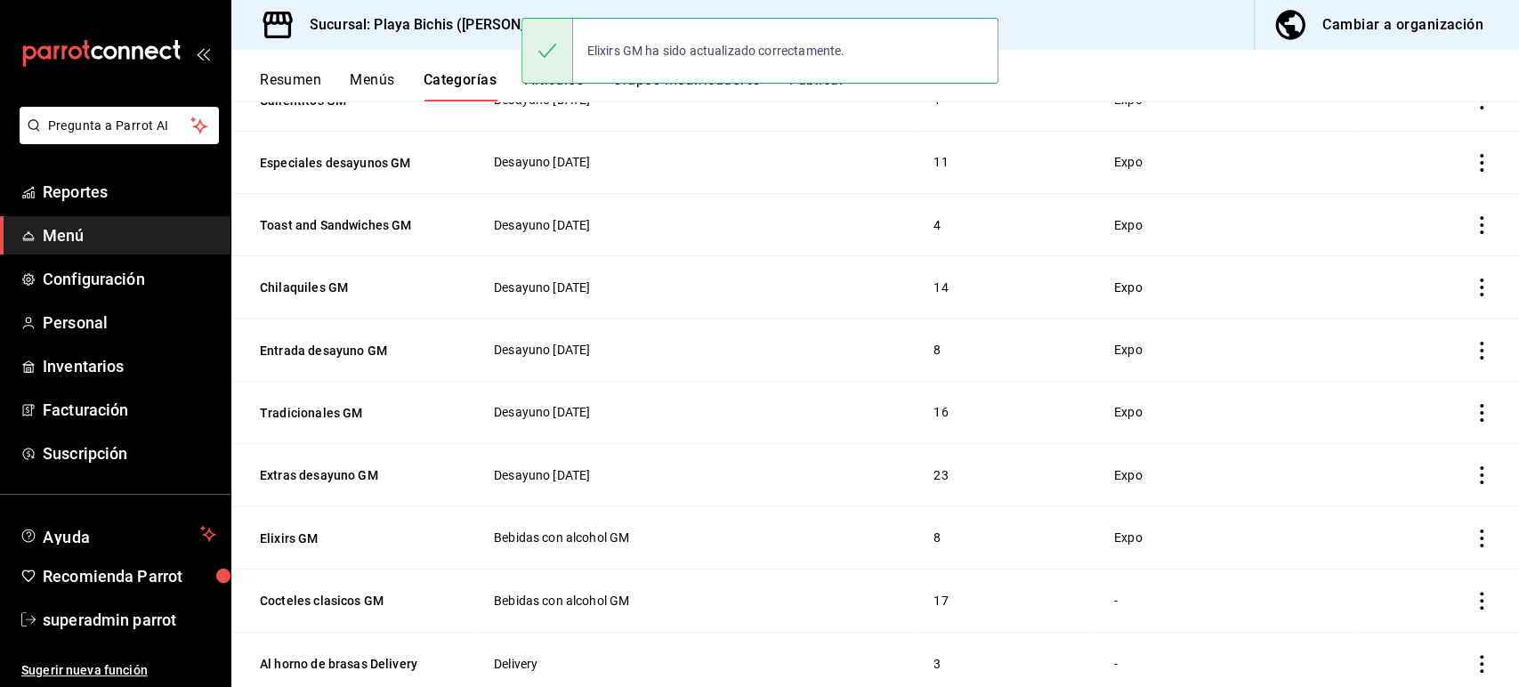
scroll to position [1280, 0]
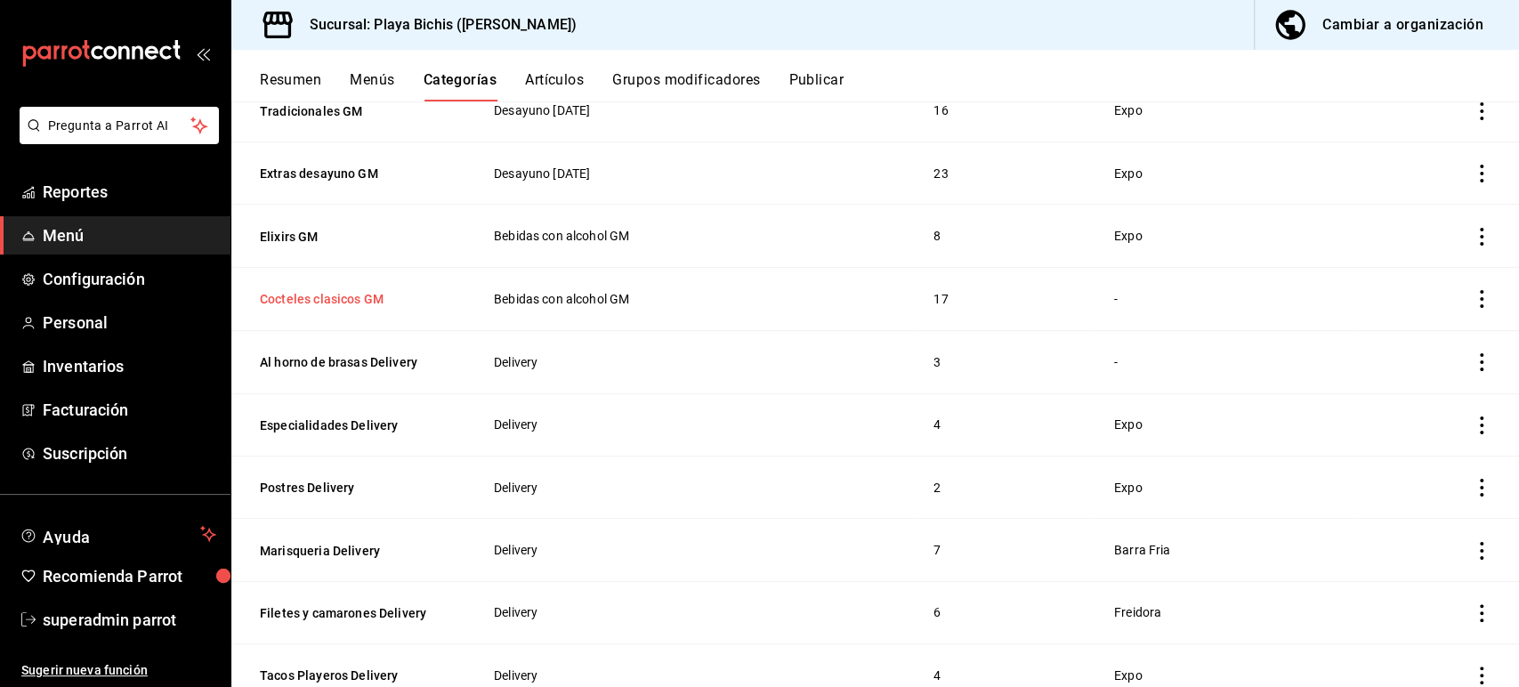
click at [351, 290] on button "Cocteles clasicos GM" at bounding box center [349, 299] width 178 height 18
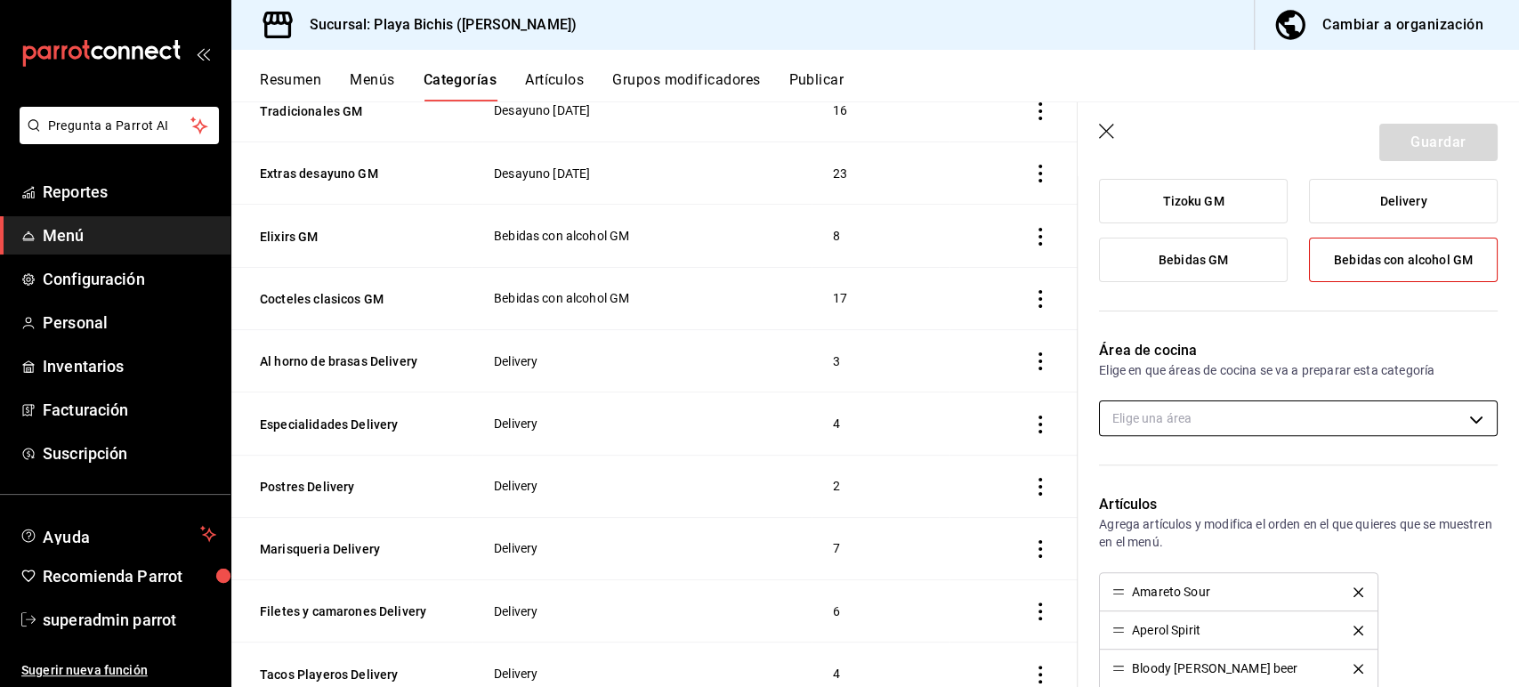
scroll to position [251, 0]
click at [1164, 379] on div "Área de cocina Elige en que áreas de cocina se va a preparar esta categoría Eli…" at bounding box center [1287, 394] width 420 height 154
click at [1140, 429] on body "Pregunta a Parrot AI Reportes Menú Configuración Personal Inventarios Facturaci…" at bounding box center [759, 343] width 1519 height 687
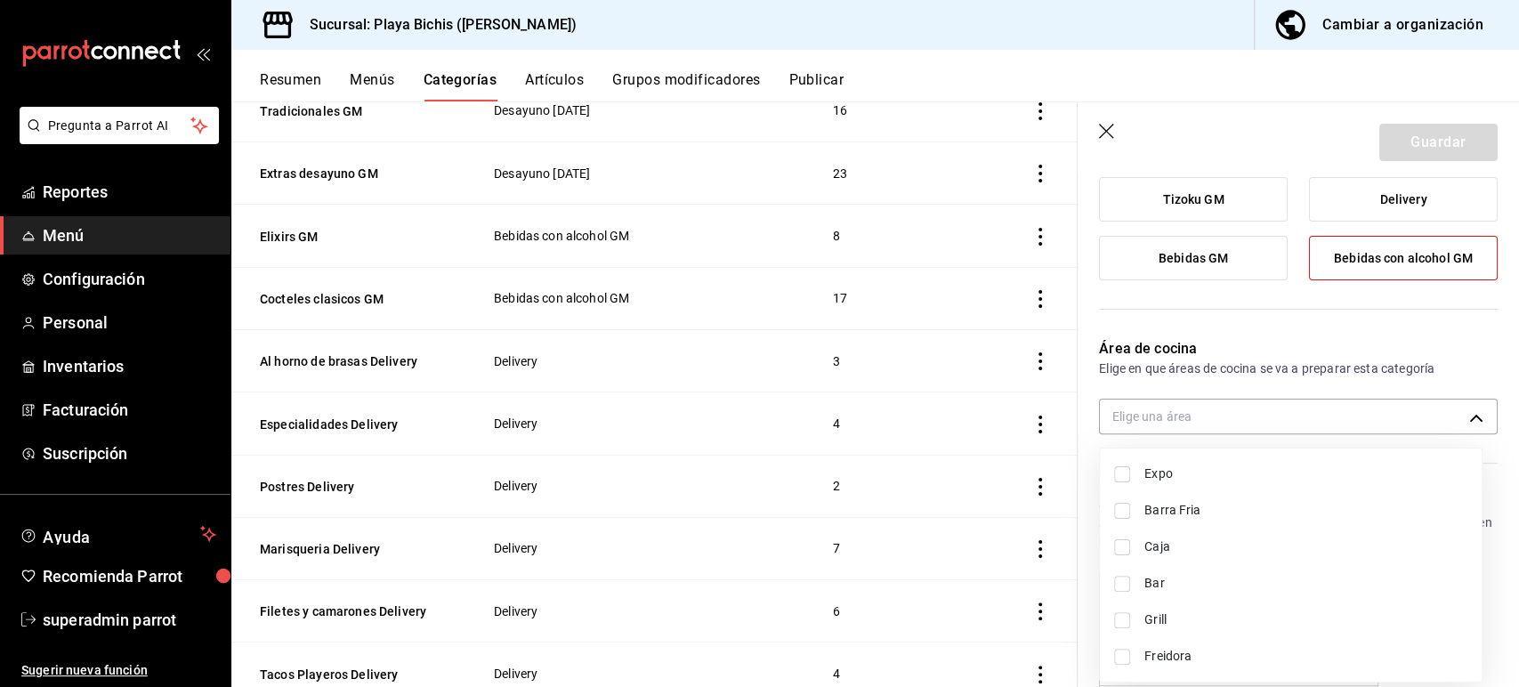
click at [1157, 472] on span "Expo" at bounding box center [1305, 473] width 323 height 19
type input "fc3100d1-e602-4c6d-a284-2445fbe47c23"
checkbox input "true"
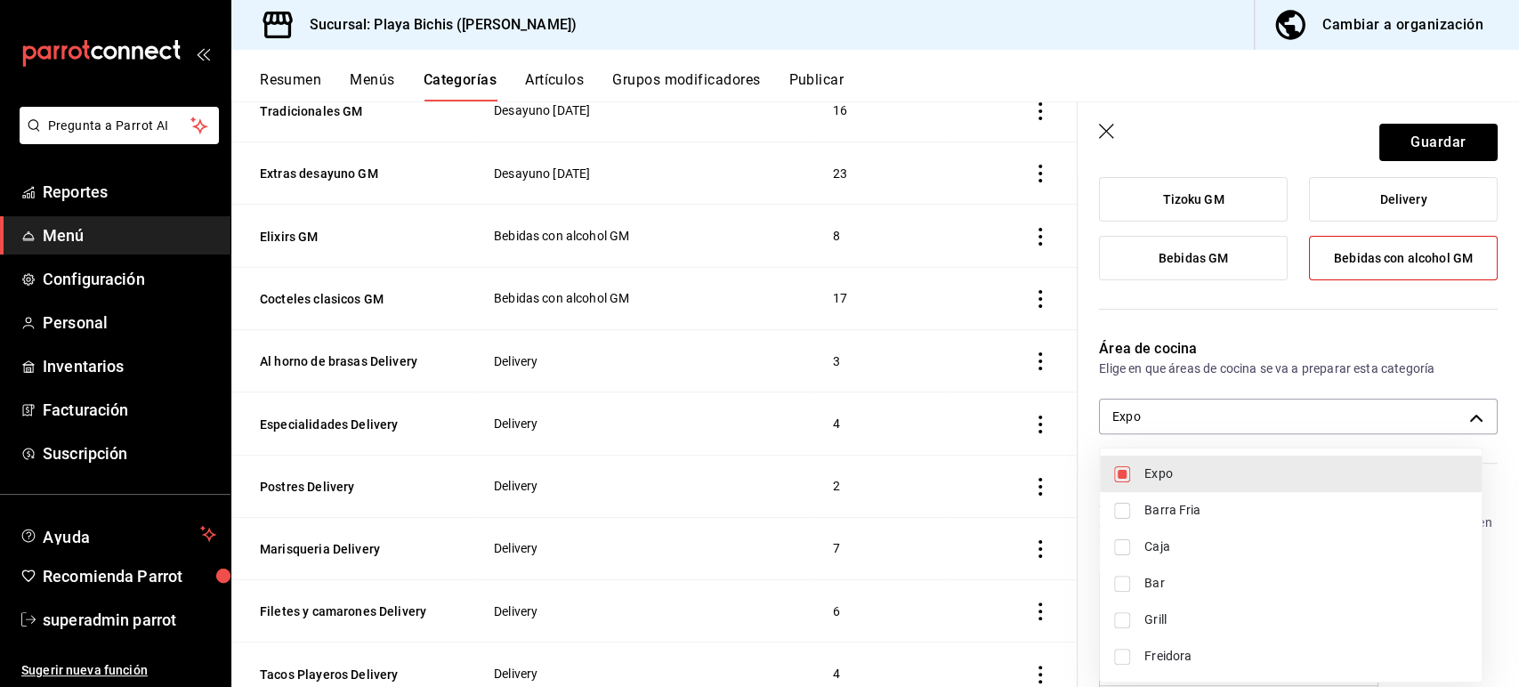
click at [1387, 144] on div at bounding box center [759, 343] width 1519 height 687
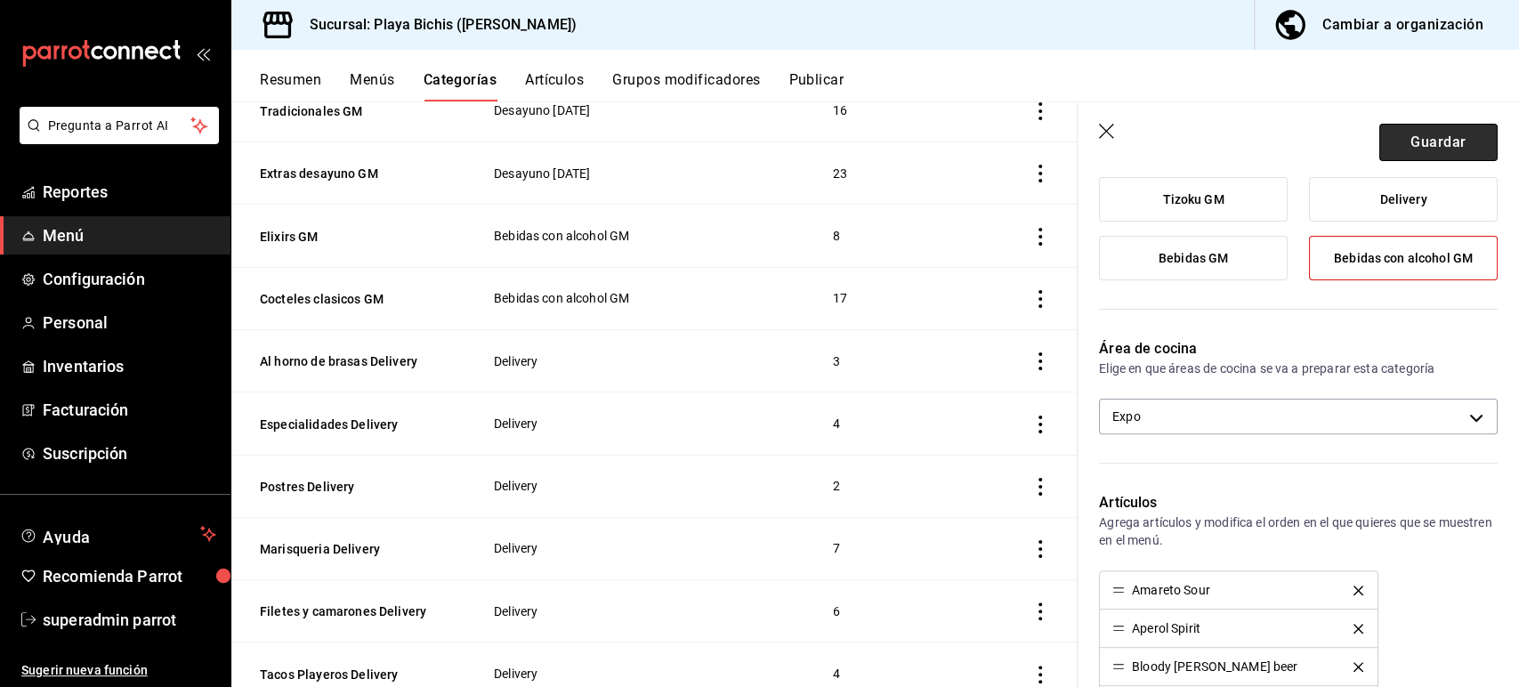
click at [1380, 144] on button "Guardar" at bounding box center [1438, 142] width 118 height 37
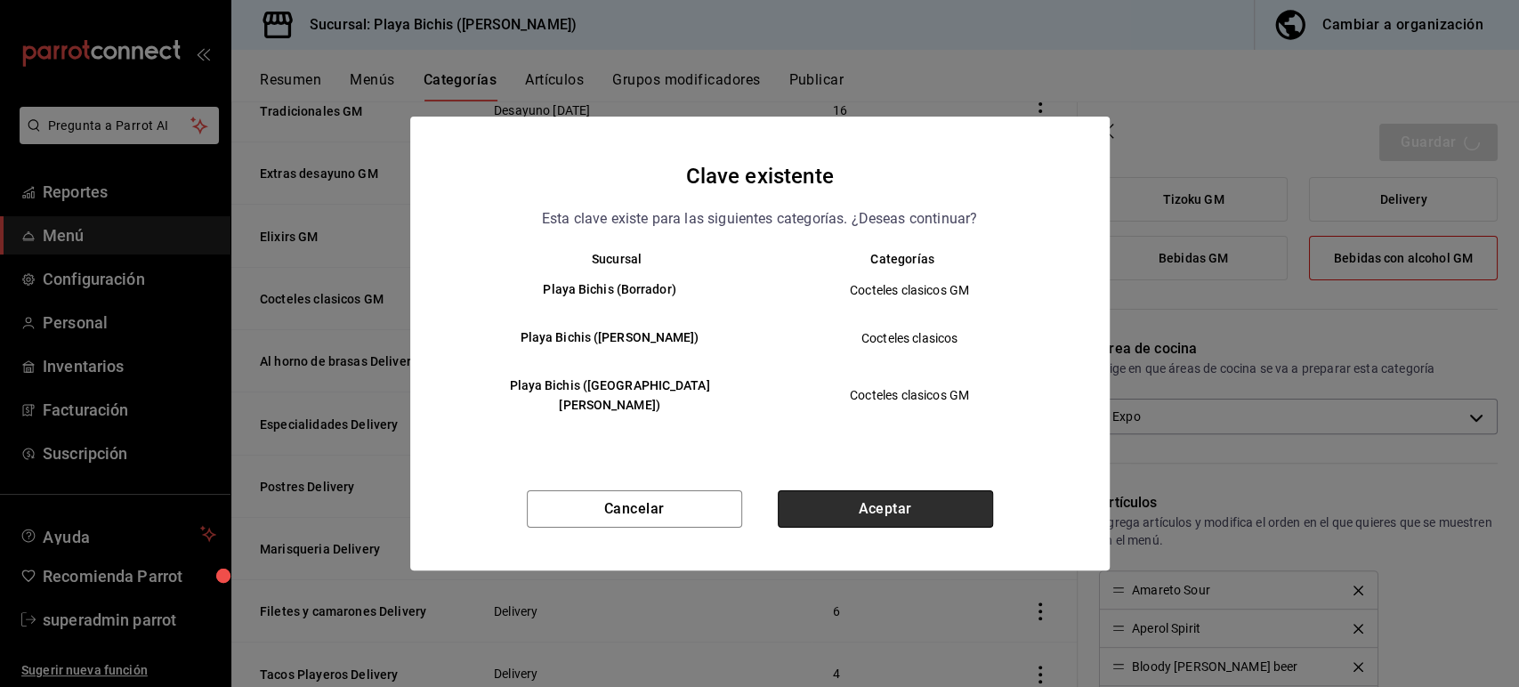
click at [865, 493] on button "Aceptar" at bounding box center [885, 508] width 215 height 37
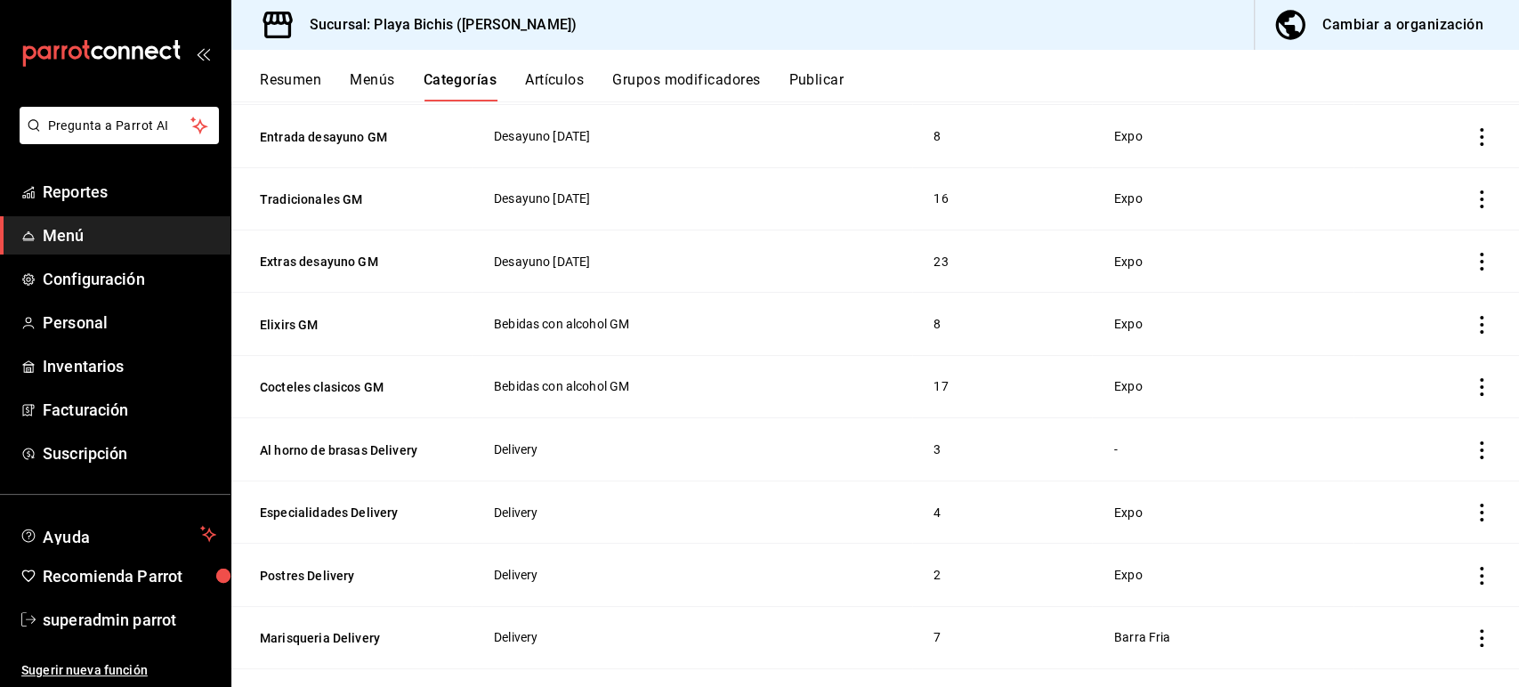
scroll to position [1193, 0]
click at [301, 440] on button "Al horno de brasas Delivery" at bounding box center [349, 449] width 178 height 18
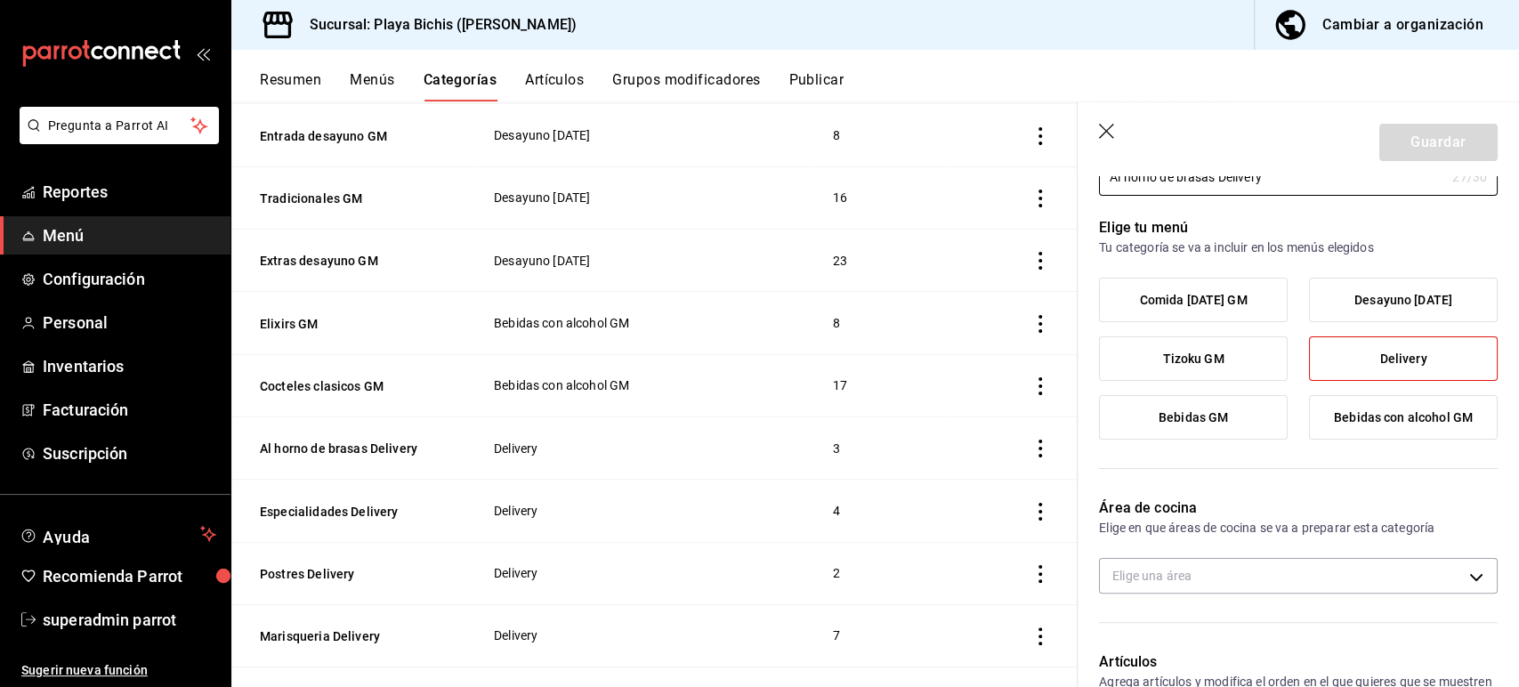
scroll to position [100, 0]
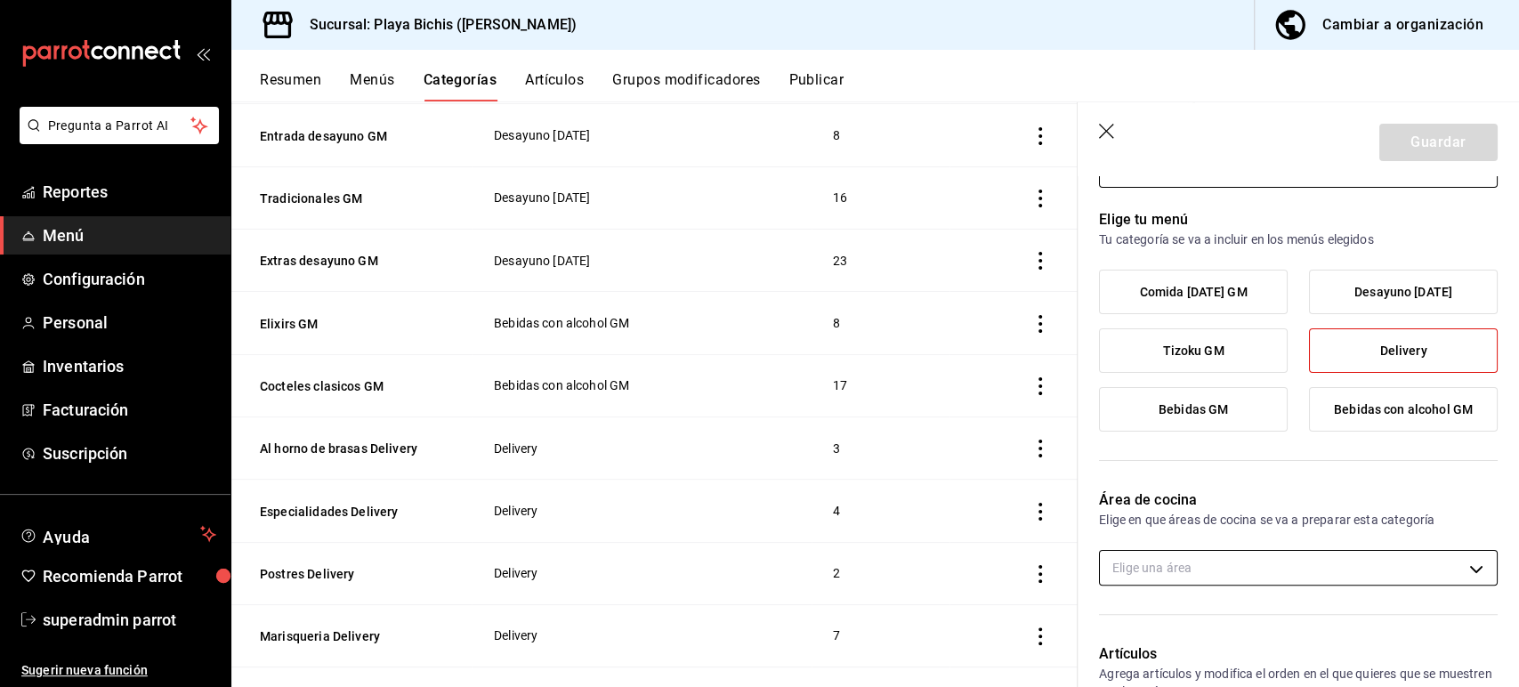
click at [1147, 576] on body "Pregunta a Parrot AI Reportes Menú Configuración Personal Inventarios Facturaci…" at bounding box center [759, 343] width 1519 height 687
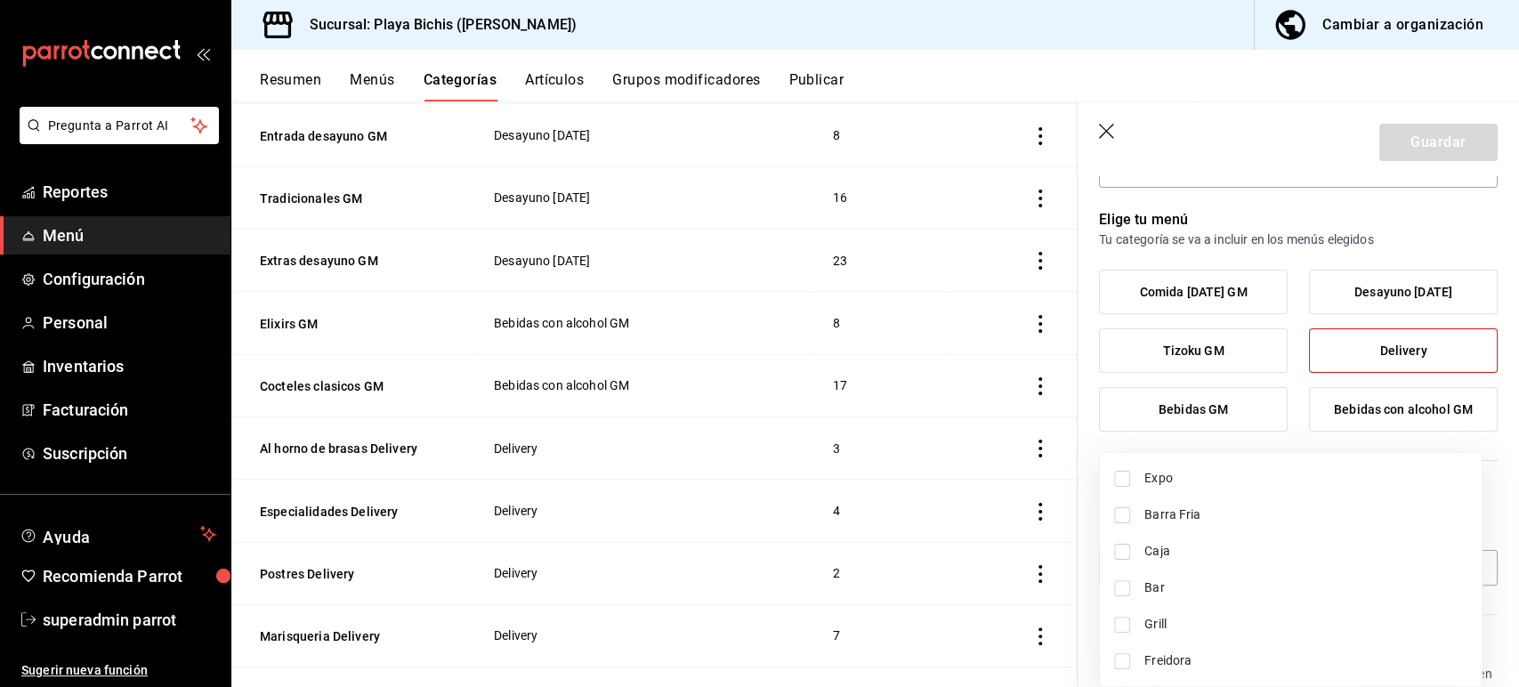
click at [1180, 476] on span "Expo" at bounding box center [1305, 478] width 323 height 19
type input "fc3100d1-e602-4c6d-a284-2445fbe47c23"
checkbox input "true"
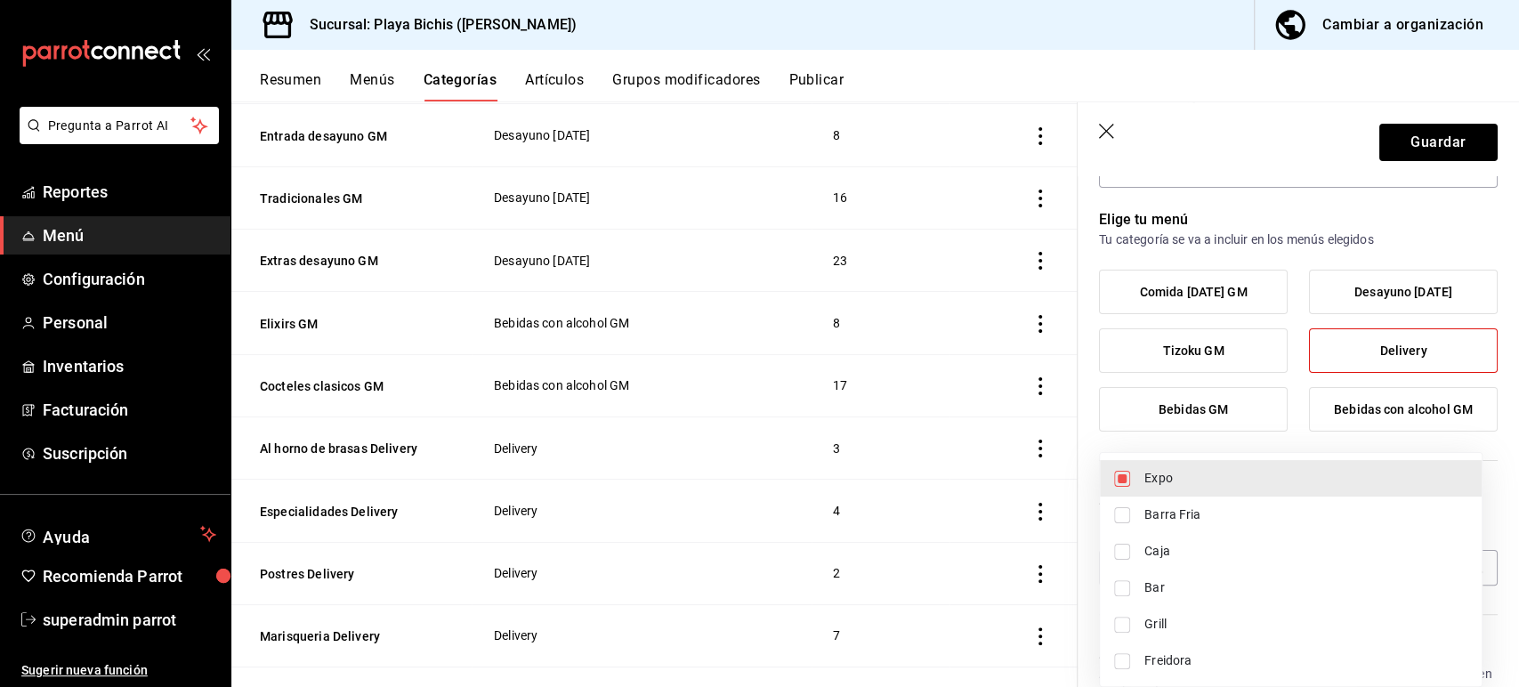
click at [1383, 158] on div at bounding box center [759, 343] width 1519 height 687
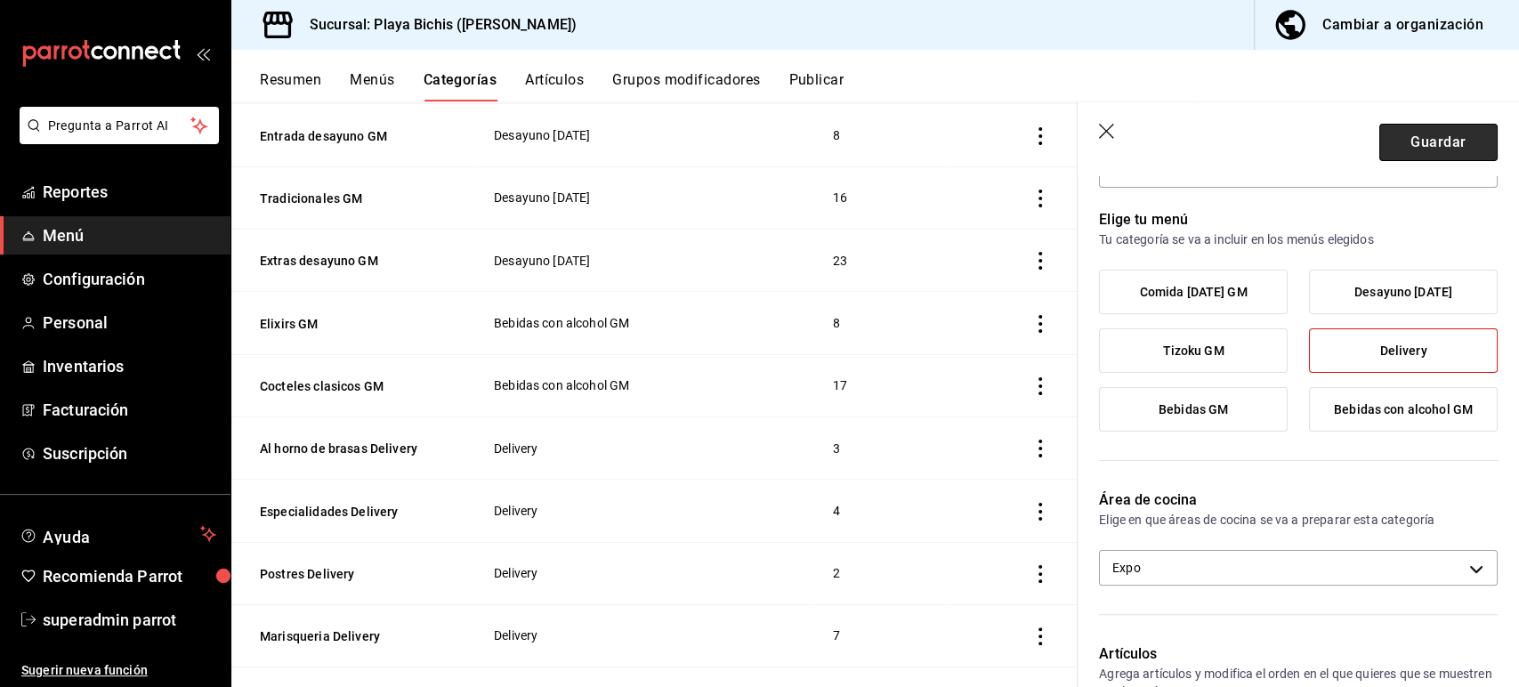
click at [1396, 147] on button "Guardar" at bounding box center [1438, 142] width 118 height 37
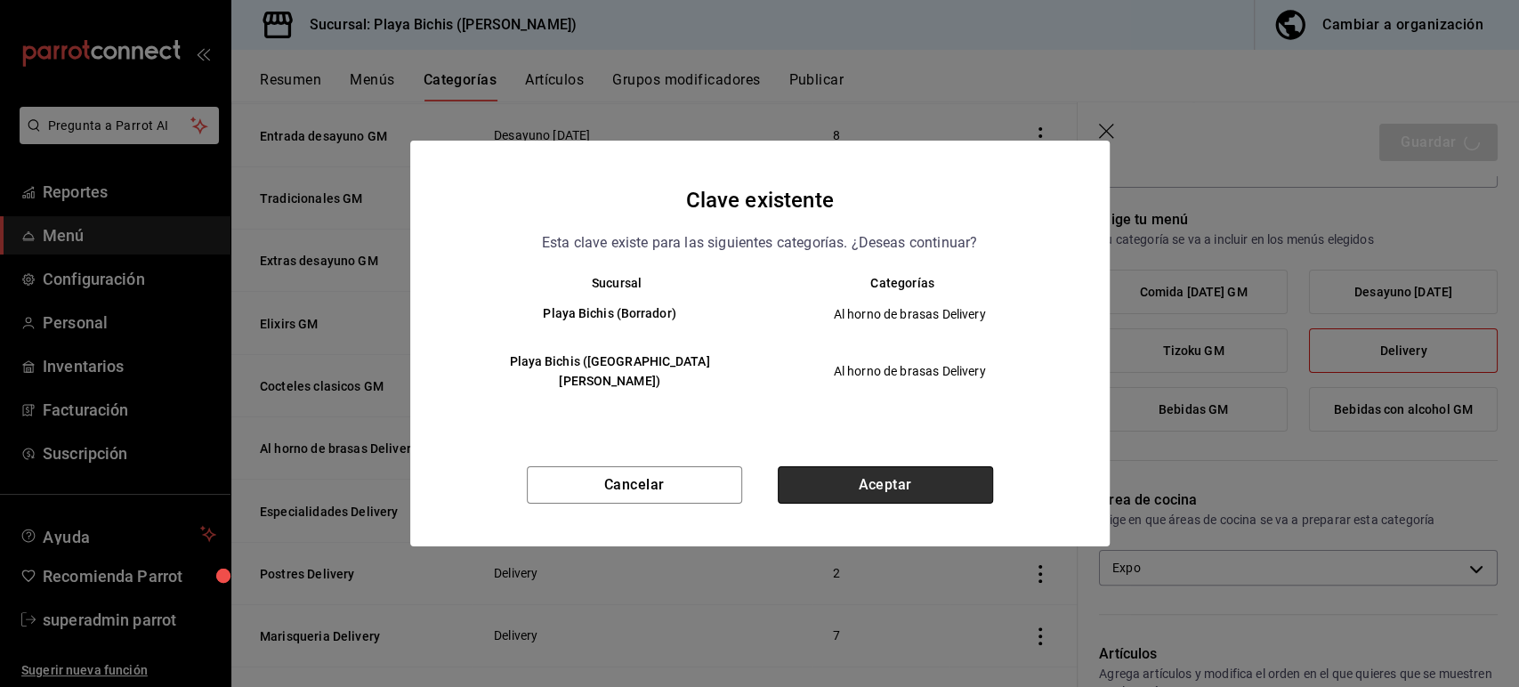
click at [937, 476] on button "Aceptar" at bounding box center [885, 484] width 215 height 37
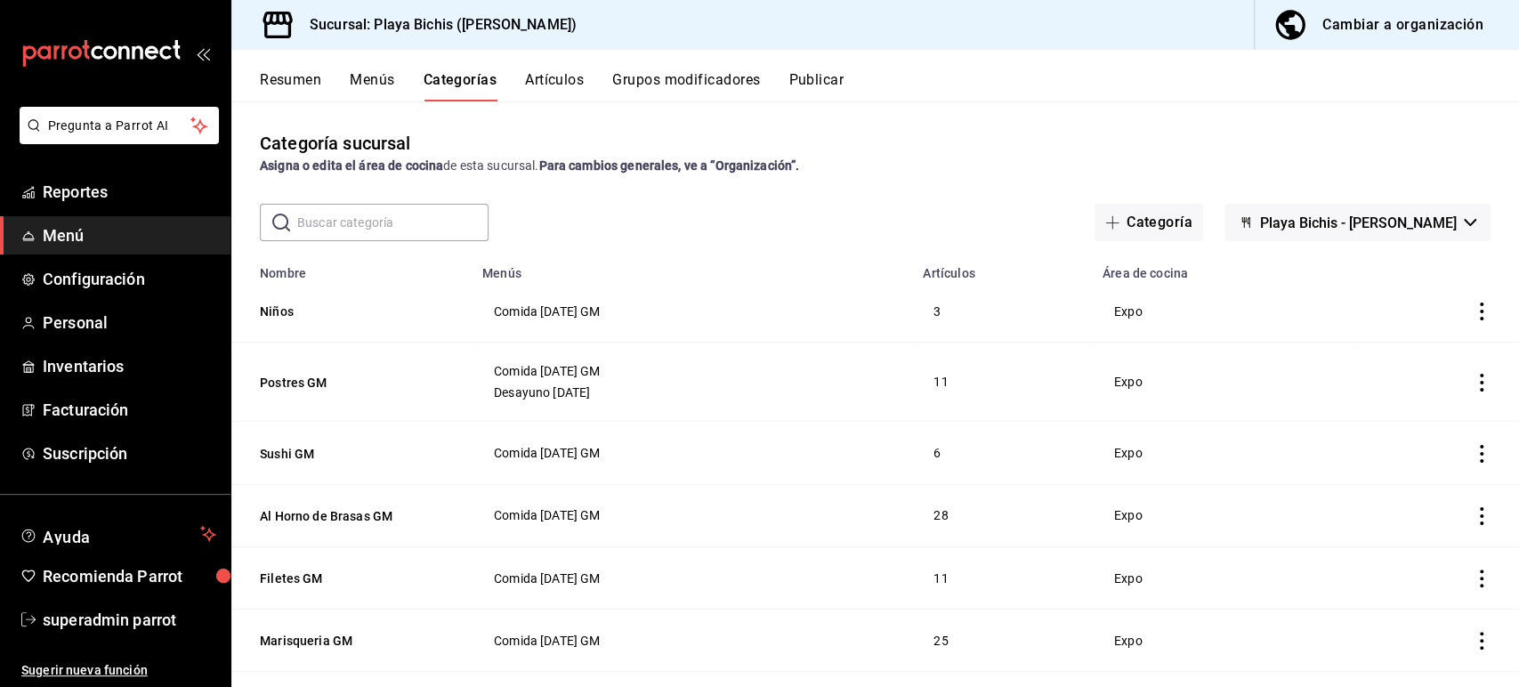
click at [350, 231] on input "text" at bounding box center [392, 223] width 191 height 36
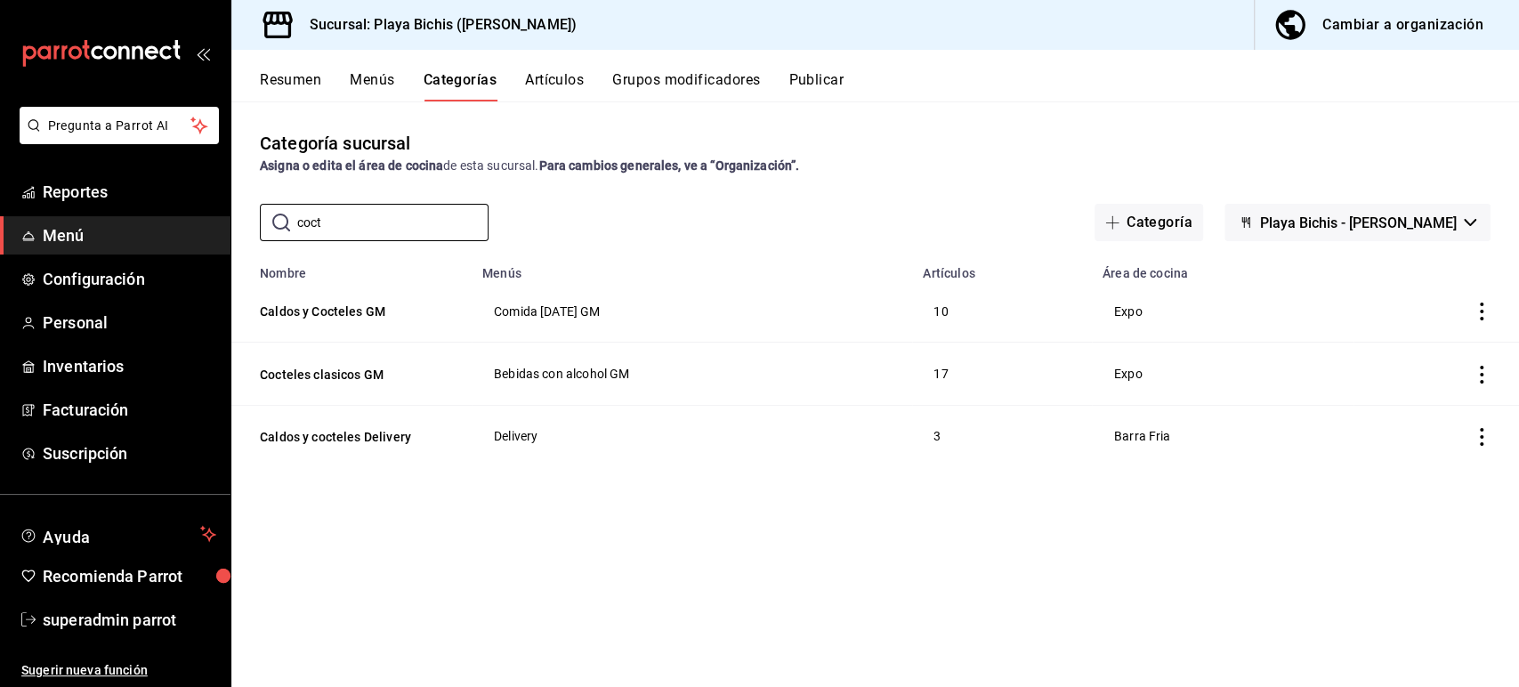
type input "coct"
click at [509, 536] on div "Categoría sucursal Asigna o edita el área de cocina de esta sucursal. Para camb…" at bounding box center [874, 393] width 1287 height 585
drag, startPoint x: 348, startPoint y: 218, endPoint x: 262, endPoint y: 213, distance: 86.5
click at [262, 213] on div "​ coct ​" at bounding box center [374, 222] width 229 height 37
click at [526, 545] on div "Categoría sucursal Asigna o edita el área de cocina de esta sucursal. Para camb…" at bounding box center [874, 393] width 1287 height 585
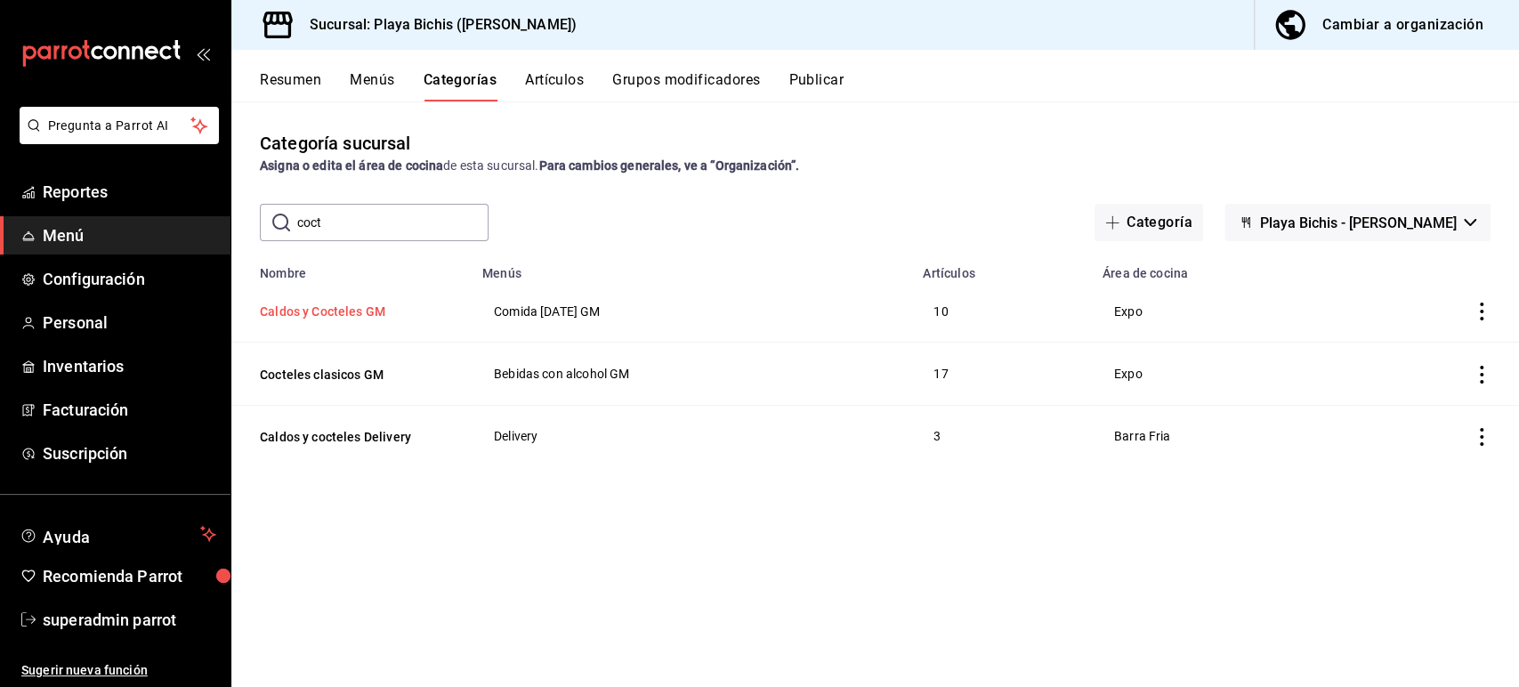
click at [361, 313] on button "Caldos y Cocteles GM" at bounding box center [349, 312] width 178 height 18
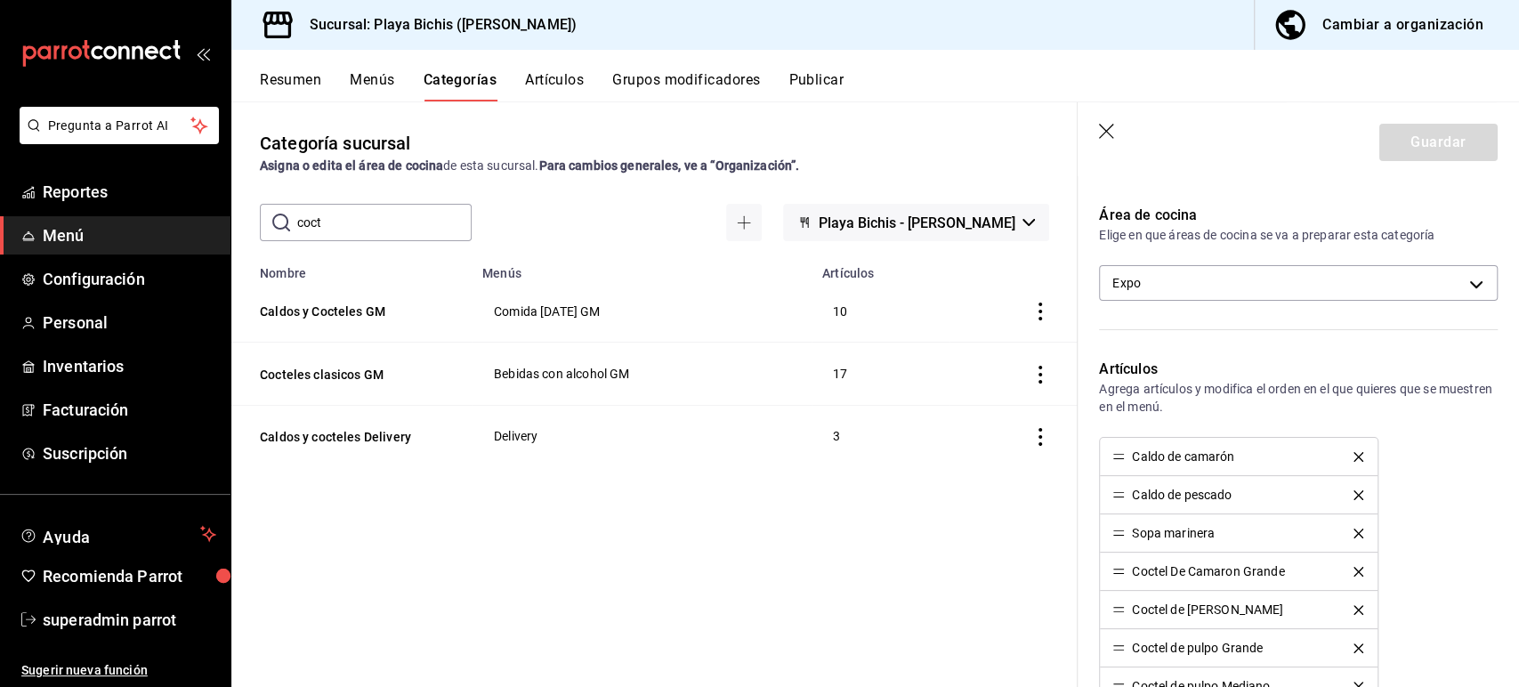
scroll to position [412, 0]
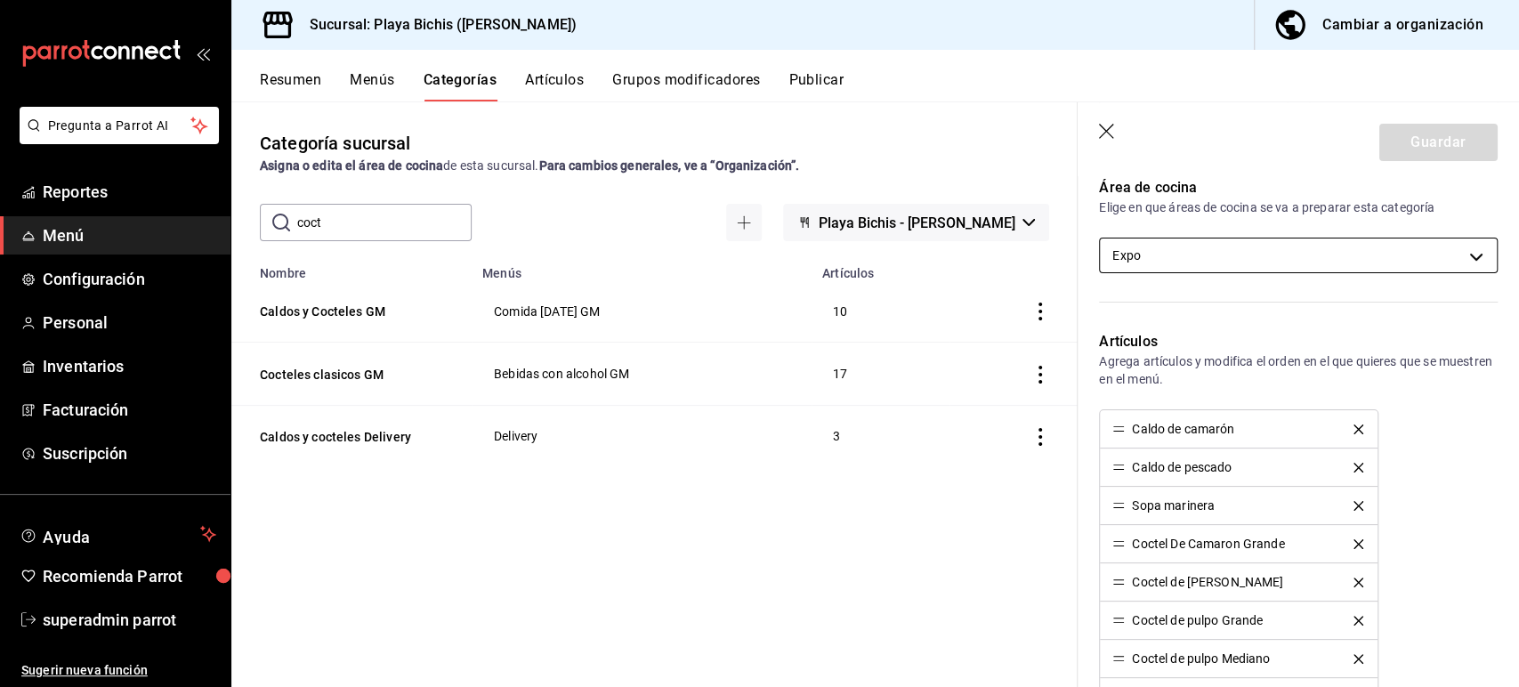
click at [1184, 250] on body "Pregunta a Parrot AI Reportes Menú Configuración Personal Inventarios Facturaci…" at bounding box center [759, 343] width 1519 height 687
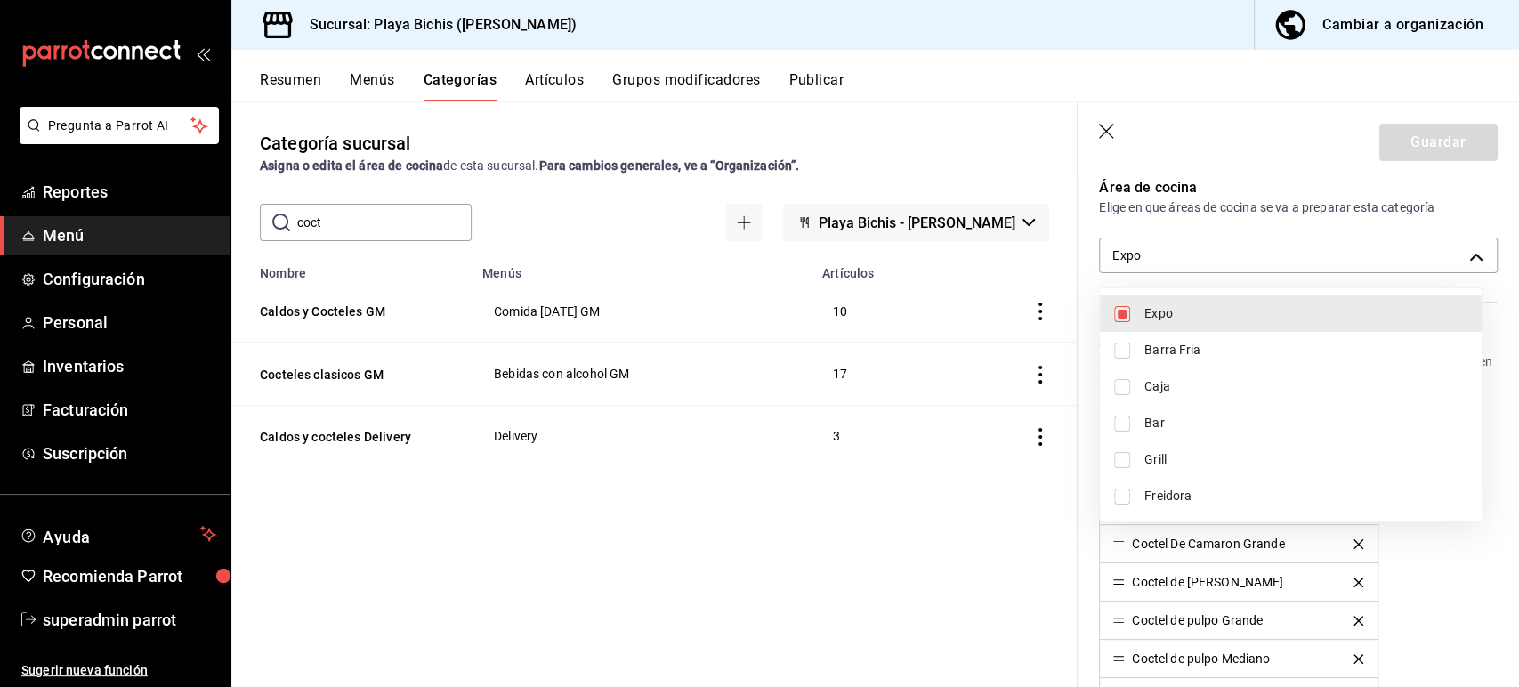
click at [1234, 350] on span "Barra Fria" at bounding box center [1305, 350] width 323 height 19
type input "fc3100d1-e602-4c6d-a284-2445fbe47c23,319427ae-8ce4-44e2-9d88-033f2c6622a4"
checkbox input "true"
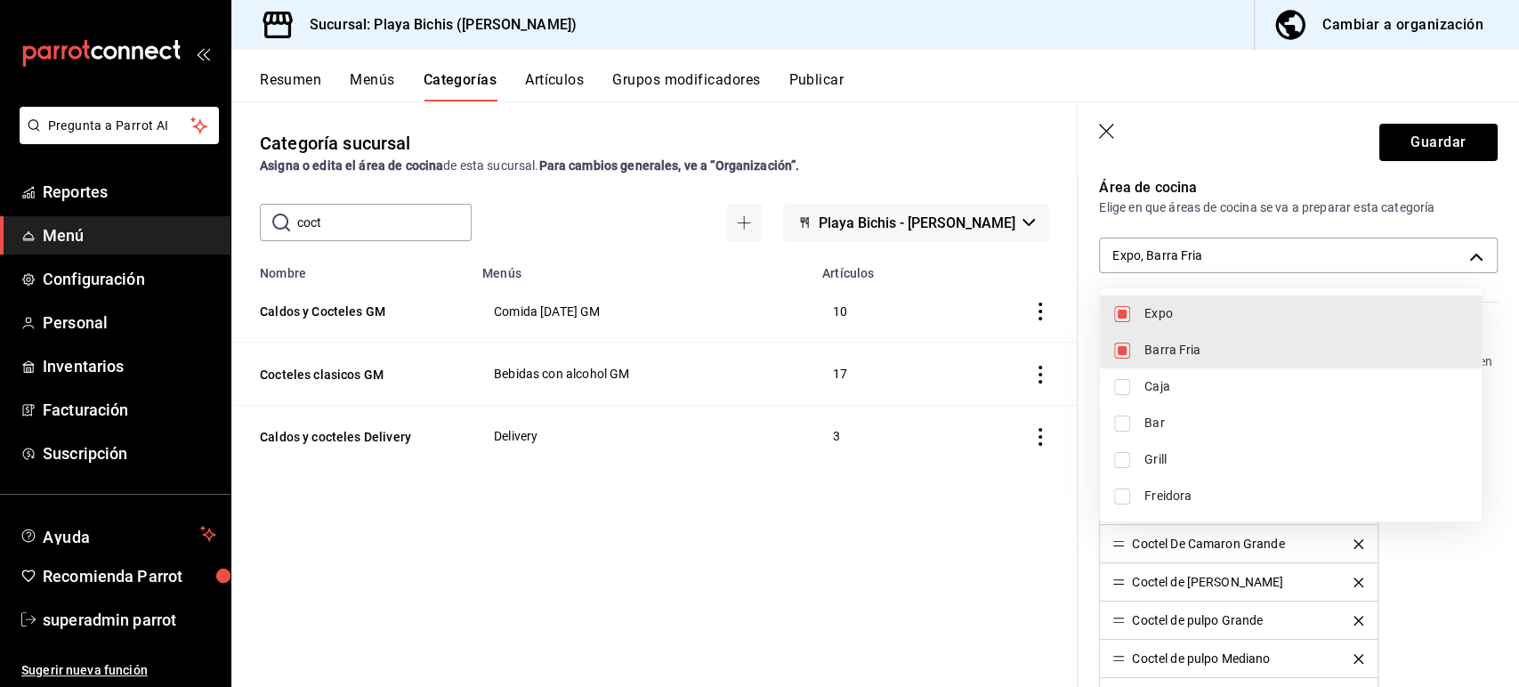
click at [1392, 157] on div at bounding box center [759, 343] width 1519 height 687
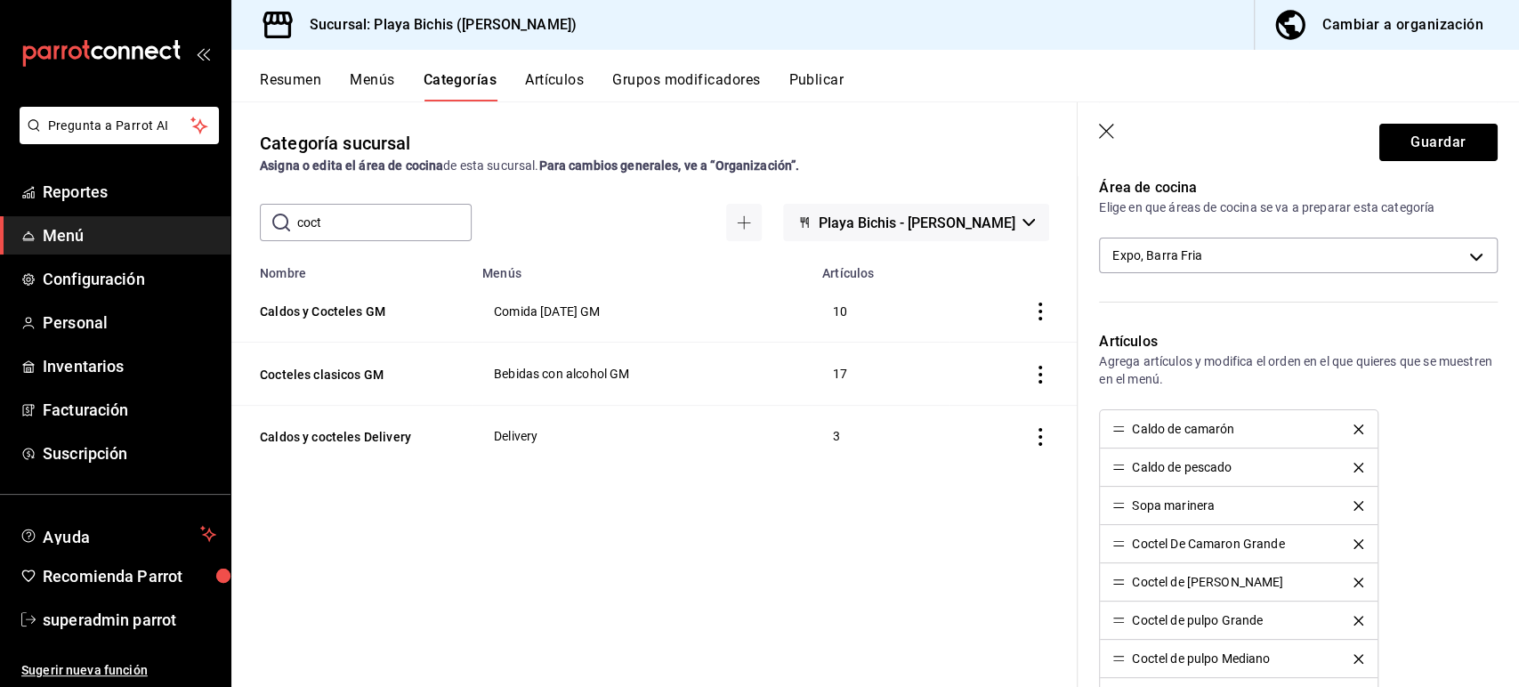
click at [1383, 141] on button "Guardar" at bounding box center [1438, 142] width 118 height 37
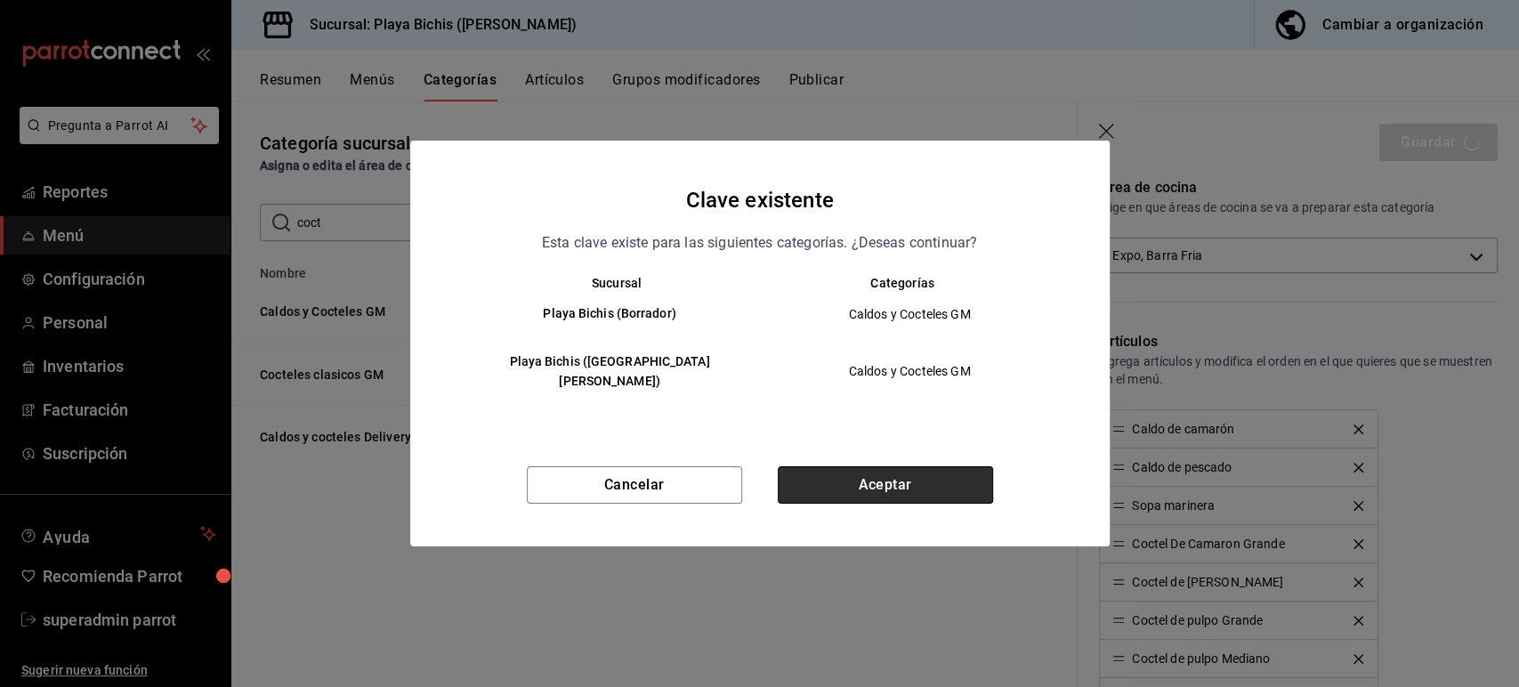
click at [925, 475] on button "Aceptar" at bounding box center [885, 484] width 215 height 37
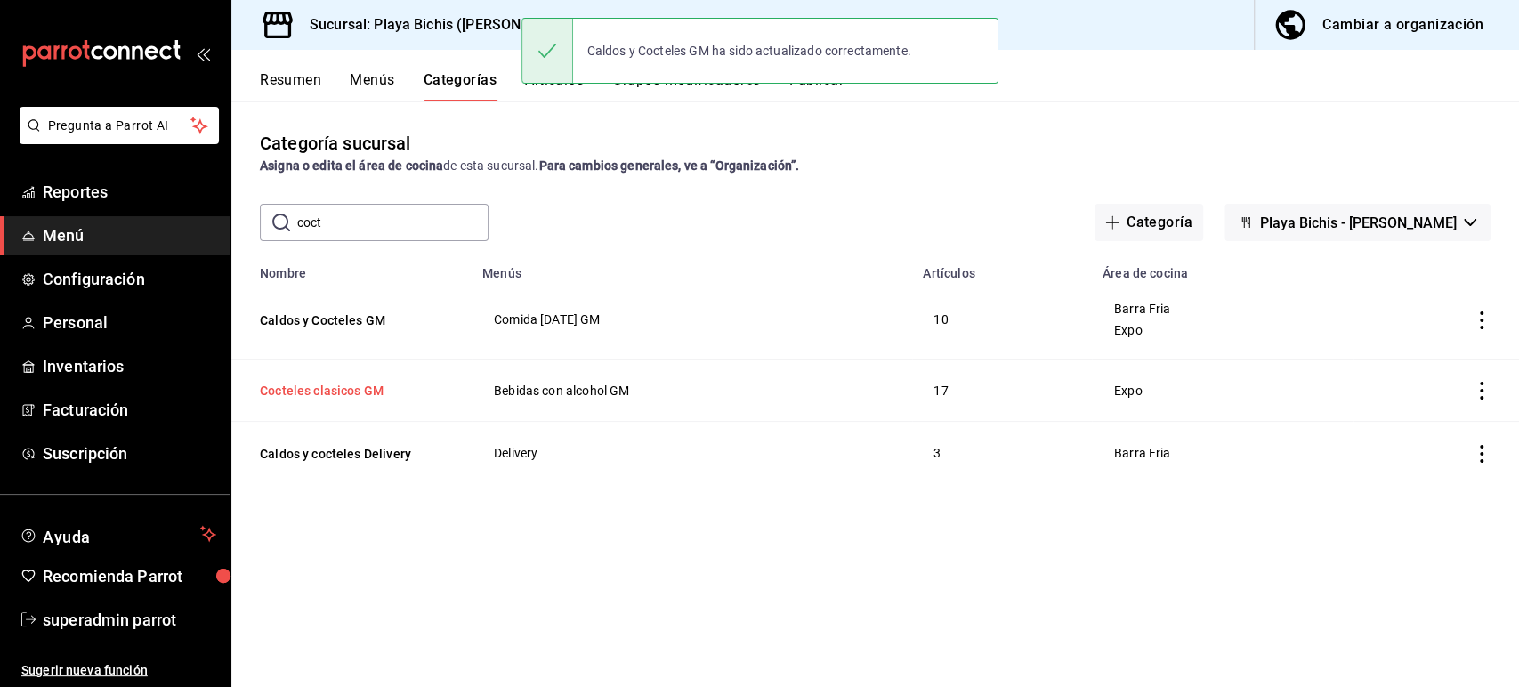
click at [374, 383] on button "Cocteles clasicos GM" at bounding box center [349, 391] width 178 height 18
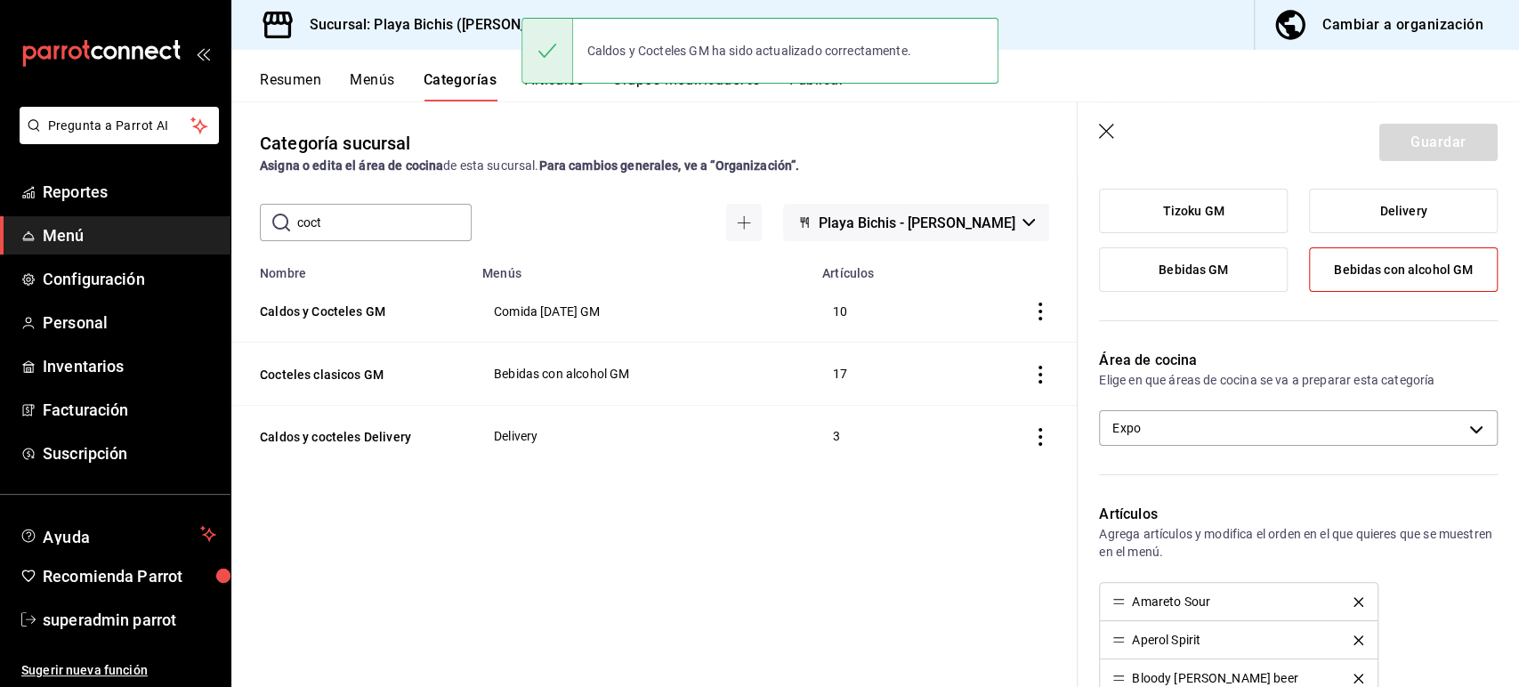
scroll to position [251, 0]
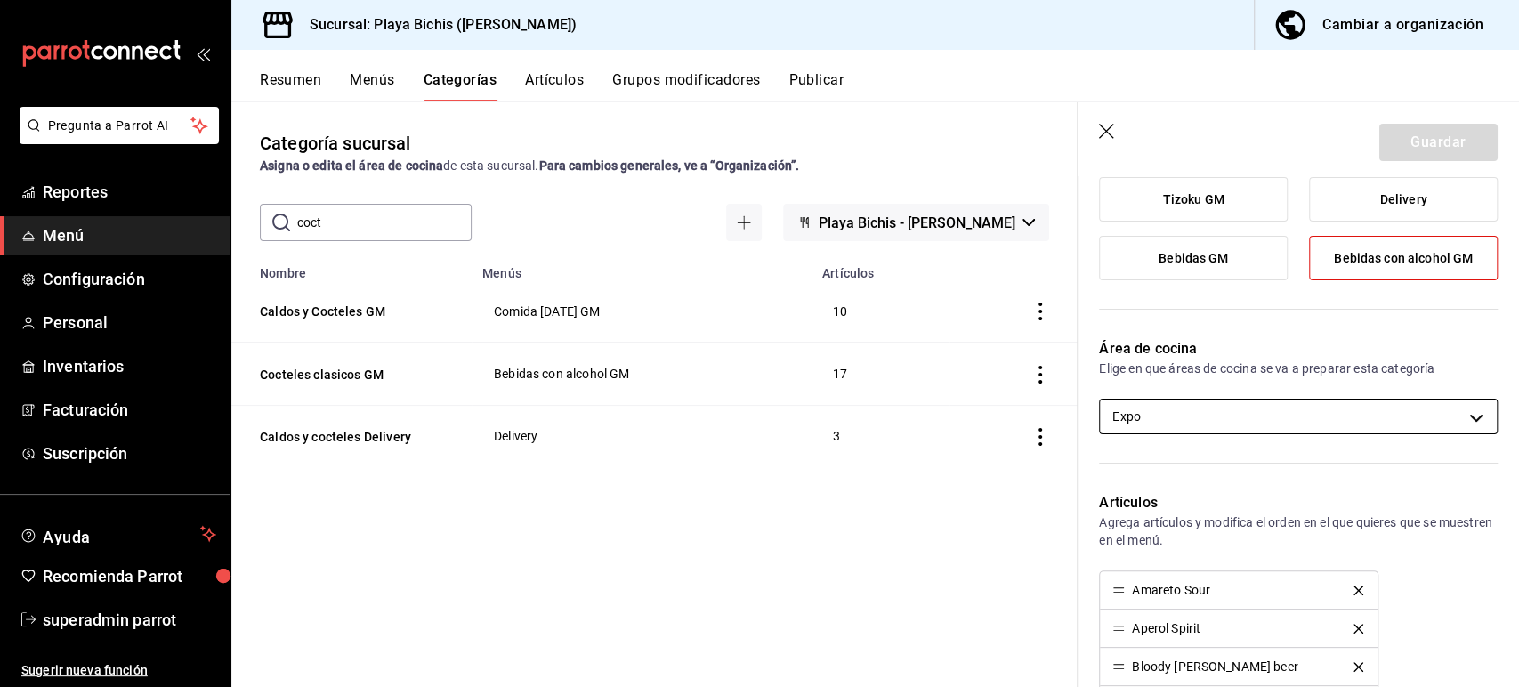
click at [1171, 399] on body "Pregunta a Parrot AI Reportes Menú Configuración Personal Inventarios Facturaci…" at bounding box center [759, 343] width 1519 height 687
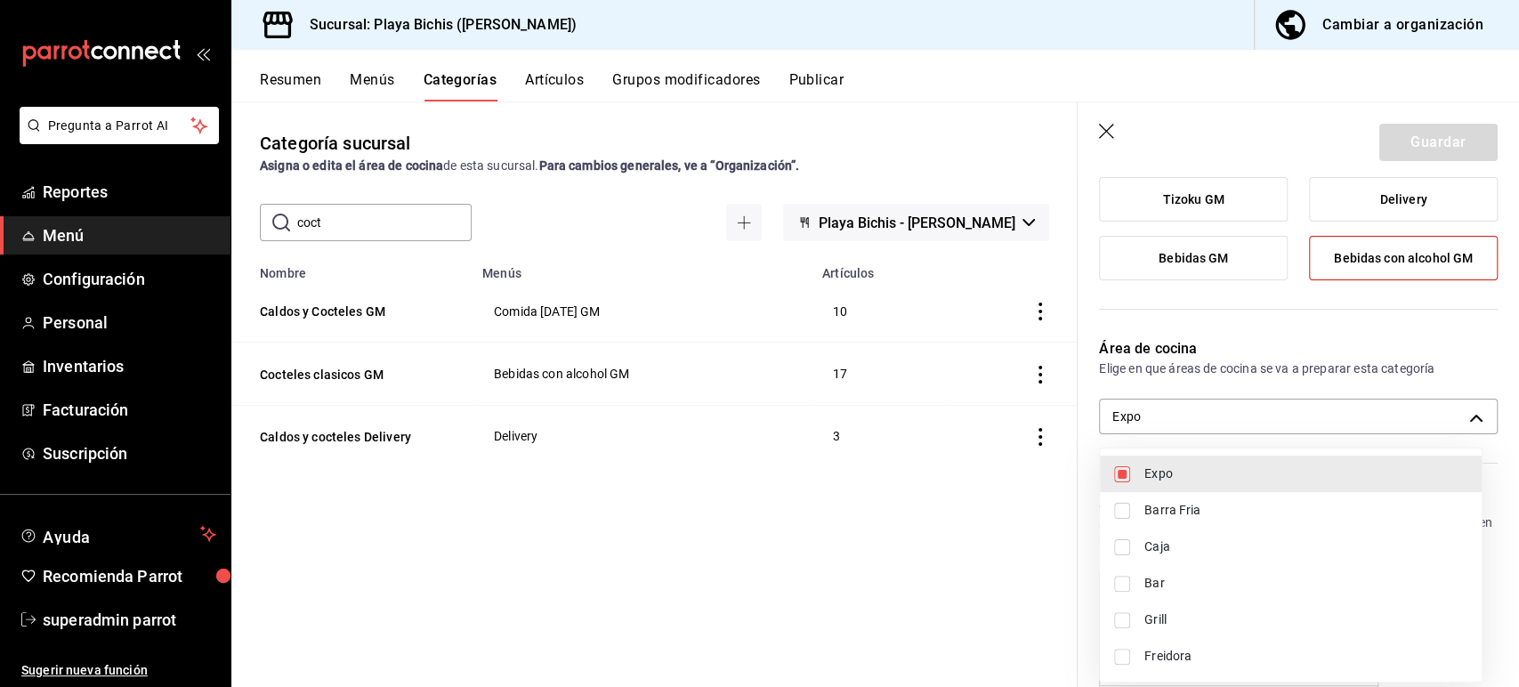
click at [1198, 514] on span "Barra Fria" at bounding box center [1305, 510] width 323 height 19
type input "fc3100d1-e602-4c6d-a284-2445fbe47c23,319427ae-8ce4-44e2-9d88-033f2c6622a4"
checkbox input "true"
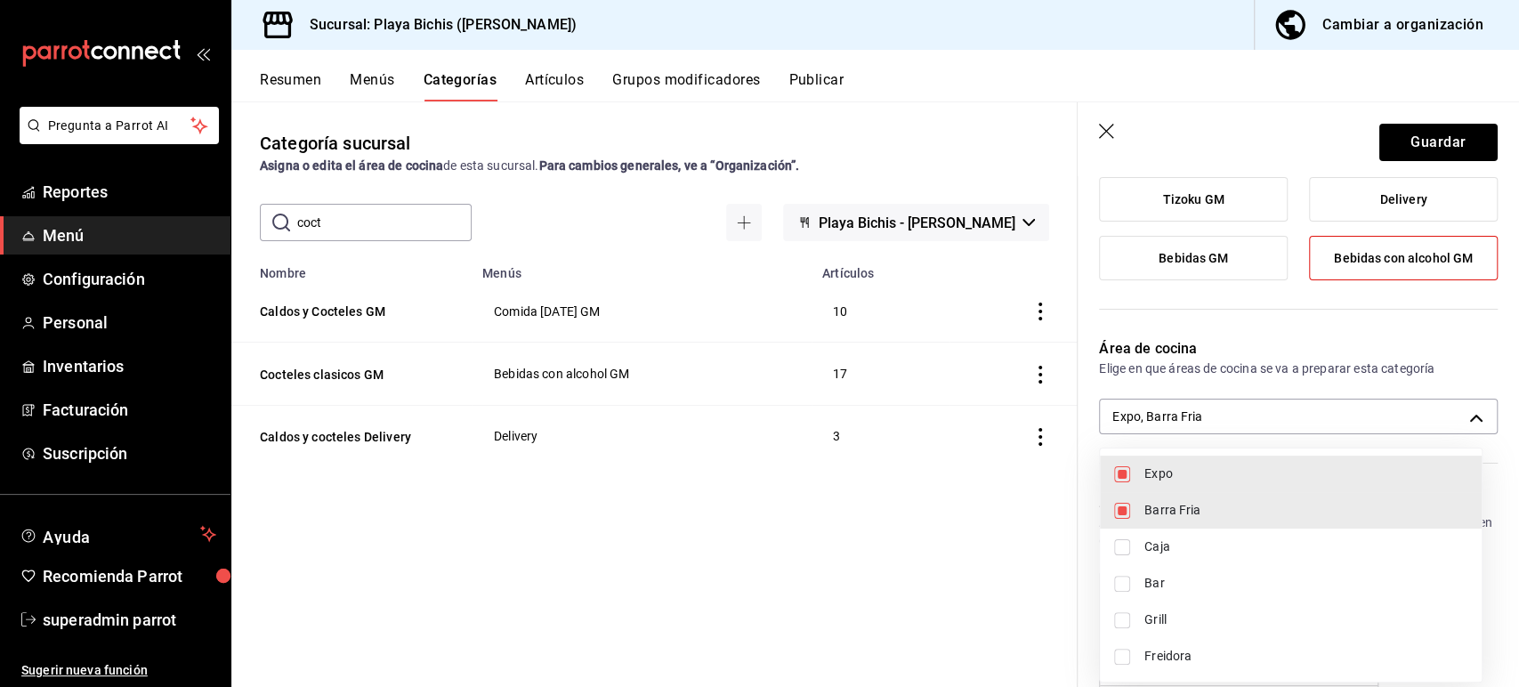
click at [1372, 142] on div at bounding box center [759, 343] width 1519 height 687
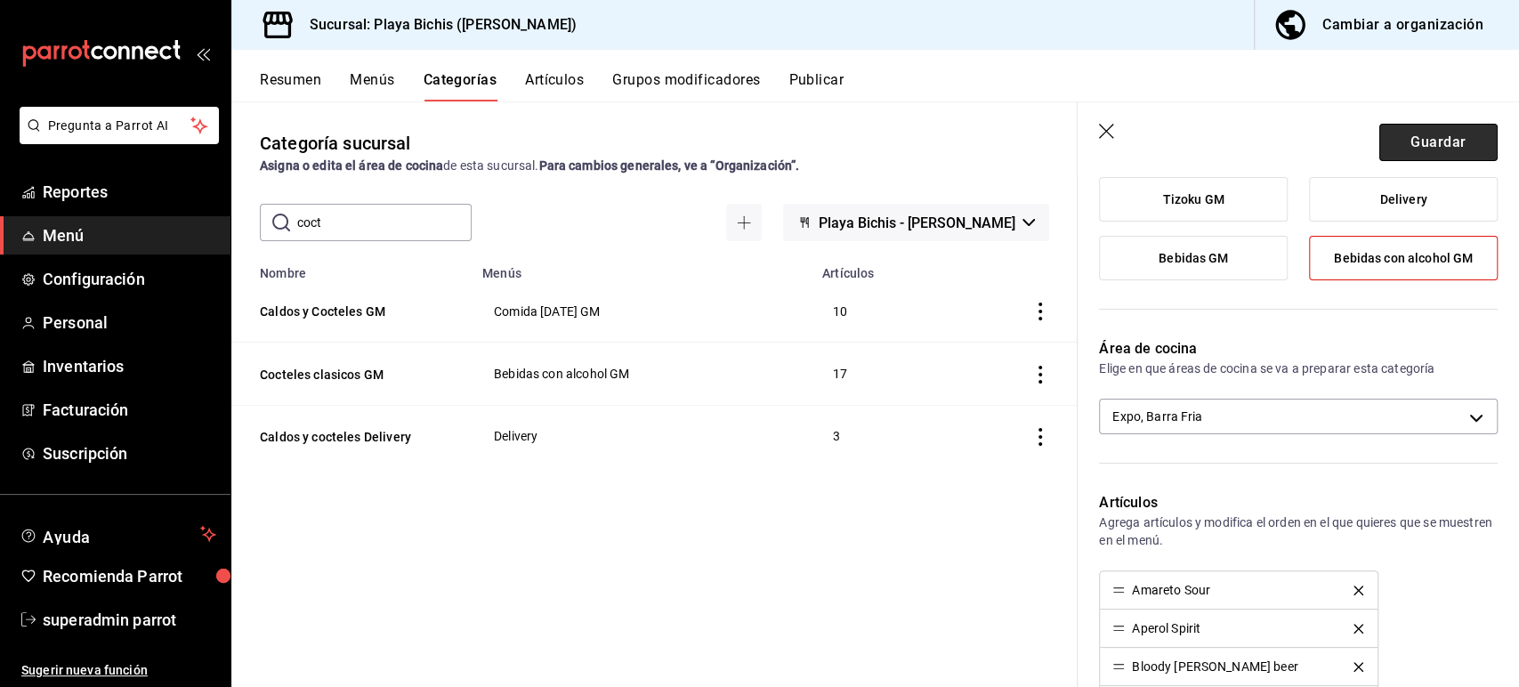
click at [1382, 144] on button "Guardar" at bounding box center [1438, 142] width 118 height 37
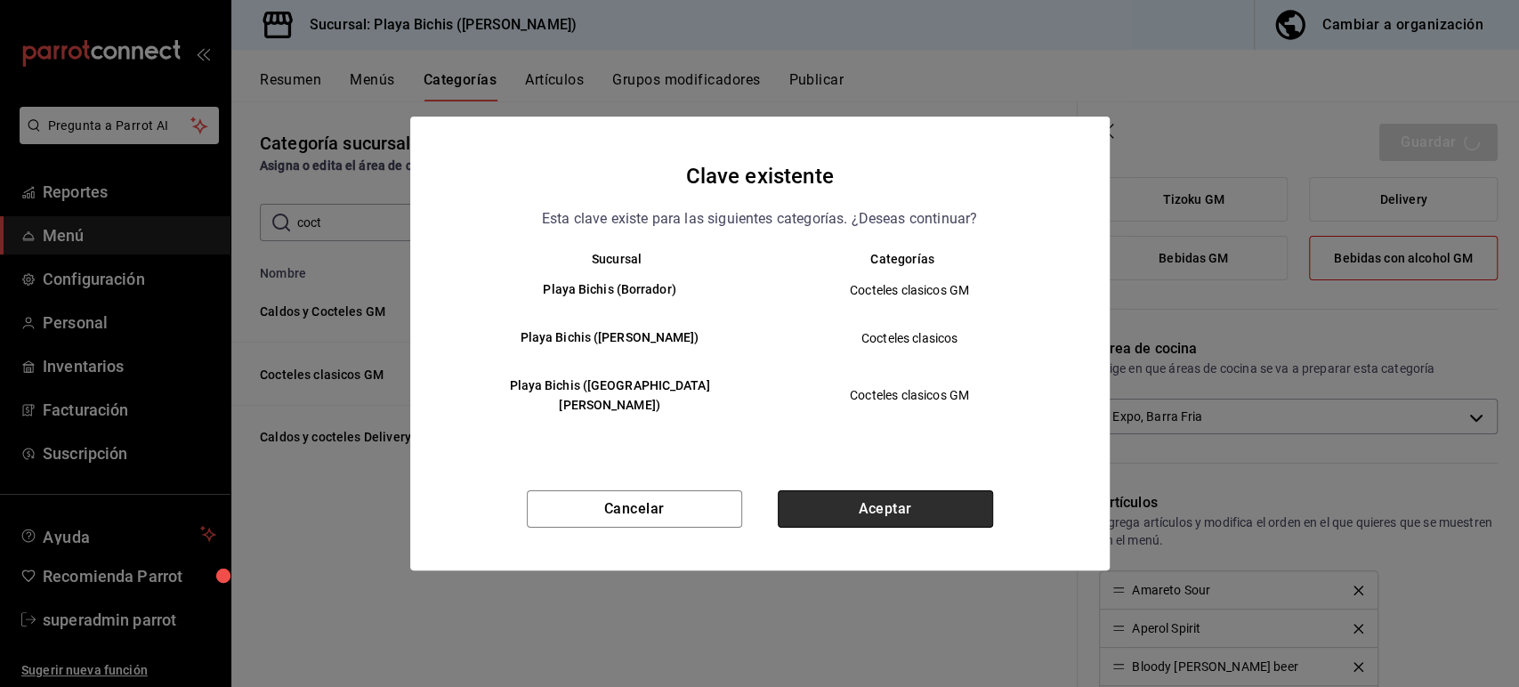
click at [862, 500] on button "Aceptar" at bounding box center [885, 508] width 215 height 37
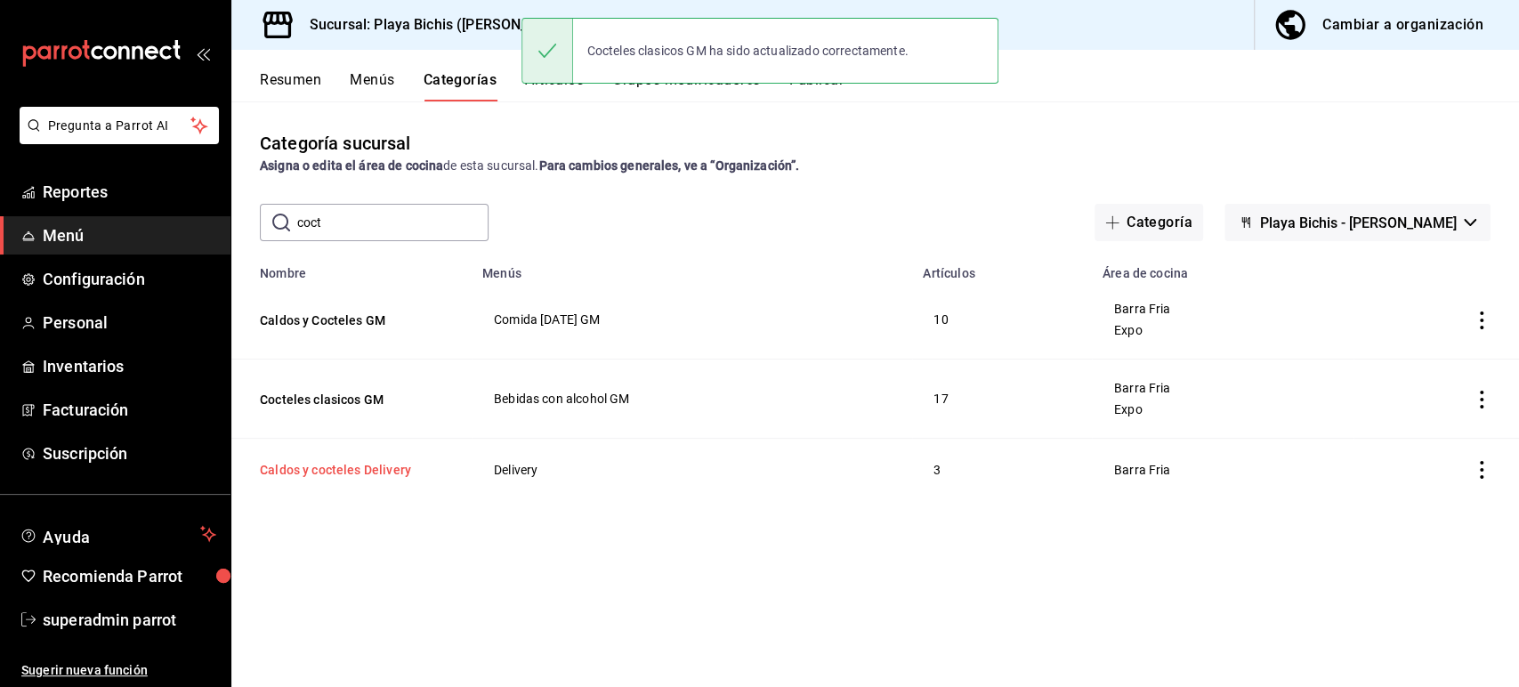
click at [381, 471] on button "Caldos y cocteles Delivery" at bounding box center [349, 470] width 178 height 18
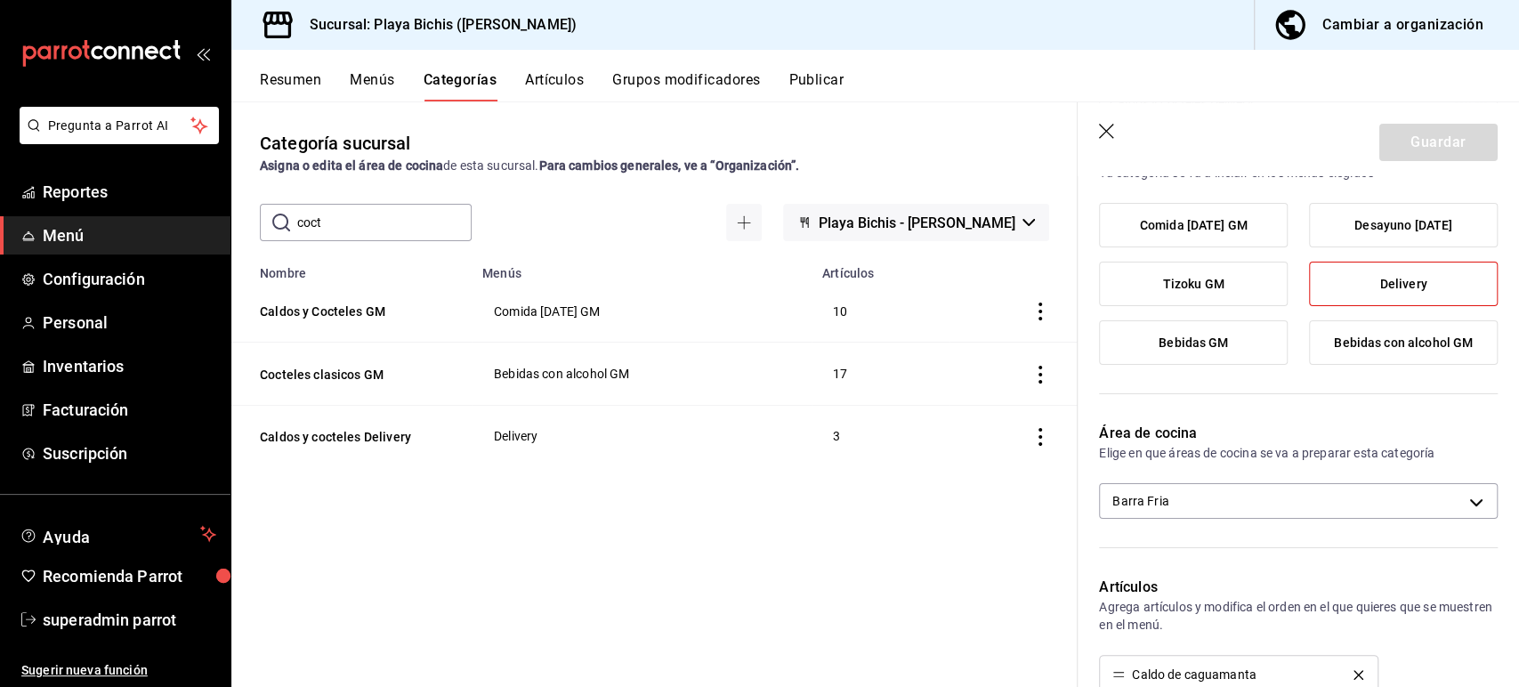
scroll to position [174, 0]
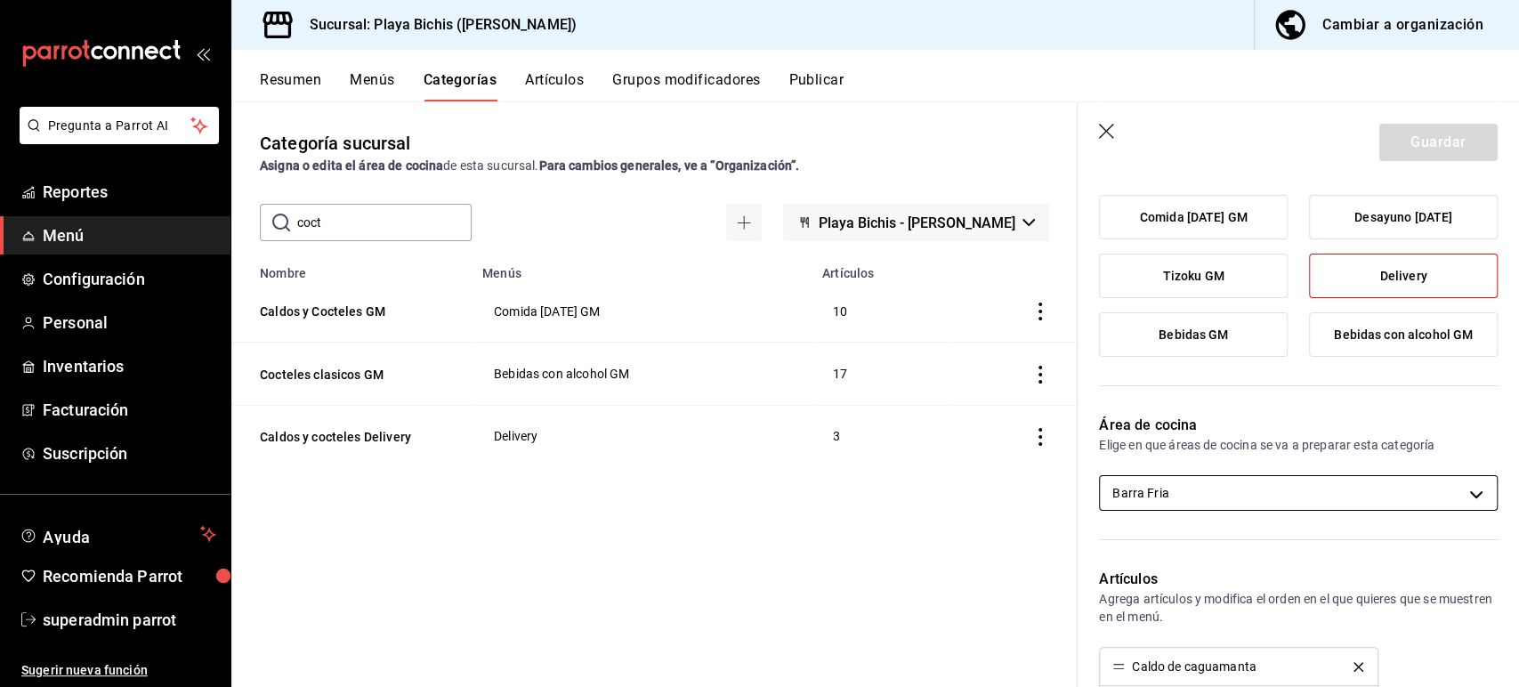
click at [1160, 485] on body "Pregunta a Parrot AI Reportes Menú Configuración Personal Inventarios Facturaci…" at bounding box center [759, 343] width 1519 height 687
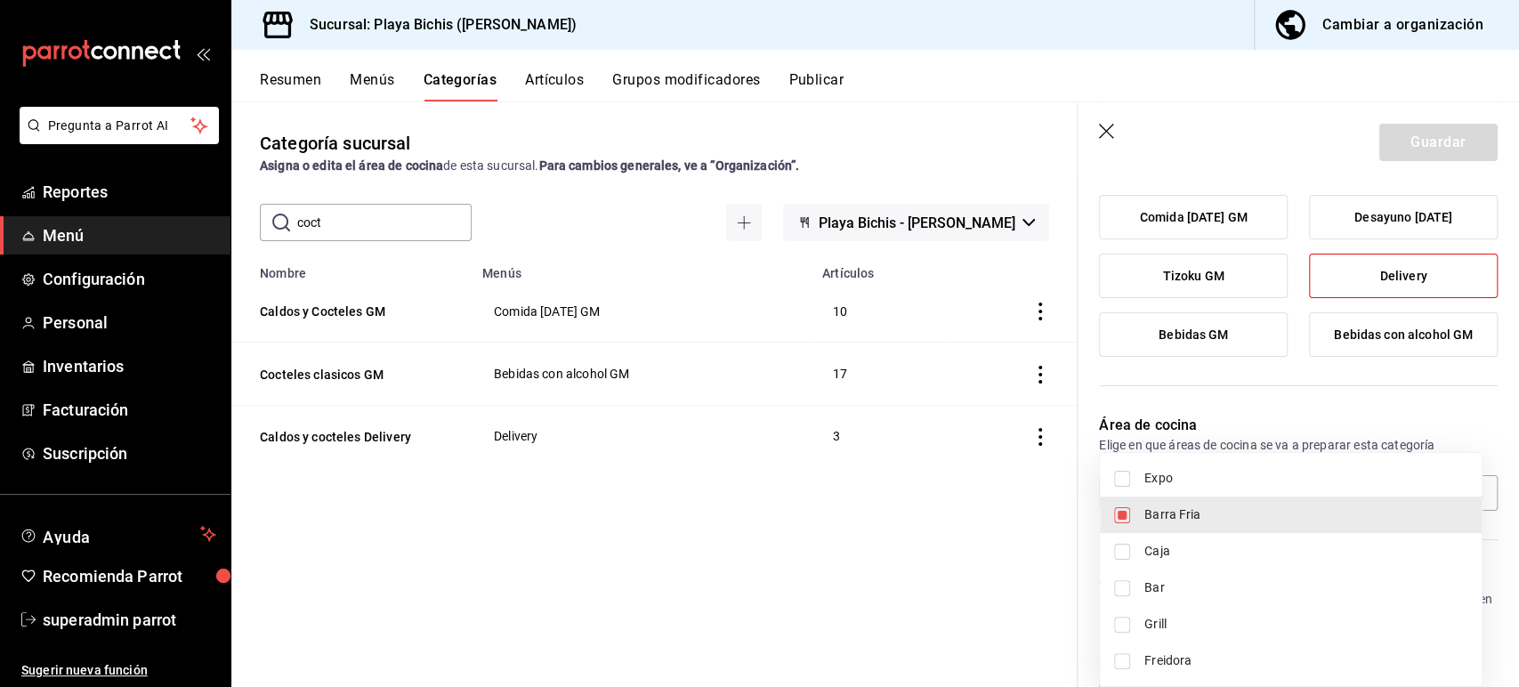
click at [1179, 484] on span "Expo" at bounding box center [1305, 478] width 323 height 19
type input "319427ae-8ce4-44e2-9d88-033f2c6622a4,fc3100d1-e602-4c6d-a284-2445fbe47c23"
checkbox input "true"
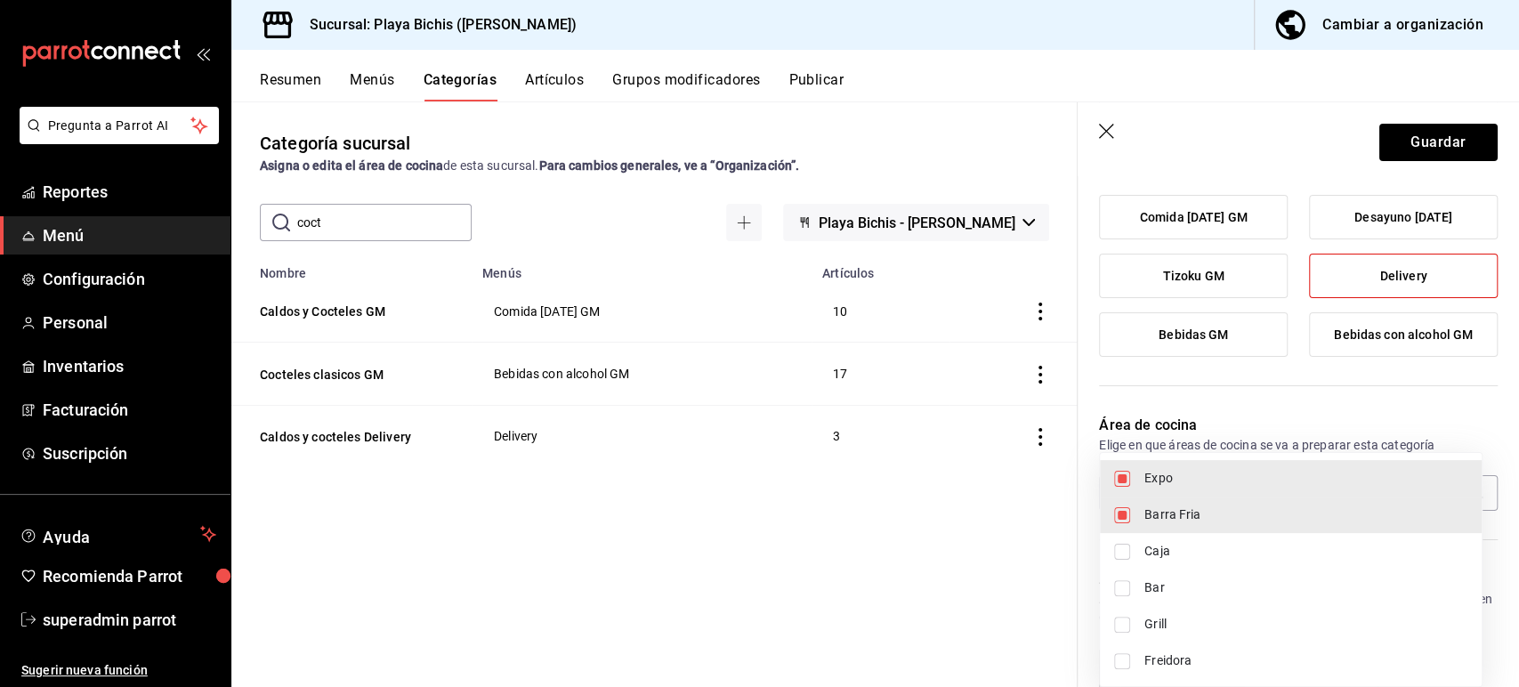
click at [1403, 156] on div at bounding box center [759, 343] width 1519 height 687
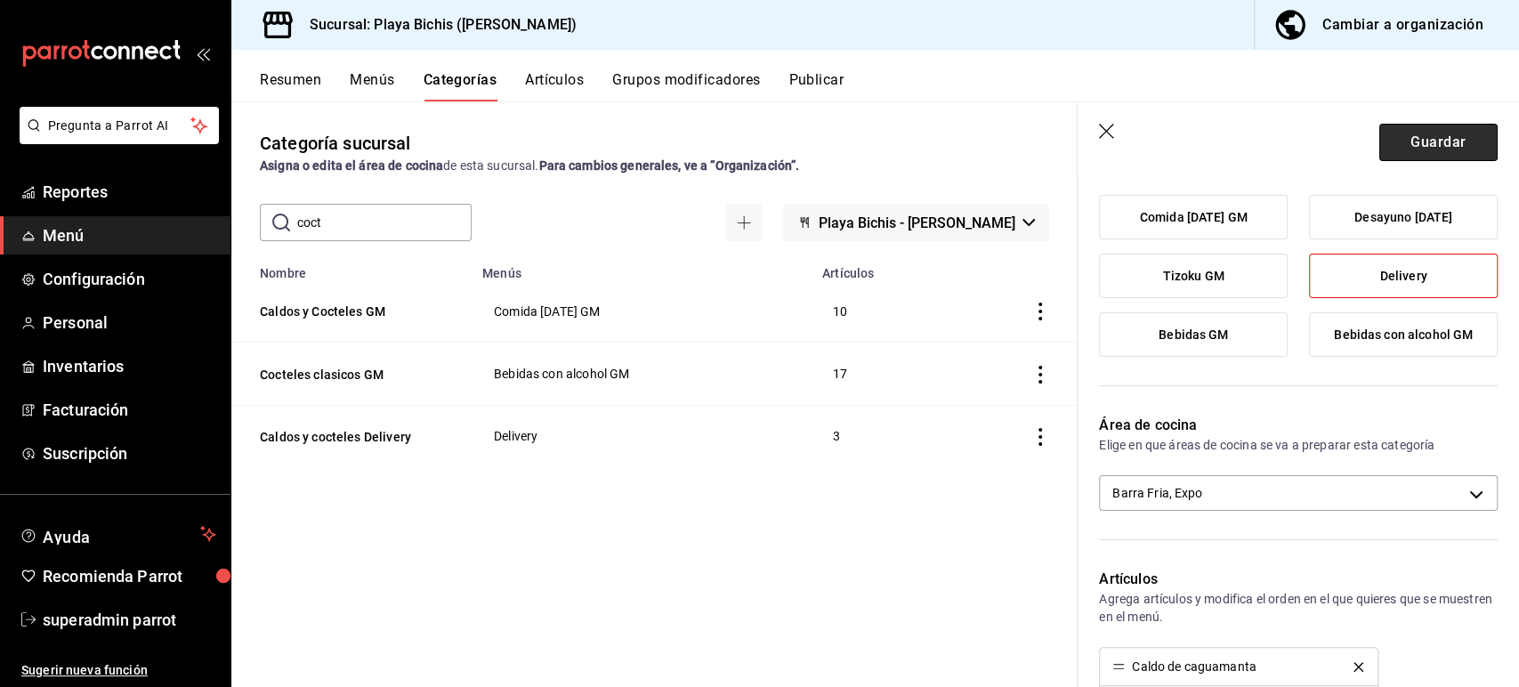
click at [1395, 153] on button "Guardar" at bounding box center [1438, 142] width 118 height 37
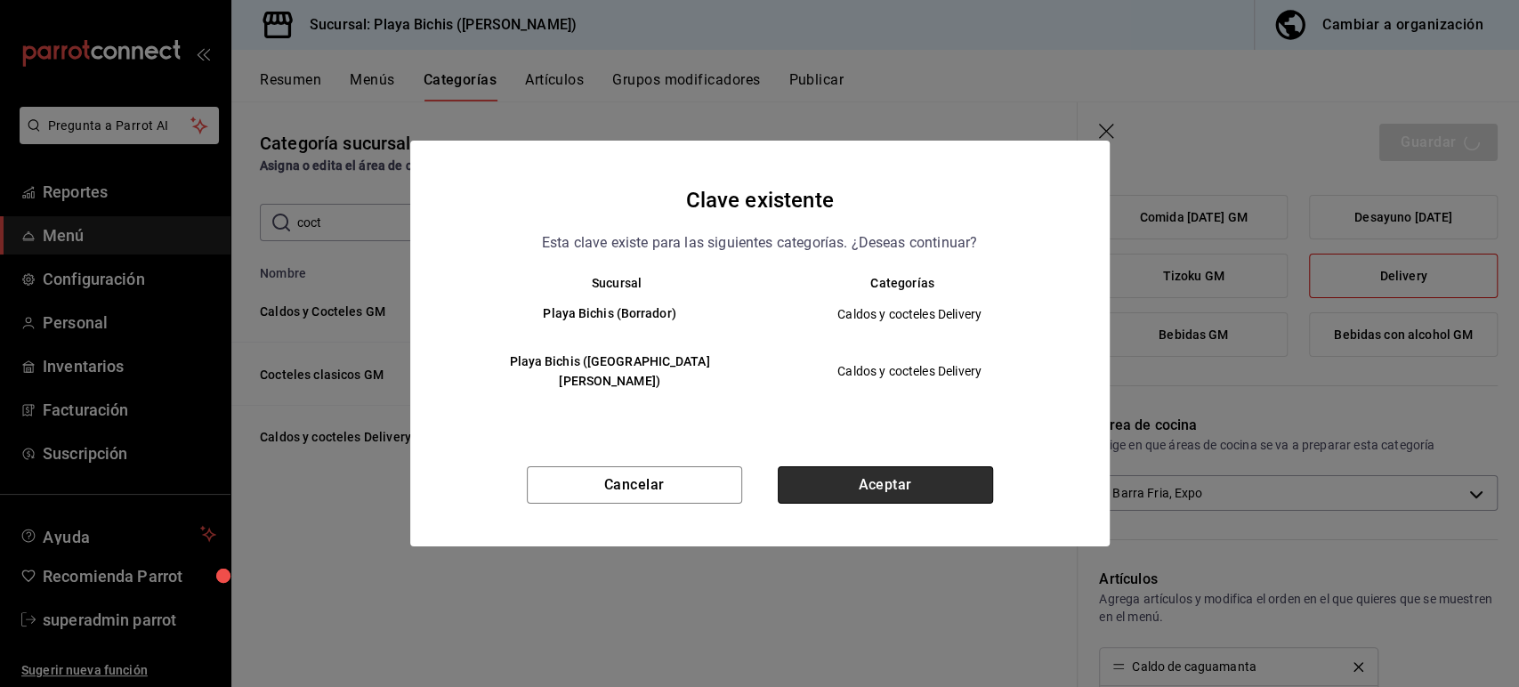
click at [868, 486] on button "Aceptar" at bounding box center [885, 484] width 215 height 37
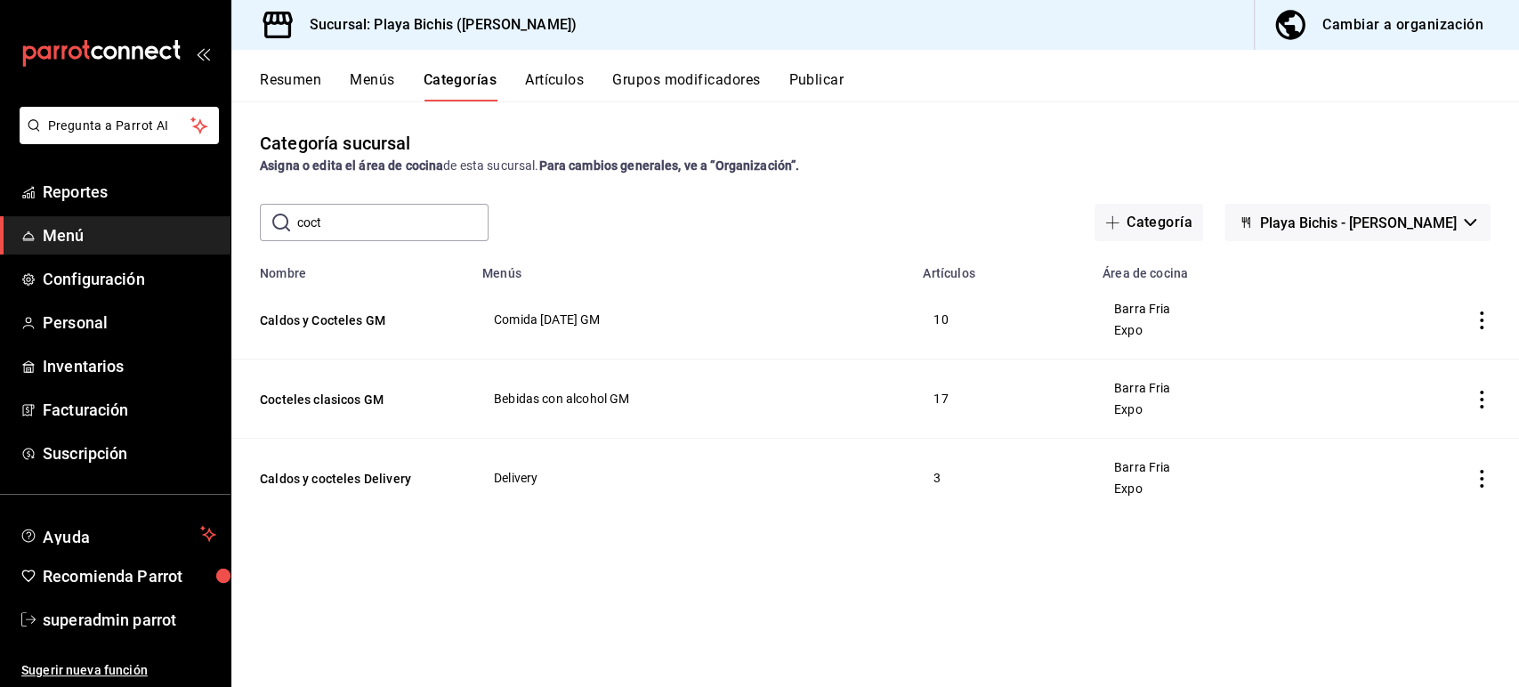
drag, startPoint x: 332, startPoint y: 224, endPoint x: 286, endPoint y: 223, distance: 46.3
click at [286, 223] on div "​ coct ​" at bounding box center [374, 222] width 229 height 37
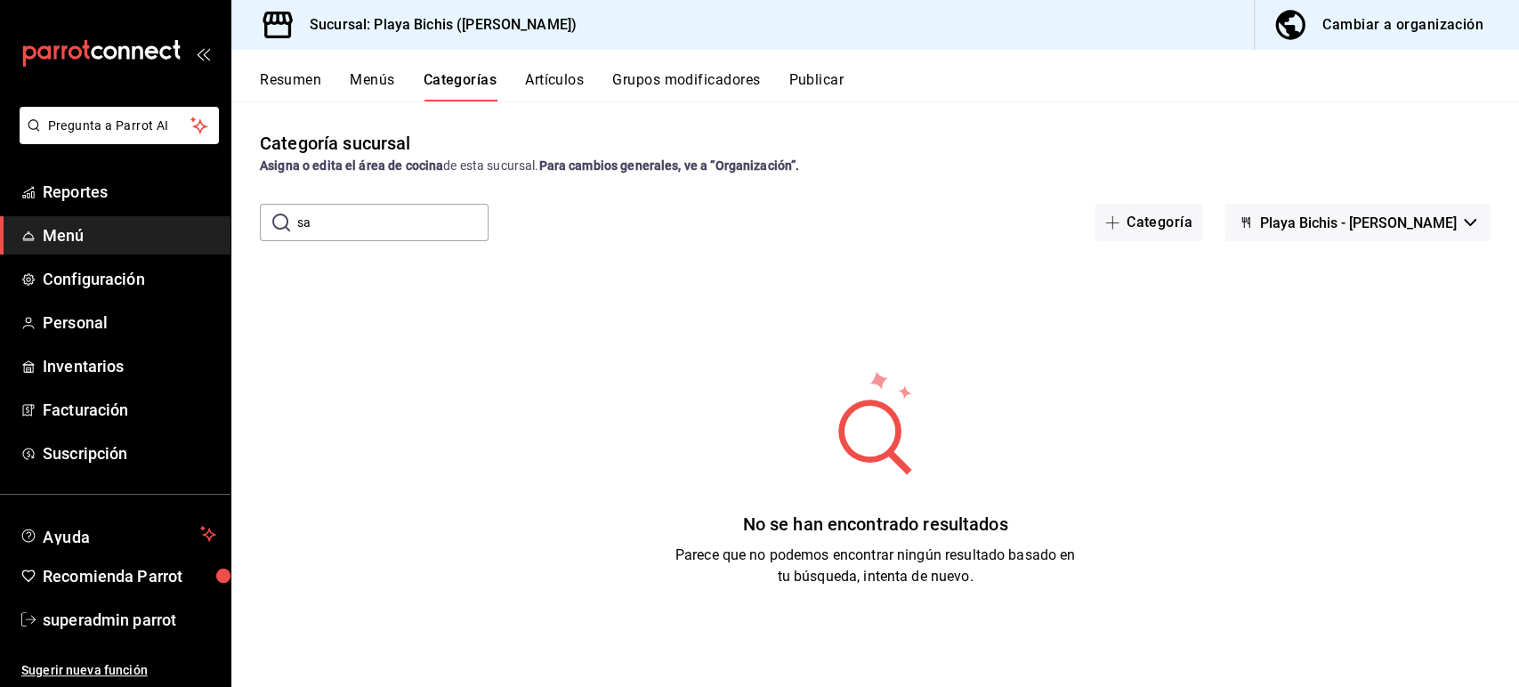
type input "s"
type input "g"
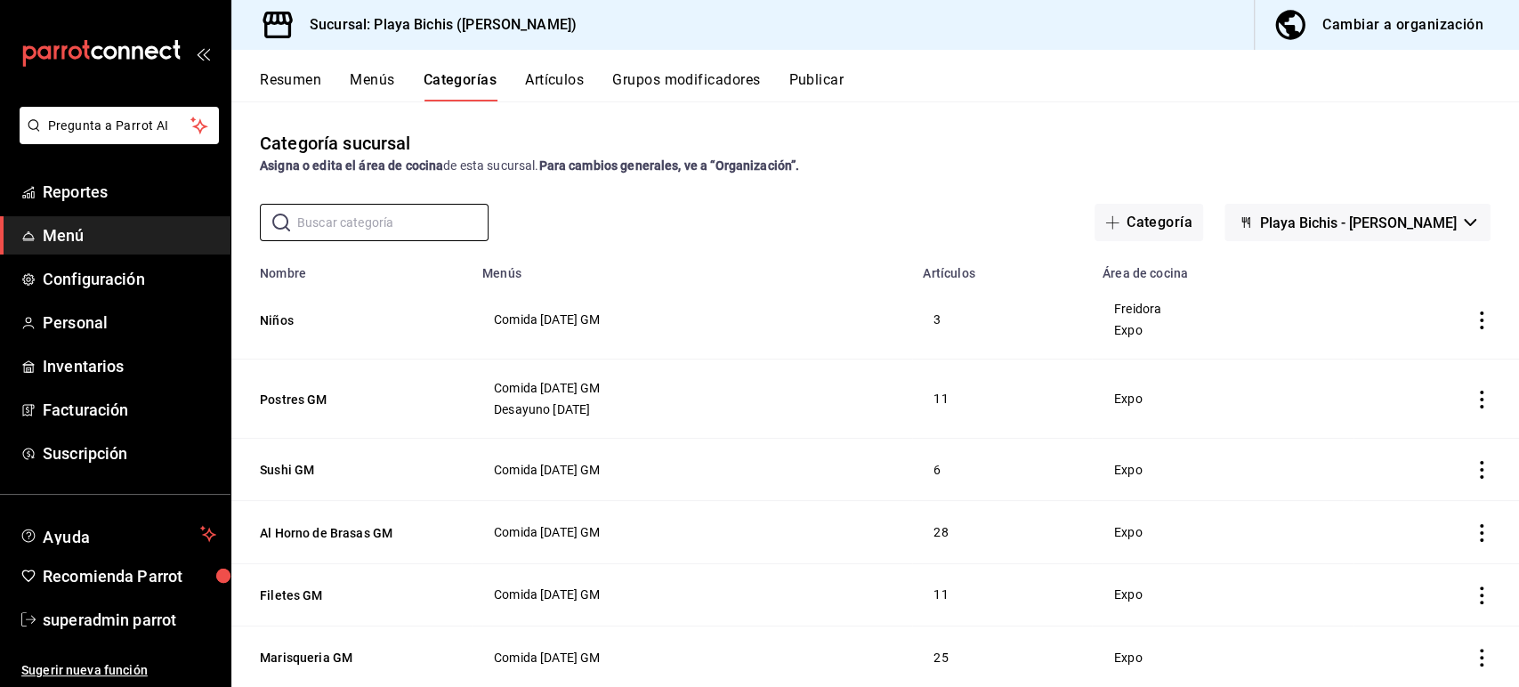
click at [579, 223] on div "​ ​ Categoría Playa Bichis - Gomez Morin" at bounding box center [874, 222] width 1287 height 37
click at [384, 226] on input "text" at bounding box center [392, 223] width 191 height 36
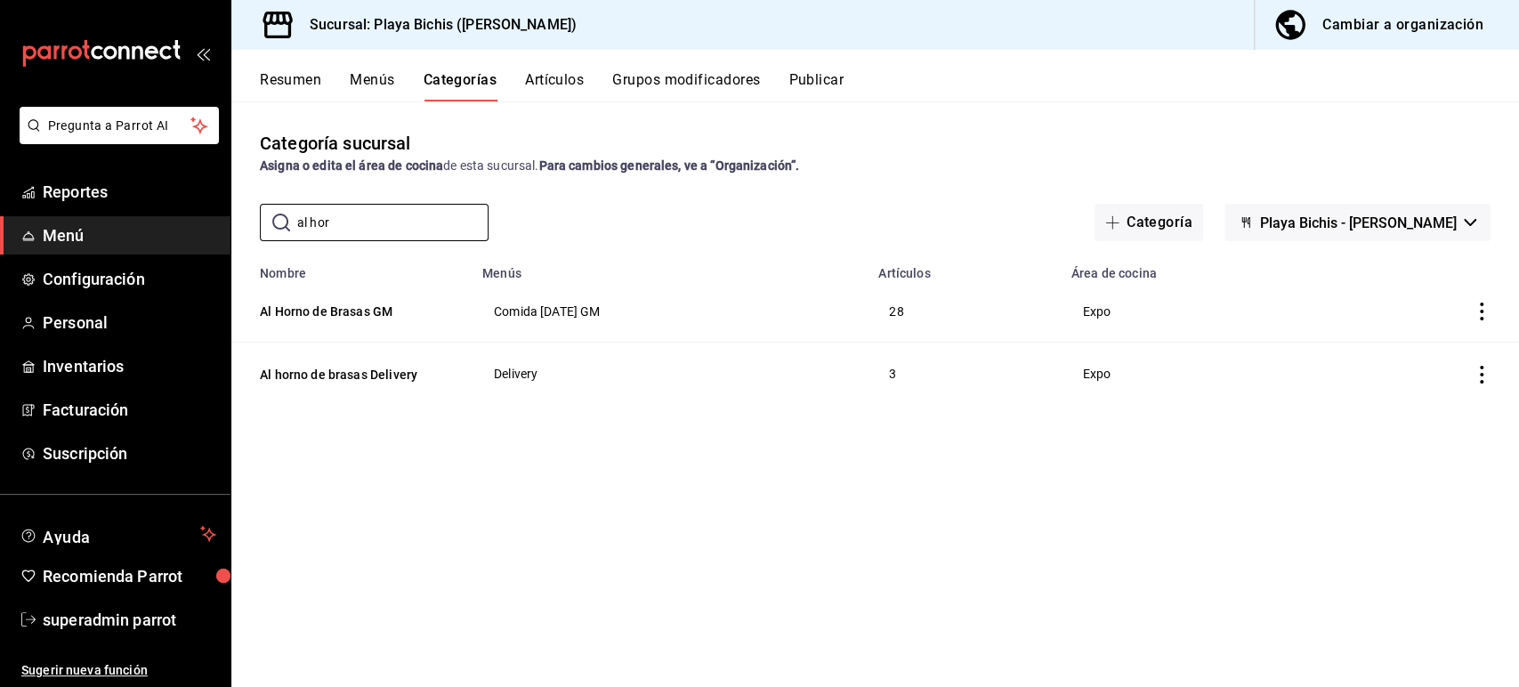
type input "al hor"
click at [473, 480] on div "Categoría sucursal Asigna o edita el área de cocina de esta sucursal. Para camb…" at bounding box center [874, 393] width 1287 height 585
click at [331, 312] on button "Al Horno de Brasas GM" at bounding box center [349, 312] width 178 height 18
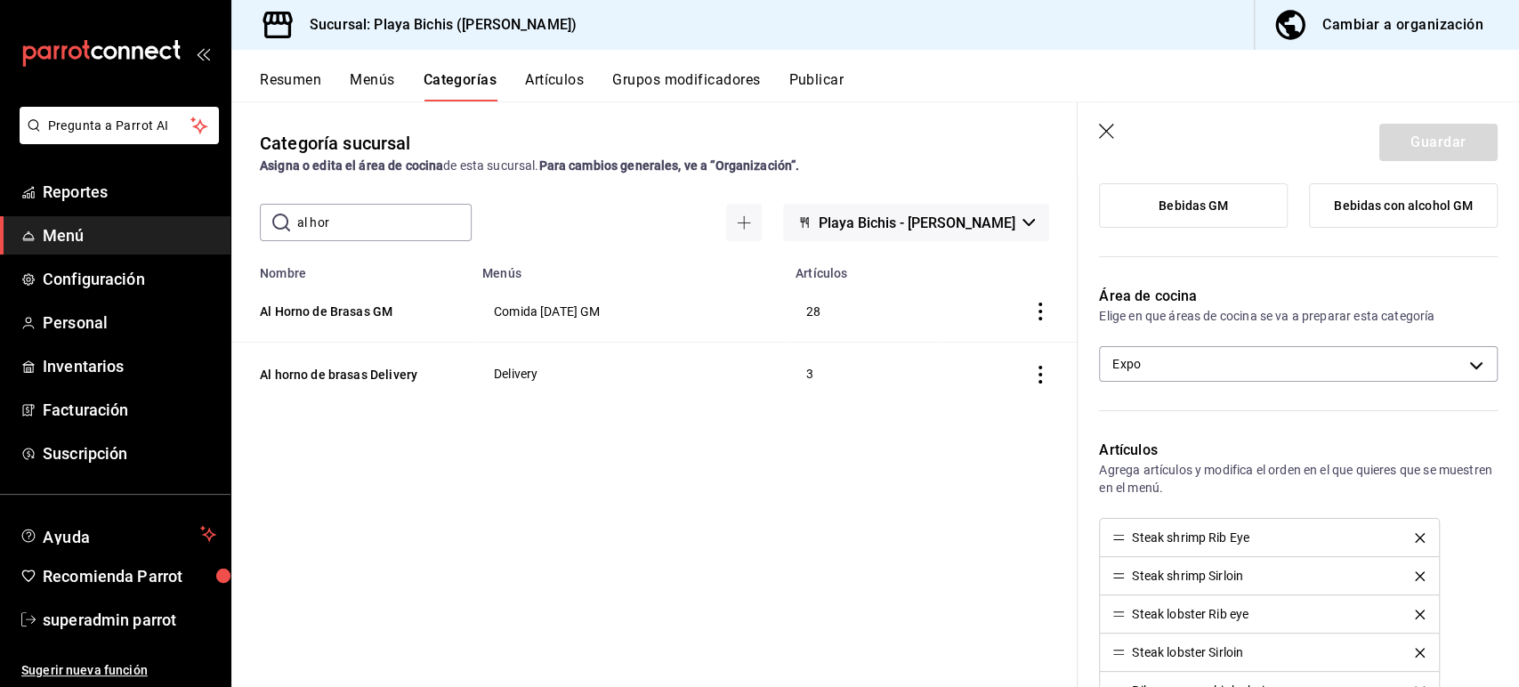
scroll to position [304, 0]
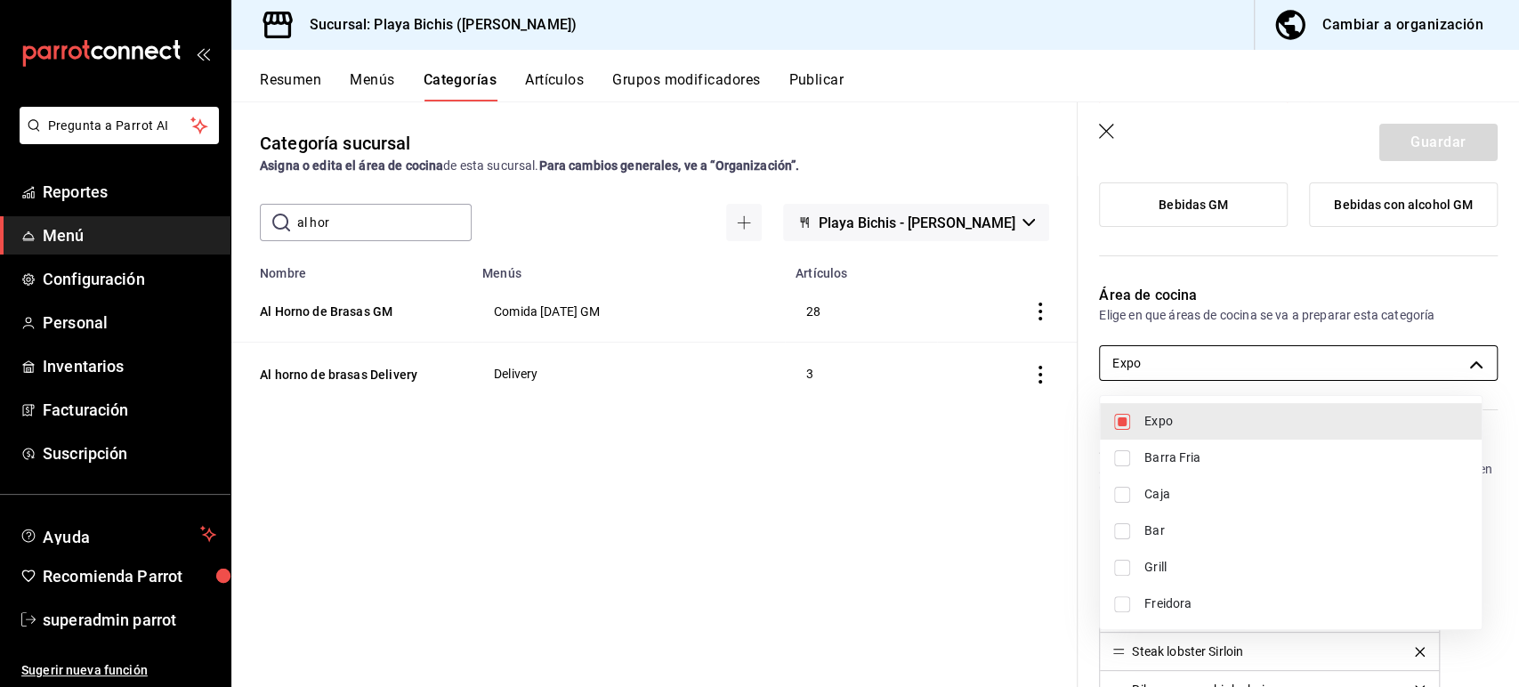
click at [1166, 362] on body "Pregunta a Parrot AI Reportes Menú Configuración Personal Inventarios Facturaci…" at bounding box center [759, 343] width 1519 height 687
click at [1168, 568] on span "Grill" at bounding box center [1305, 567] width 323 height 19
type input "fc3100d1-e602-4c6d-a284-2445fbe47c23,0b0c5edf-84f4-4190-a181-c748748c16d6"
checkbox input "true"
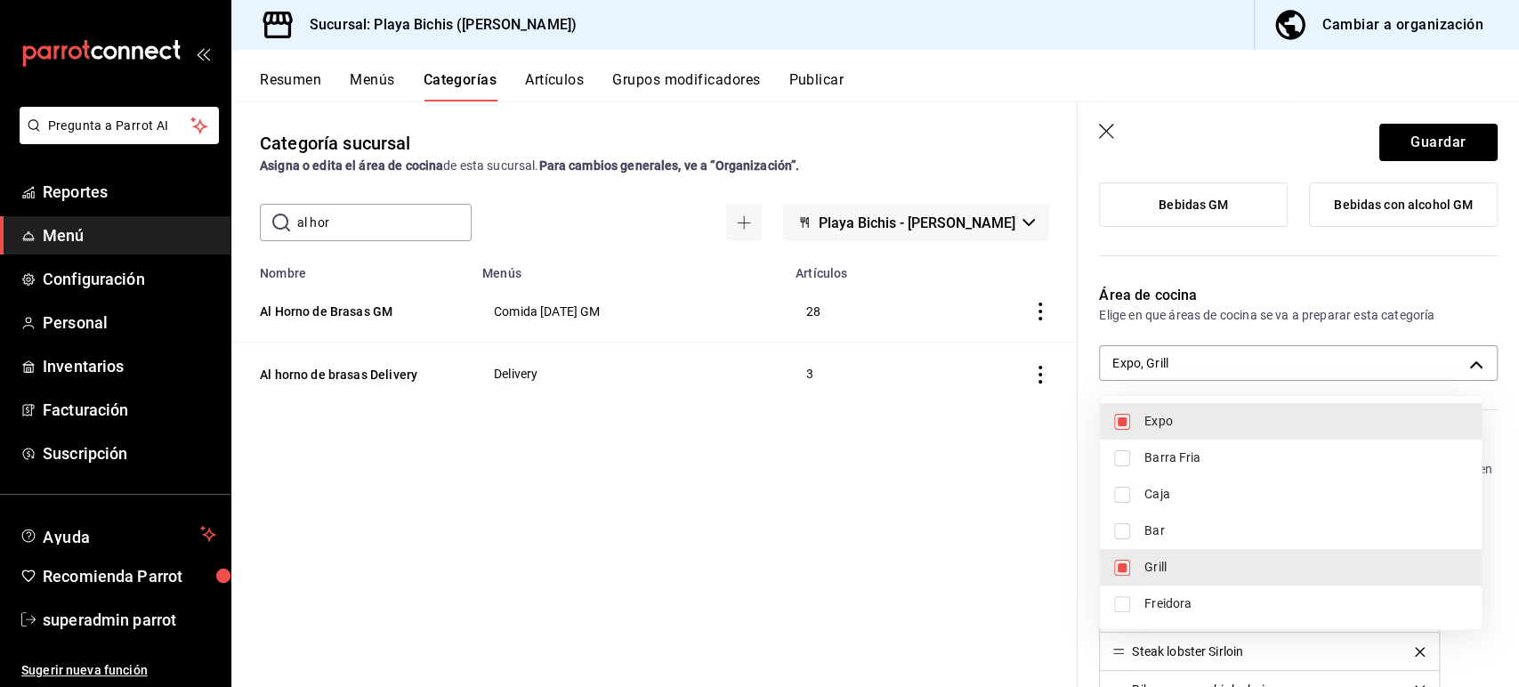
click at [1390, 151] on div at bounding box center [759, 343] width 1519 height 687
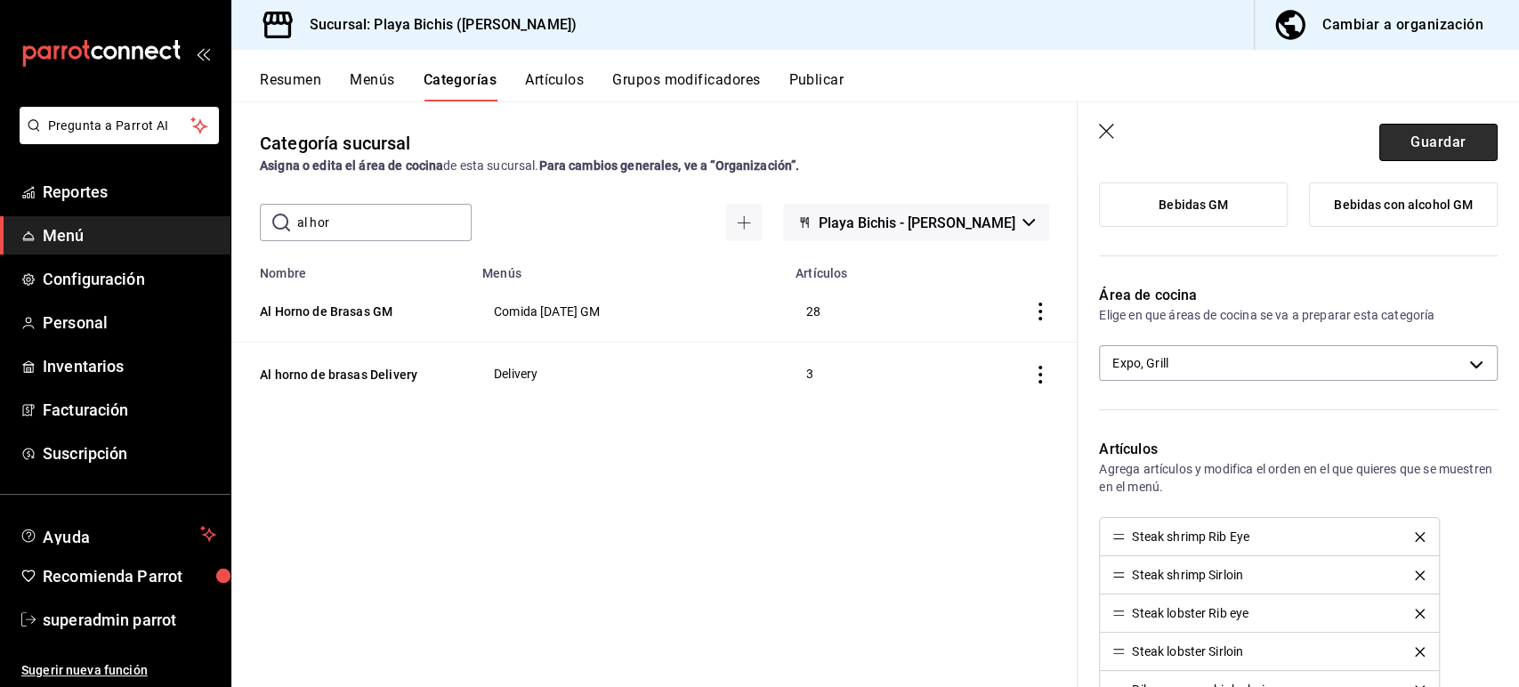
click at [1384, 144] on button "Guardar" at bounding box center [1438, 142] width 118 height 37
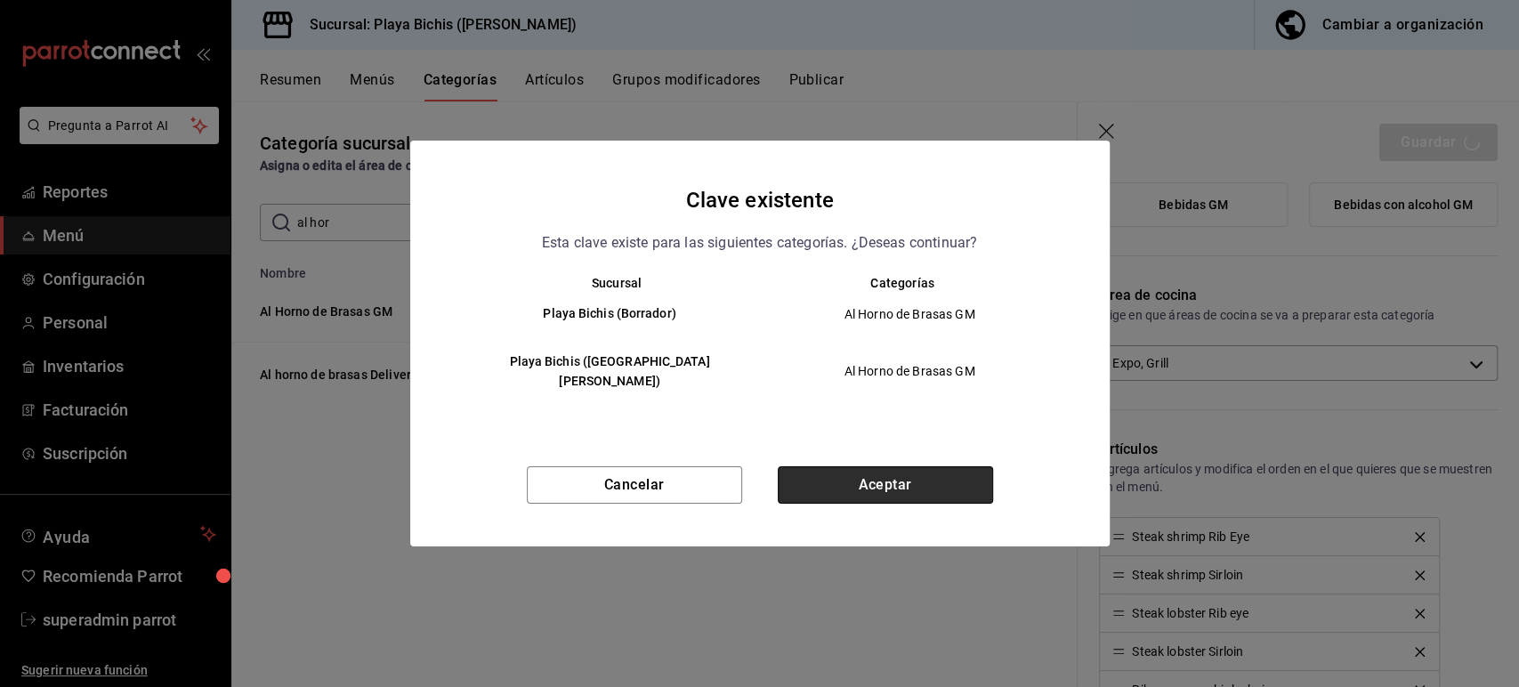
click at [912, 473] on button "Aceptar" at bounding box center [885, 484] width 215 height 37
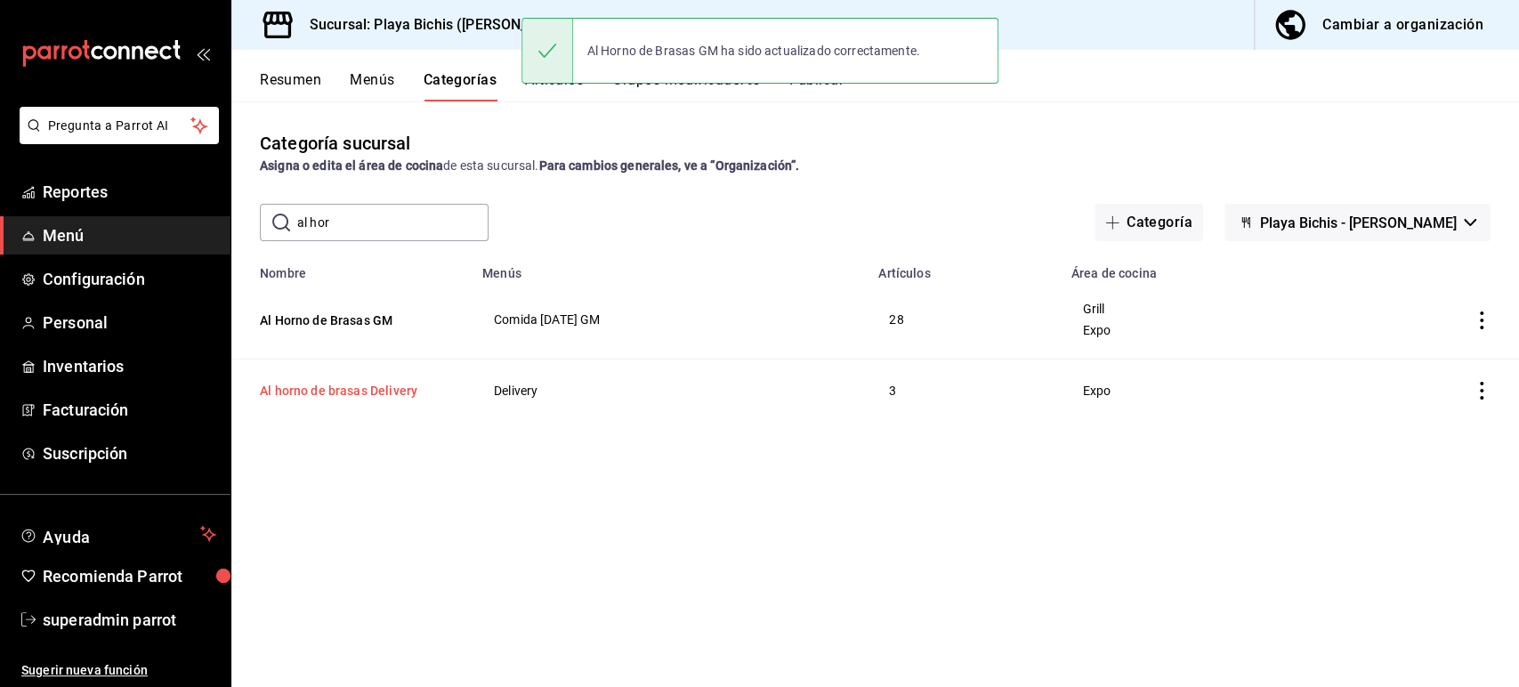
click at [357, 390] on button "Al horno de brasas Delivery" at bounding box center [349, 391] width 178 height 18
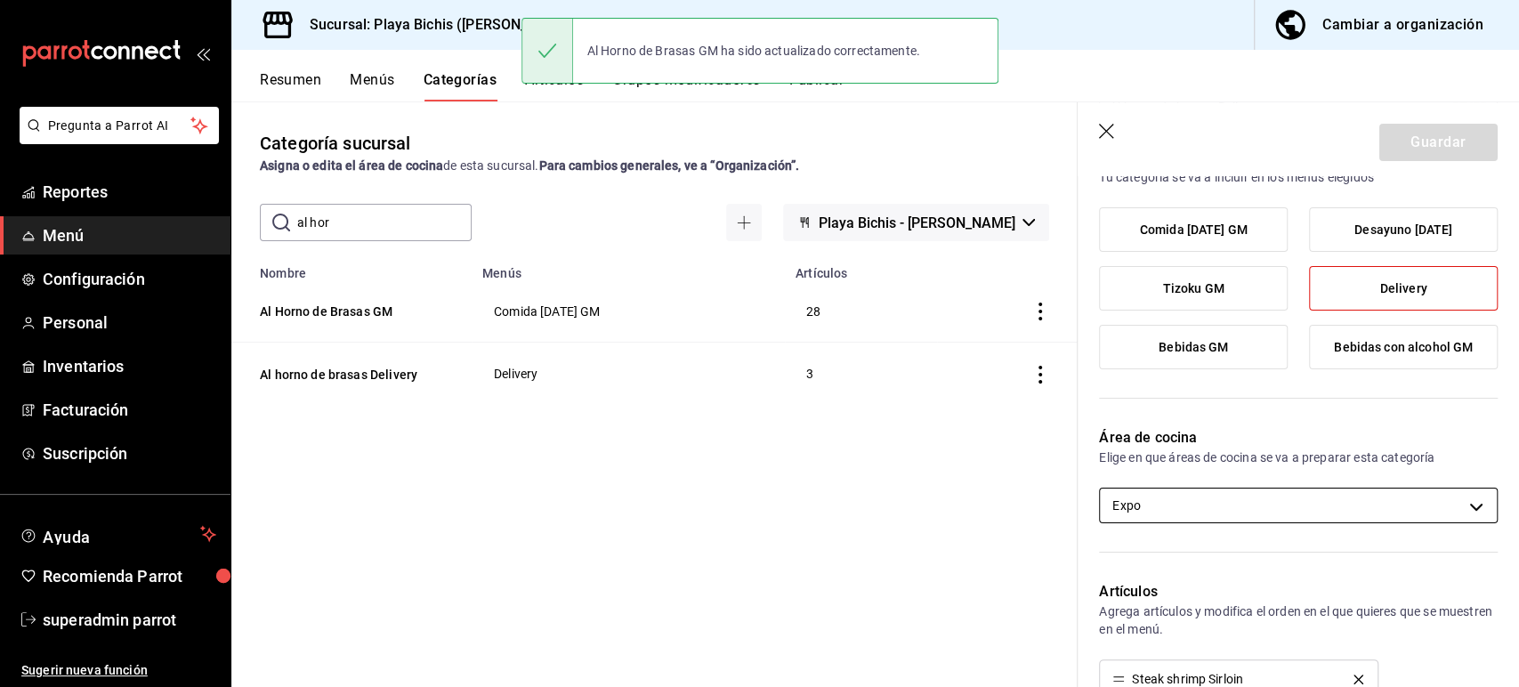
scroll to position [162, 0]
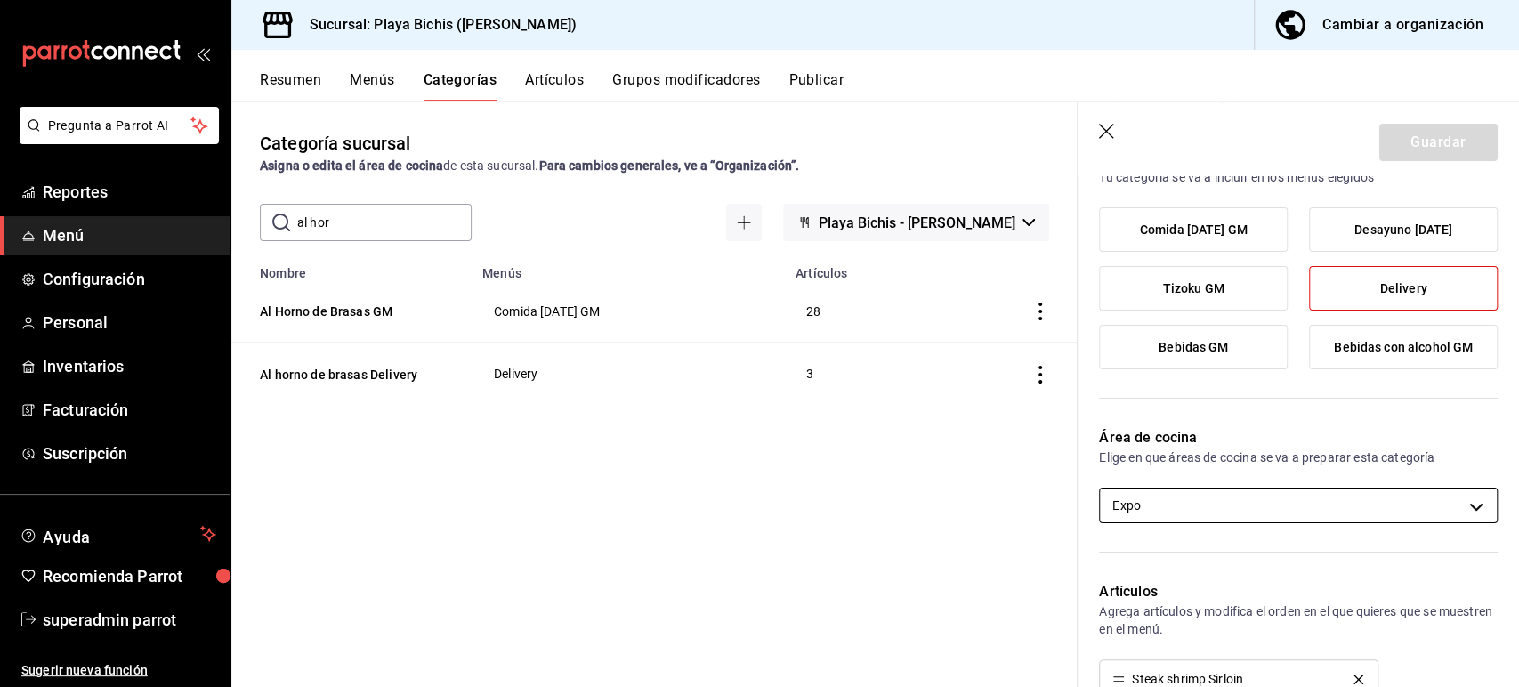
click at [1174, 509] on body "Pregunta a Parrot AI Reportes Menú Configuración Personal Inventarios Facturaci…" at bounding box center [759, 343] width 1519 height 687
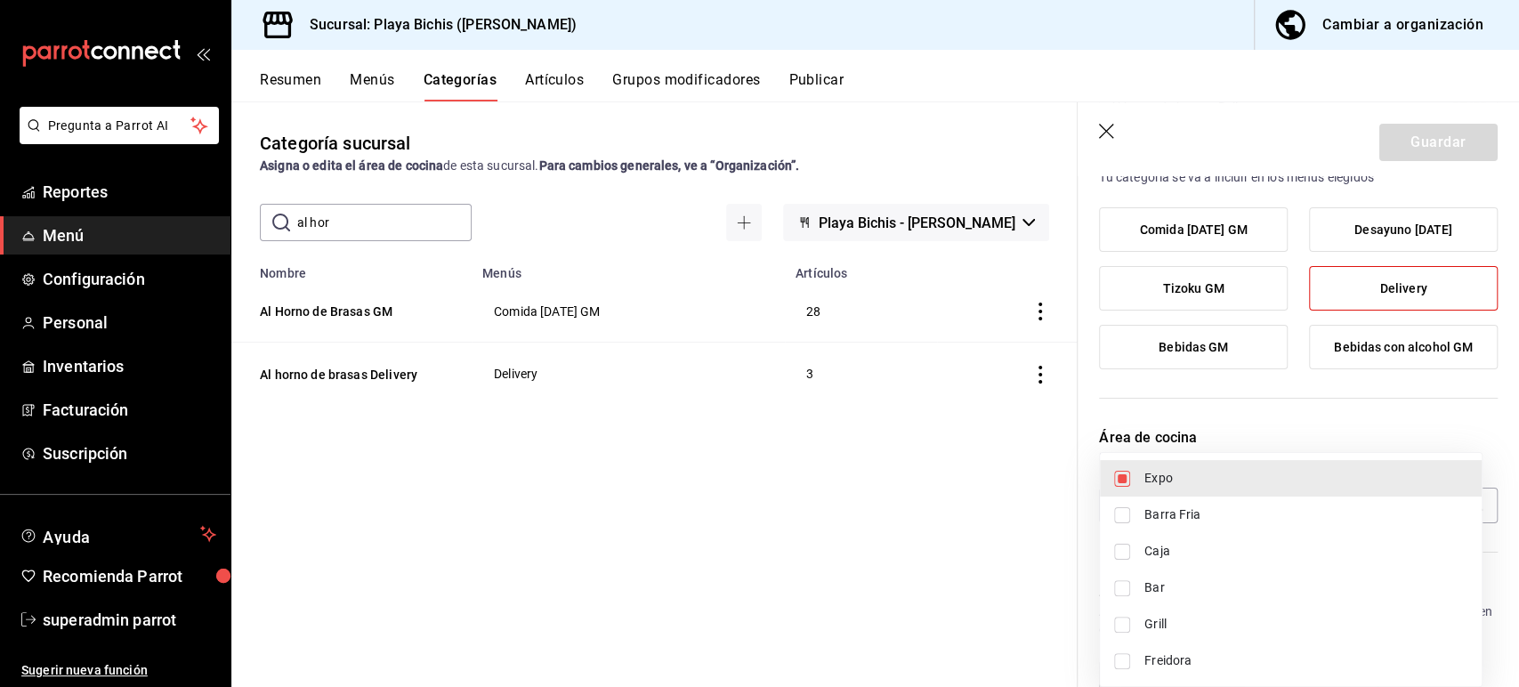
click at [1197, 627] on span "Grill" at bounding box center [1305, 624] width 323 height 19
type input "fc3100d1-e602-4c6d-a284-2445fbe47c23,0b0c5edf-84f4-4190-a181-c748748c16d6"
checkbox input "true"
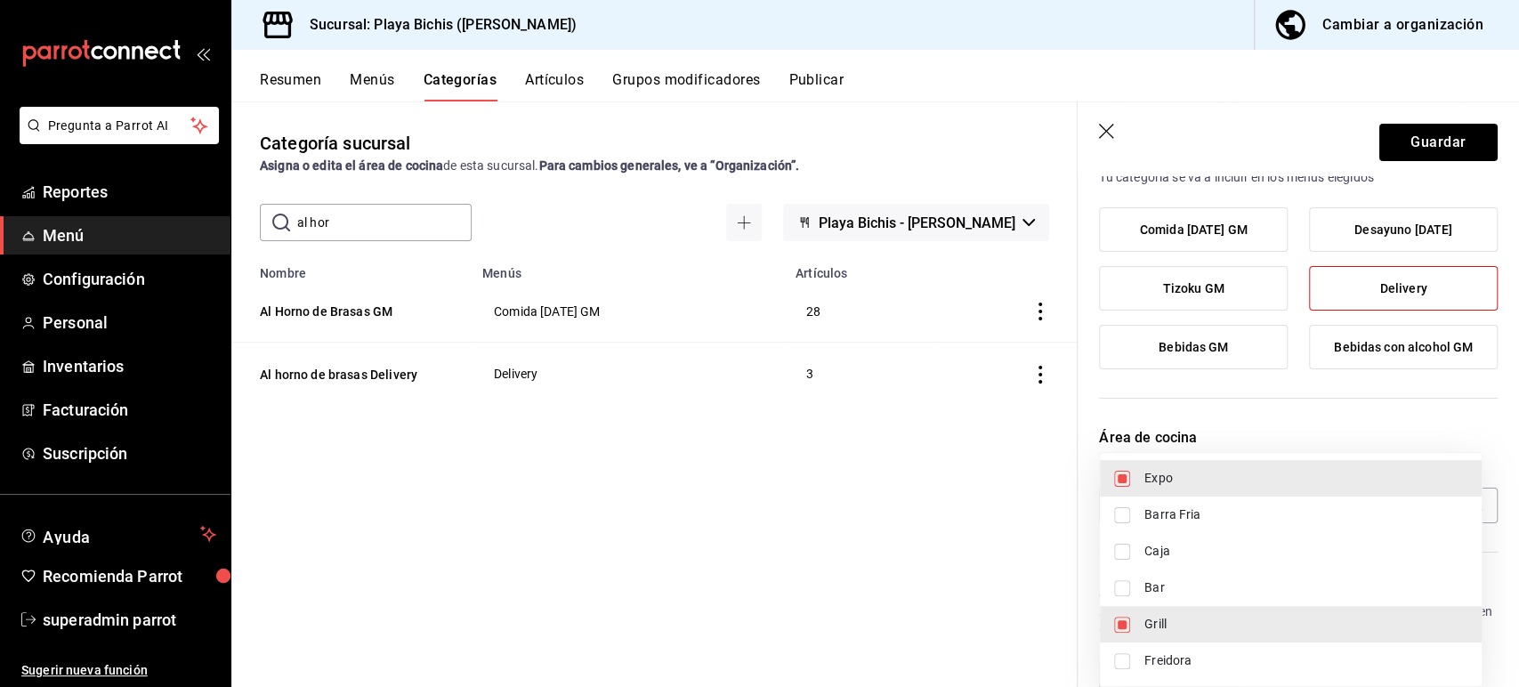
click at [1393, 159] on div at bounding box center [759, 343] width 1519 height 687
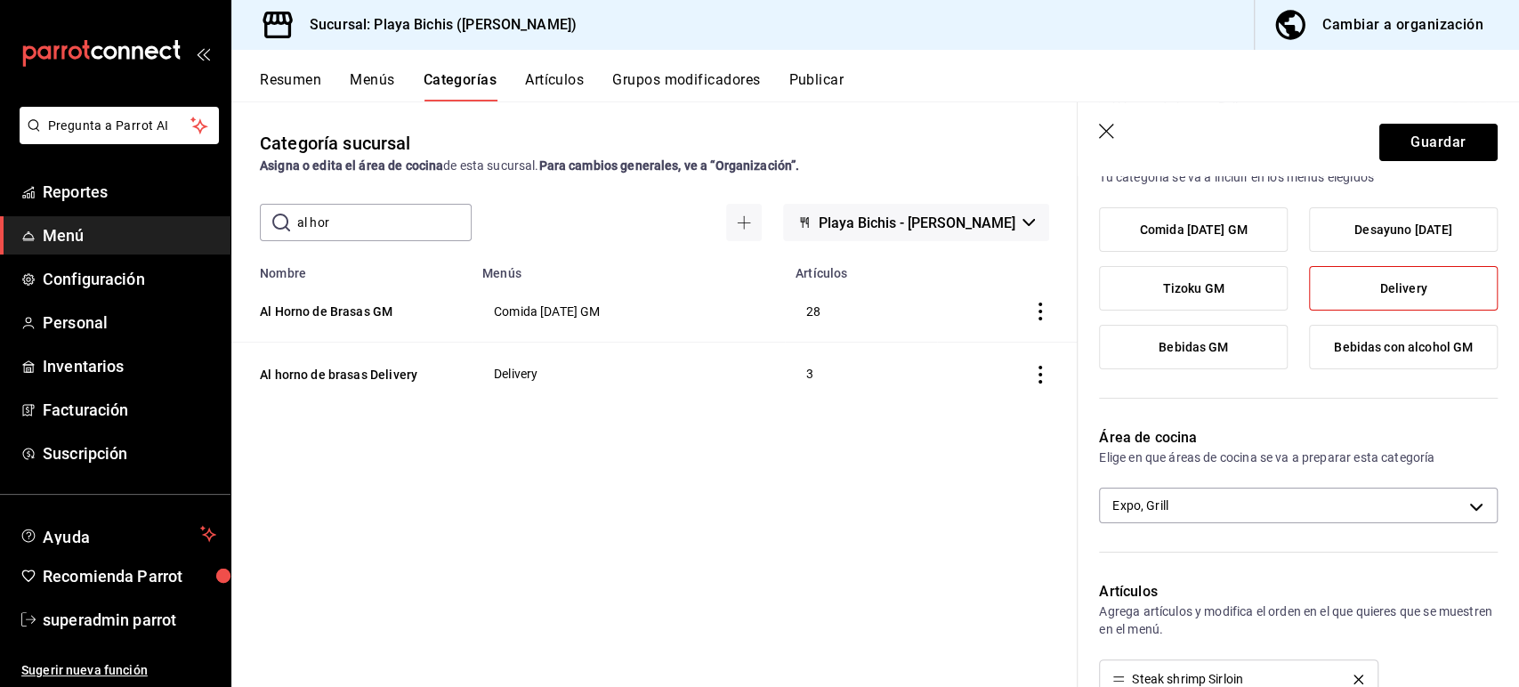
click at [1392, 155] on button "Guardar" at bounding box center [1438, 142] width 118 height 37
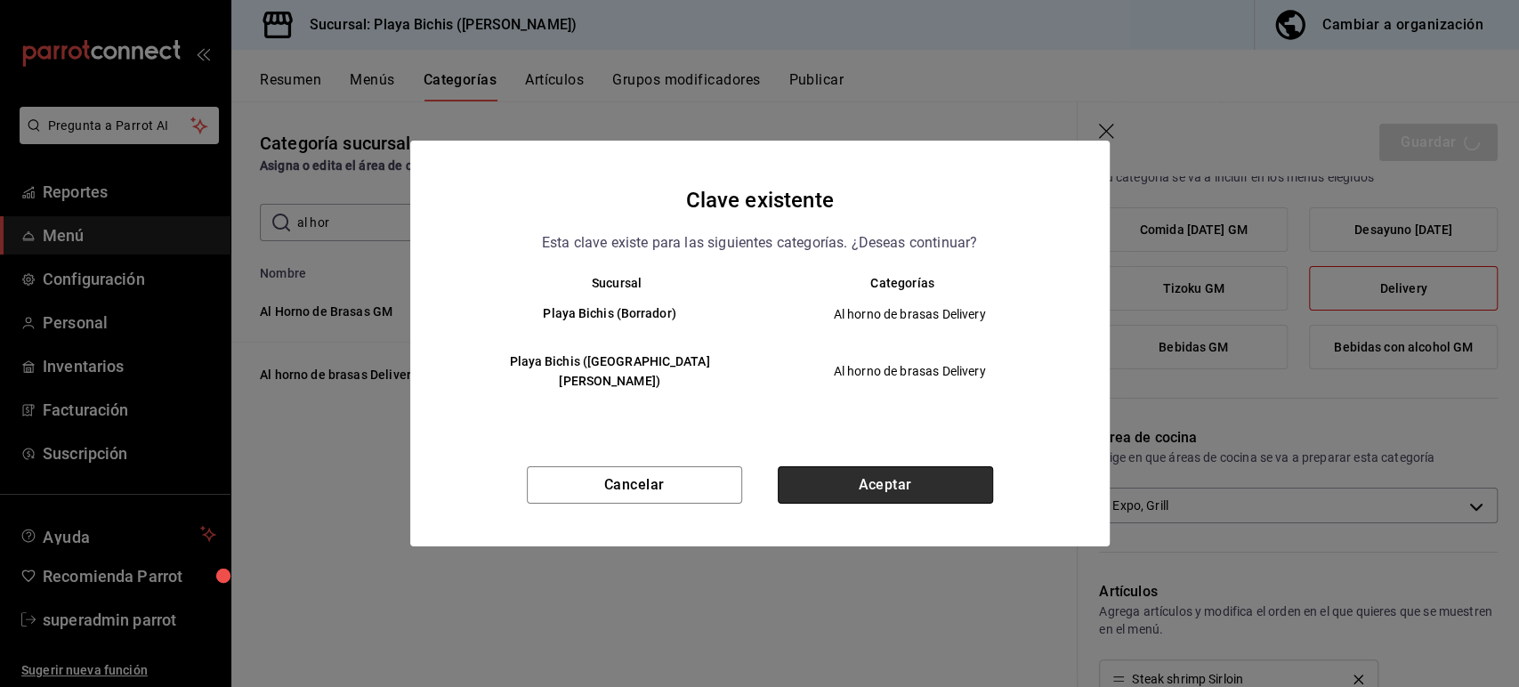
click at [920, 480] on button "Aceptar" at bounding box center [885, 484] width 215 height 37
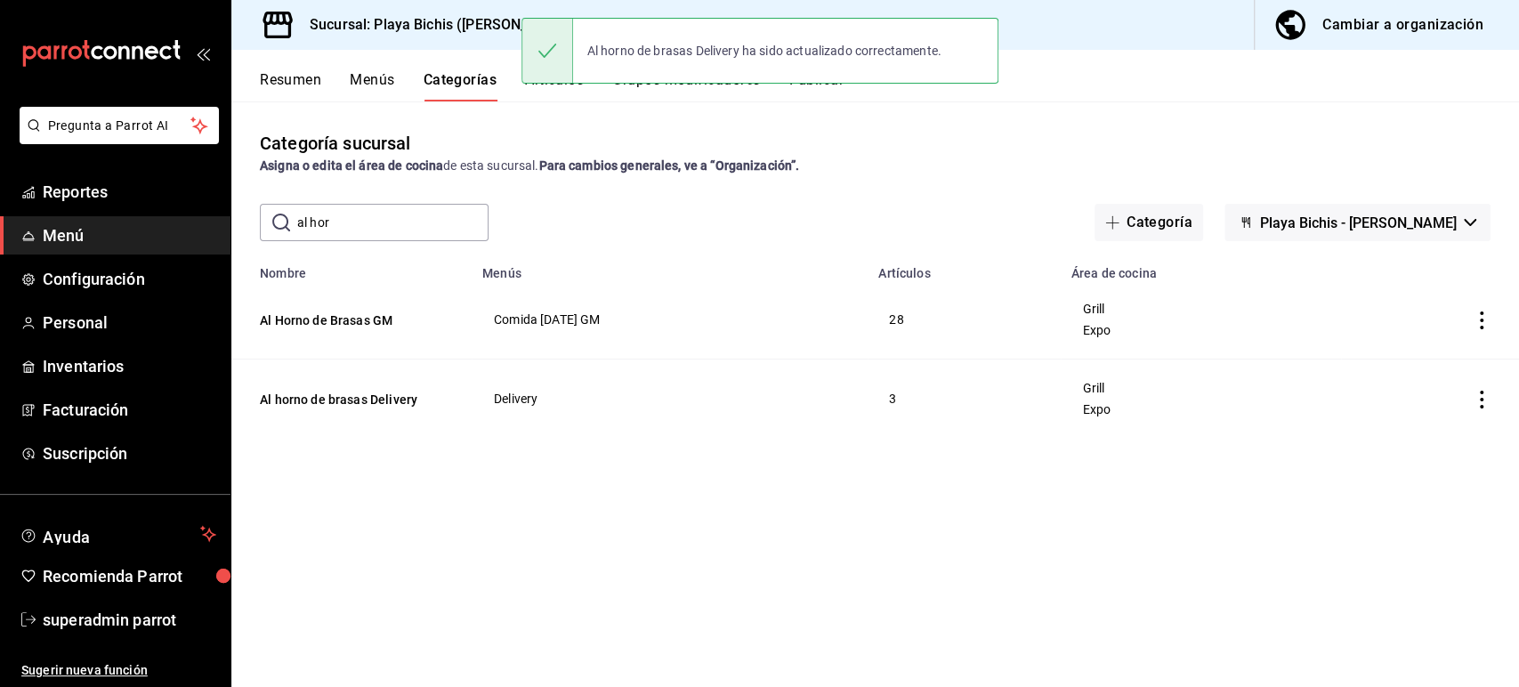
click at [997, 490] on div "Categoría sucursal Asigna o edita el área de cocina de esta sucursal. Para camb…" at bounding box center [874, 393] width 1287 height 585
click at [115, 616] on span "superadmin parrot" at bounding box center [129, 620] width 173 height 24
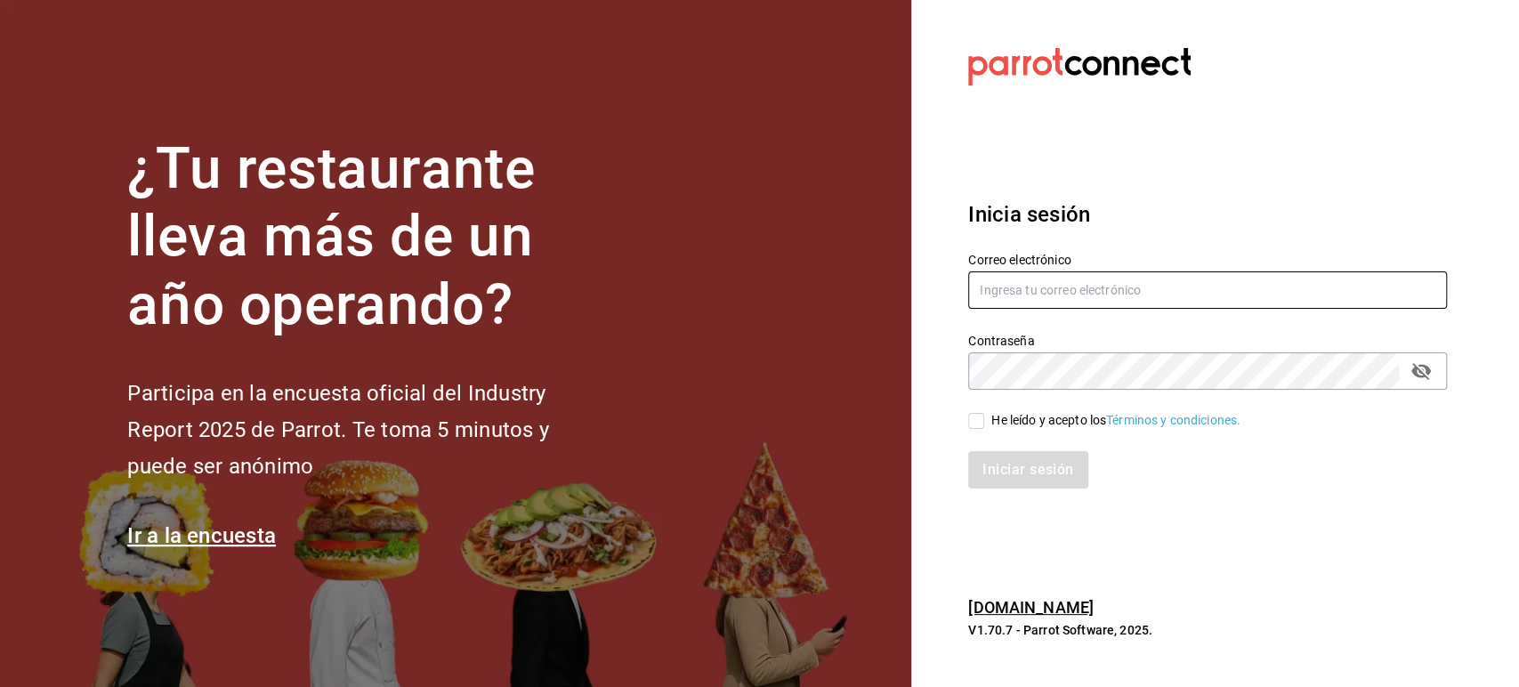
click at [1046, 290] on input "text" at bounding box center [1207, 289] width 479 height 37
paste input "cristina@vallarta.com"
type input "cristina@vallarta.com"
click at [983, 421] on input "He leído y acepto los Términos y condiciones." at bounding box center [976, 421] width 16 height 16
checkbox input "true"
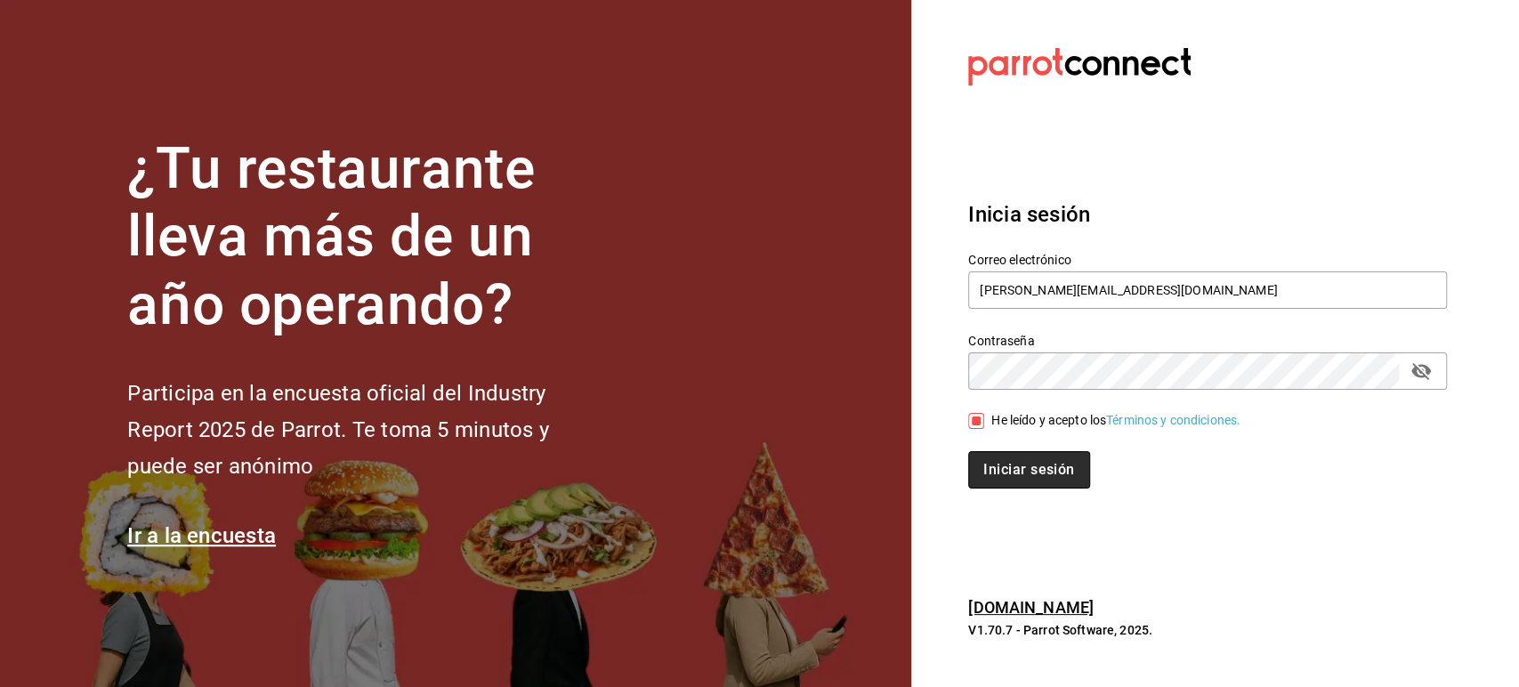
click at [1006, 465] on button "Iniciar sesión" at bounding box center [1028, 469] width 121 height 37
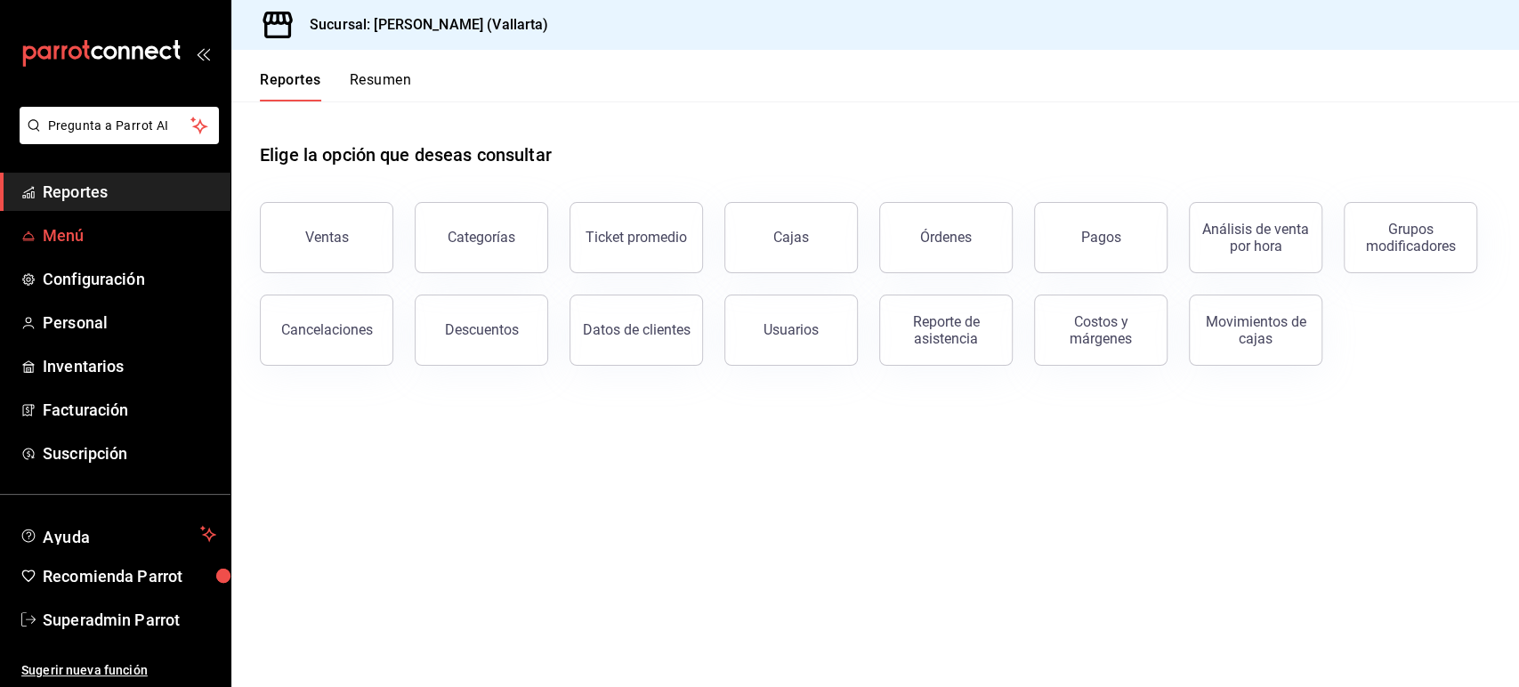
click at [103, 247] on link "Menú" at bounding box center [115, 235] width 230 height 38
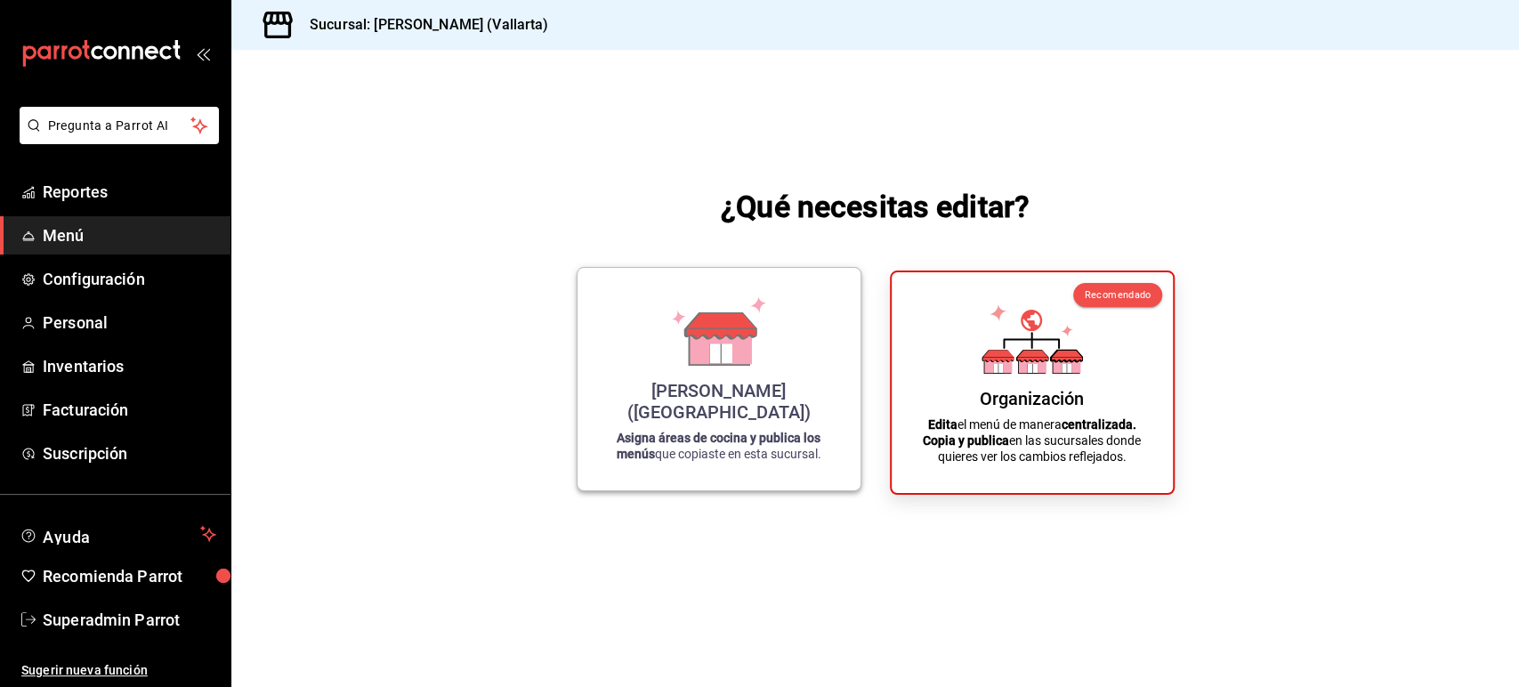
click at [730, 328] on icon at bounding box center [721, 328] width 70 height 0
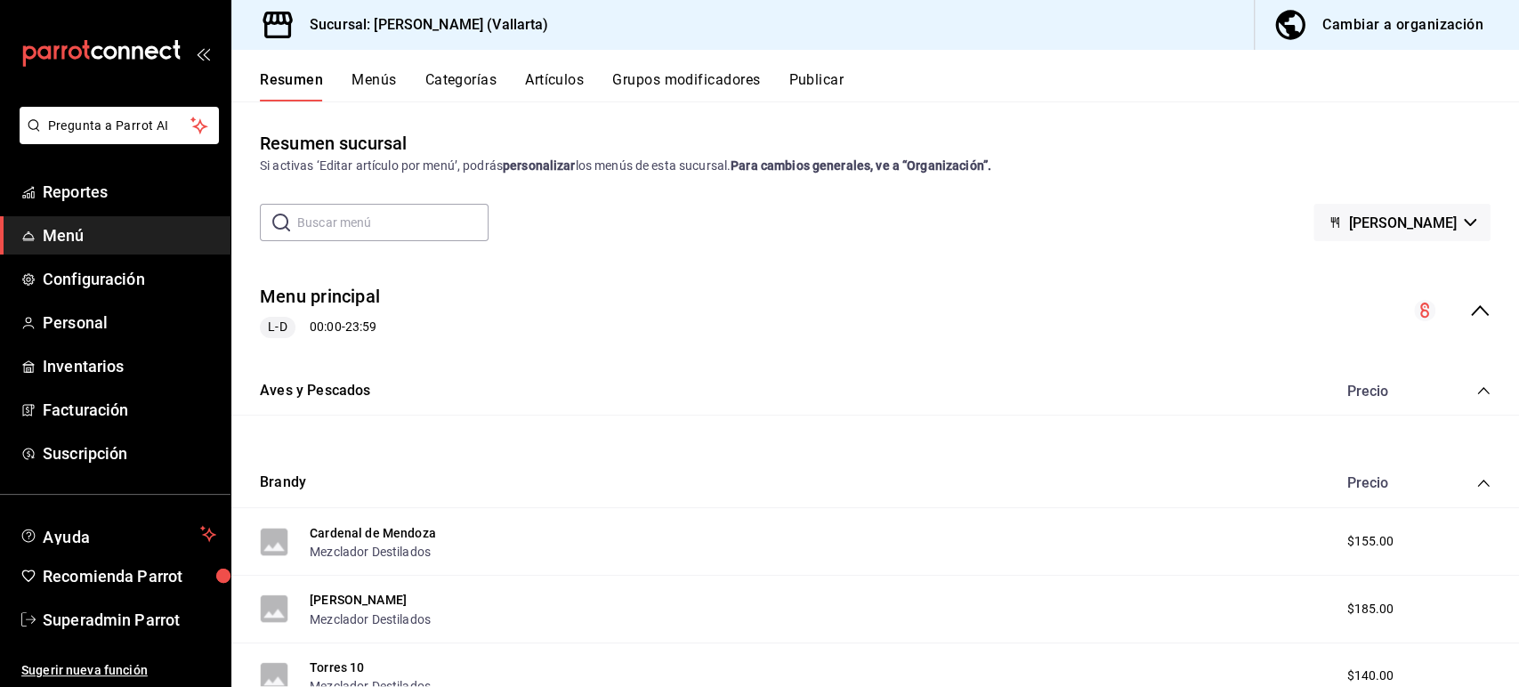
click at [1469, 311] on icon "collapse-menu-row" at bounding box center [1479, 310] width 21 height 21
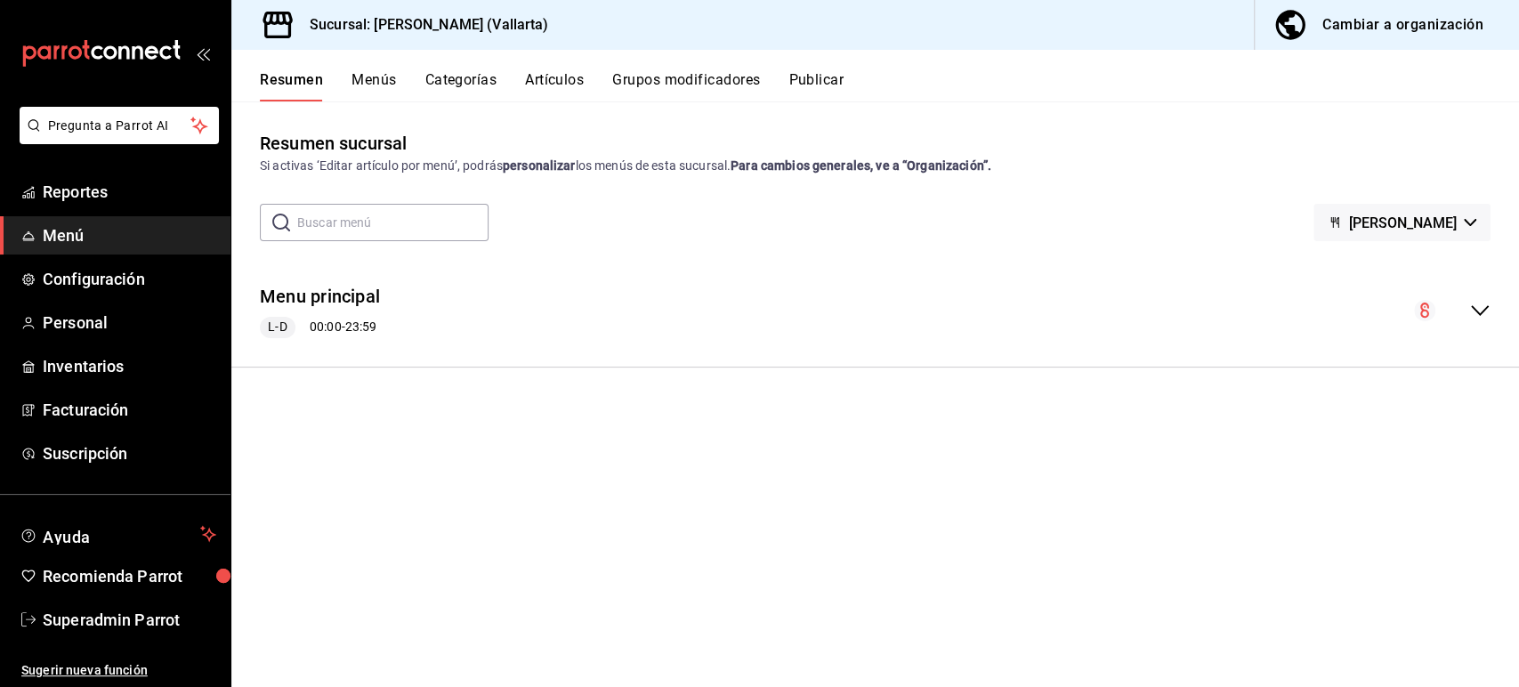
click at [552, 76] on button "Artículos" at bounding box center [554, 86] width 59 height 30
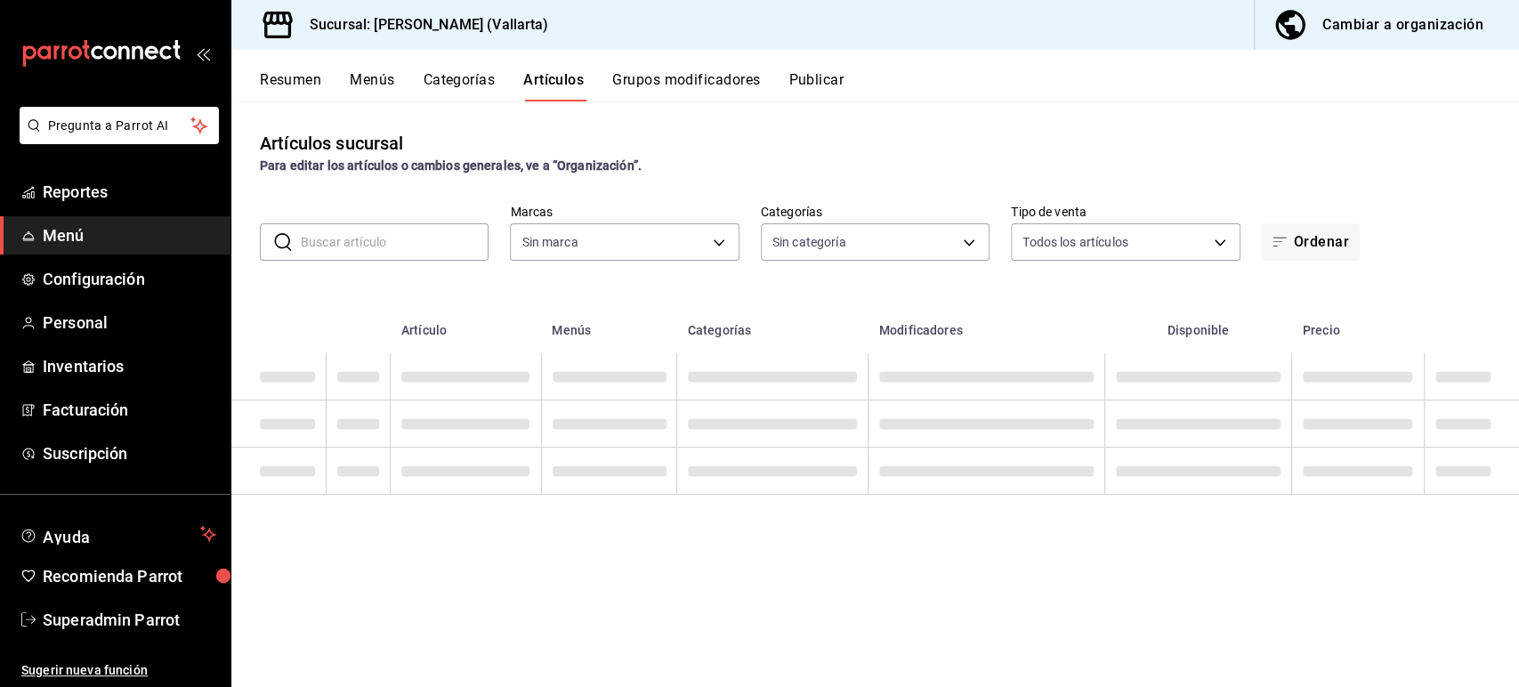
type input "dedade05-fd73-4fc1-b48a-98286d1a7cbf"
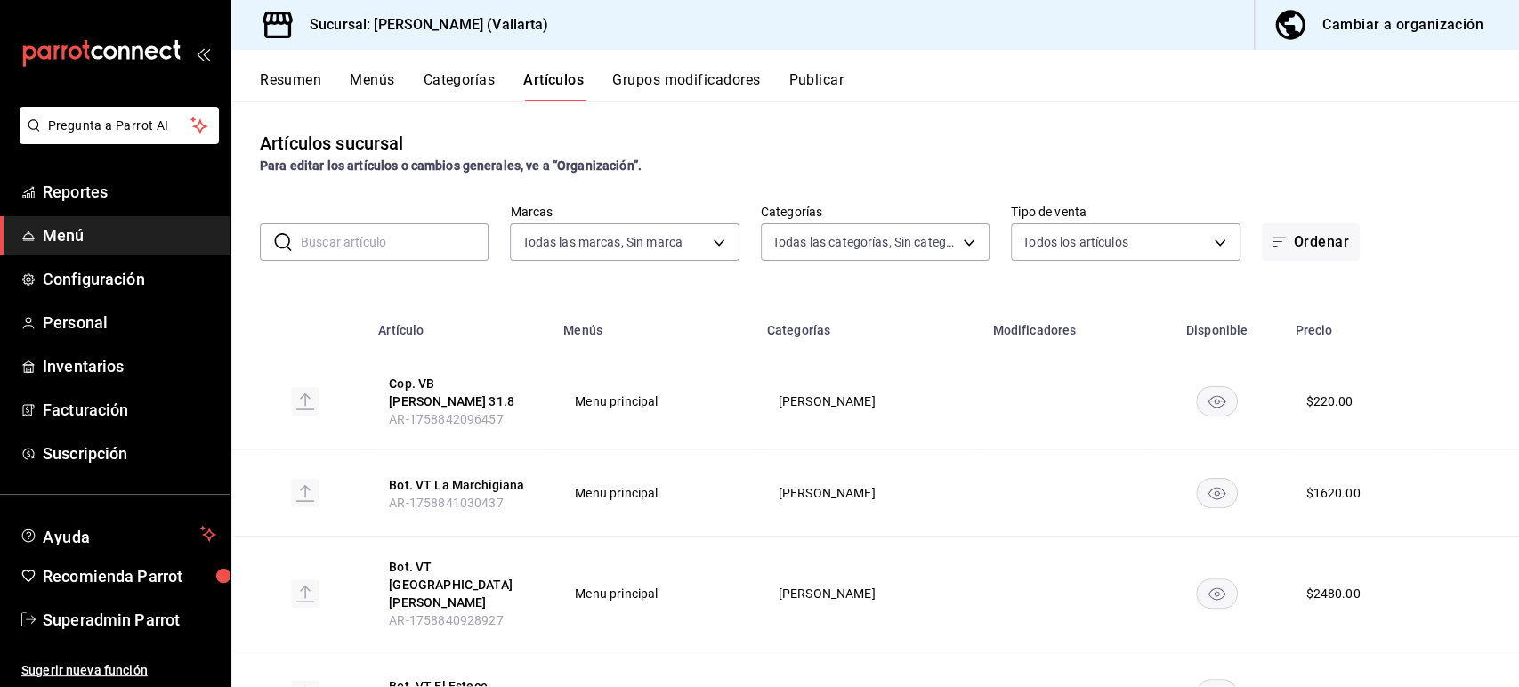
type input "ddeea584-b7b7-4c64-abd4-9dbe24413160,94bc3e91-bac1-4cab-af5d-7d085d9bac7d,85d50…"
click at [354, 235] on input "text" at bounding box center [395, 242] width 188 height 36
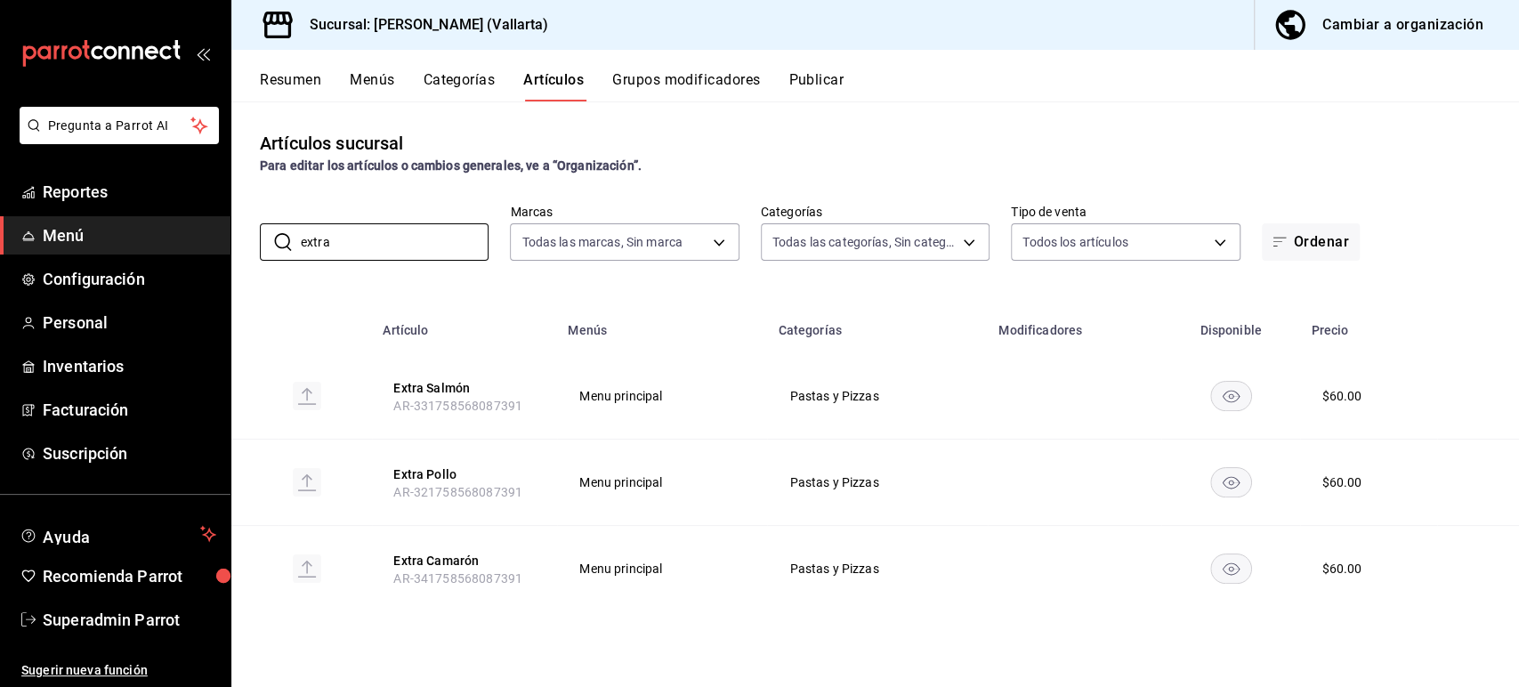
type input "extra"
click at [371, 81] on button "Menús" at bounding box center [372, 86] width 44 height 30
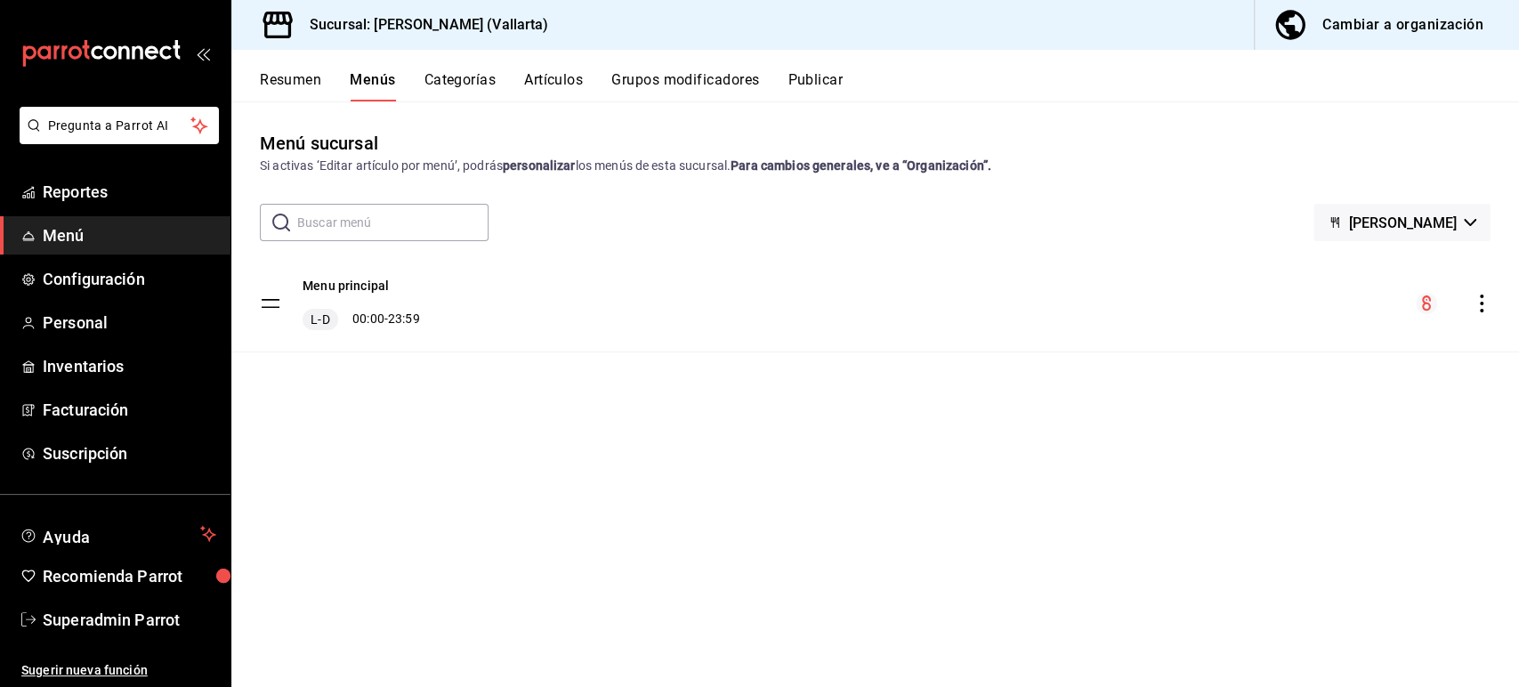
click at [307, 77] on button "Resumen" at bounding box center [290, 86] width 61 height 30
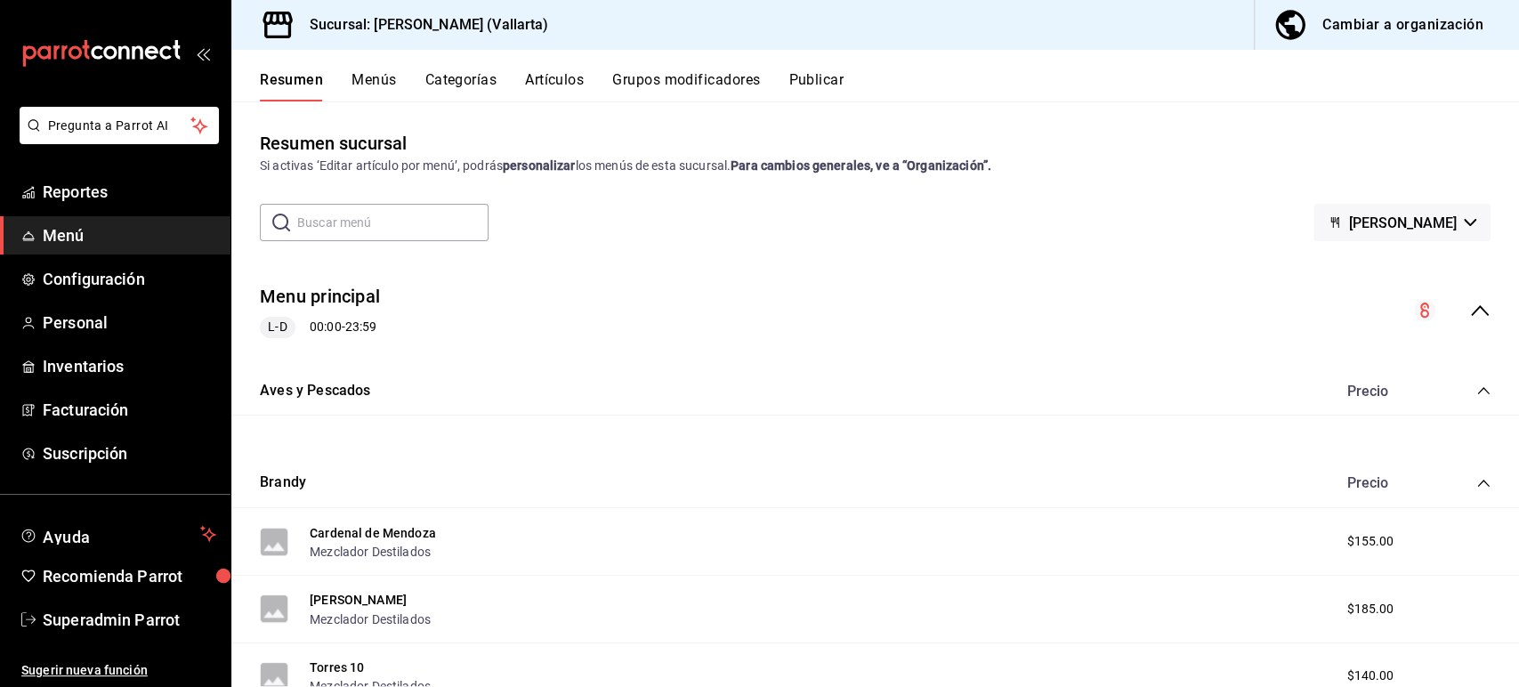
click at [456, 83] on button "Categorías" at bounding box center [461, 86] width 72 height 30
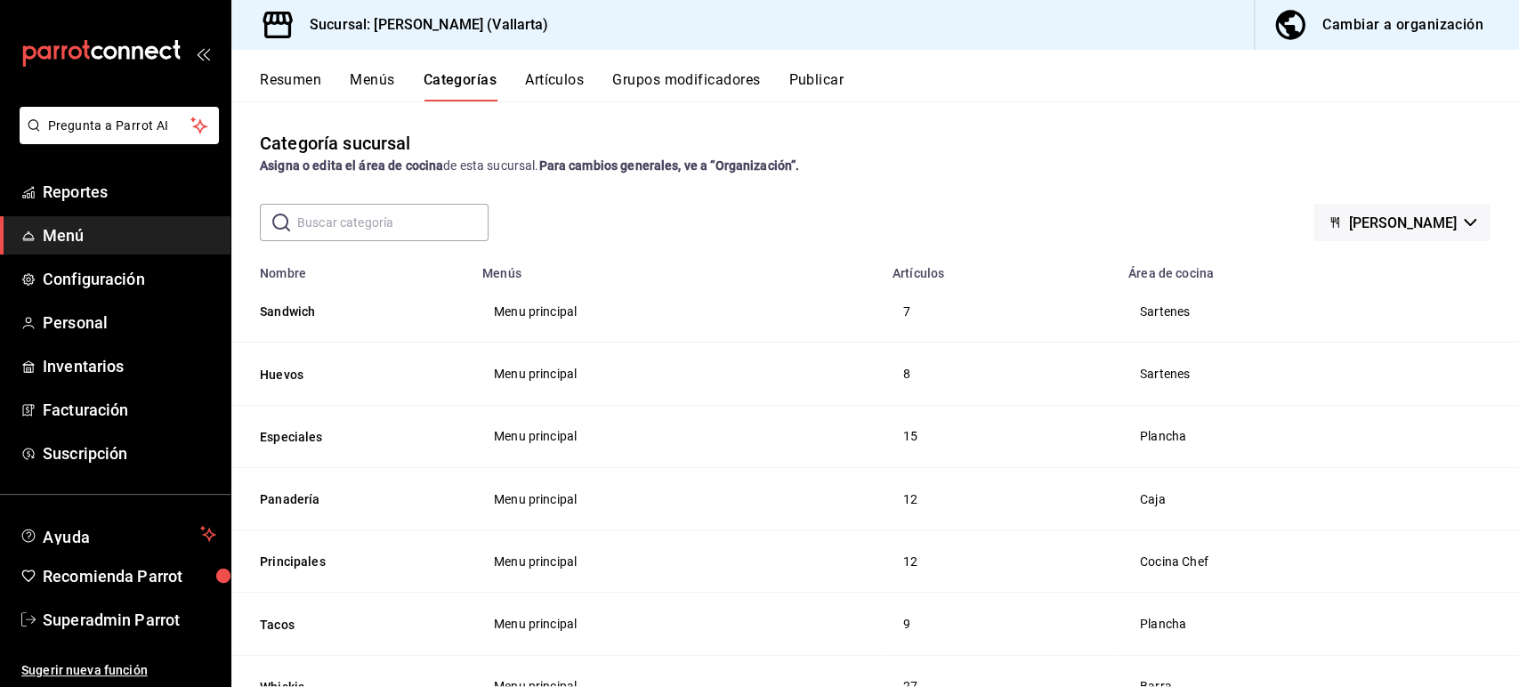
click at [387, 216] on input "text" at bounding box center [392, 223] width 191 height 36
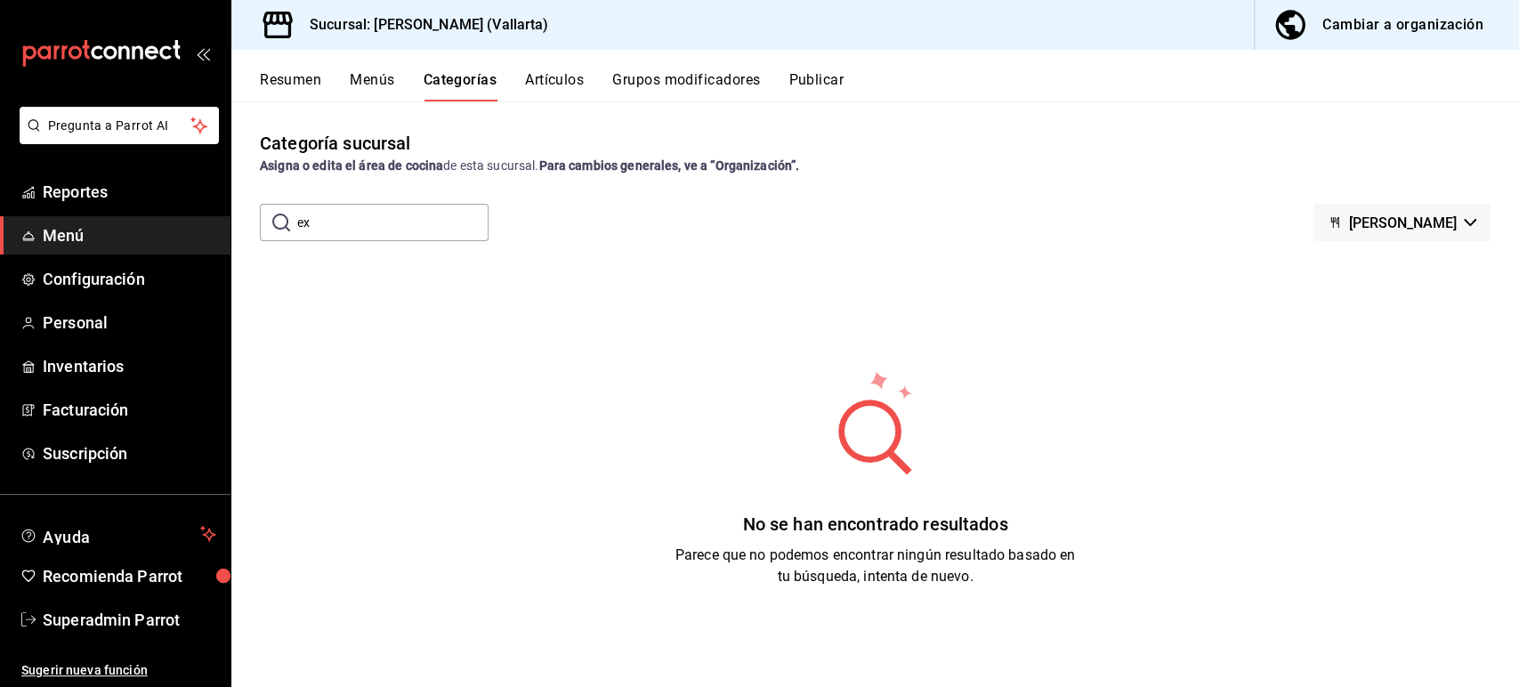
type input "e"
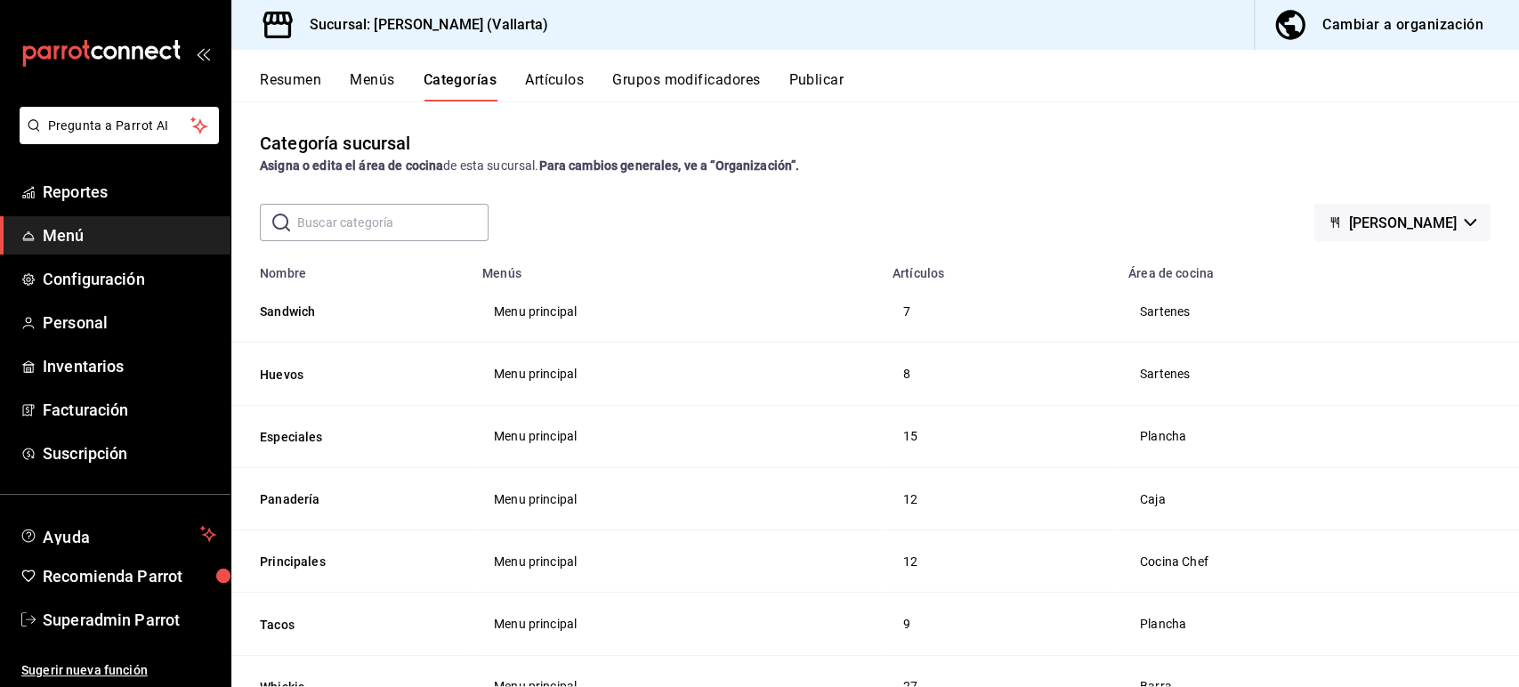
click at [548, 72] on button "Artículos" at bounding box center [554, 86] width 59 height 30
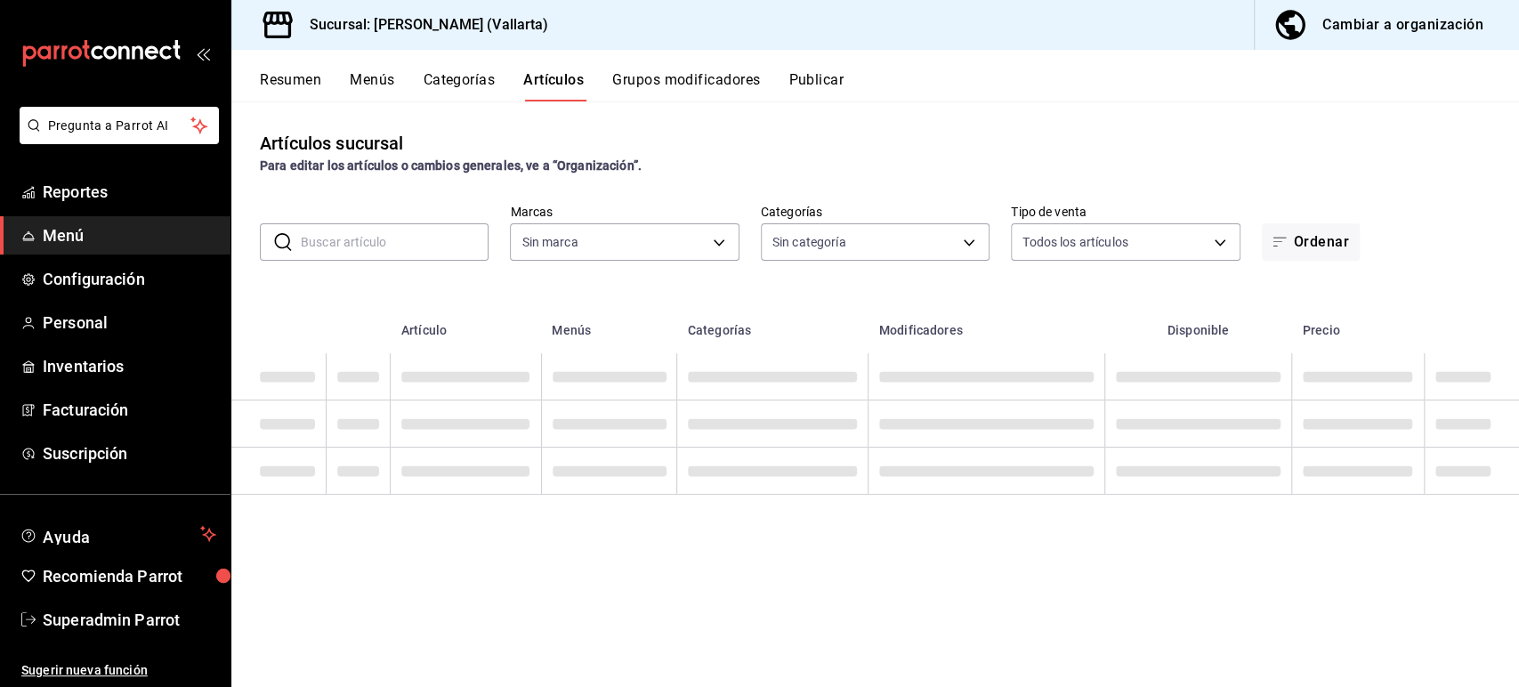
type input "ddeea584-b7b7-4c64-abd4-9dbe24413160,94bc3e91-bac1-4cab-af5d-7d085d9bac7d,85d50…"
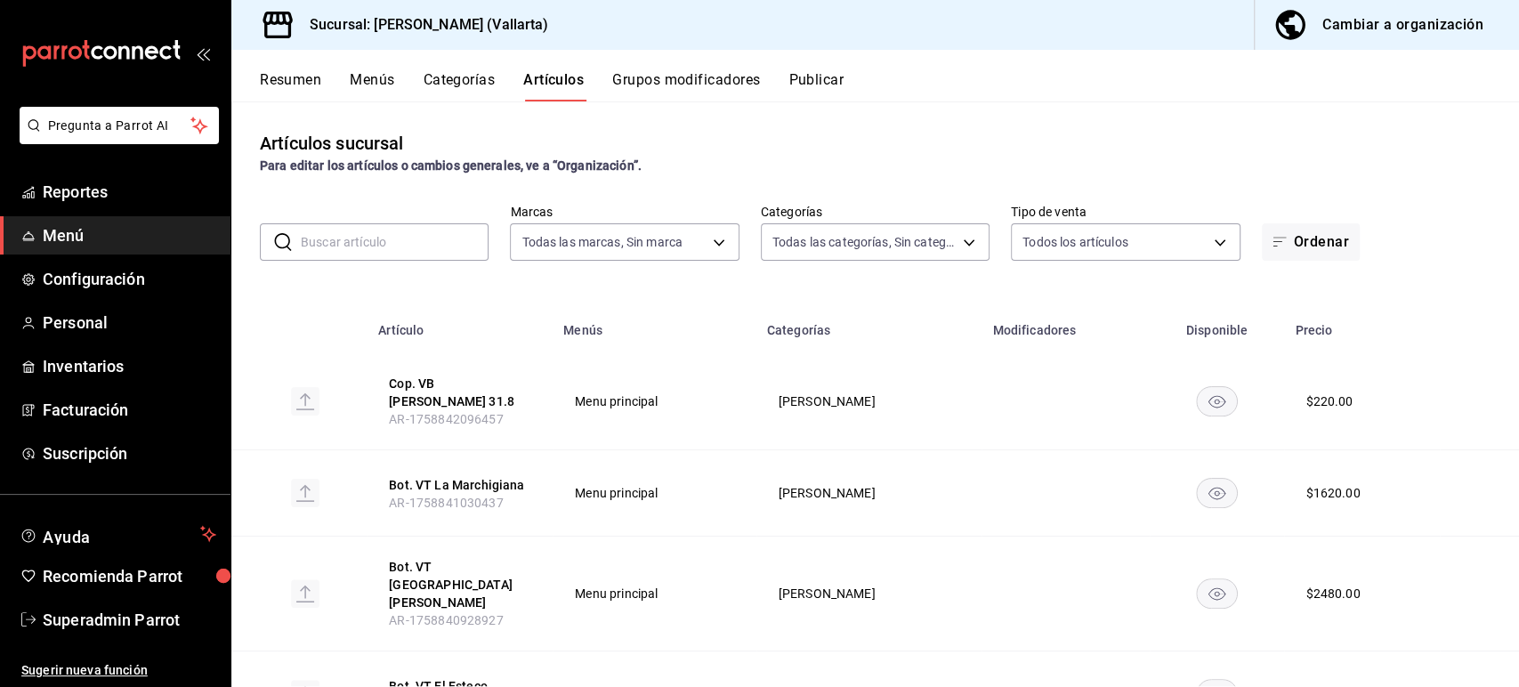
type input "dedade05-fd73-4fc1-b48a-98286d1a7cbf"
click at [367, 246] on input "text" at bounding box center [395, 242] width 188 height 36
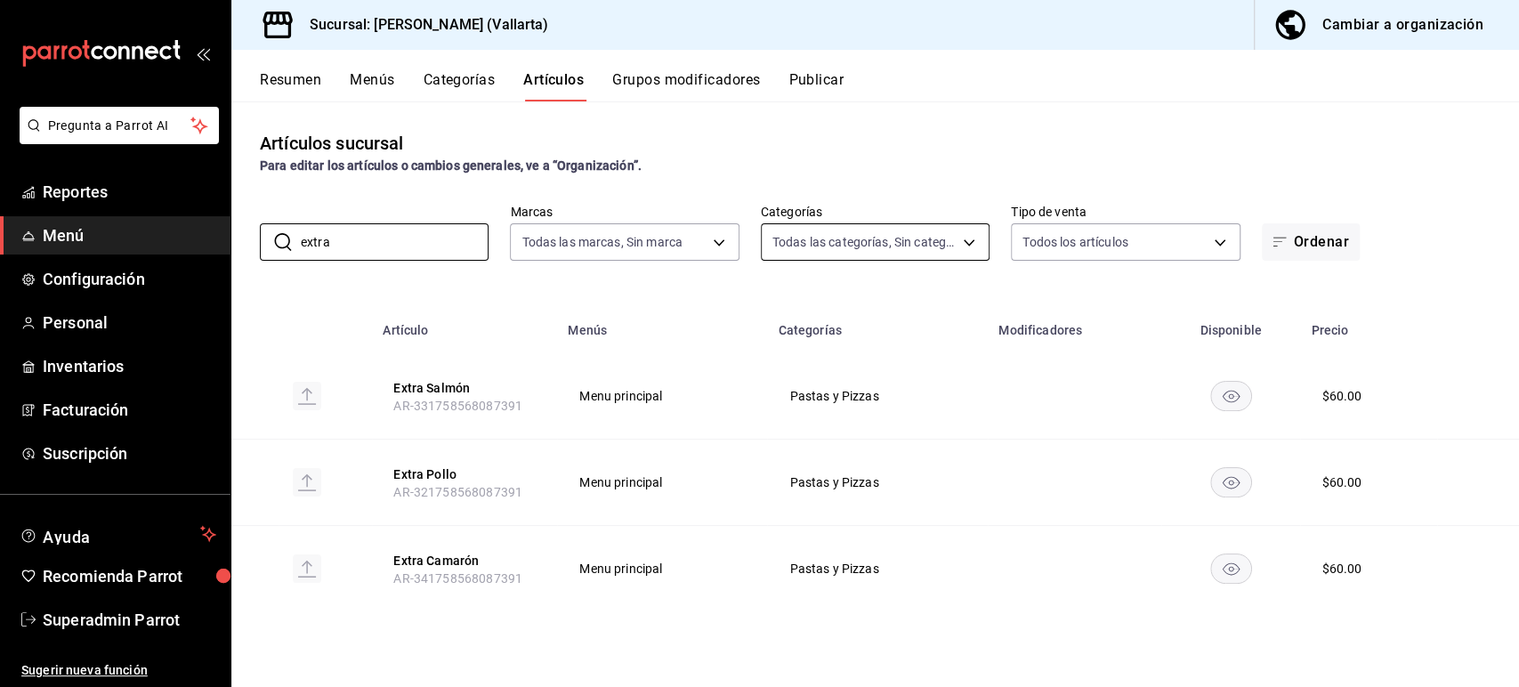
type input "extra"
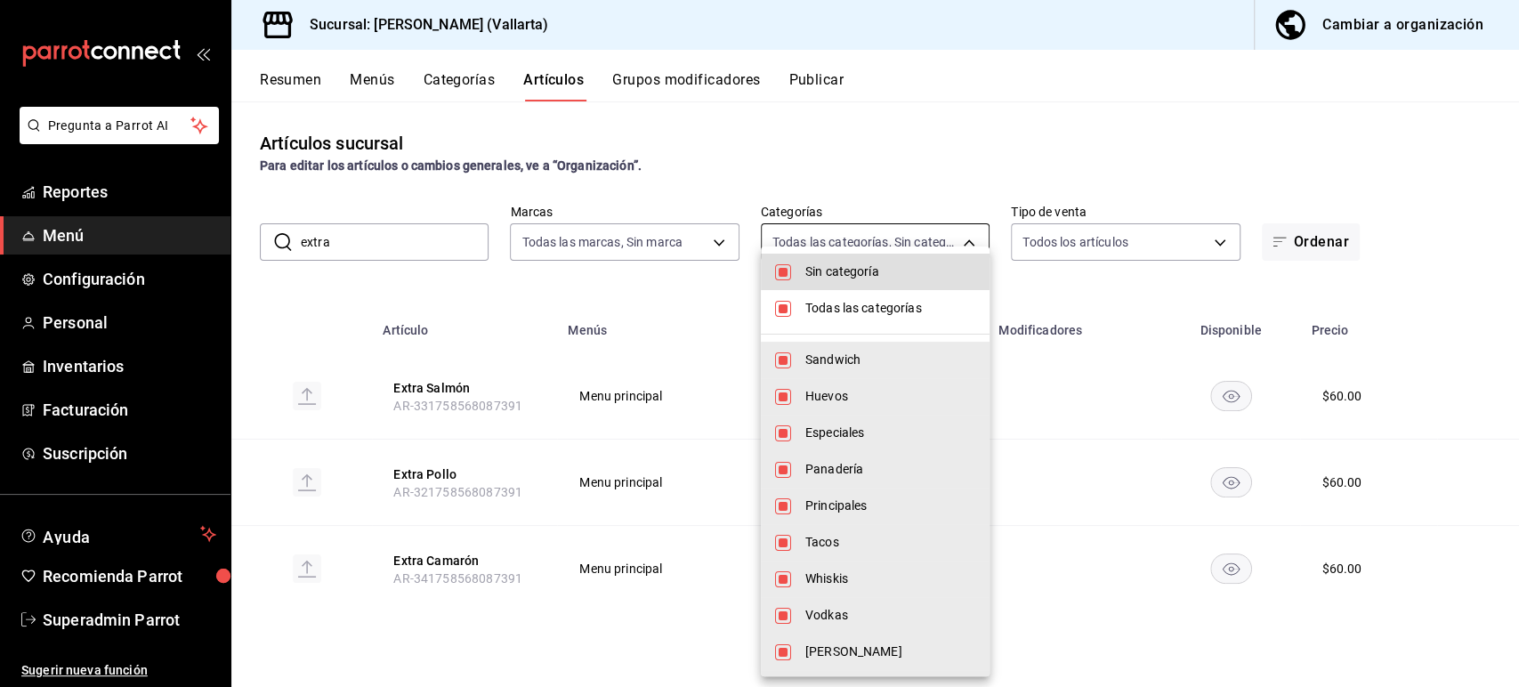
click at [833, 243] on body "Pregunta a Parrot AI Reportes Menú Configuración Personal Inventarios Facturaci…" at bounding box center [759, 343] width 1519 height 687
click at [379, 232] on div at bounding box center [759, 343] width 1519 height 687
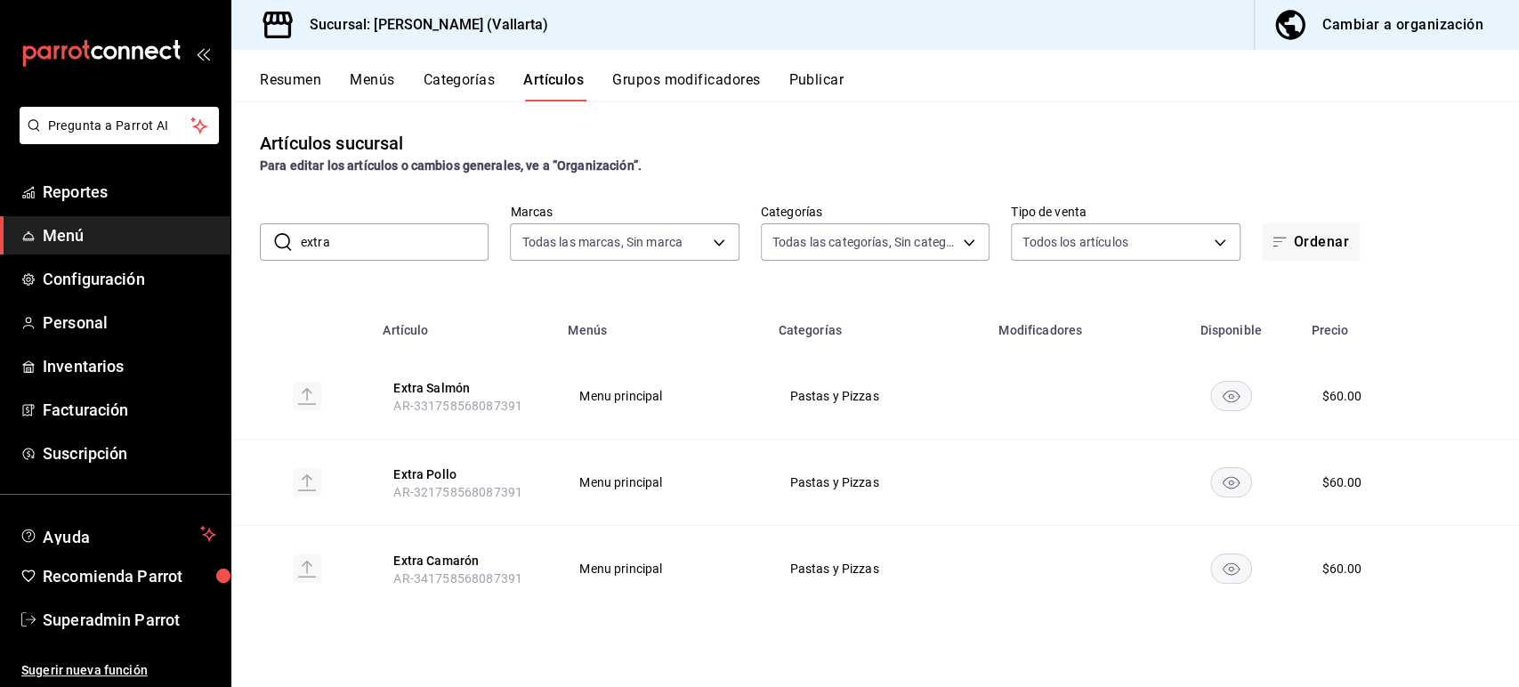
click at [392, 247] on input "extra" at bounding box center [395, 242] width 188 height 36
type input "e"
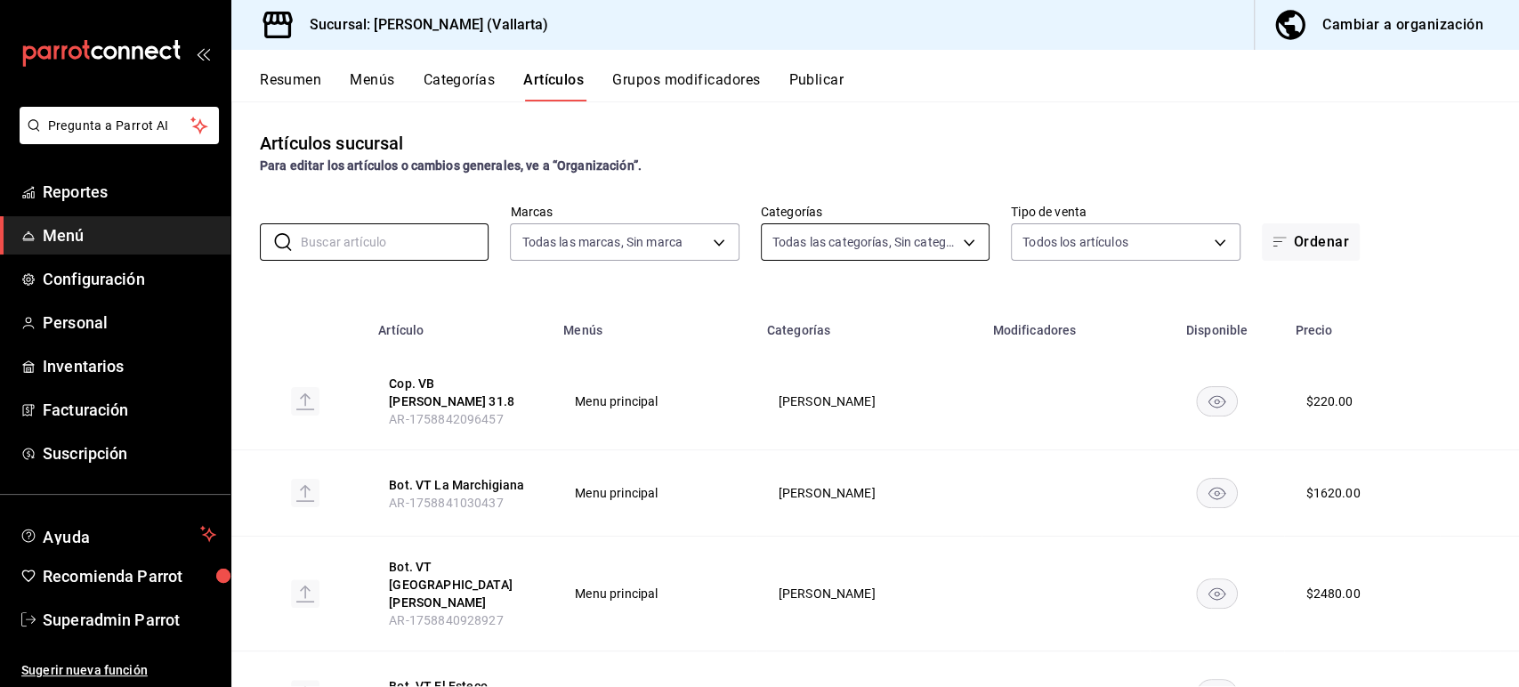
click at [801, 233] on body "Pregunta a Parrot AI Reportes Menú Configuración Personal Inventarios Facturaci…" at bounding box center [759, 343] width 1519 height 687
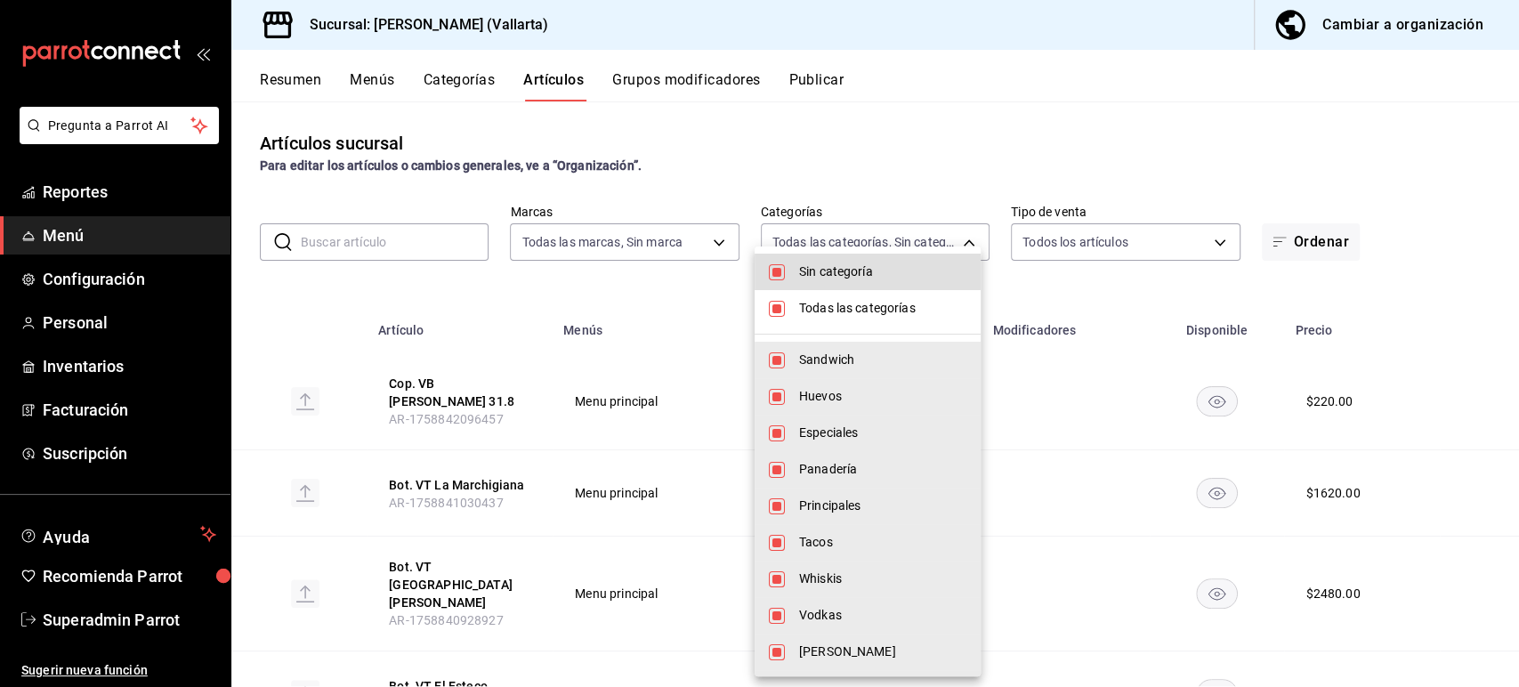
click at [813, 276] on span "Sin categoría" at bounding box center [882, 271] width 167 height 19
checkbox input "false"
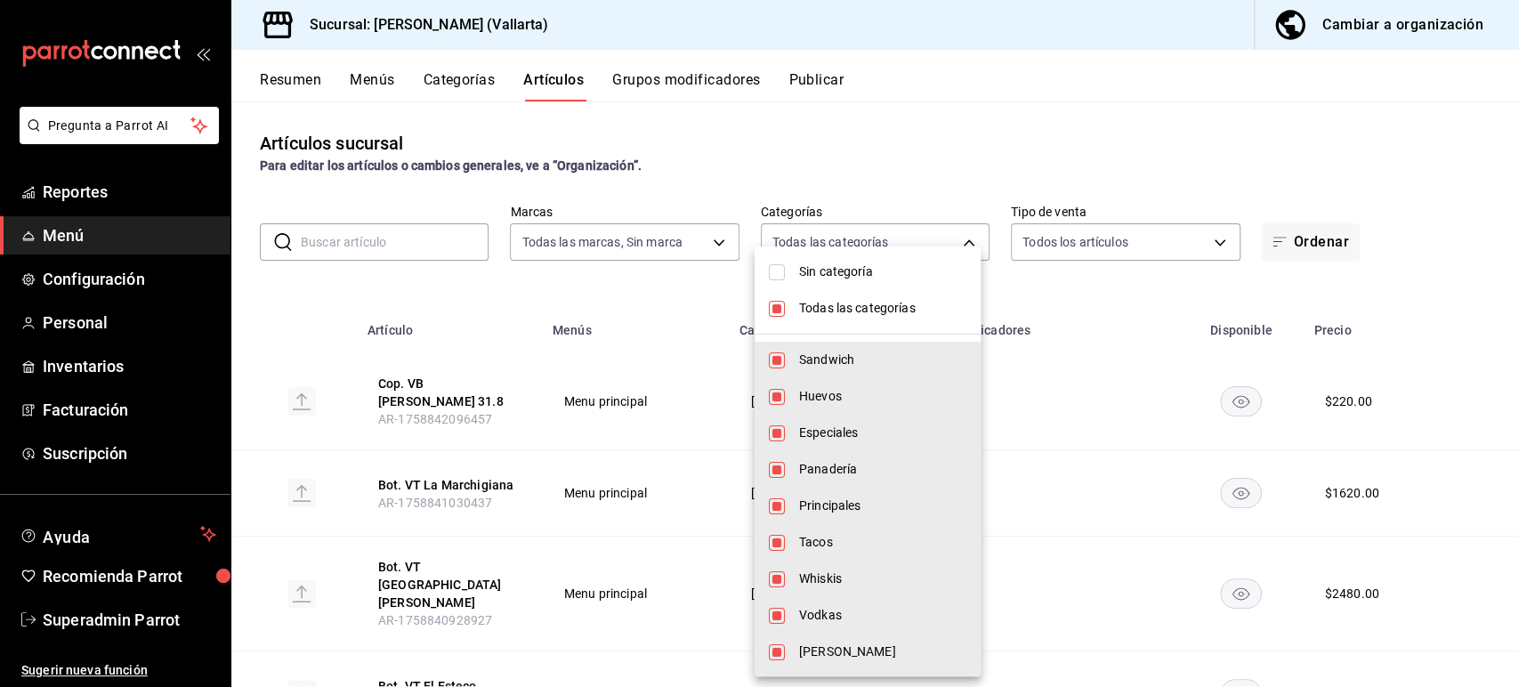
click at [819, 306] on span "Todas las categorías" at bounding box center [882, 308] width 167 height 19
checkbox input "false"
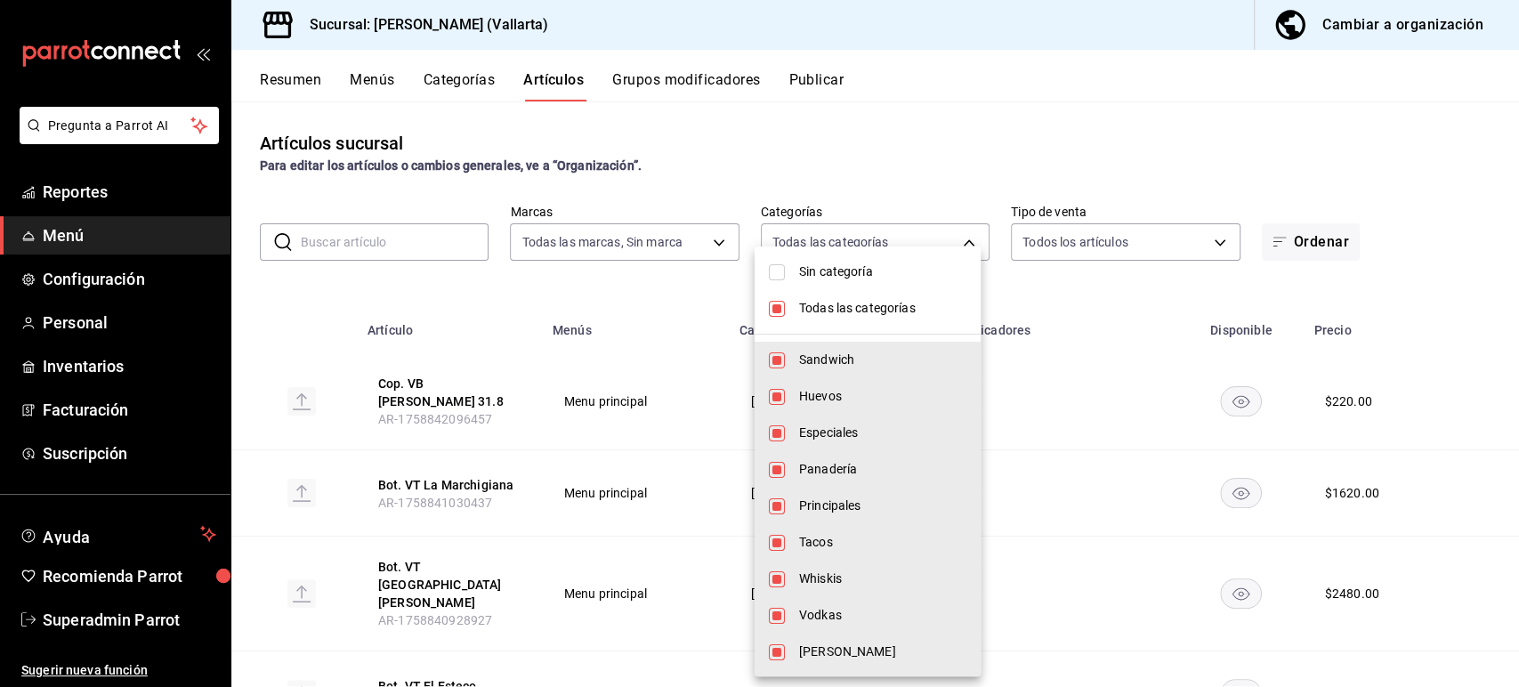
checkbox input "false"
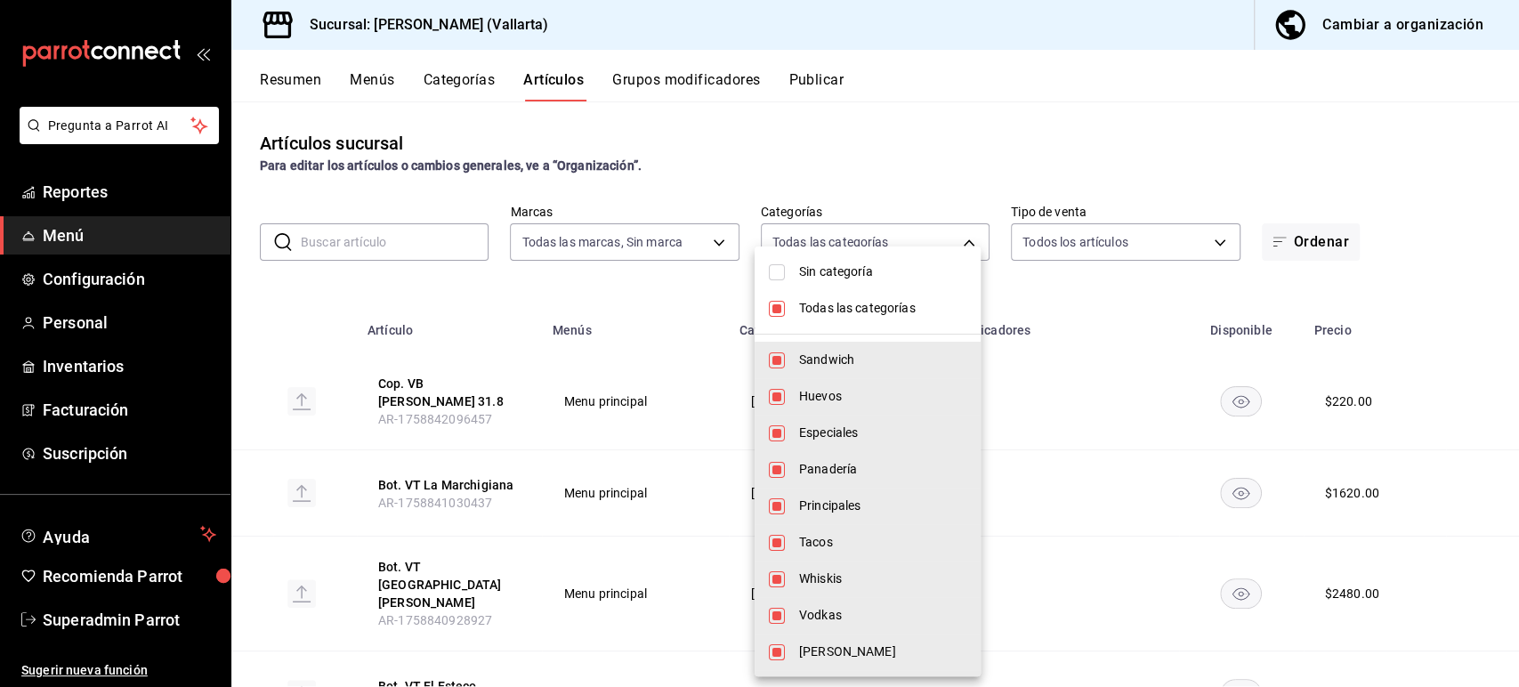
checkbox input "false"
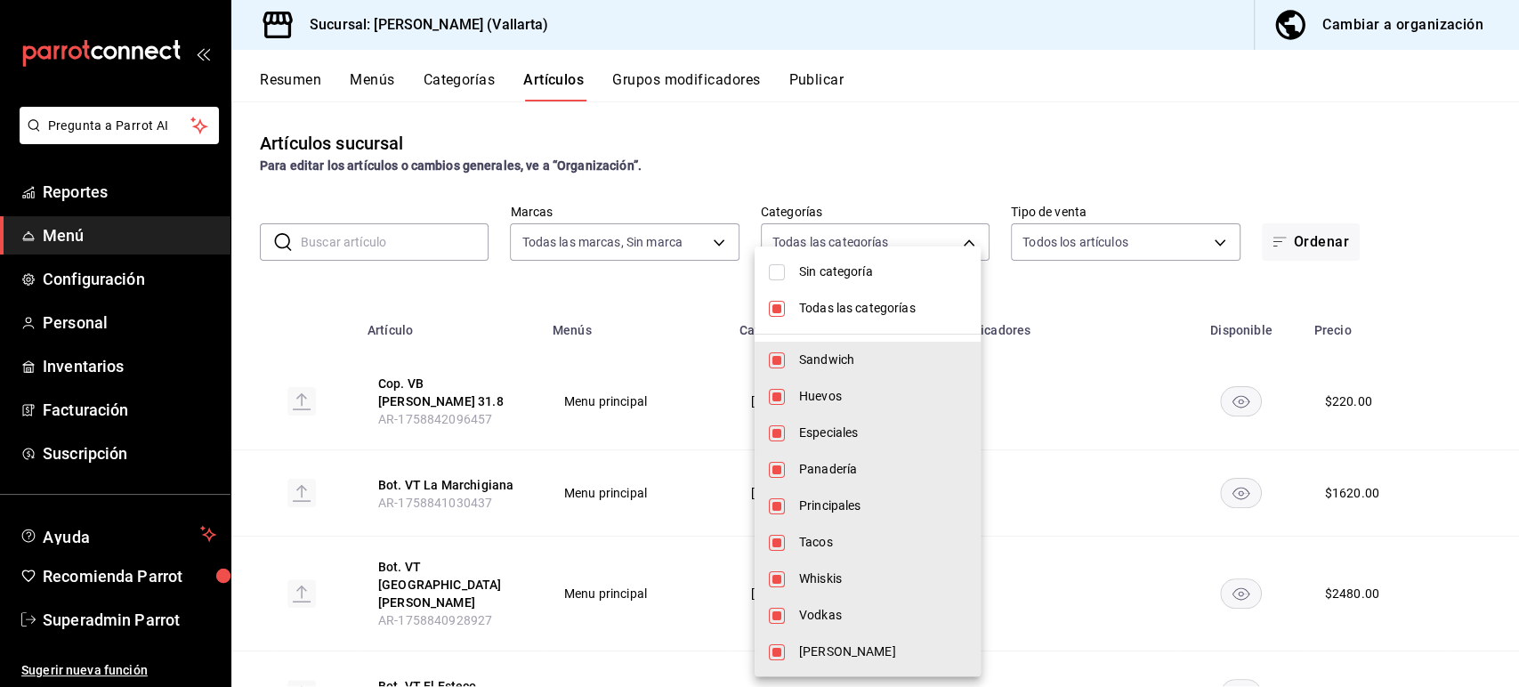
checkbox input "false"
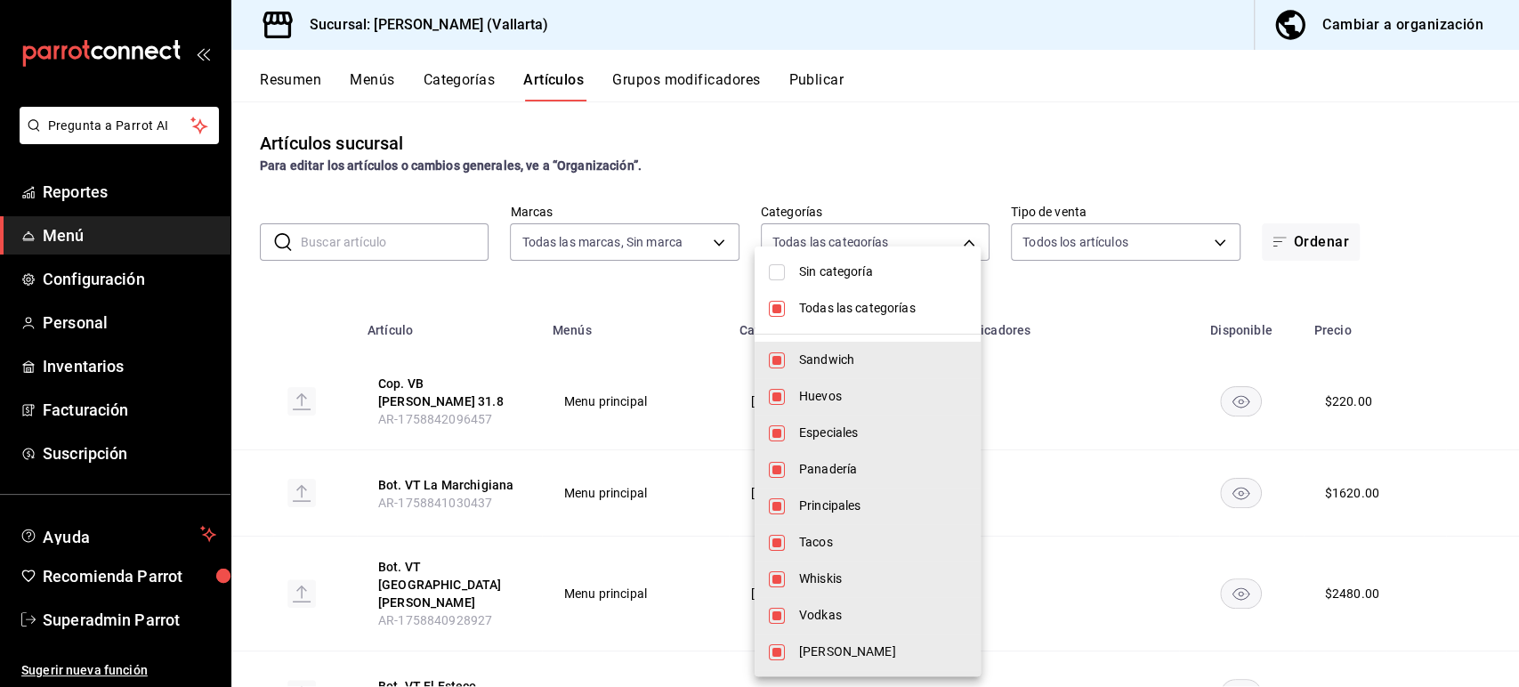
checkbox input "false"
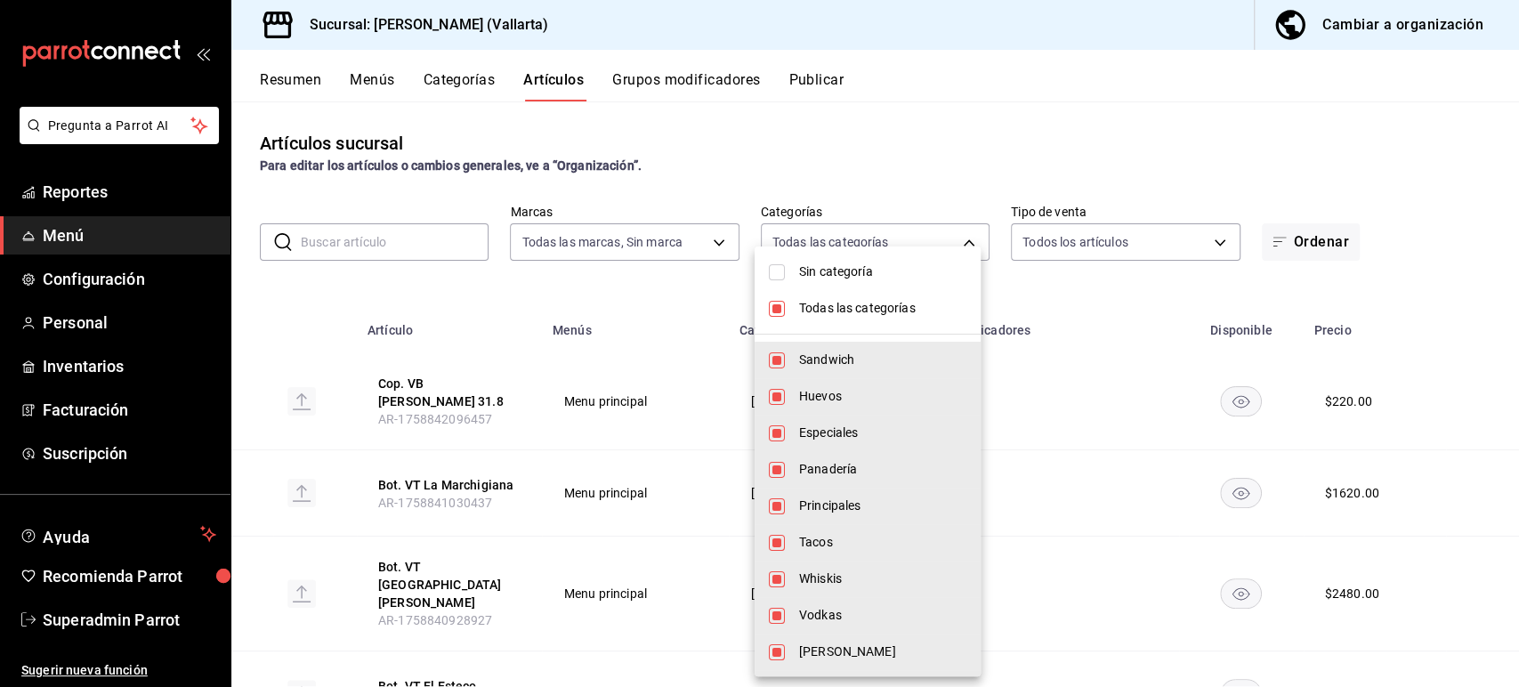
checkbox input "false"
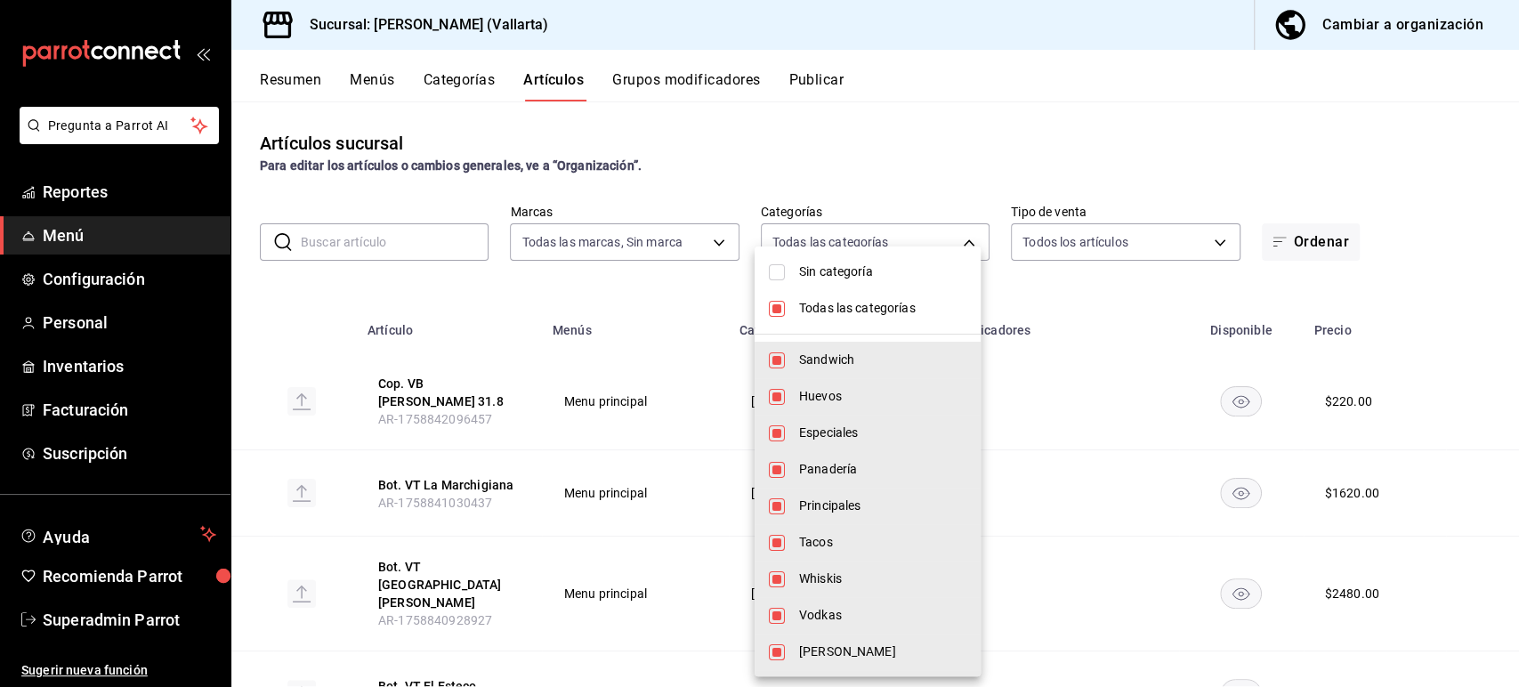
checkbox input "false"
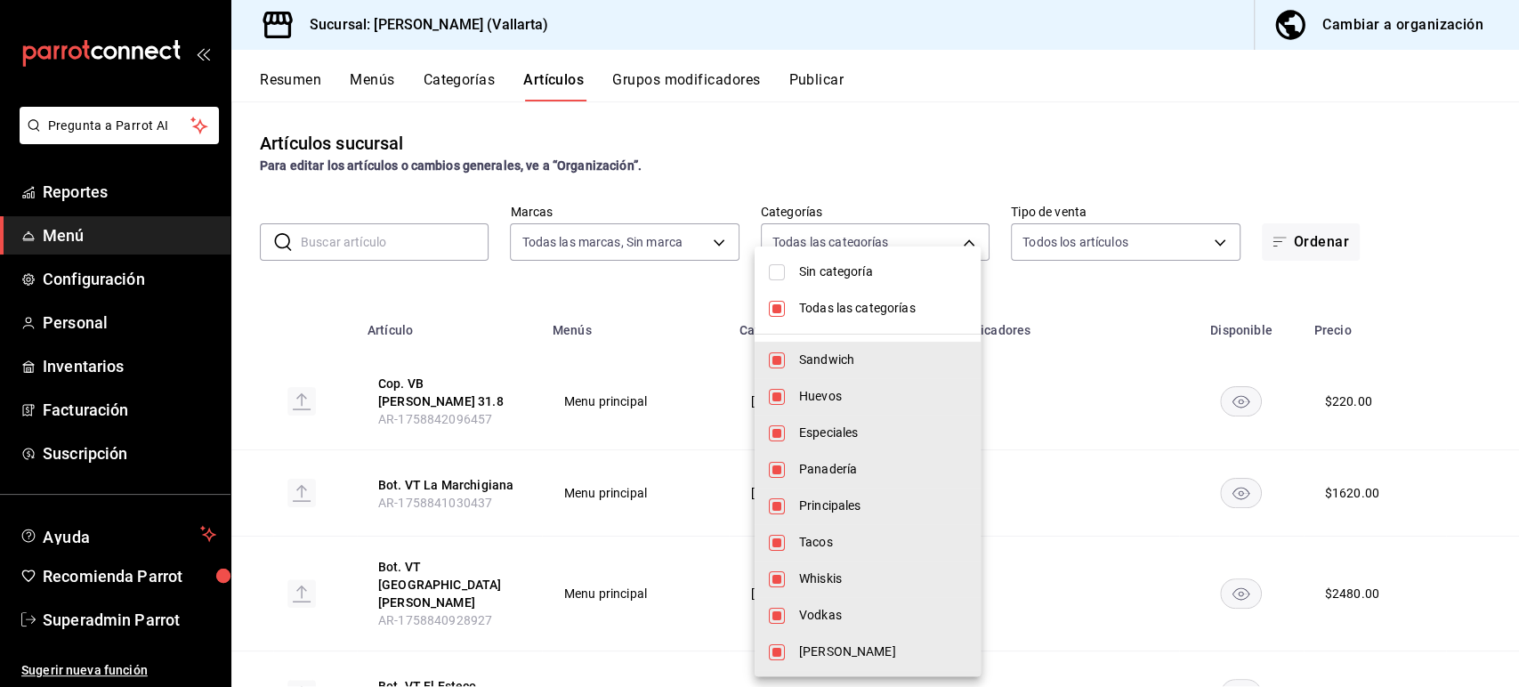
checkbox input "false"
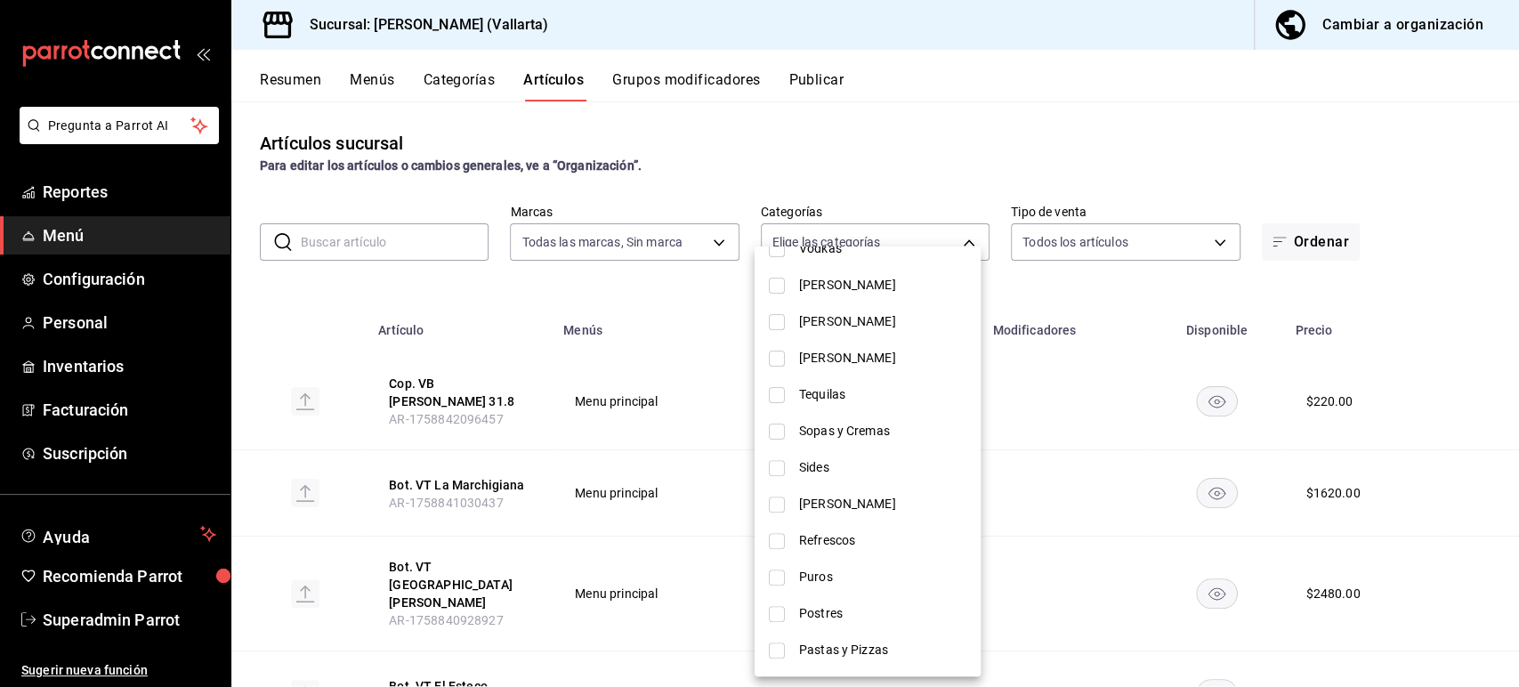
scroll to position [374, 0]
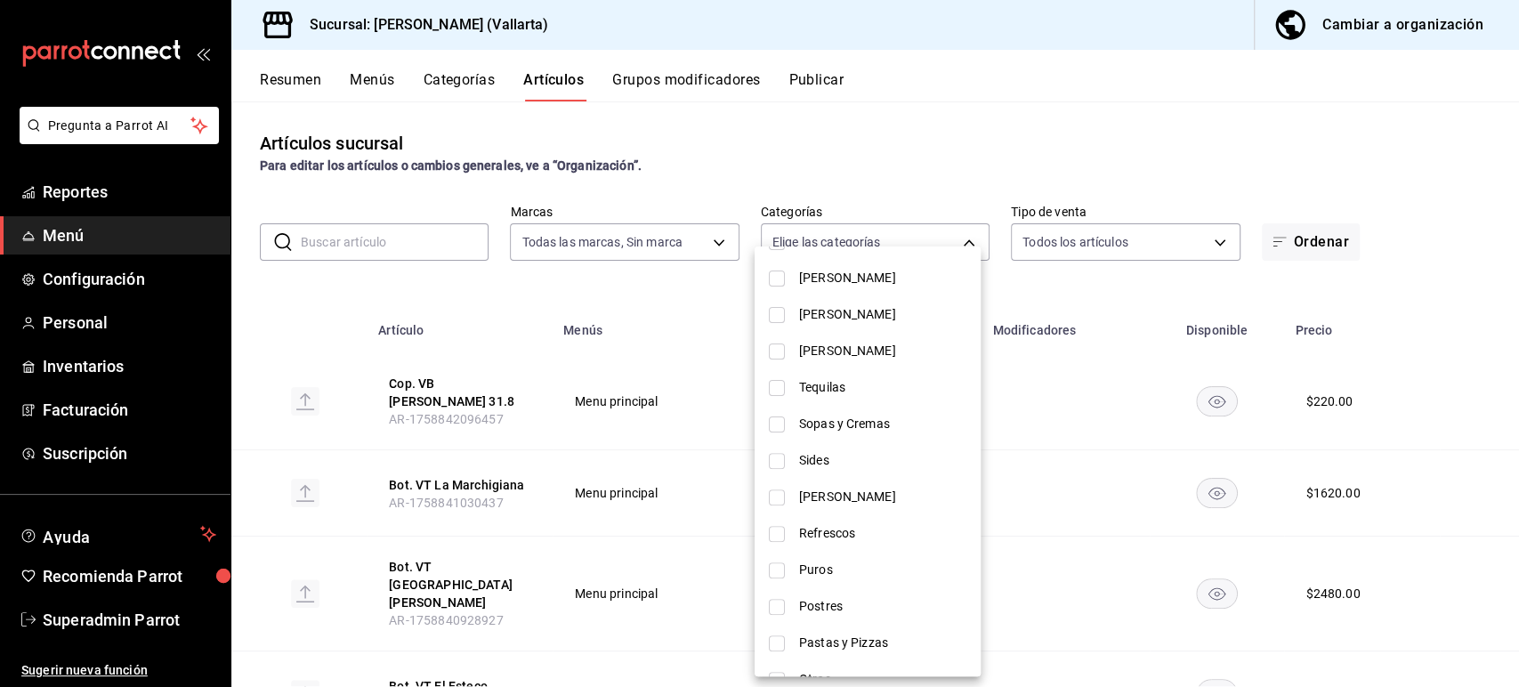
click at [839, 452] on span "Sides" at bounding box center [882, 460] width 167 height 19
type input "9c6a911e-3e5e-470b-8f8c-845eae5c313f"
checkbox input "true"
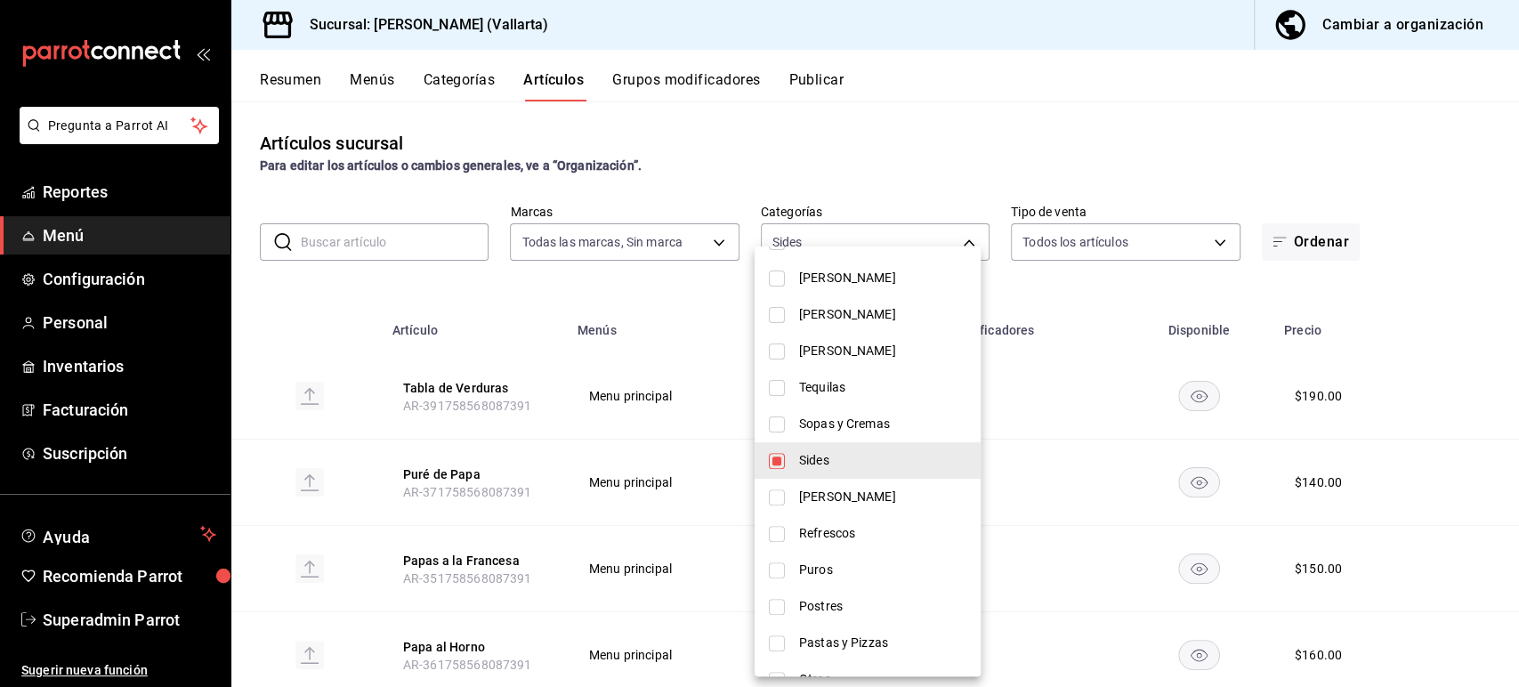
click at [611, 297] on div at bounding box center [759, 343] width 1519 height 687
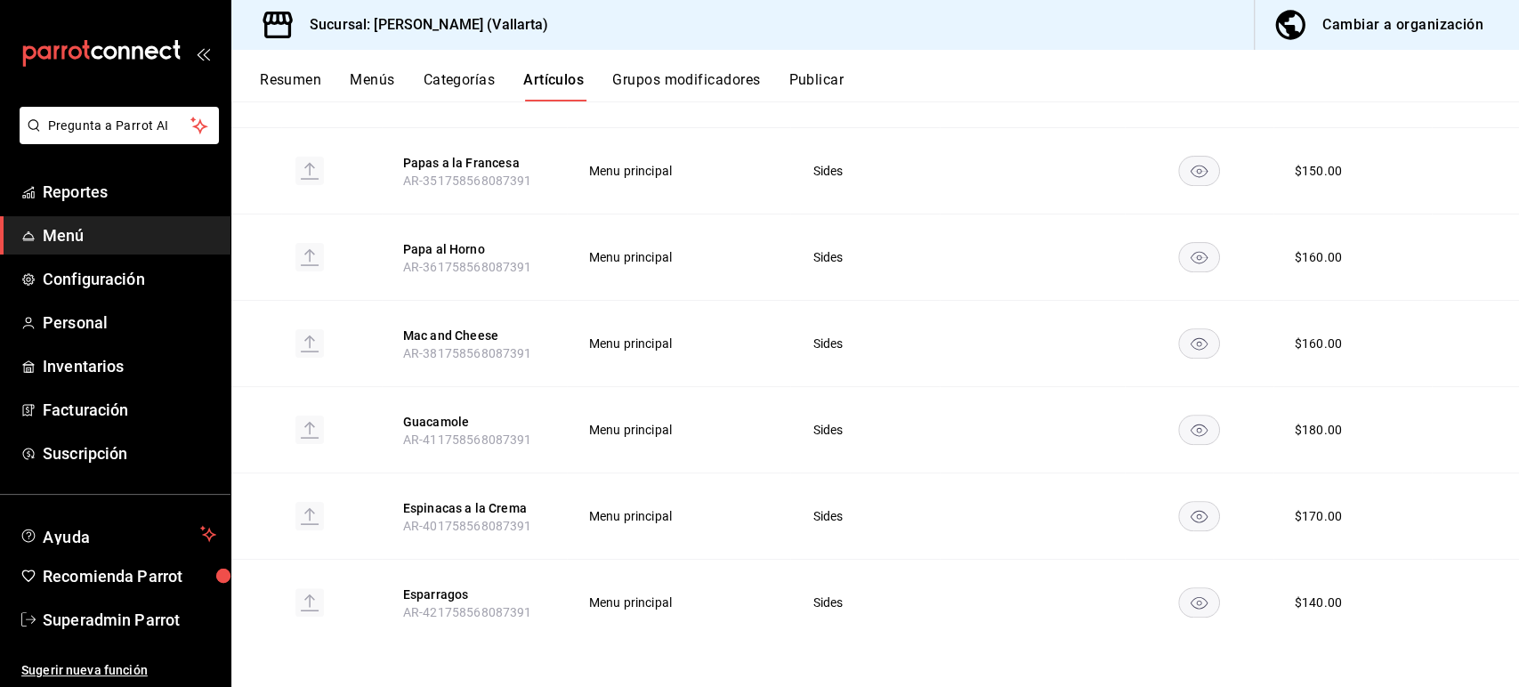
scroll to position [0, 0]
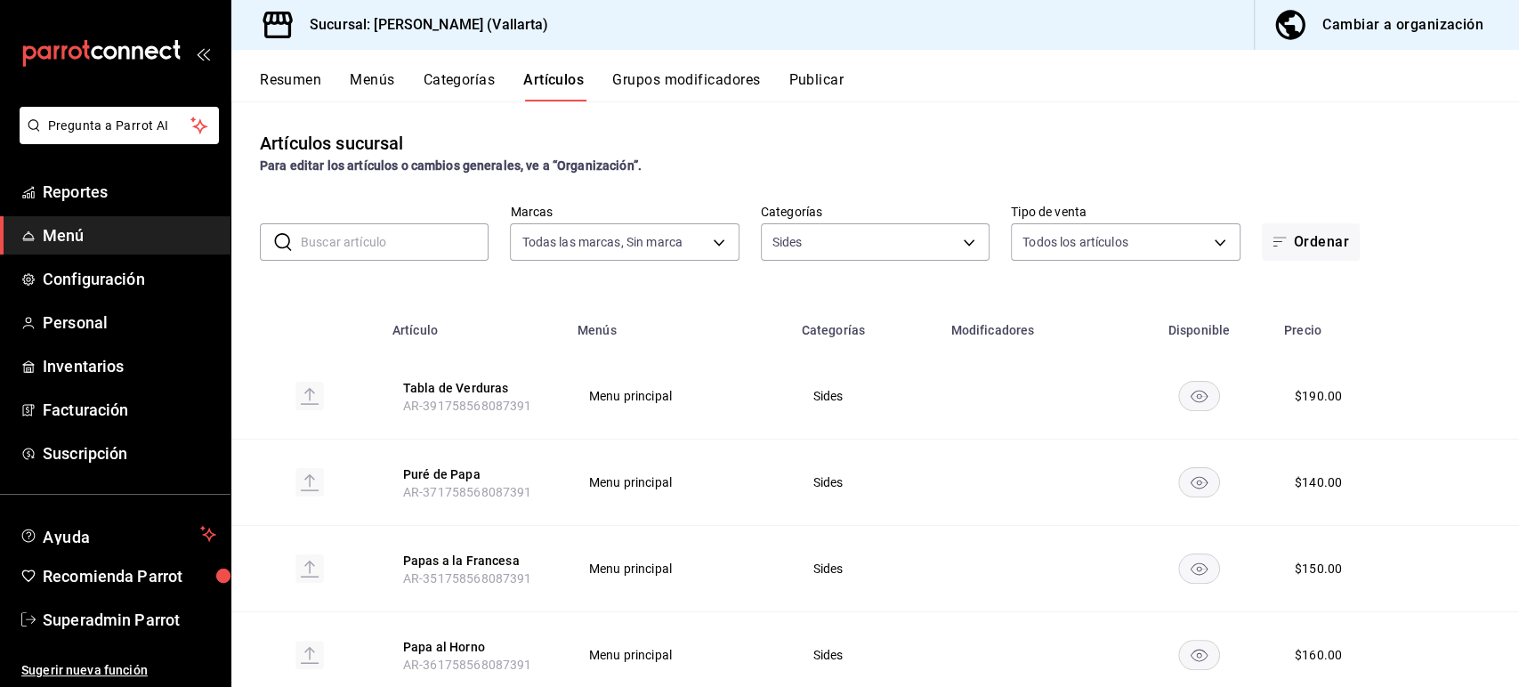
click at [1399, 42] on button "Cambiar a organización" at bounding box center [1380, 25] width 250 height 50
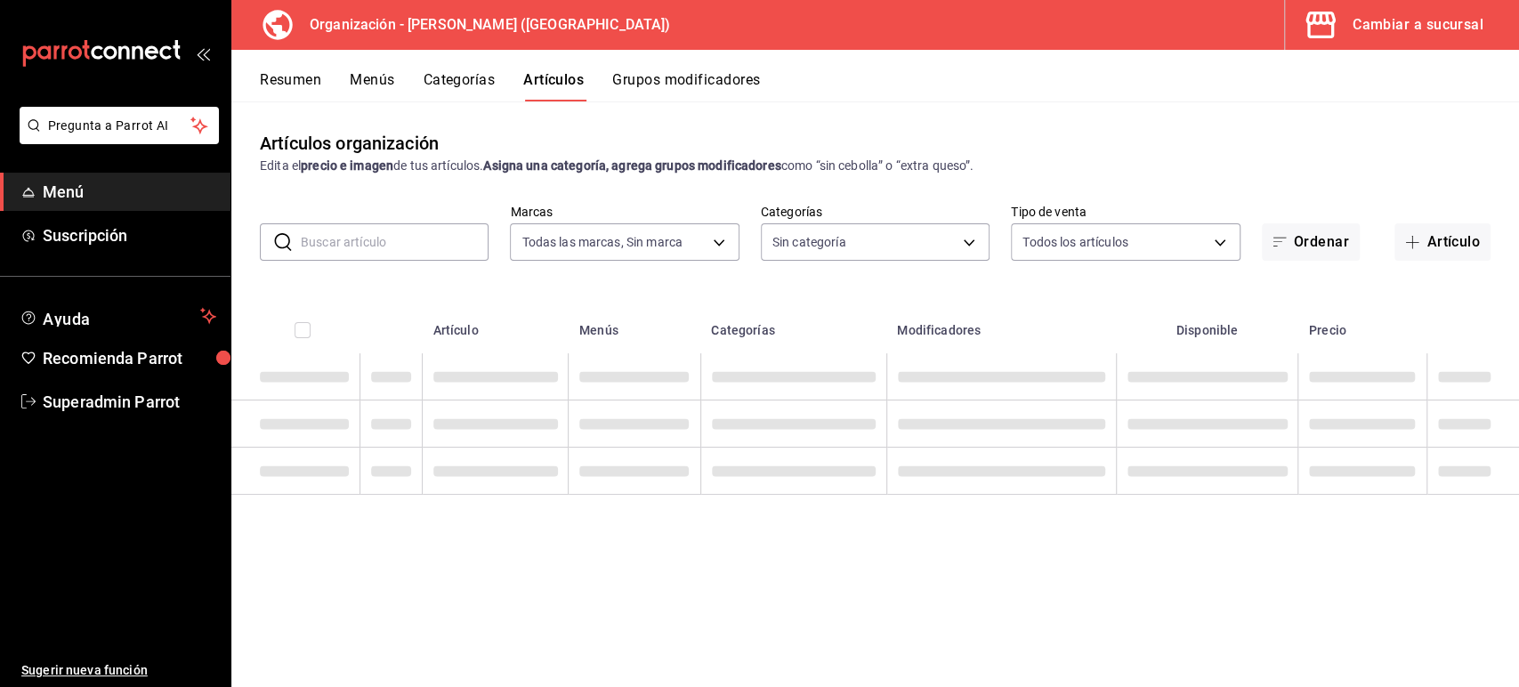
type input "31d0bbe4-7c51-43f0-8445-666cf6a0e085"
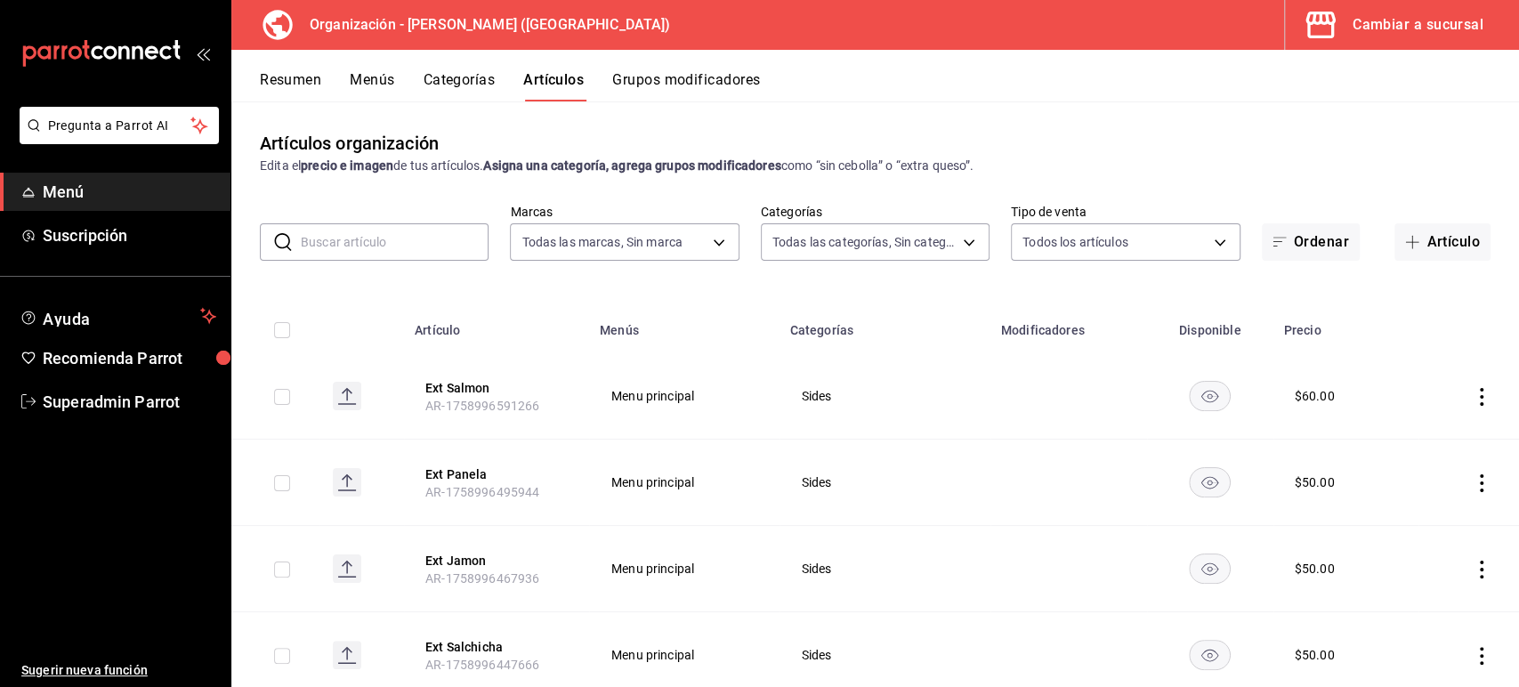
type input "40ee2f72-6915-4037-a5ec-65aec302ef5d,c43c6c56-ab22-4748-903a-778ac949f8a0,b688f…"
click at [389, 83] on button "Menús" at bounding box center [372, 86] width 44 height 30
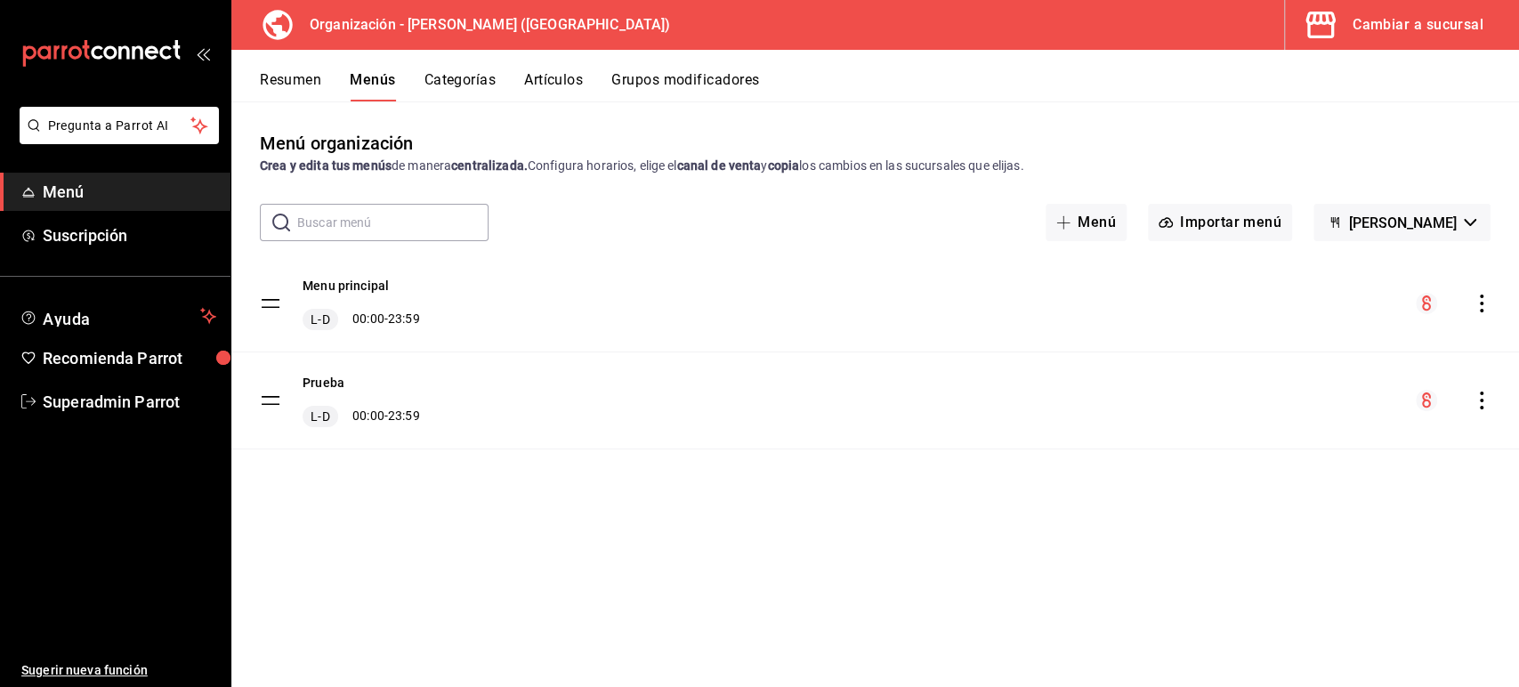
click at [1210, 543] on div "Menú organización Crea y edita tus menús de manera centralizada. Configura hora…" at bounding box center [874, 408] width 1287 height 556
click at [1381, 36] on div "Cambiar a sucursal" at bounding box center [1417, 24] width 131 height 25
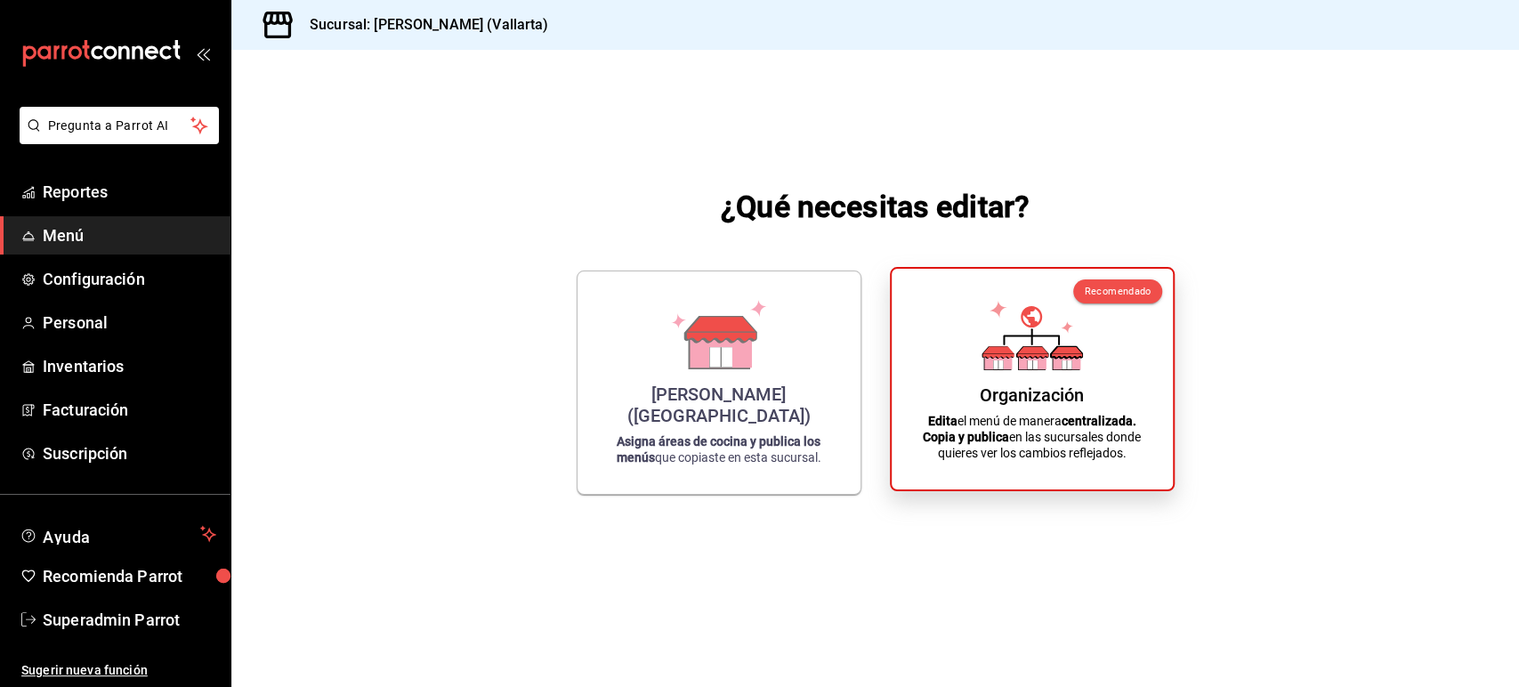
click at [1046, 368] on icon at bounding box center [1031, 335] width 101 height 69
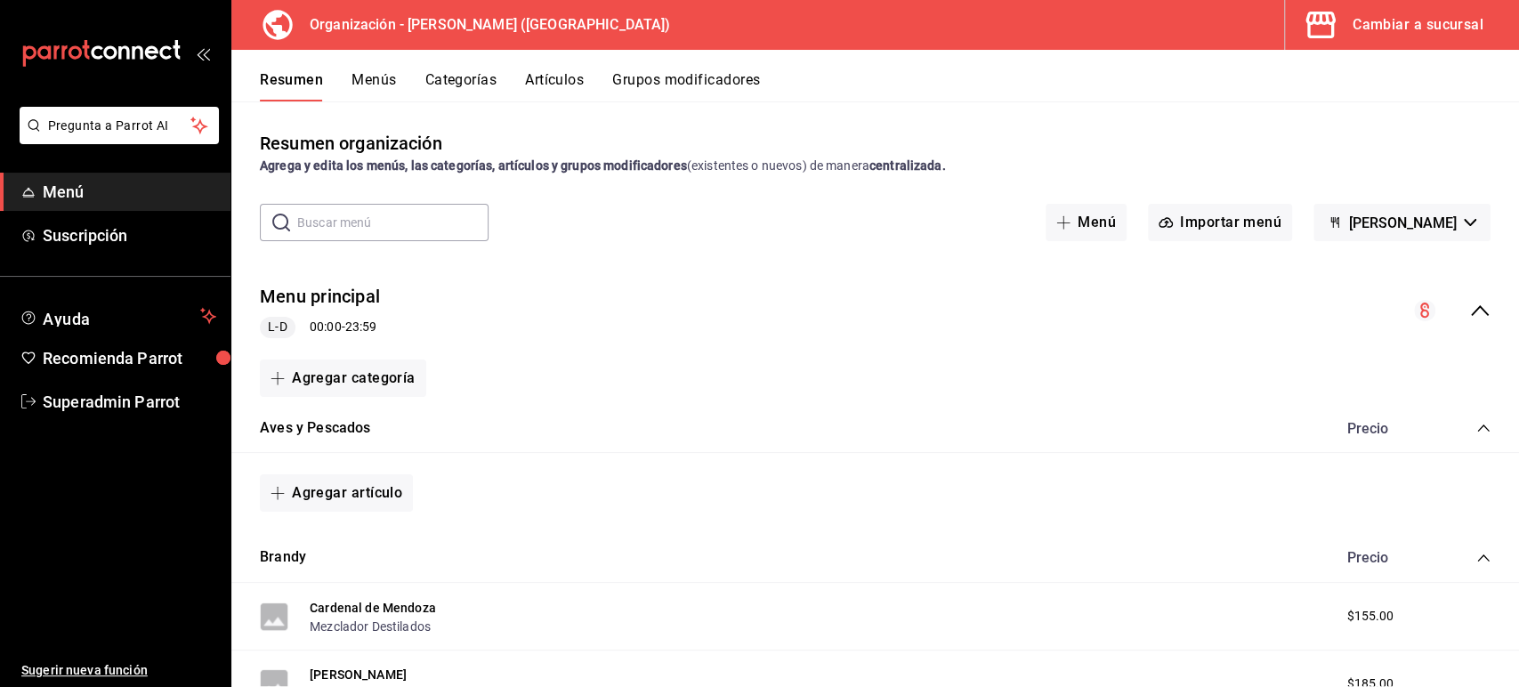
click at [1469, 313] on icon "collapse-menu-row" at bounding box center [1479, 310] width 21 height 21
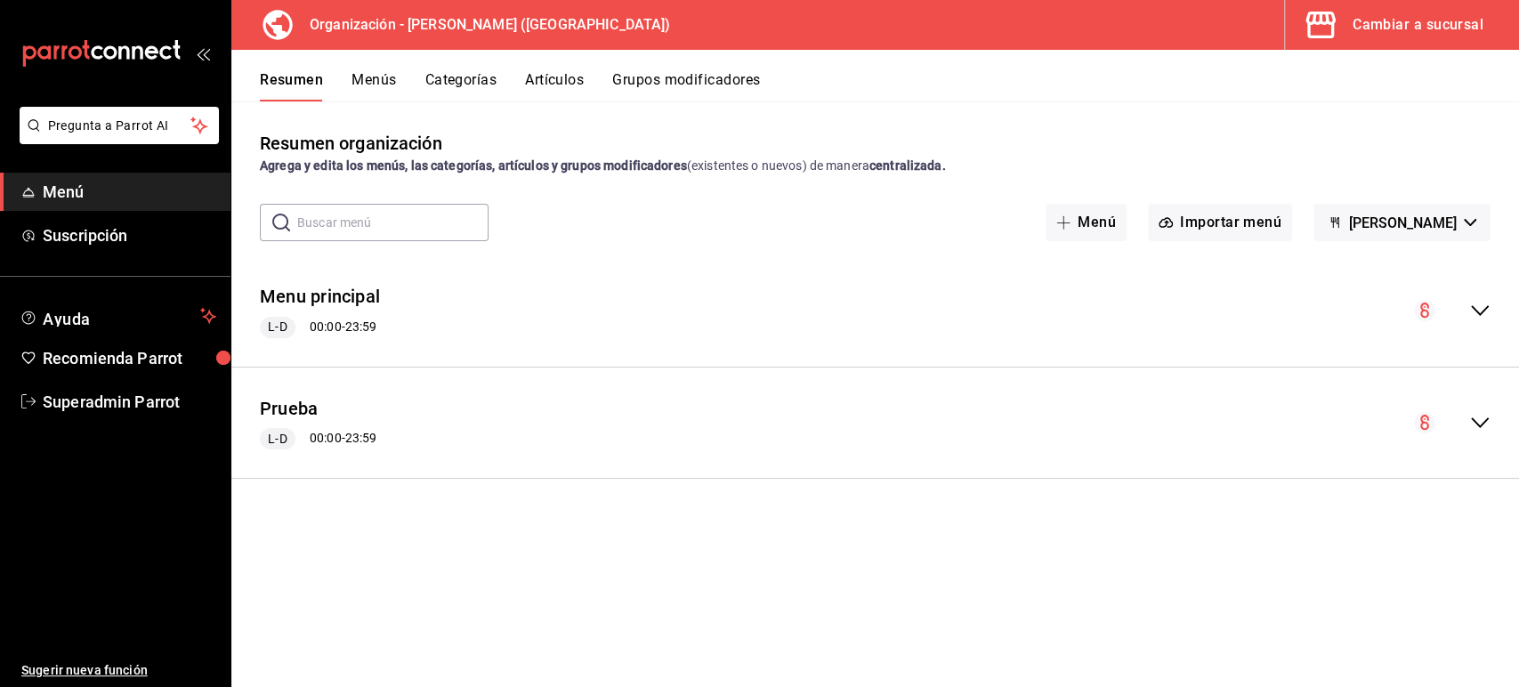
click at [375, 78] on button "Menús" at bounding box center [373, 86] width 44 height 30
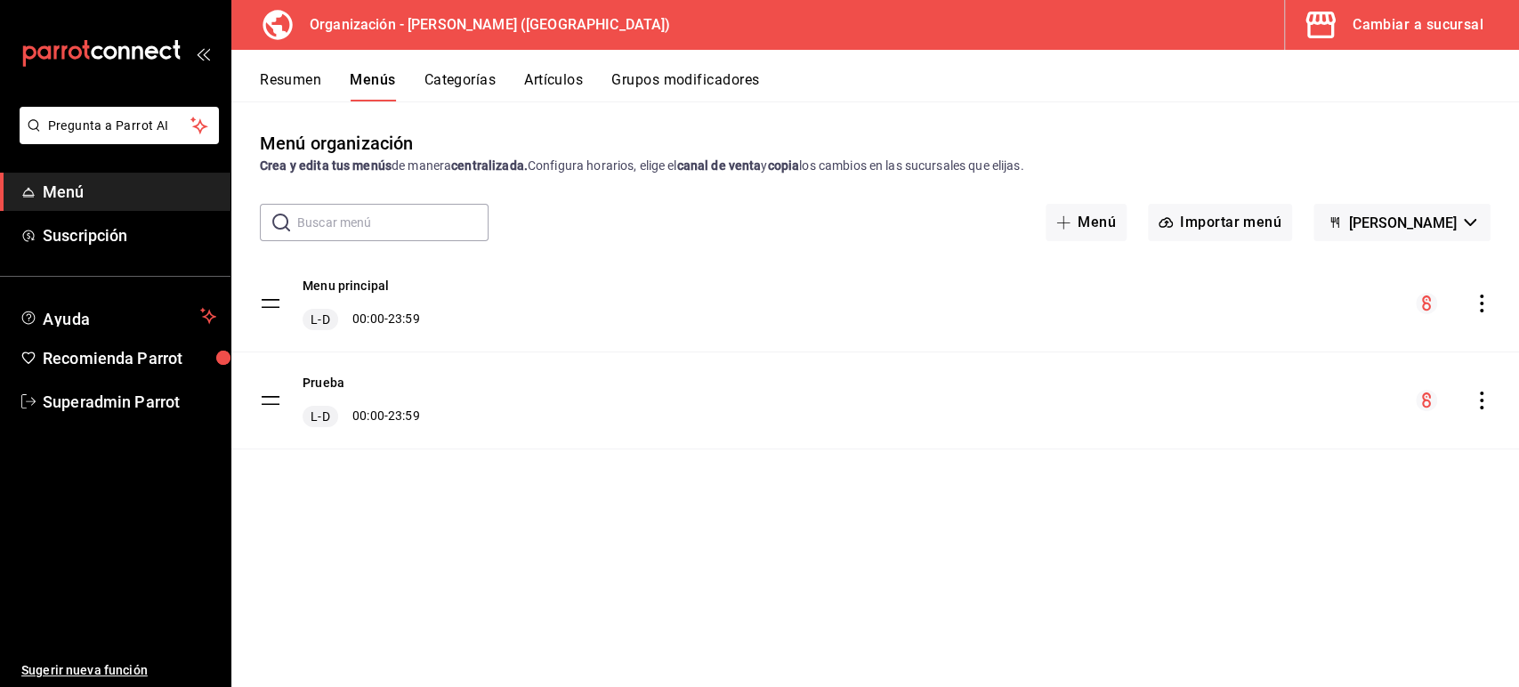
click at [1486, 304] on icon "actions" at bounding box center [1482, 304] width 18 height 18
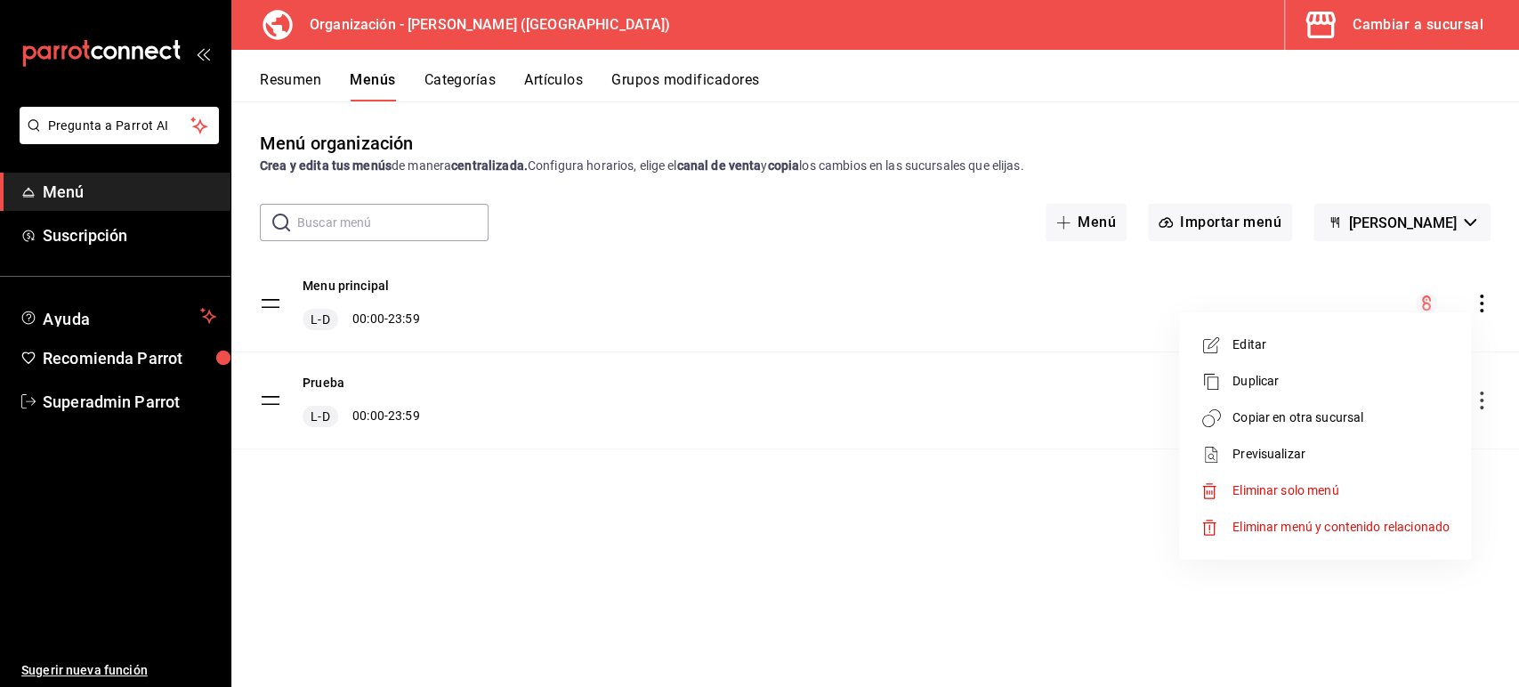
click at [1339, 416] on span "Copiar en otra sucursal" at bounding box center [1340, 417] width 217 height 19
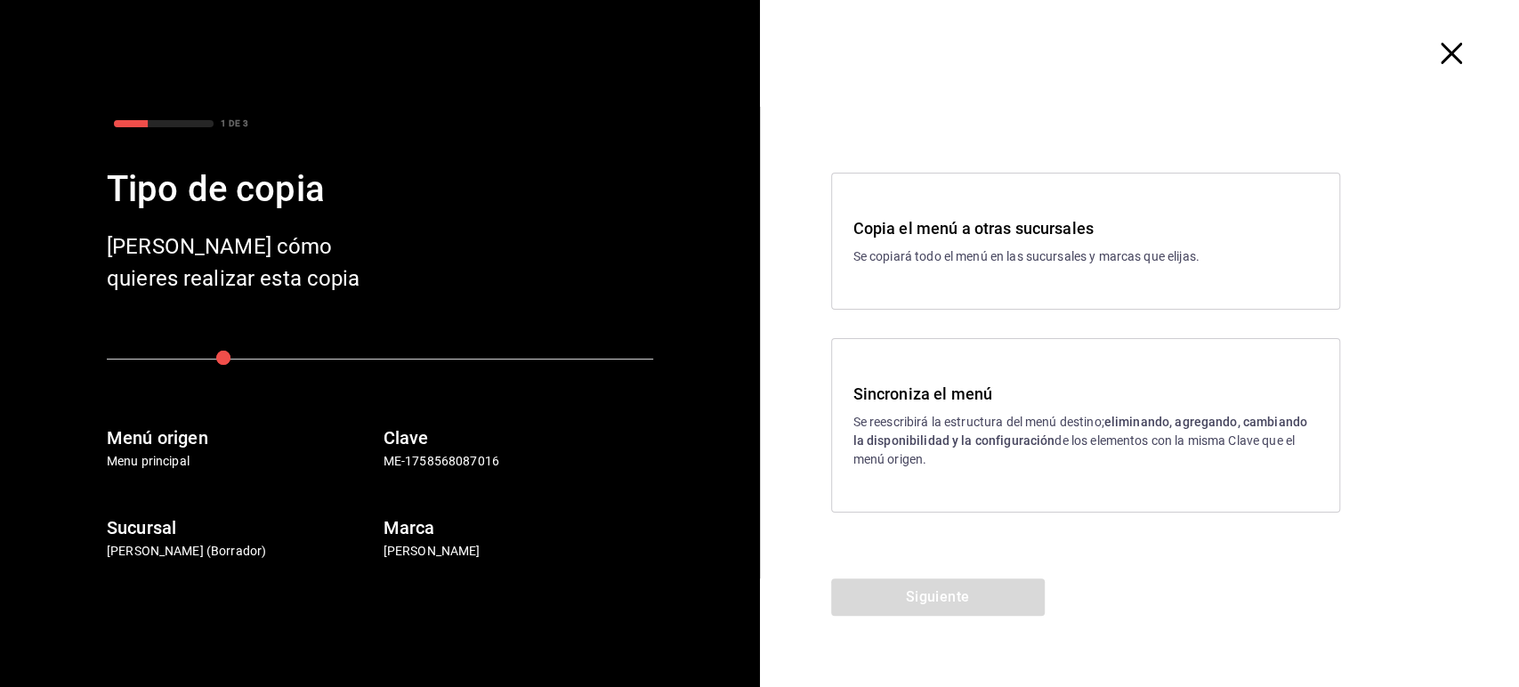
click at [1009, 432] on strong "eliminando, agregando, cambiando la disponibilidad y la configuración" at bounding box center [1080, 431] width 454 height 33
click at [922, 590] on button "Siguiente" at bounding box center [938, 596] width 214 height 37
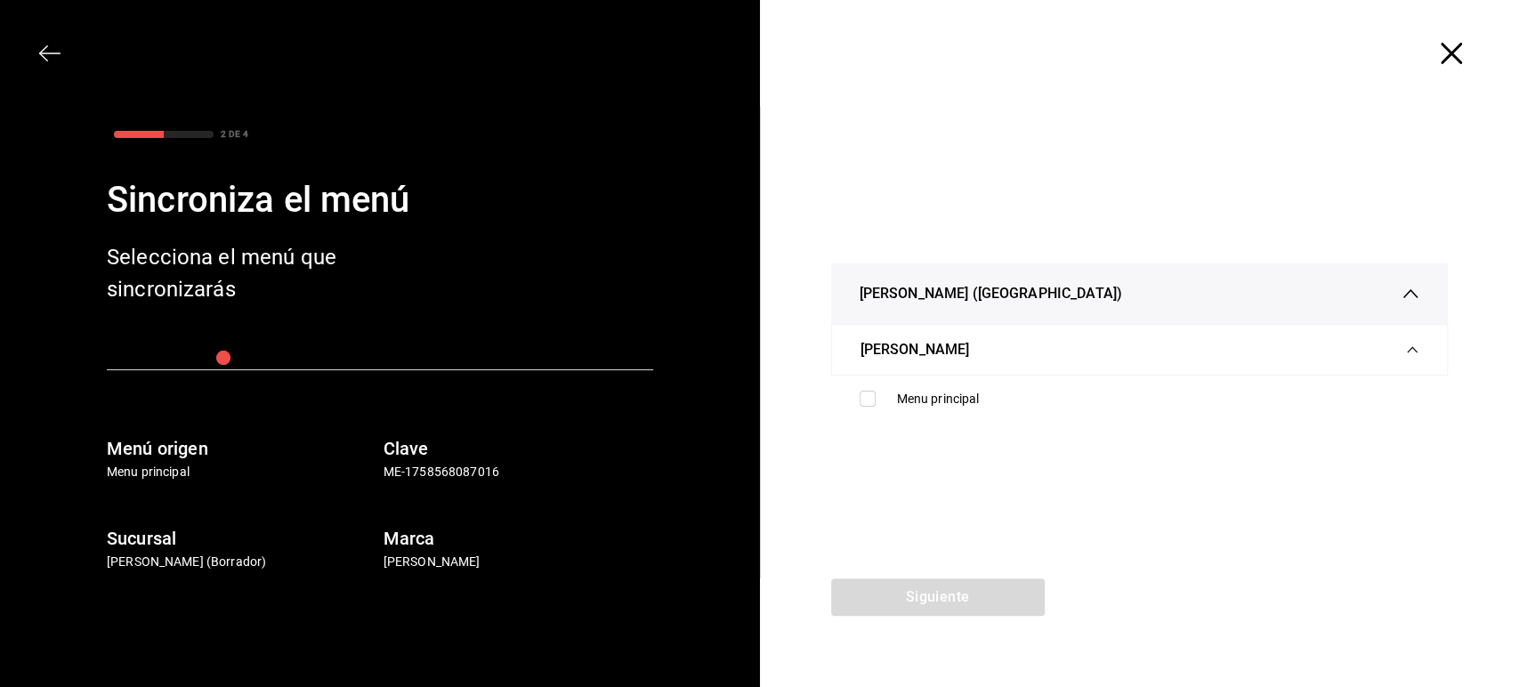
click at [1462, 41] on div at bounding box center [1140, 53] width 760 height 107
click at [1452, 48] on icon "button" at bounding box center [1450, 53] width 21 height 21
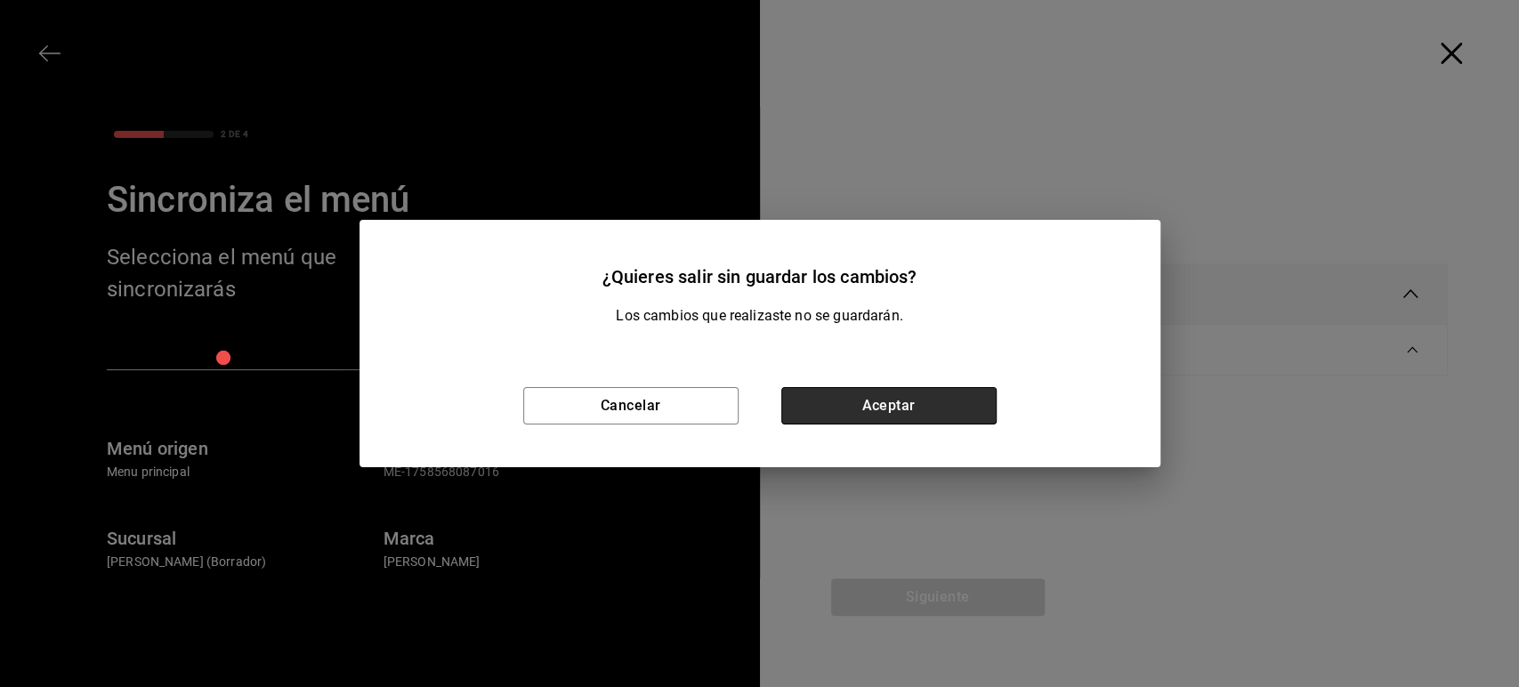
click at [932, 391] on button "Aceptar" at bounding box center [888, 405] width 215 height 37
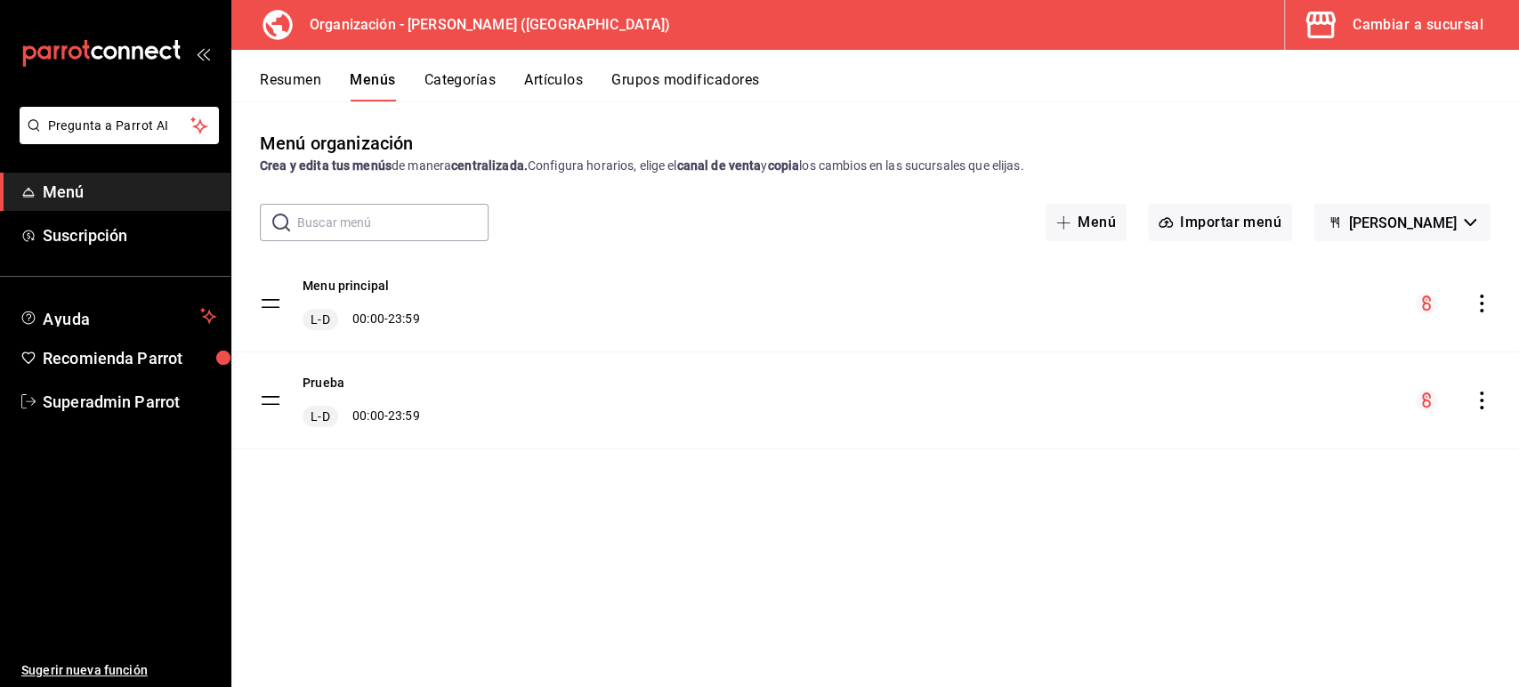
click at [1387, 27] on div "Cambiar a sucursal" at bounding box center [1417, 24] width 131 height 25
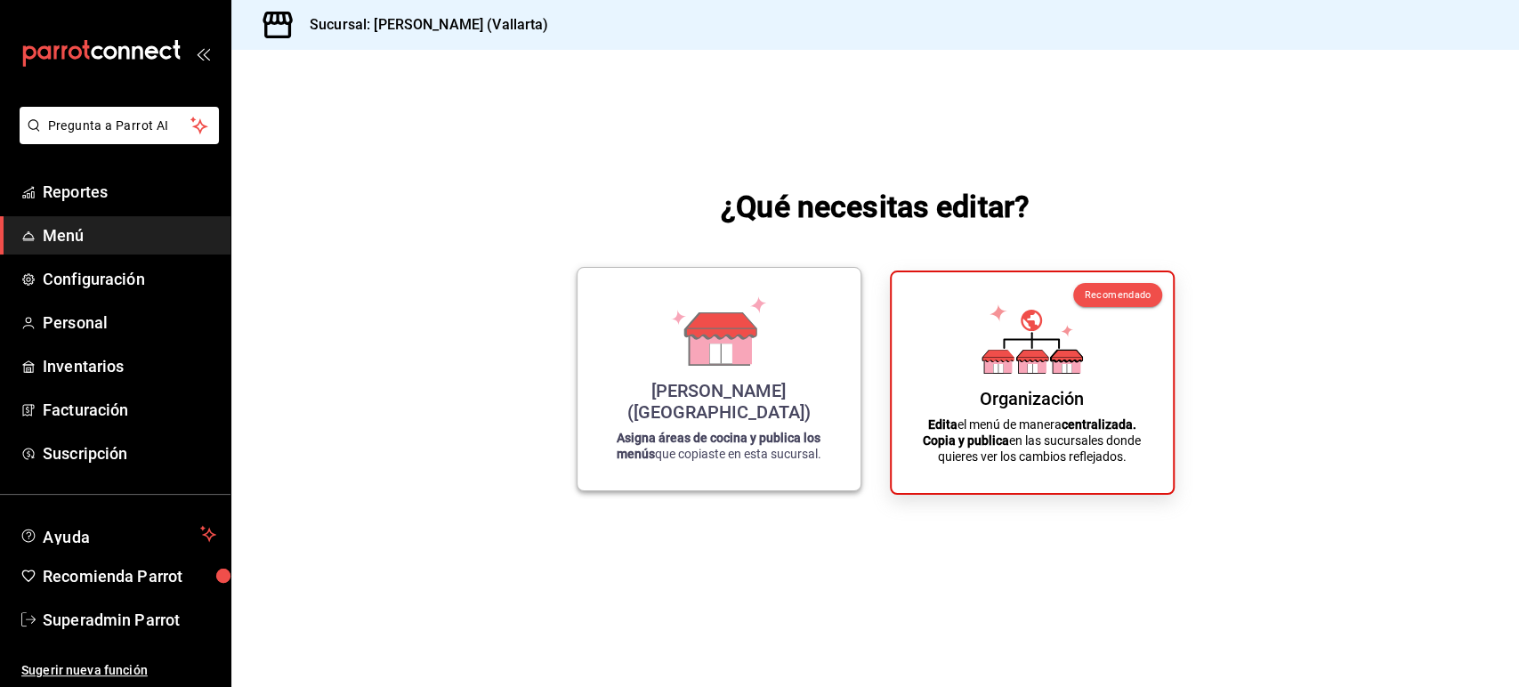
click at [737, 410] on div "Cristina (Vallarta)" at bounding box center [719, 401] width 240 height 43
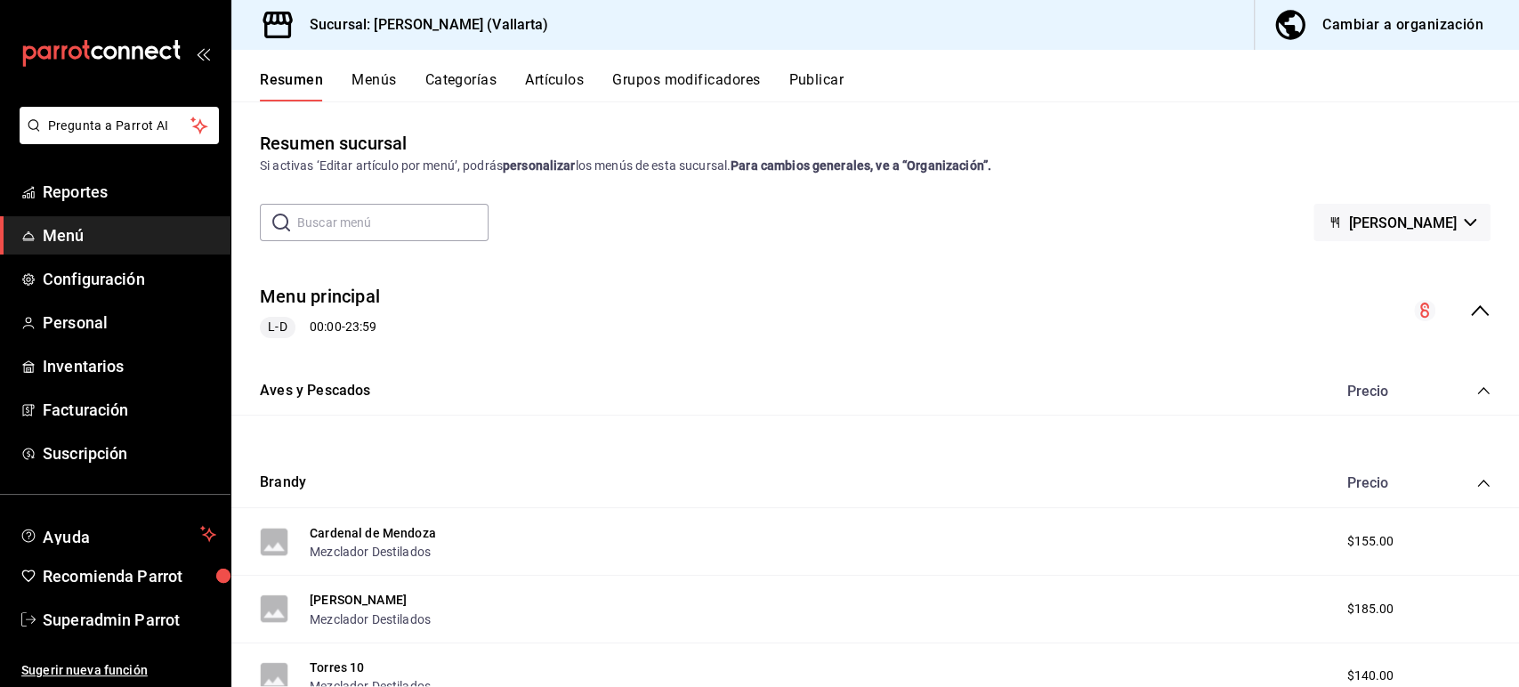
click at [1456, 230] on button "Cristina - Vallarta" at bounding box center [1401, 222] width 177 height 37
click at [1123, 264] on div at bounding box center [759, 343] width 1519 height 687
click at [44, 238] on span "Menú" at bounding box center [129, 235] width 173 height 24
click at [1469, 309] on icon "collapse-menu-row" at bounding box center [1479, 310] width 21 height 21
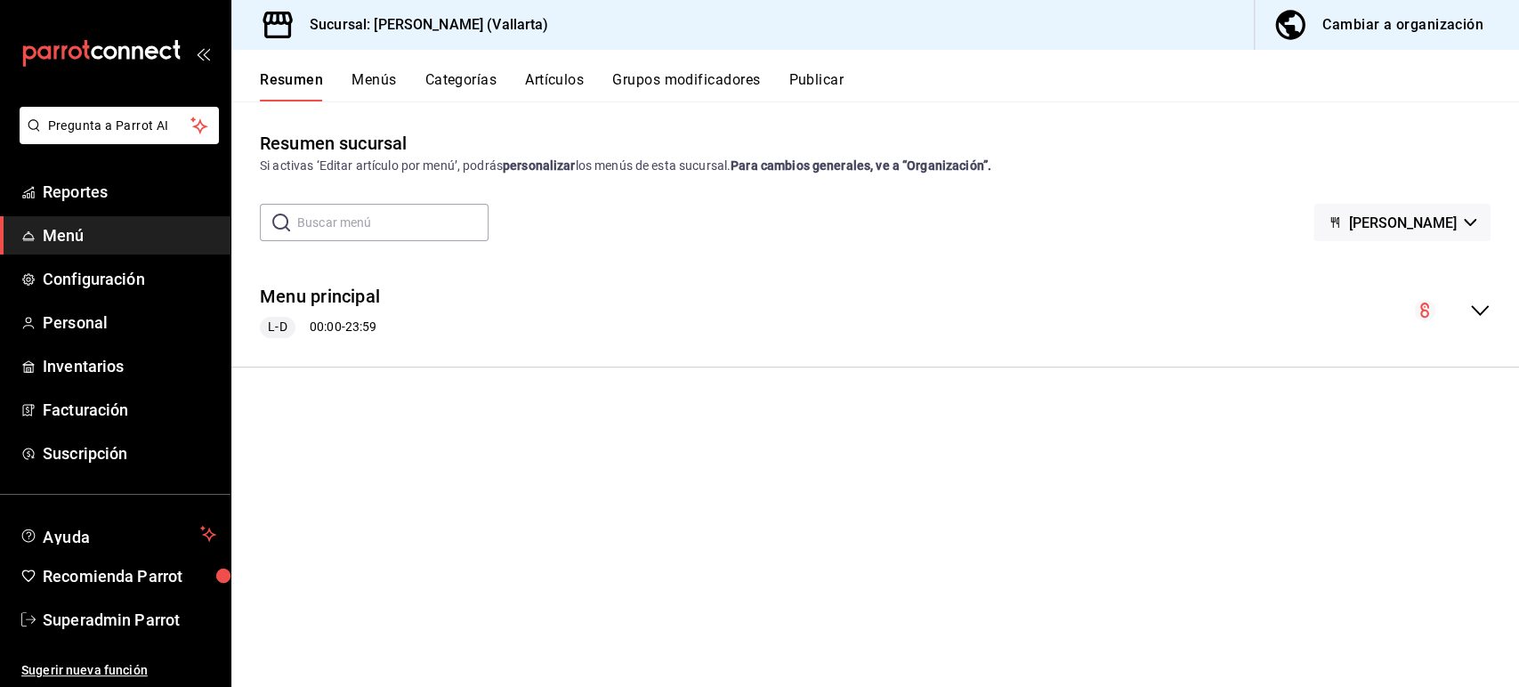
click at [556, 78] on button "Artículos" at bounding box center [554, 86] width 59 height 30
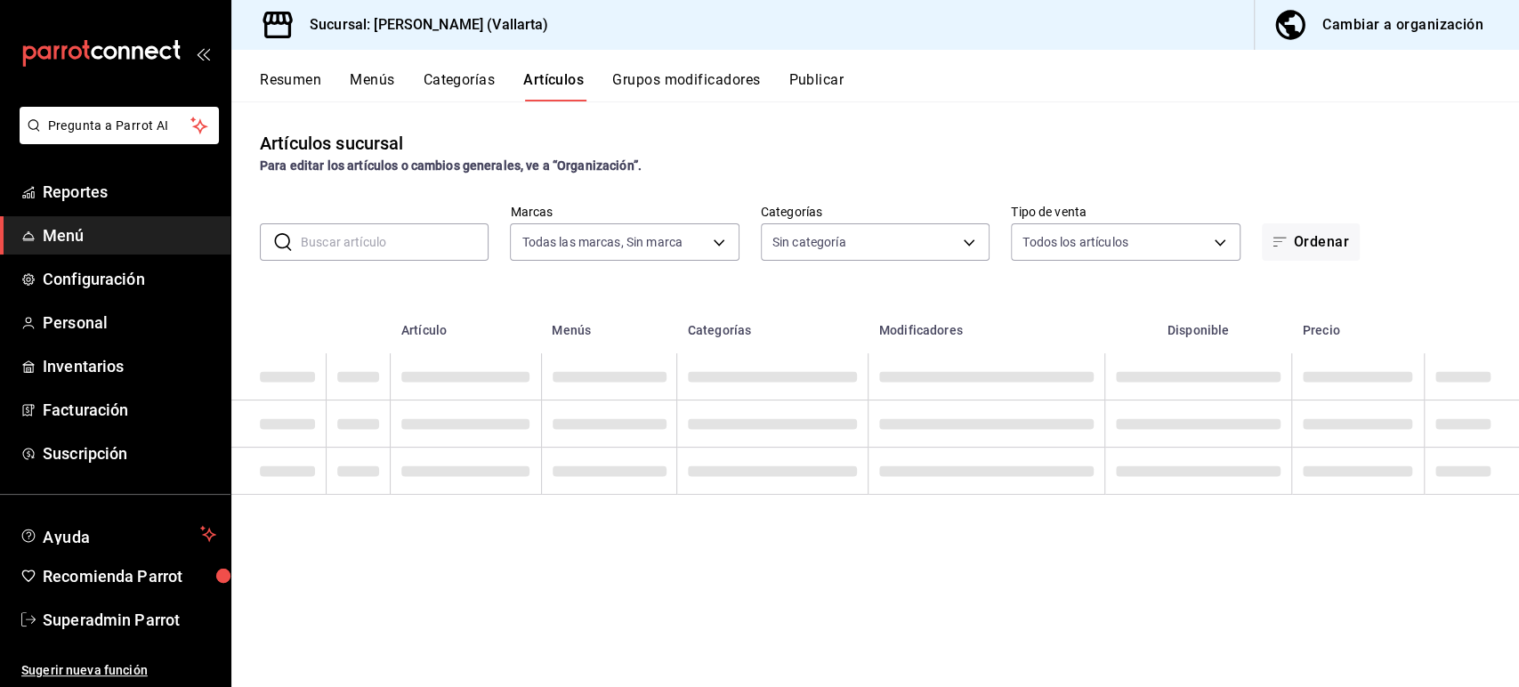
type input "dedade05-fd73-4fc1-b48a-98286d1a7cbf"
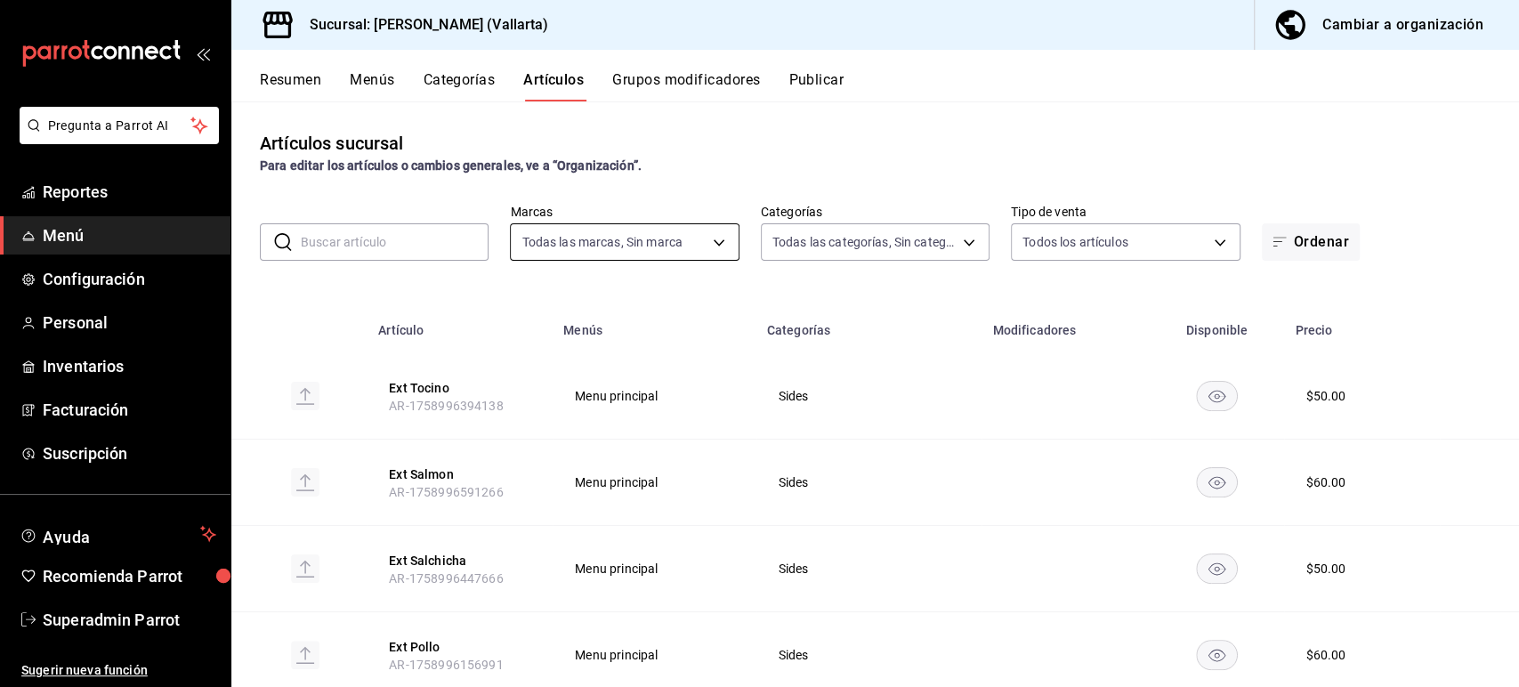
type input "ddeea584-b7b7-4c64-abd4-9dbe24413160,94bc3e91-bac1-4cab-af5d-7d085d9bac7d,85d50…"
click at [1182, 133] on div "Artículos sucursal Para editar los artículos o cambios generales, ve a “Organiz…" at bounding box center [874, 152] width 1287 height 45
click at [107, 617] on span "Superadmin Parrot" at bounding box center [129, 620] width 173 height 24
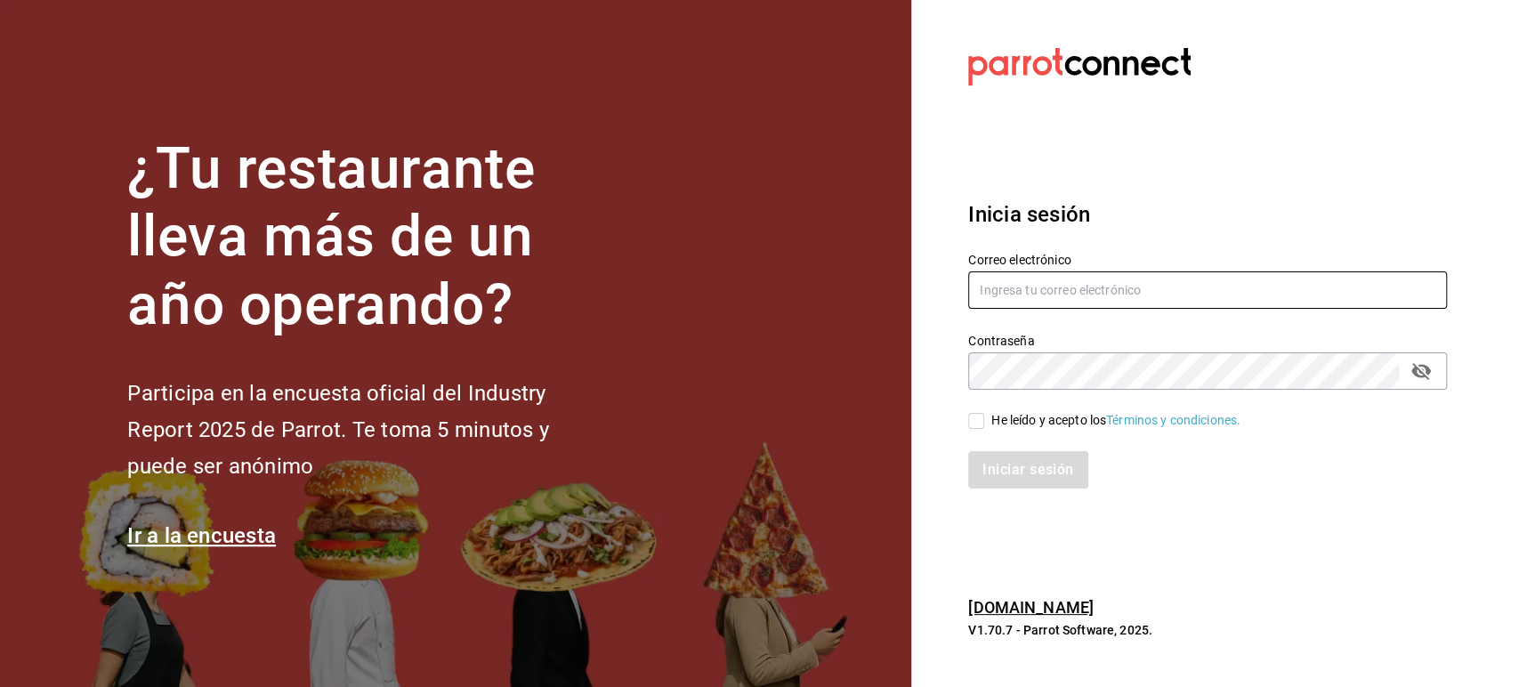
click at [1032, 298] on input "text" at bounding box center [1207, 289] width 479 height 37
click at [1053, 296] on input "text" at bounding box center [1207, 289] width 479 height 37
paste input "Parr0tConnec7"
click at [1021, 289] on input "Parr0tConnec7" at bounding box center [1207, 289] width 479 height 37
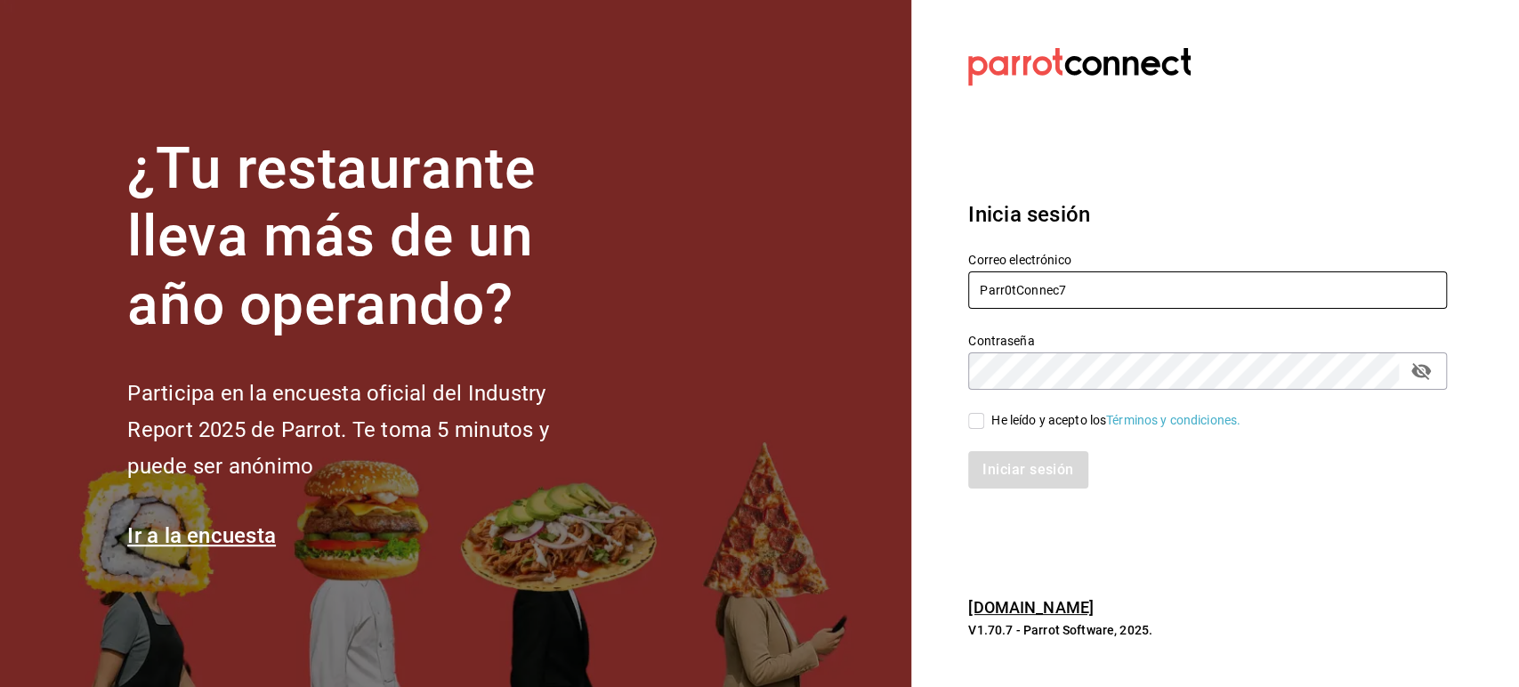
paste input "sueno@deluna.com"
type input "sueno@deluna.com"
click at [988, 416] on span "He leído y acepto los Términos y condiciones." at bounding box center [1112, 420] width 256 height 19
click at [984, 416] on input "He leído y acepto los Términos y condiciones." at bounding box center [976, 421] width 16 height 16
checkbox input "true"
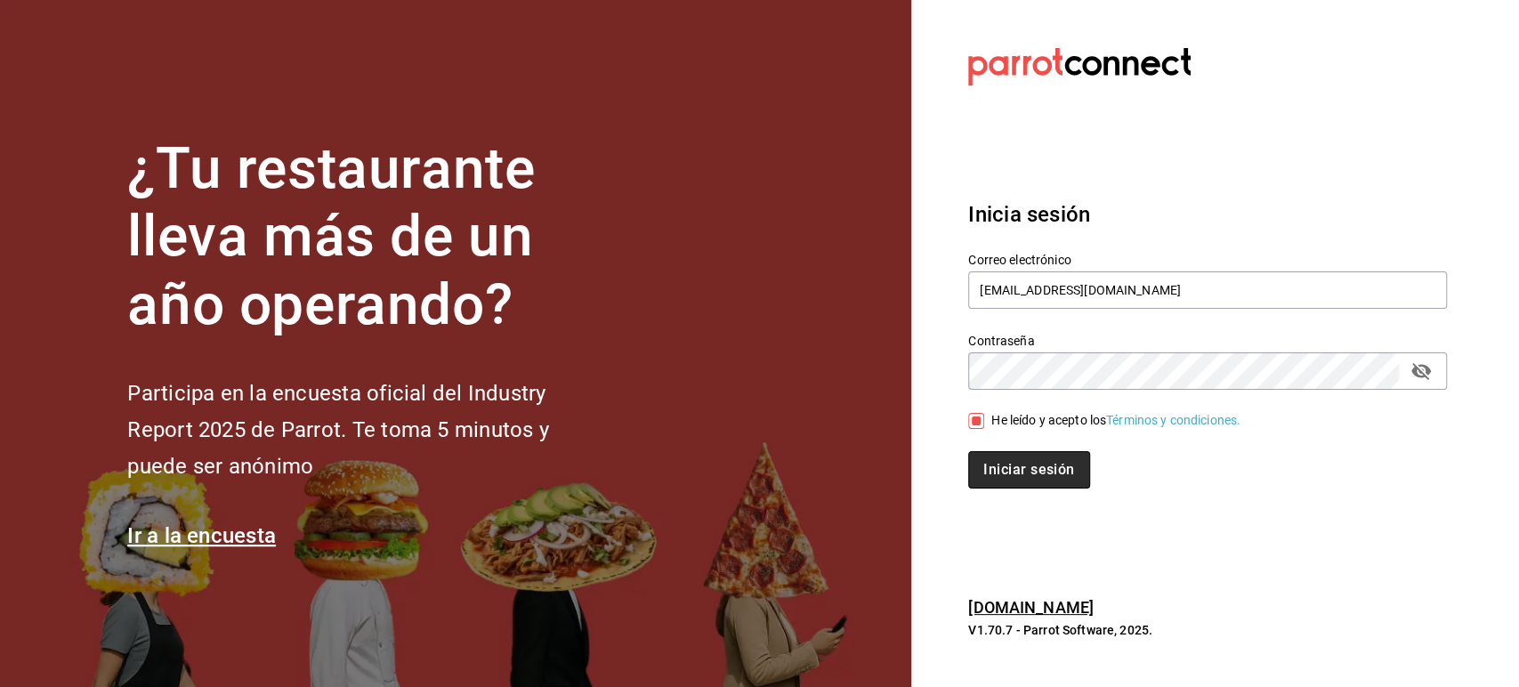
click at [1001, 464] on button "Iniciar sesión" at bounding box center [1028, 469] width 121 height 37
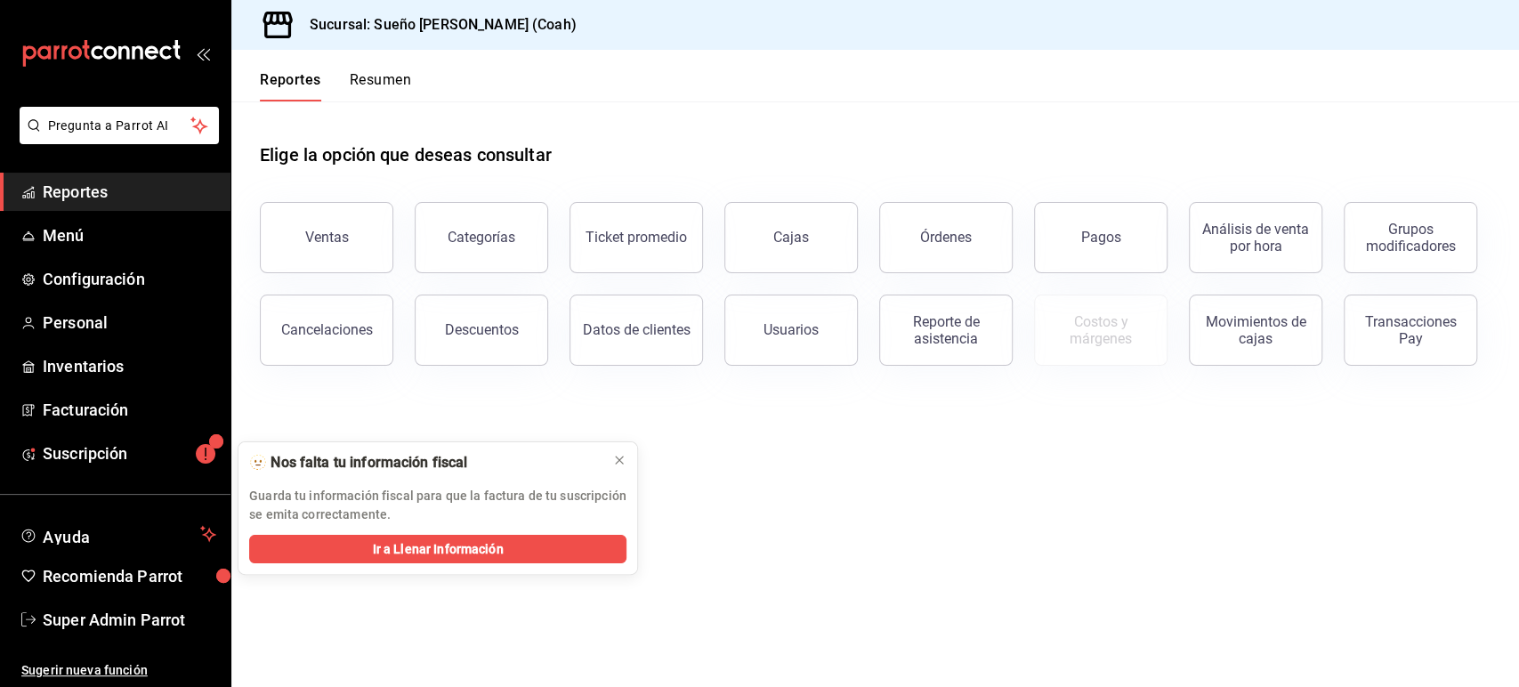
click at [1253, 522] on main "Elige la opción que deseas consultar Ventas Categorías Ticket promedio Cajas Ór…" at bounding box center [874, 393] width 1287 height 585
click at [80, 273] on span "Configuración" at bounding box center [129, 279] width 173 height 24
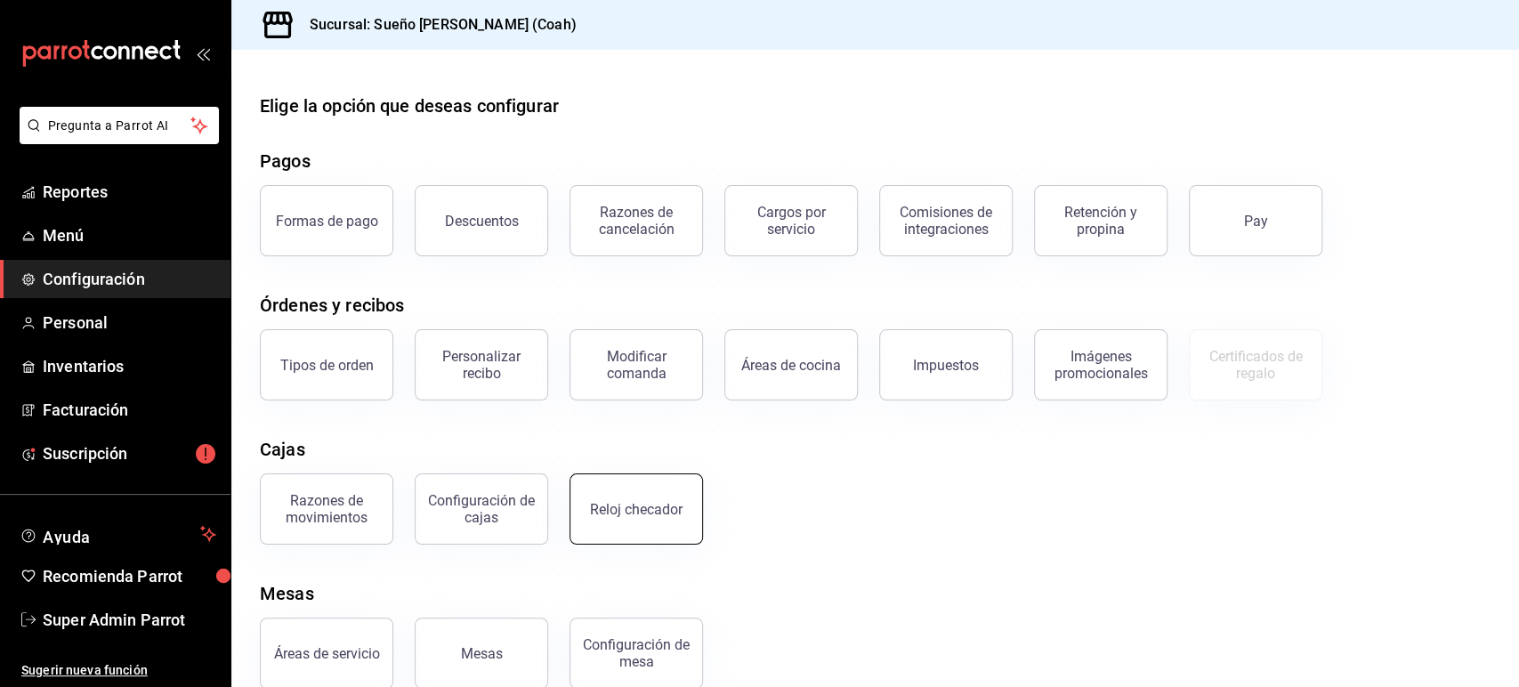
click at [632, 518] on button "Reloj checador" at bounding box center [635, 508] width 133 height 71
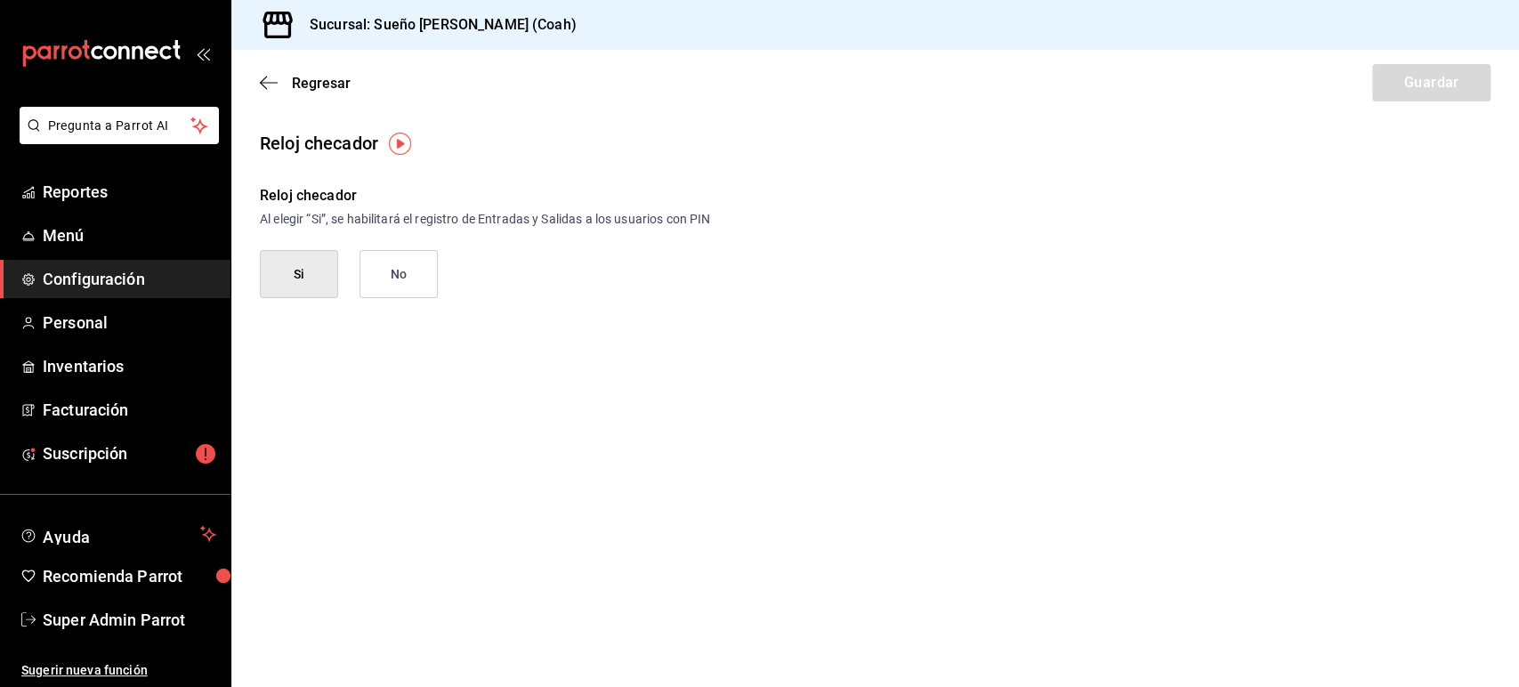
click at [432, 419] on main "Regresar Guardar Reloj checador Reloj checador Al elegir “Si”, se habilitará el…" at bounding box center [874, 368] width 1287 height 637
click at [265, 80] on icon "button" at bounding box center [269, 83] width 18 height 16
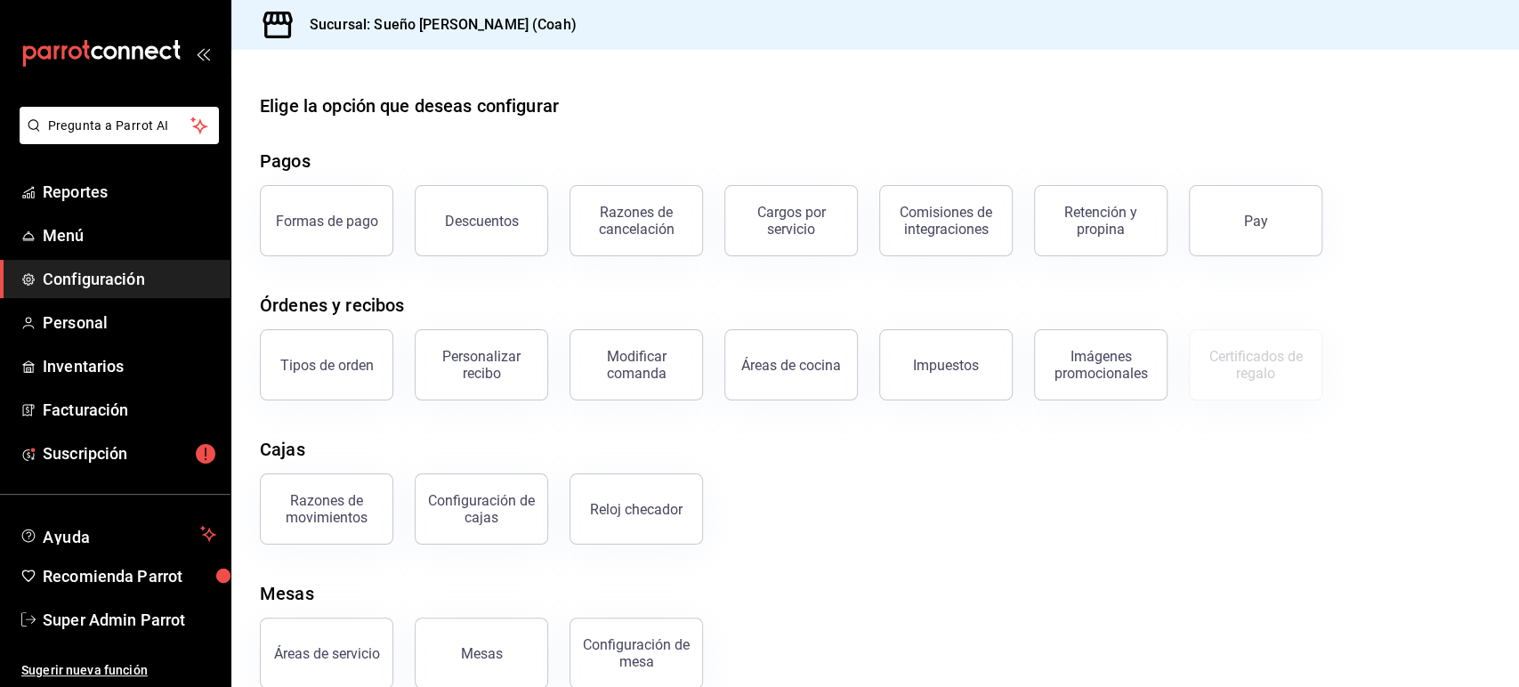
click at [629, 274] on div "Elige la opción que deseas configurar Pagos Formas de pago Descuentos Razones d…" at bounding box center [874, 391] width 1287 height 596
click at [75, 213] on ul "Reportes Menú Configuración Personal Inventarios Facturación Suscripción" at bounding box center [115, 323] width 230 height 300
click at [87, 202] on span "Reportes" at bounding box center [129, 192] width 173 height 24
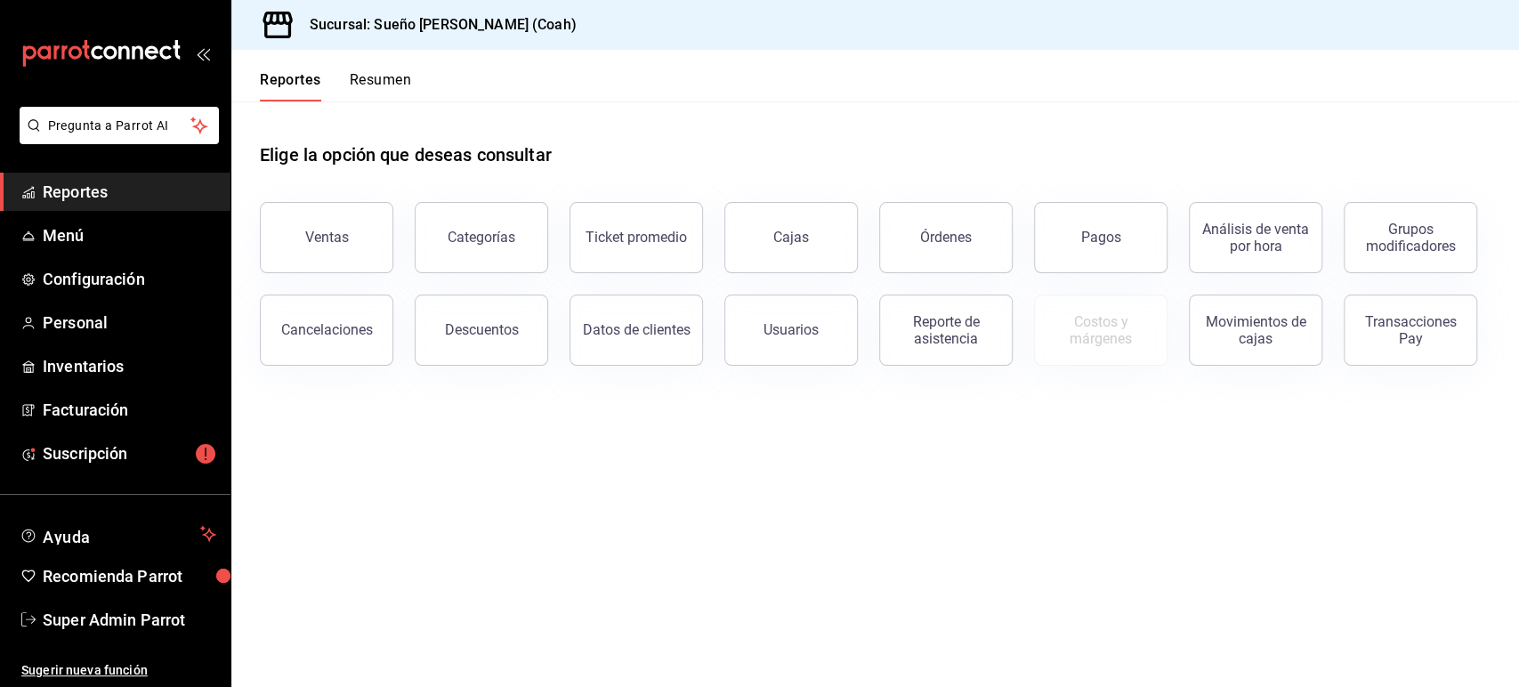
click at [964, 440] on main "Elige la opción que deseas consultar Ventas Categorías Ticket promedio Cajas Ór…" at bounding box center [874, 393] width 1287 height 585
click at [811, 339] on button "Usuarios" at bounding box center [790, 330] width 133 height 71
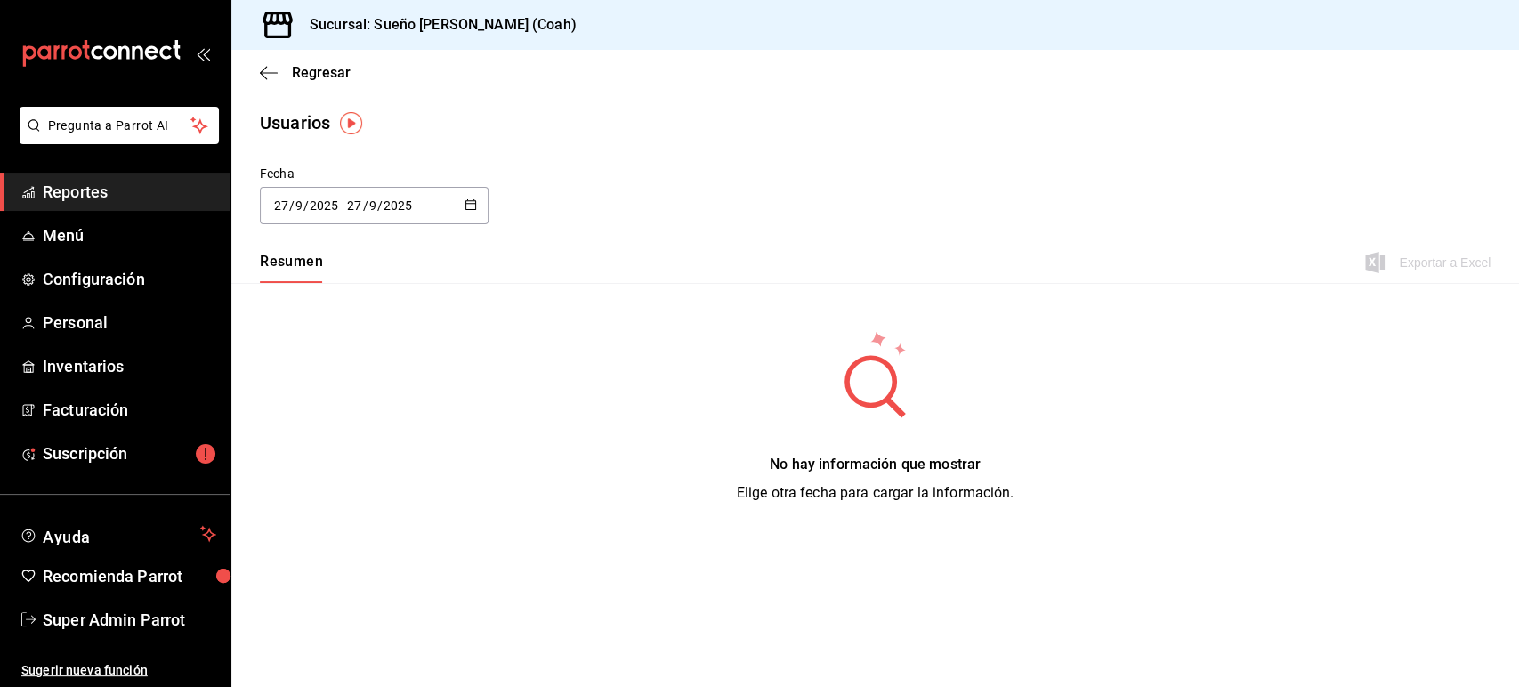
click at [463, 201] on div "[DATE] [DATE] - [DATE] [DATE]" at bounding box center [374, 205] width 229 height 37
click at [355, 340] on li "Semana actual" at bounding box center [344, 342] width 168 height 40
type input "[DATE]"
type input "21"
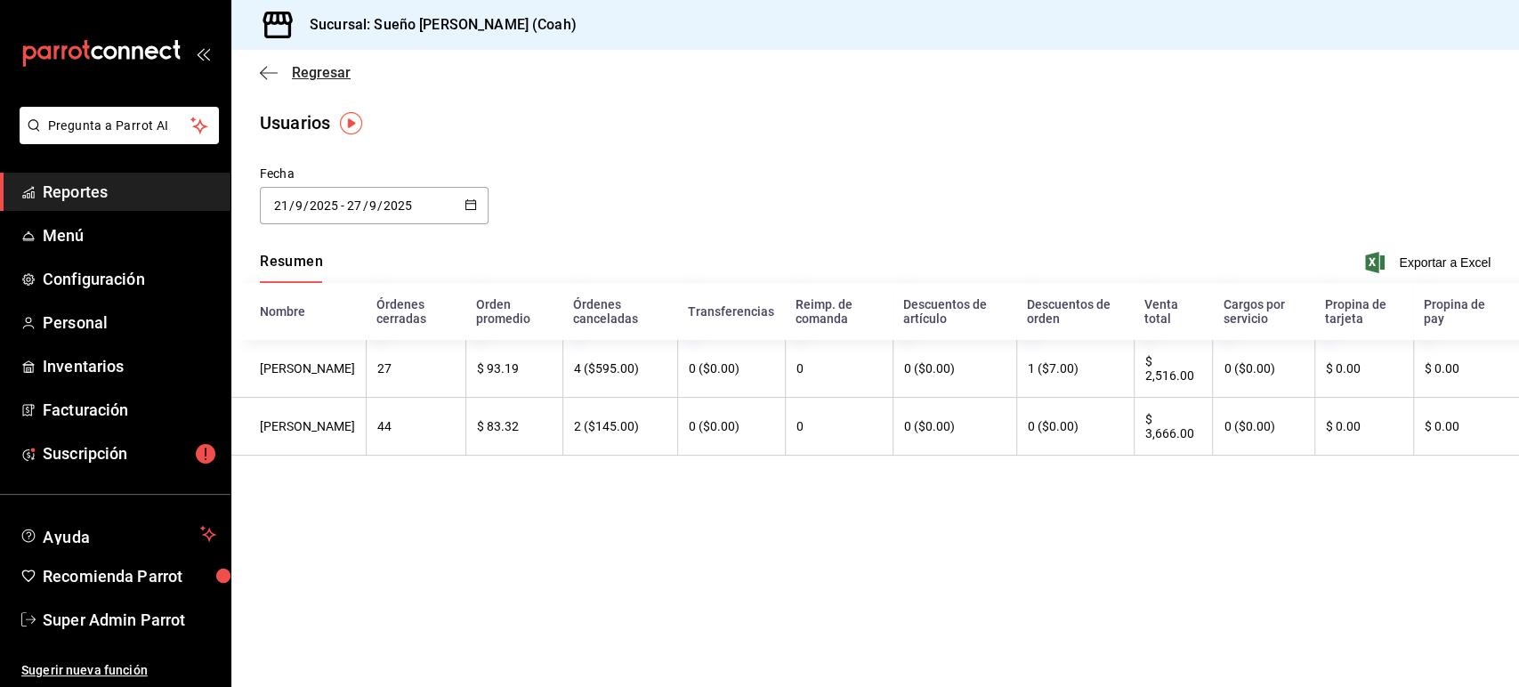
click at [275, 69] on icon "button" at bounding box center [269, 73] width 18 height 16
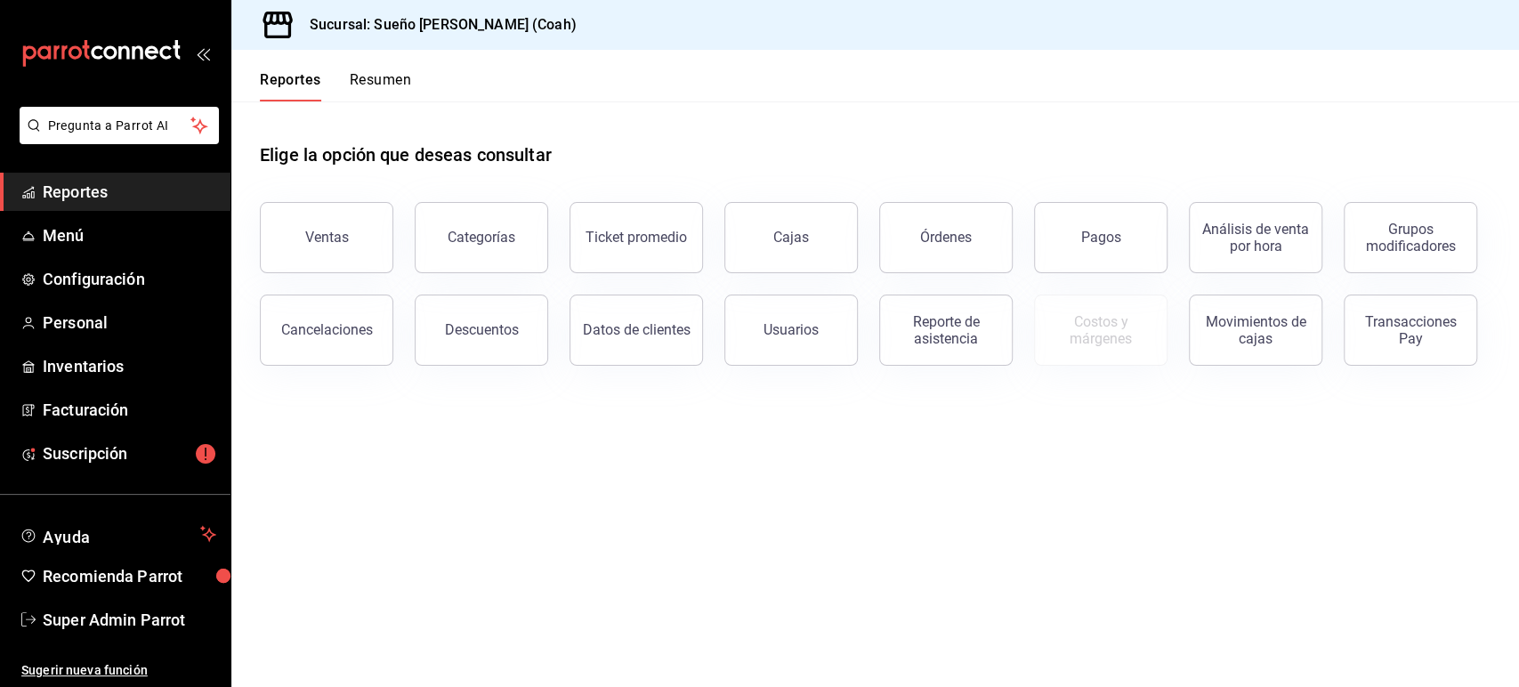
click at [1103, 445] on main "Elige la opción que deseas consultar Ventas Categorías Ticket promedio Cajas Ór…" at bounding box center [874, 393] width 1287 height 585
click at [823, 347] on button "Usuarios" at bounding box center [790, 330] width 133 height 71
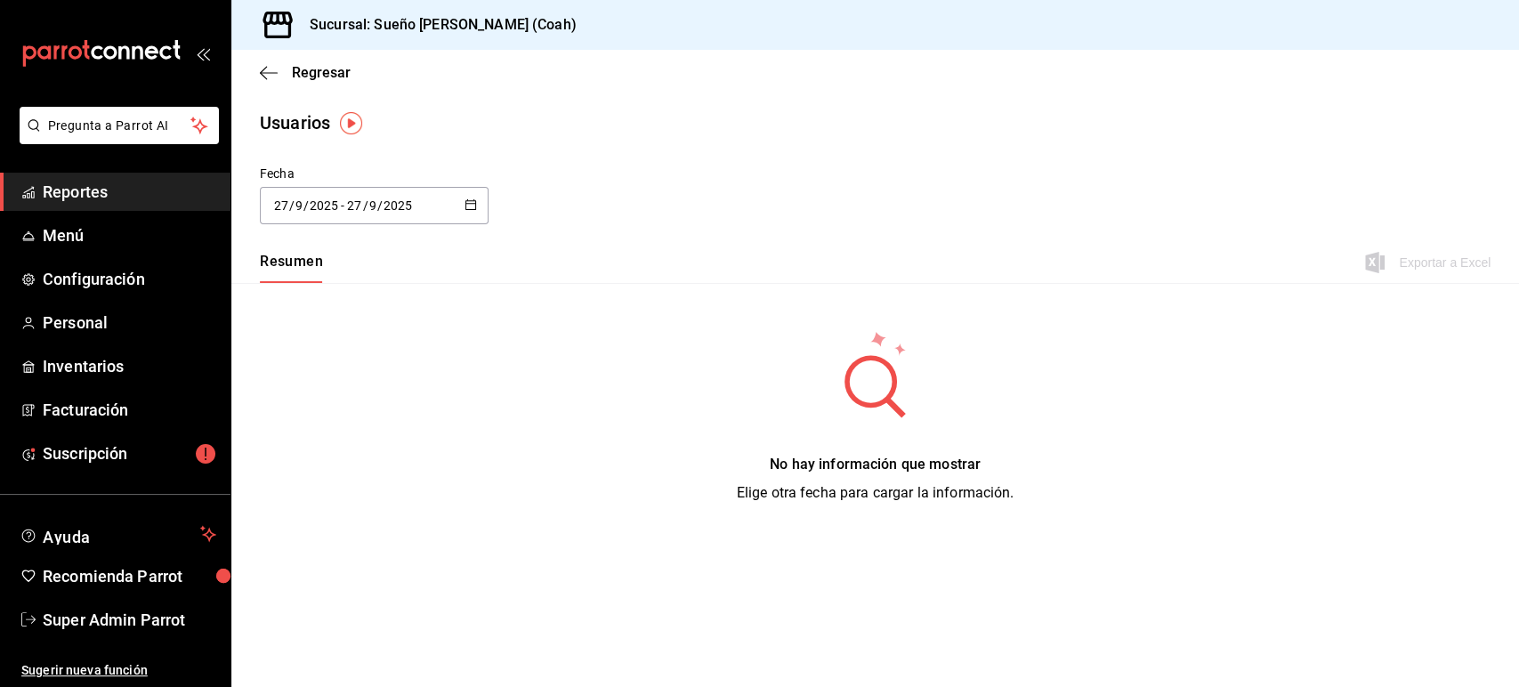
click at [473, 206] on icon "button" at bounding box center [470, 204] width 12 height 12
click at [339, 307] on li "Ayer" at bounding box center [344, 302] width 168 height 40
type input "[DATE]"
type input "26"
type input "[DATE]"
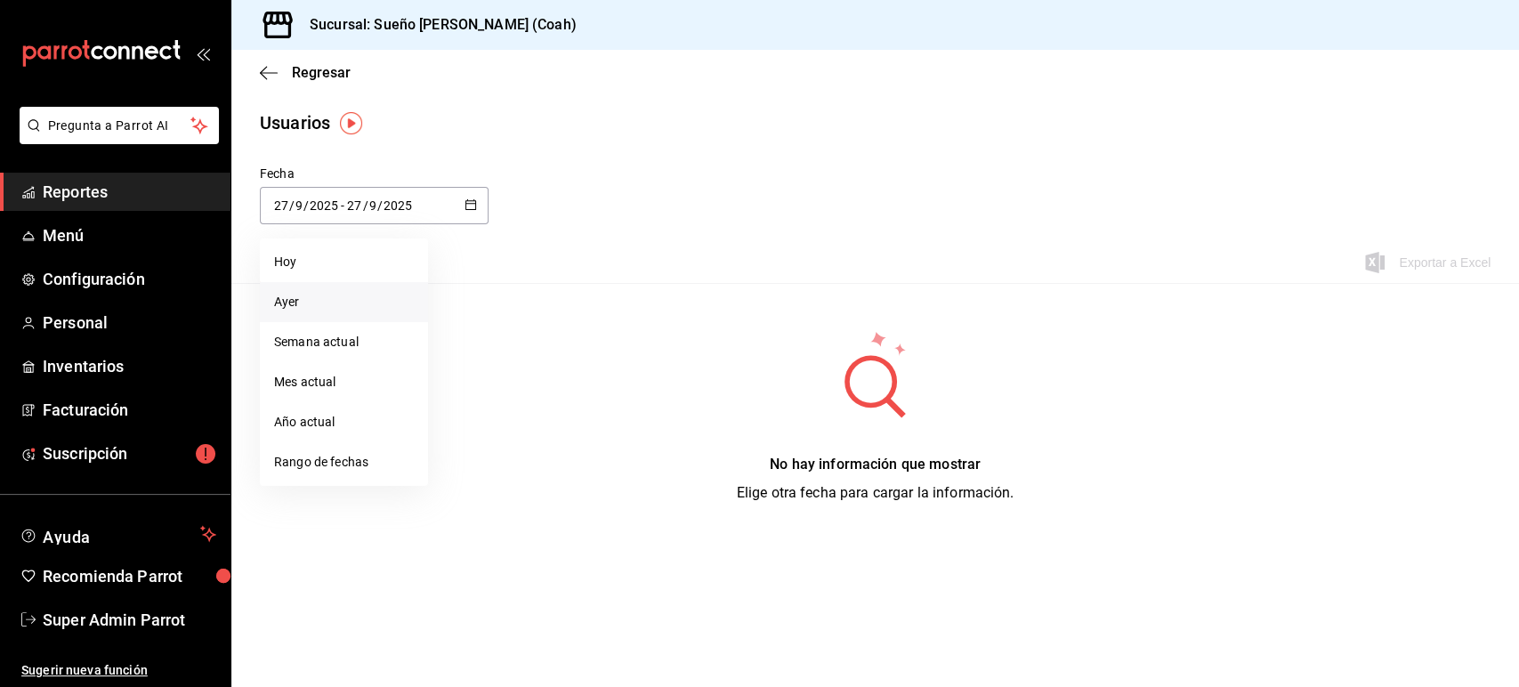
type input "26"
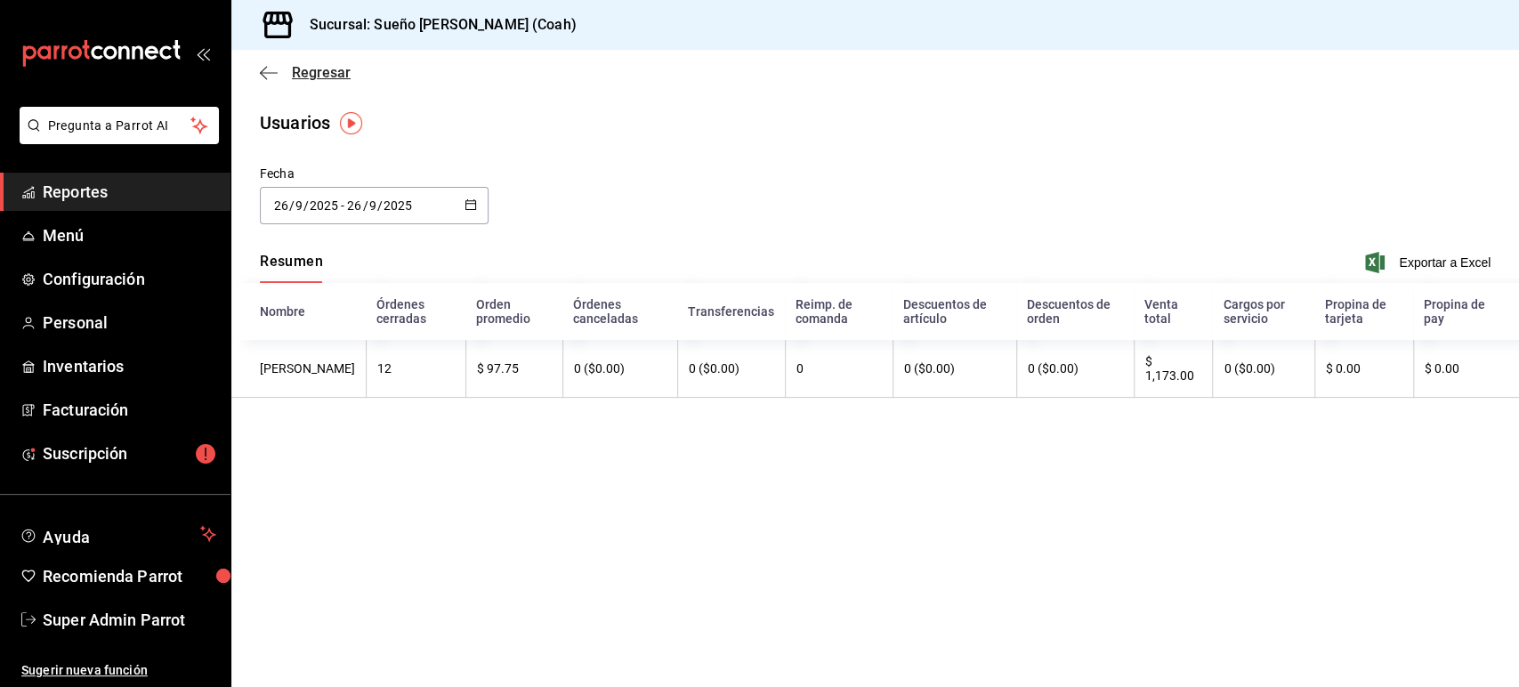
click at [271, 72] on icon "button" at bounding box center [269, 72] width 18 height 1
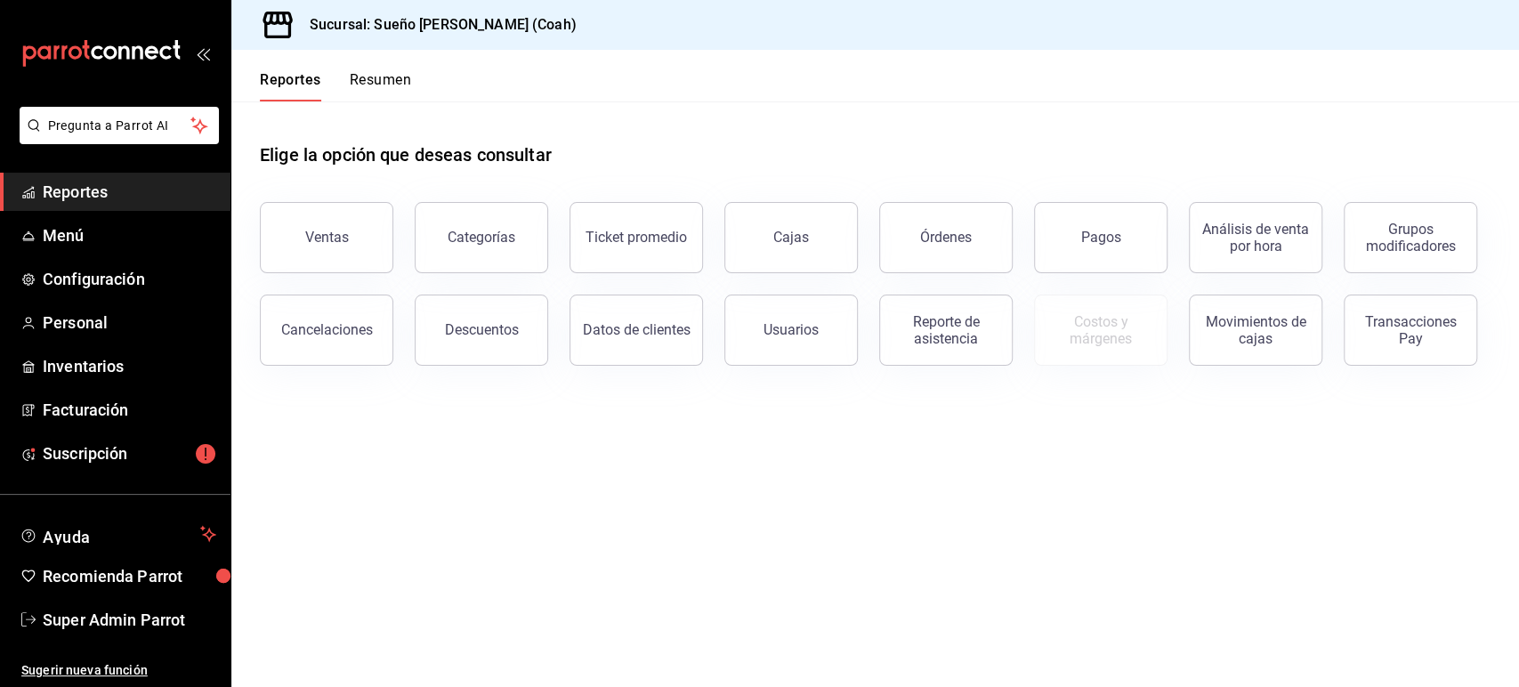
click at [1113, 448] on main "Elige la opción que deseas consultar Ventas Categorías Ticket promedio Cajas Ór…" at bounding box center [874, 393] width 1287 height 585
click at [976, 338] on div "Reporte de asistencia" at bounding box center [946, 330] width 110 height 34
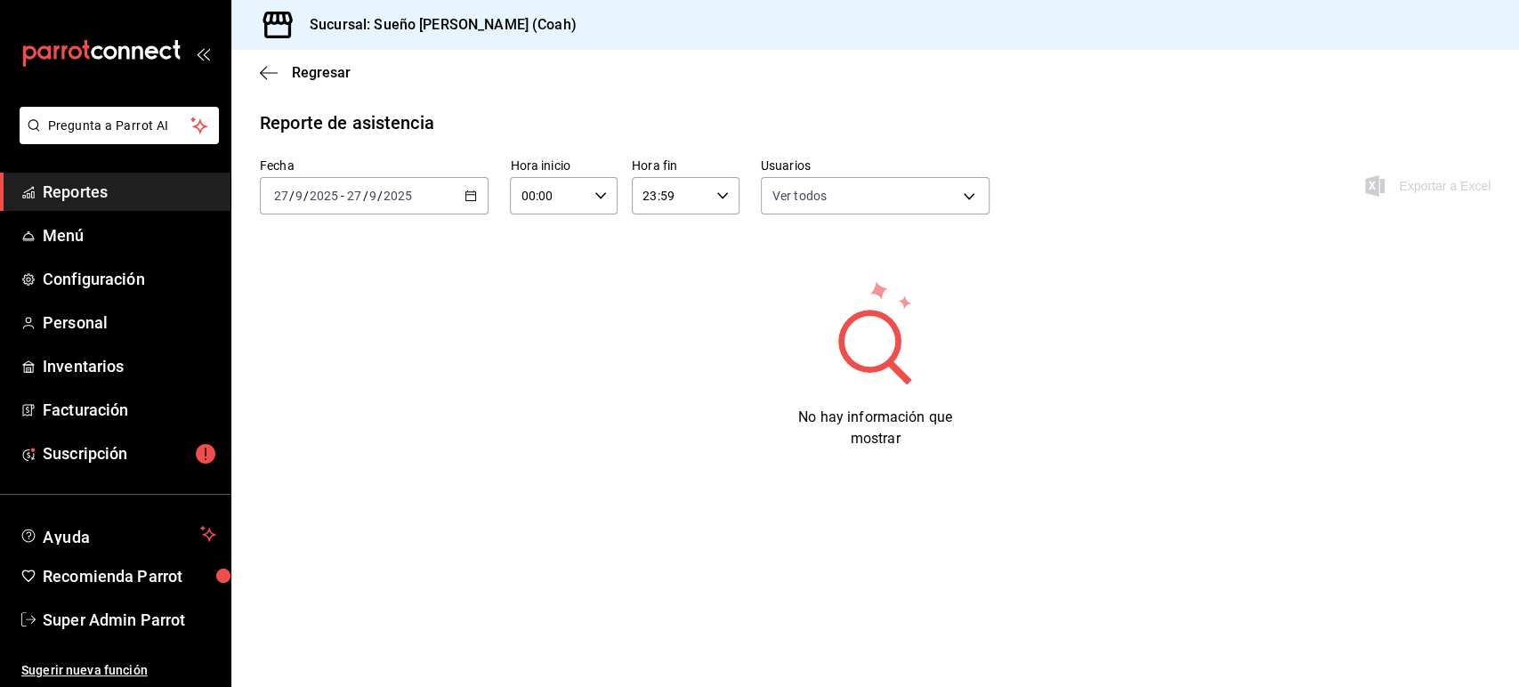
click at [471, 207] on div "[DATE] [DATE] - [DATE] [DATE]" at bounding box center [374, 195] width 229 height 37
click at [342, 321] on span "Semana actual" at bounding box center [344, 329] width 138 height 19
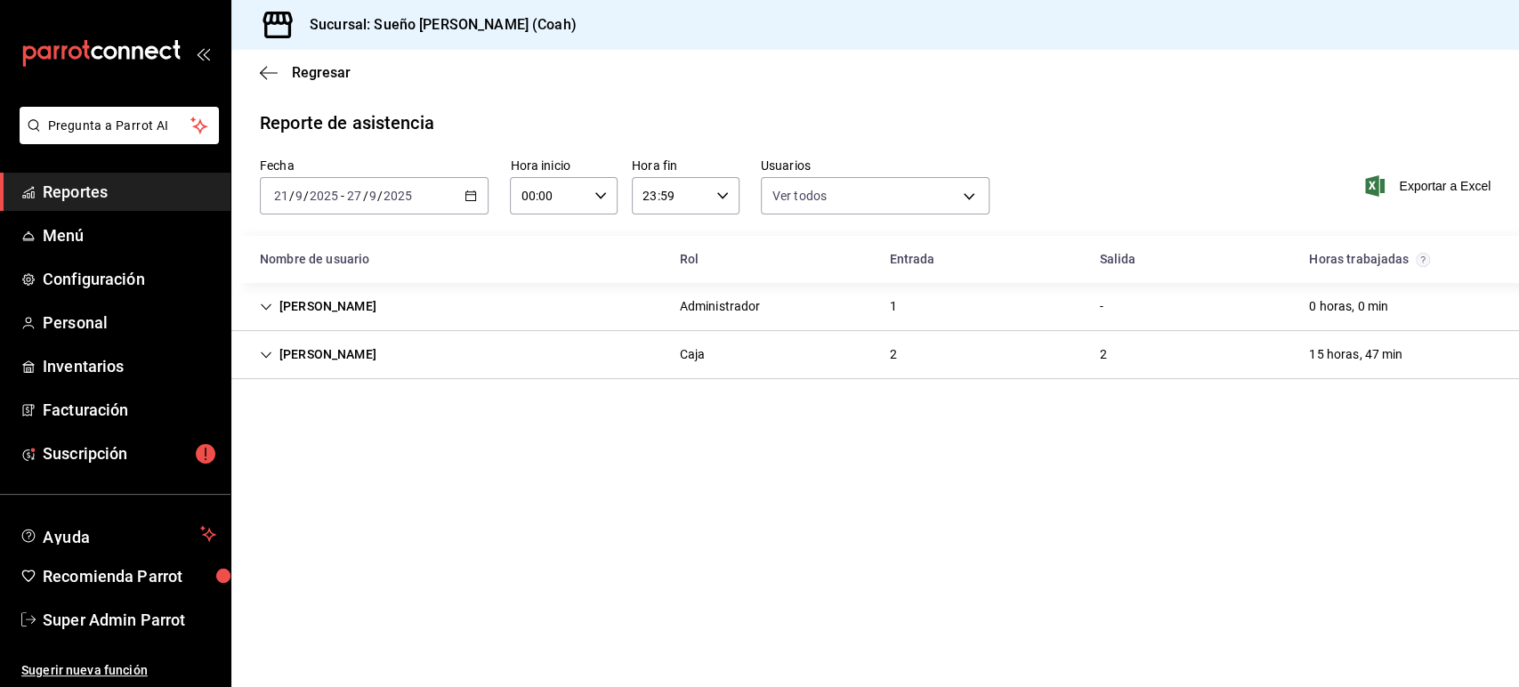
click at [269, 359] on icon "Cell" at bounding box center [266, 355] width 12 height 12
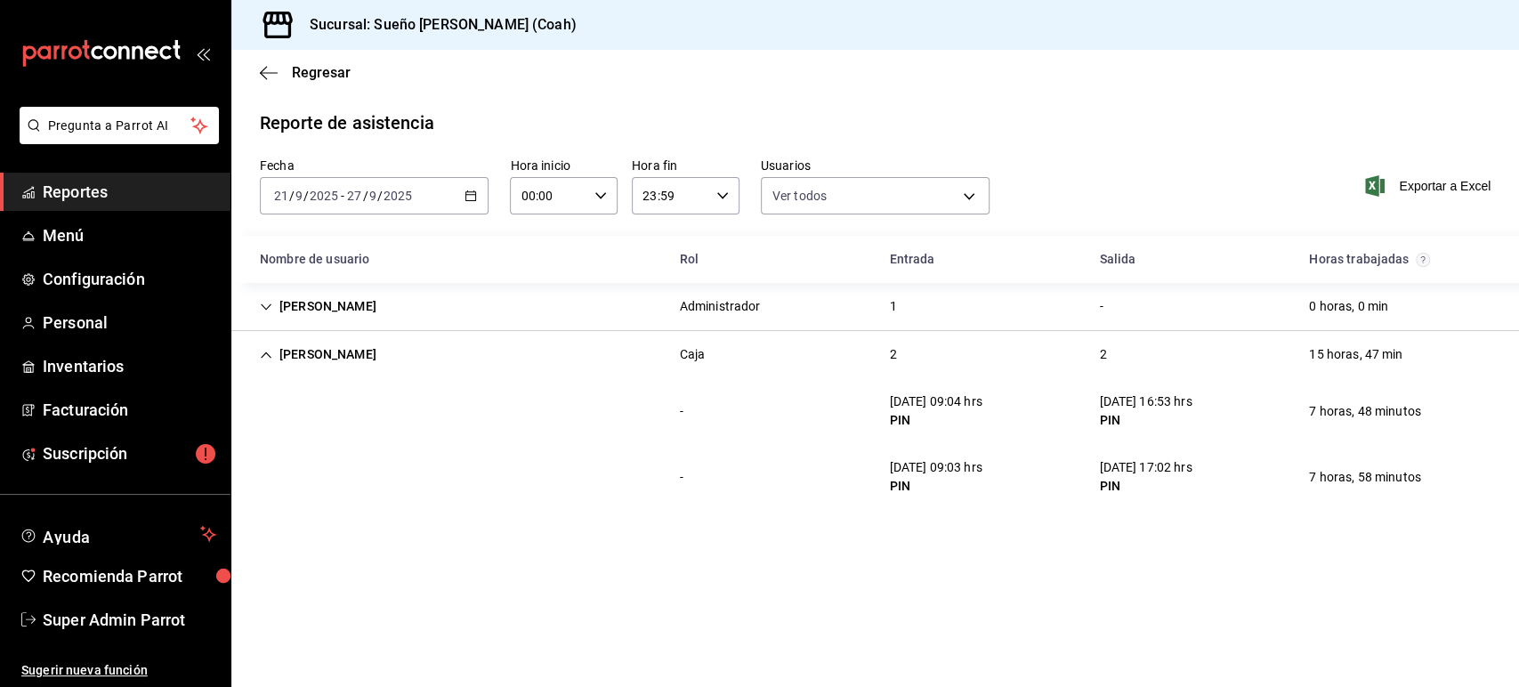
click at [267, 305] on icon "Cell" at bounding box center [266, 307] width 12 height 12
